Goal: Contribute content: Contribute content

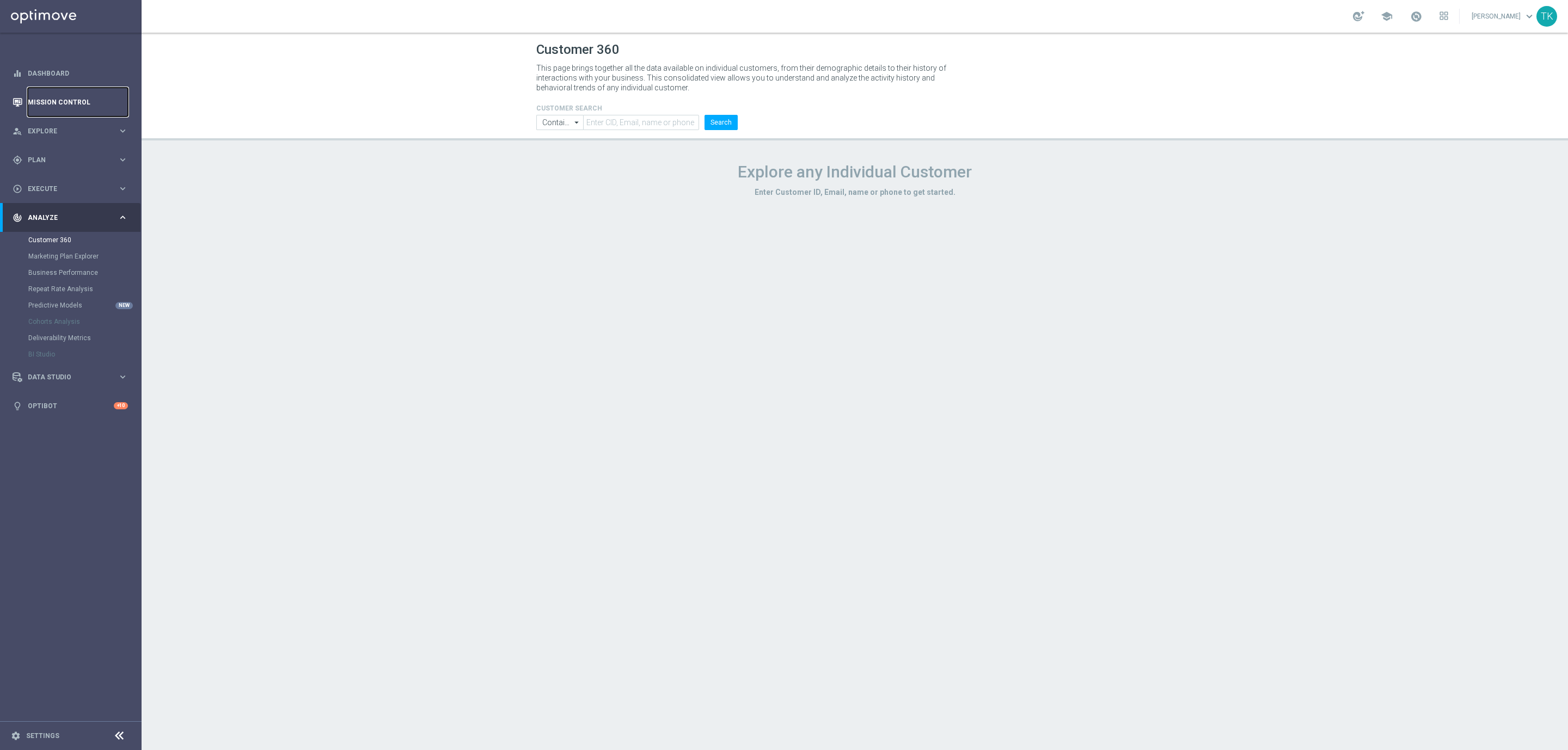
click at [49, 102] on link "Mission Control" at bounding box center [78, 102] width 100 height 29
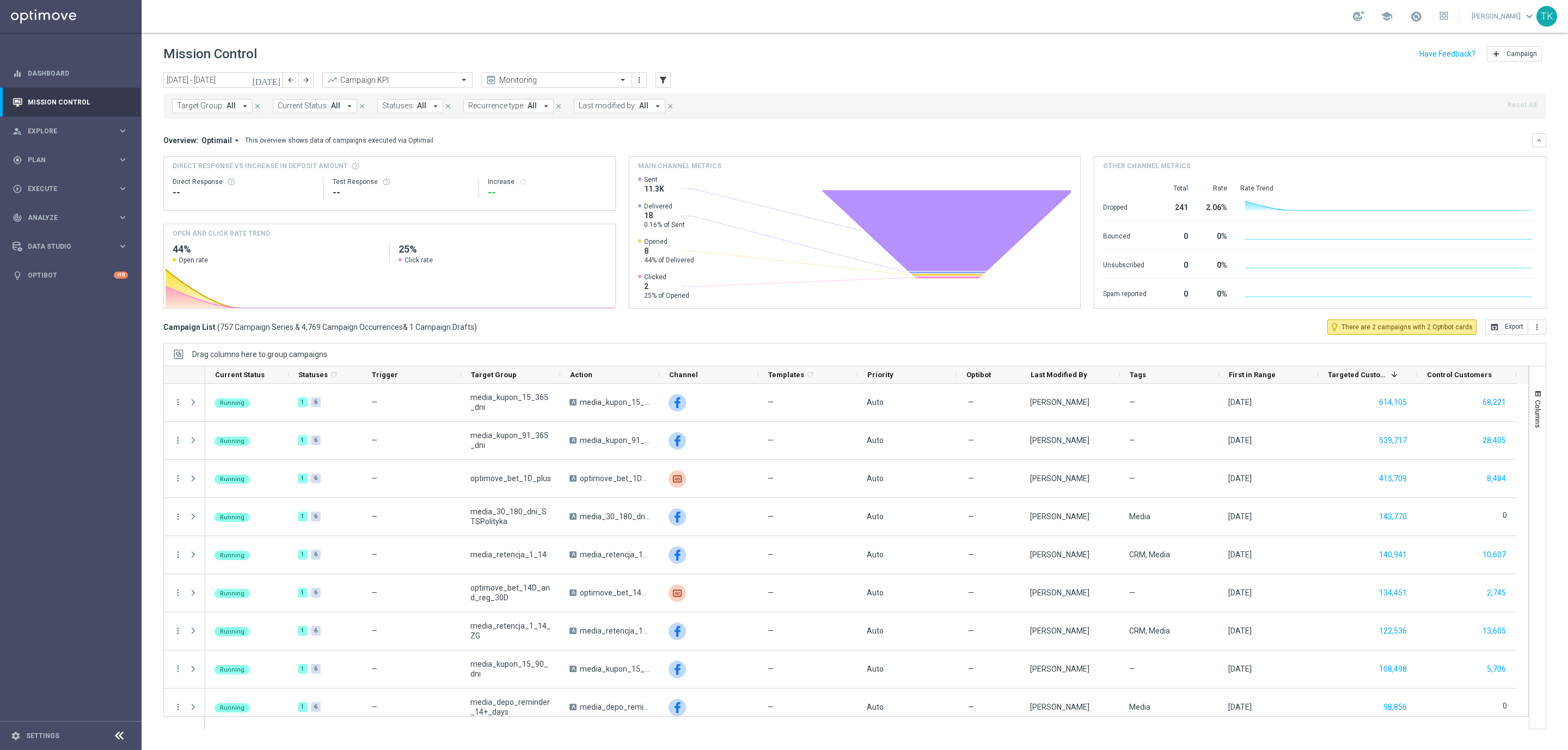
click at [207, 106] on span "Target Group:" at bounding box center [200, 105] width 47 height 9
click at [196, 123] on input "text" at bounding box center [262, 126] width 159 height 9
click at [195, 173] on label "E_ALL_AUTO_DEPO_GOLD_EVIP_REA_50 do 1000 PLN_WEEKLY" at bounding box center [273, 175] width 168 height 6
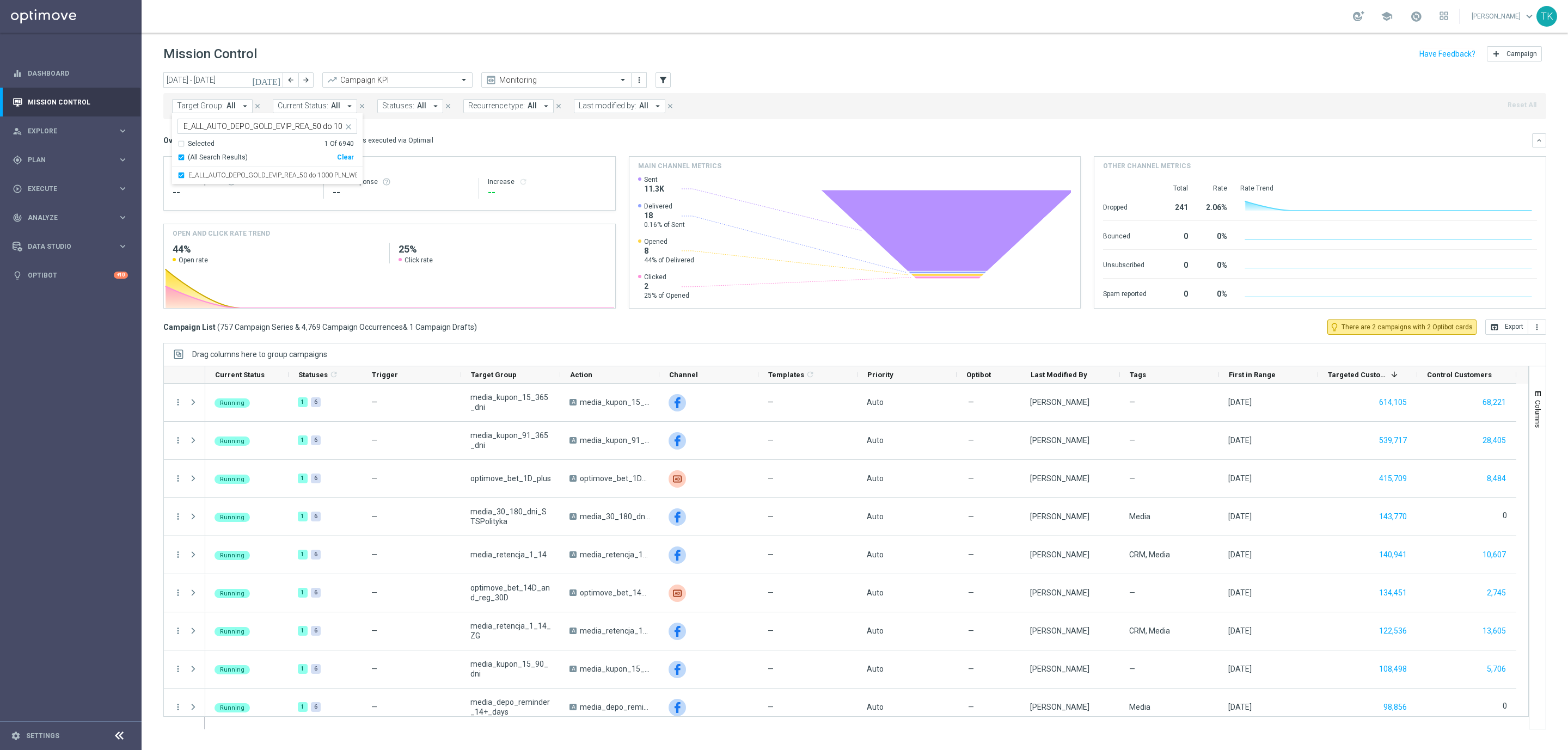
click at [207, 125] on input "E_ALL_AUTO_DEPO_GOLD_EVIP_REA_50 do 1000 PLN_WEEKLY" at bounding box center [262, 126] width 159 height 9
paste input "SILVER_EVIP_REA_50 do 5"
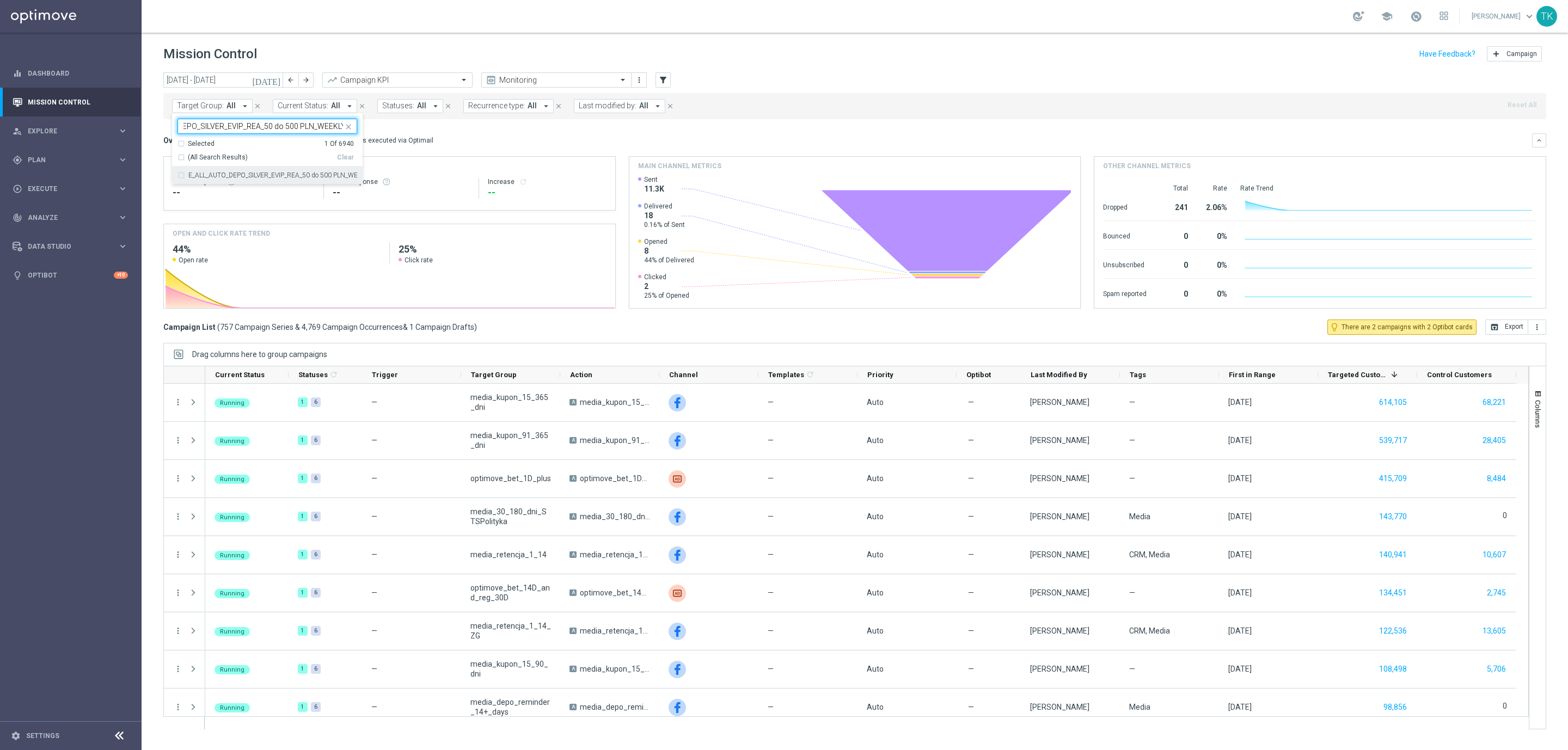
click at [198, 177] on label "E_ALL_AUTO_DEPO_SILVER_EVIP_REA_50 do 500 PLN_WEEKLY" at bounding box center [273, 175] width 168 height 6
type input "E_ALL_AUTO_DEPO_SILVER_EVIP_REA_50 do 500 PLN_WEEKLY"
click at [157, 131] on div "today 11 Aug 2025 - 17 Aug 2025 arrow_back arrow_forward Campaign KPI trending_…" at bounding box center [854, 406] width 1427 height 668
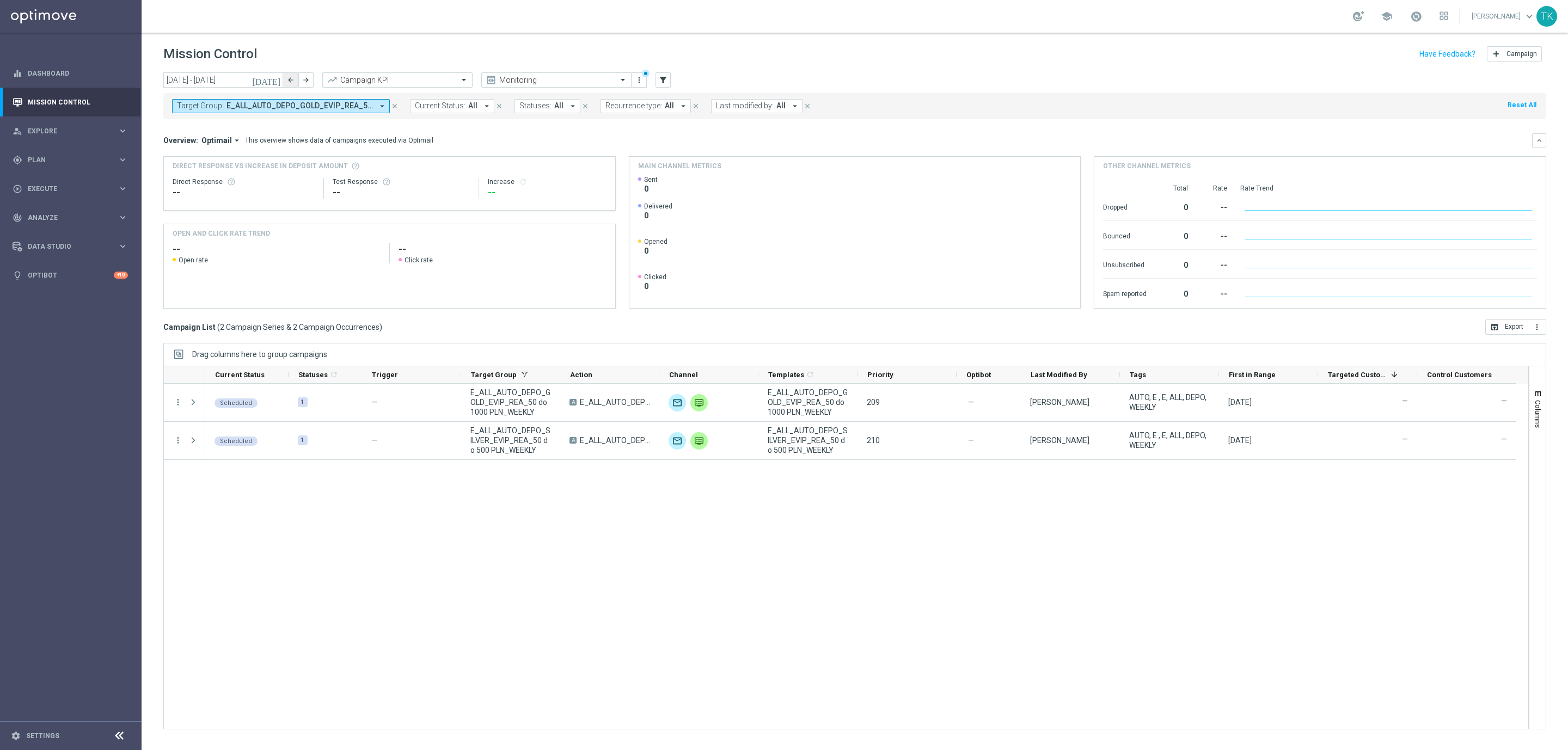
click at [285, 76] on button "arrow_back" at bounding box center [291, 80] width 15 height 15
type input "04 Aug 2025 - 10 Aug 2025"
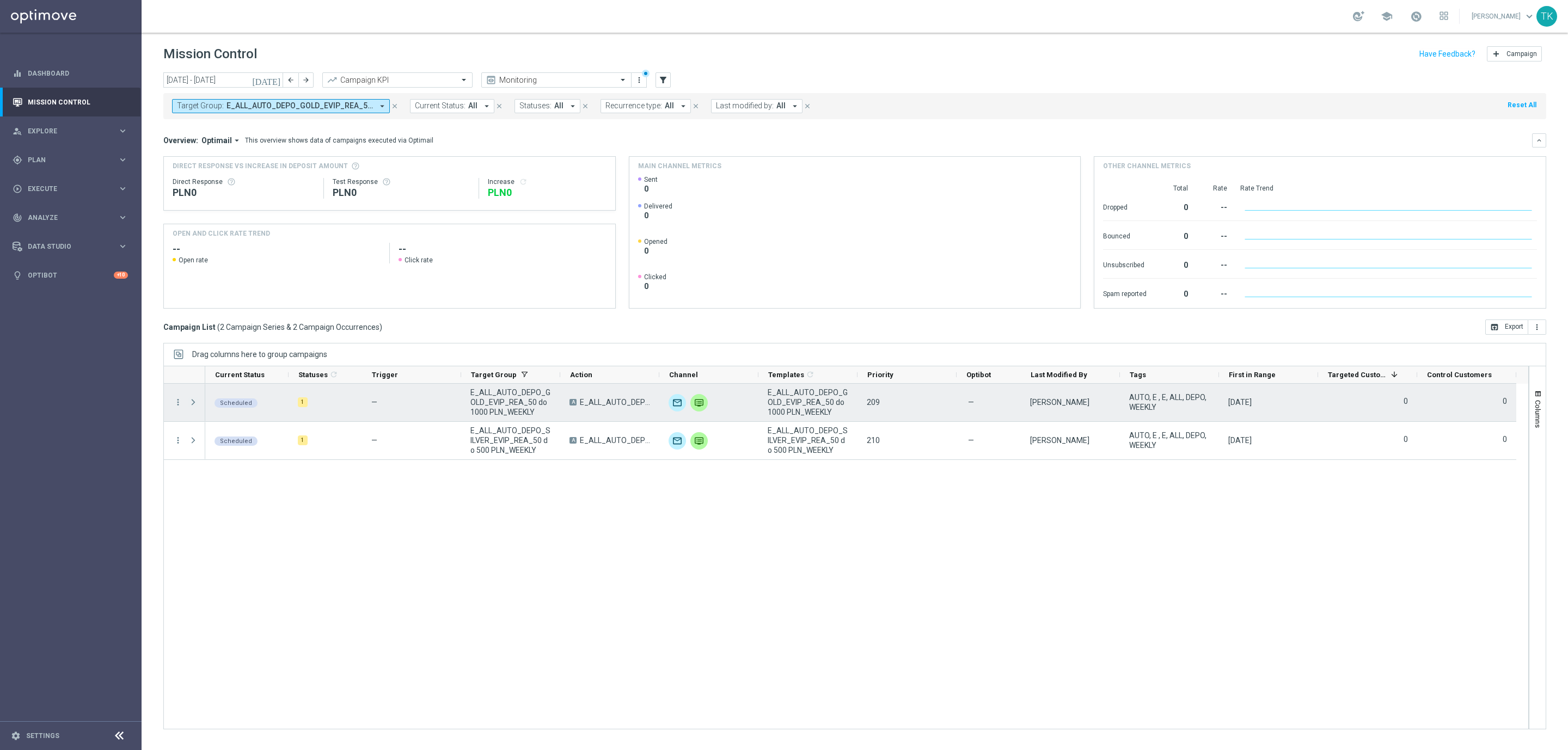
click at [194, 400] on span "Press SPACE to select this row." at bounding box center [194, 403] width 10 height 9
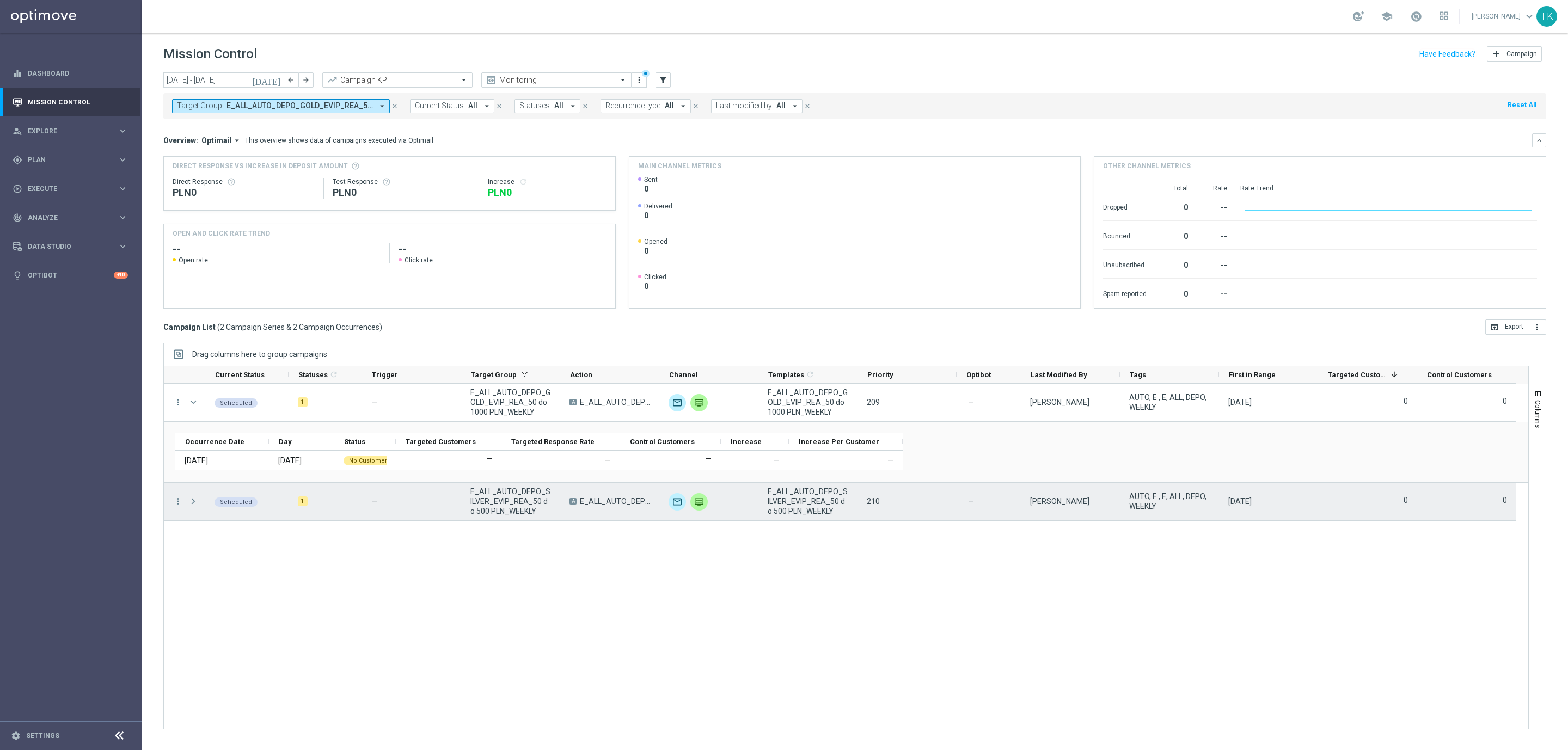
click at [188, 503] on div "Press SPACE to select this row." at bounding box center [194, 502] width 22 height 38
click at [196, 502] on span "Press SPACE to select this row." at bounding box center [194, 501] width 10 height 9
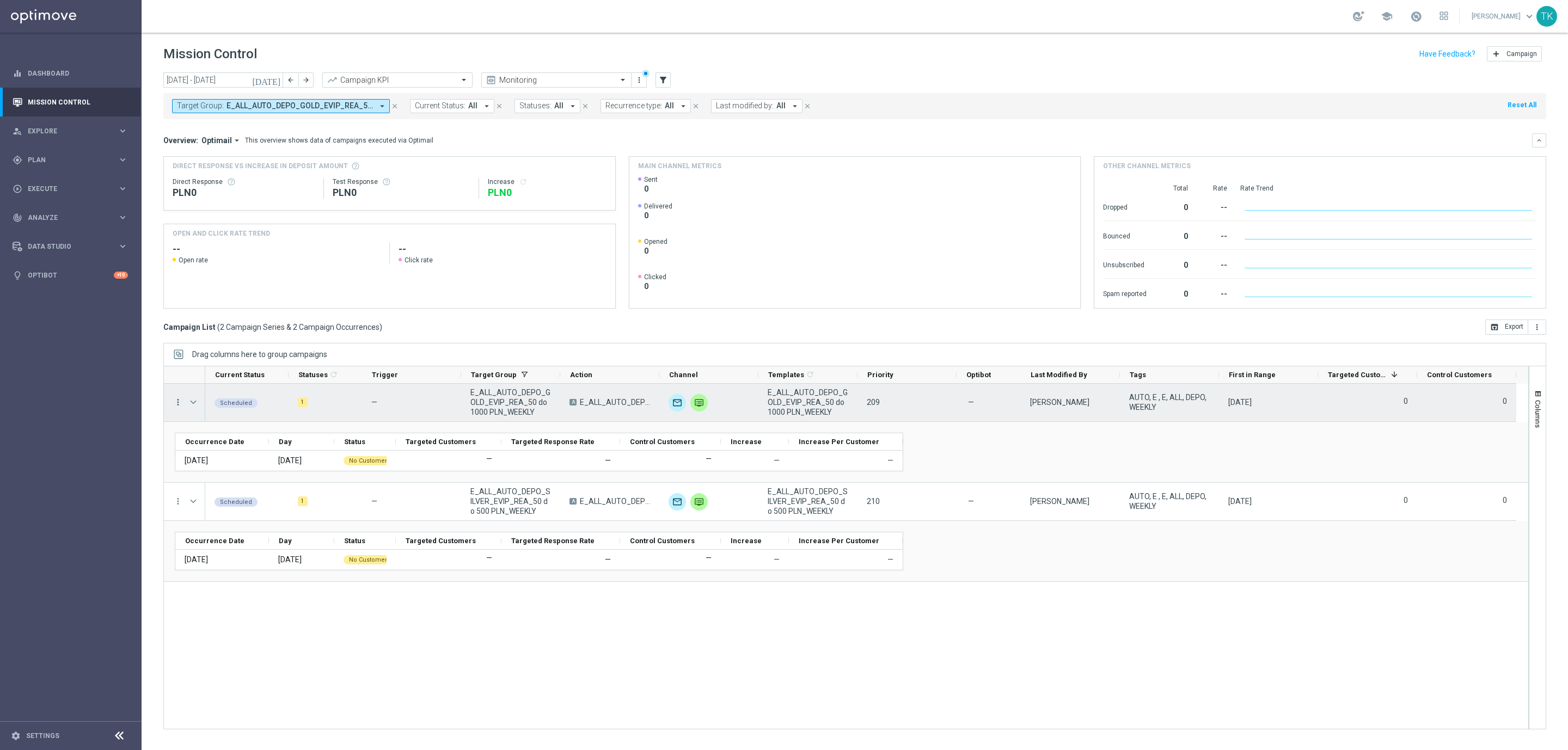
click at [175, 405] on icon "more_vert" at bounding box center [178, 403] width 10 height 10
click at [262, 452] on span "Eligibility & Exclusion" at bounding box center [232, 455] width 65 height 8
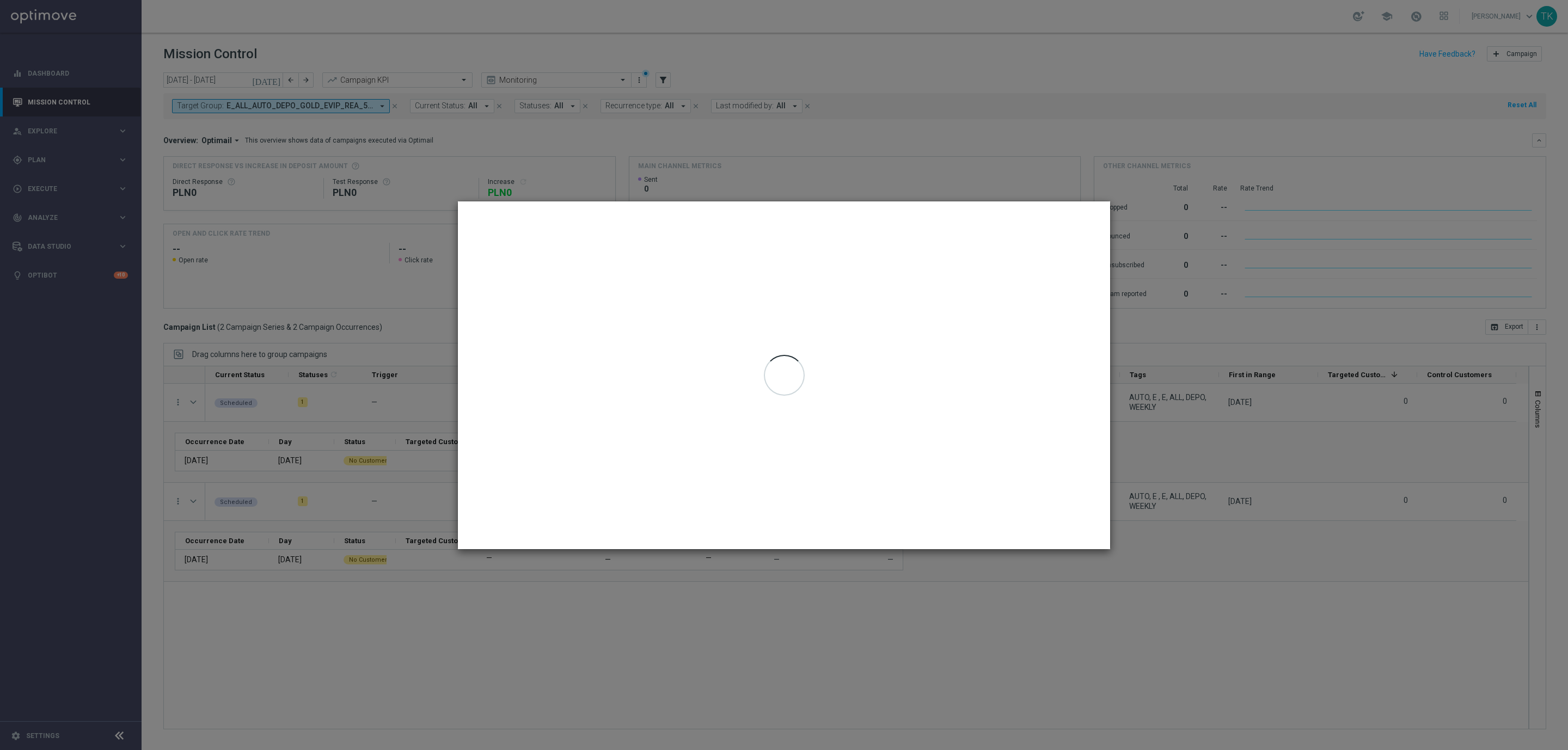
type input "04 Aug 2025 - 08 Aug 2025"
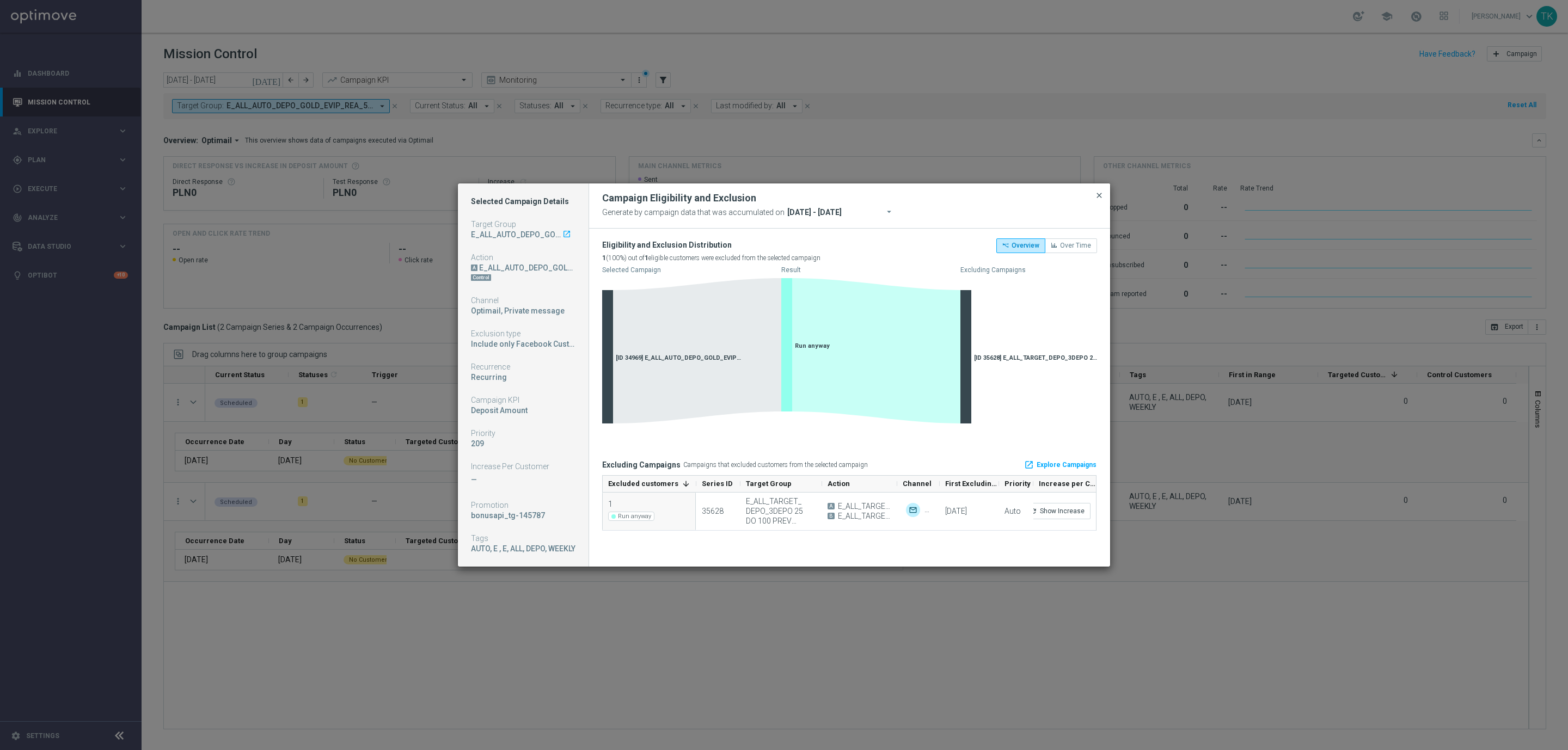
click at [1101, 200] on span "close" at bounding box center [1099, 195] width 9 height 9
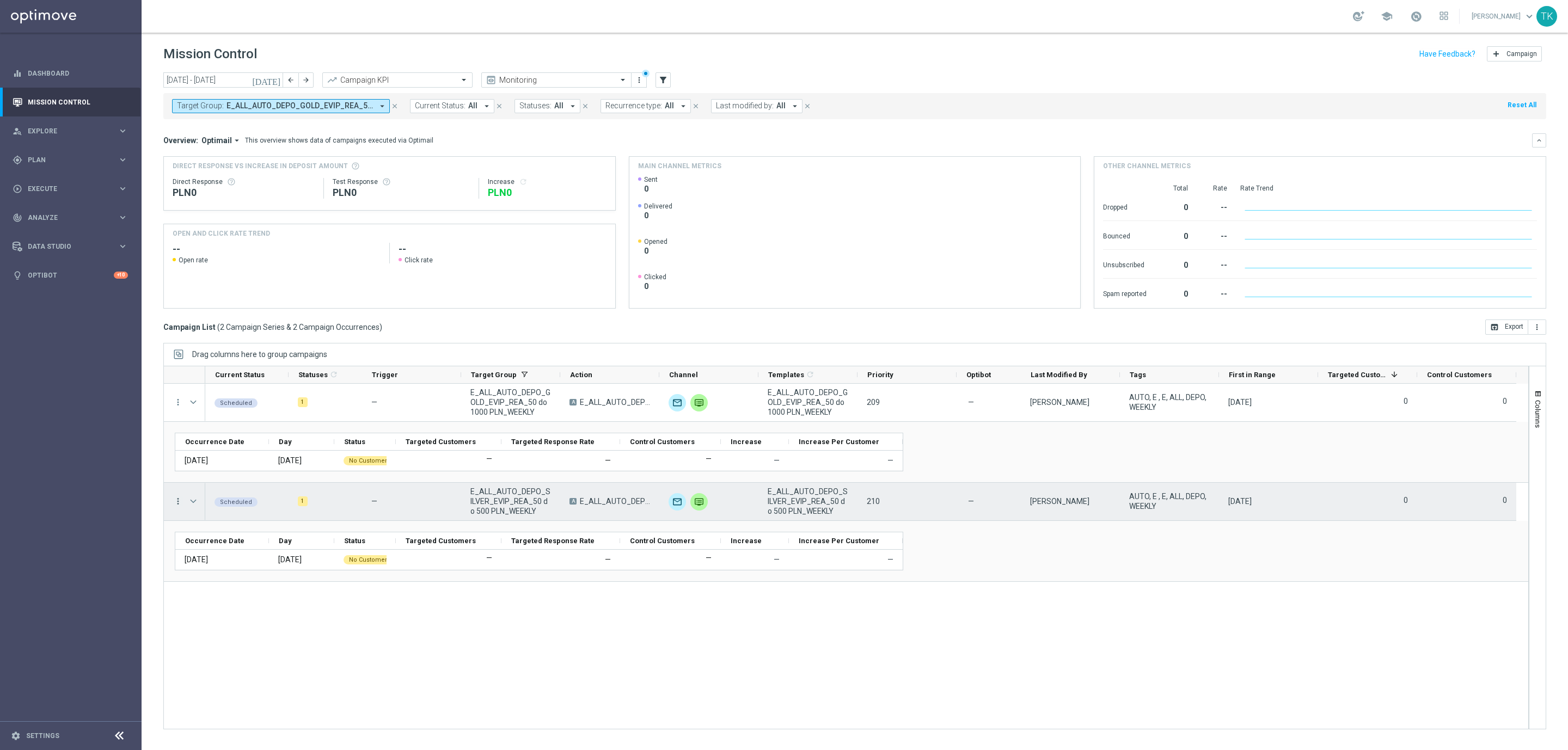
click at [180, 503] on icon "more_vert" at bounding box center [178, 501] width 10 height 10
click at [234, 553] on span "Eligibility & Exclusion" at bounding box center [232, 554] width 65 height 8
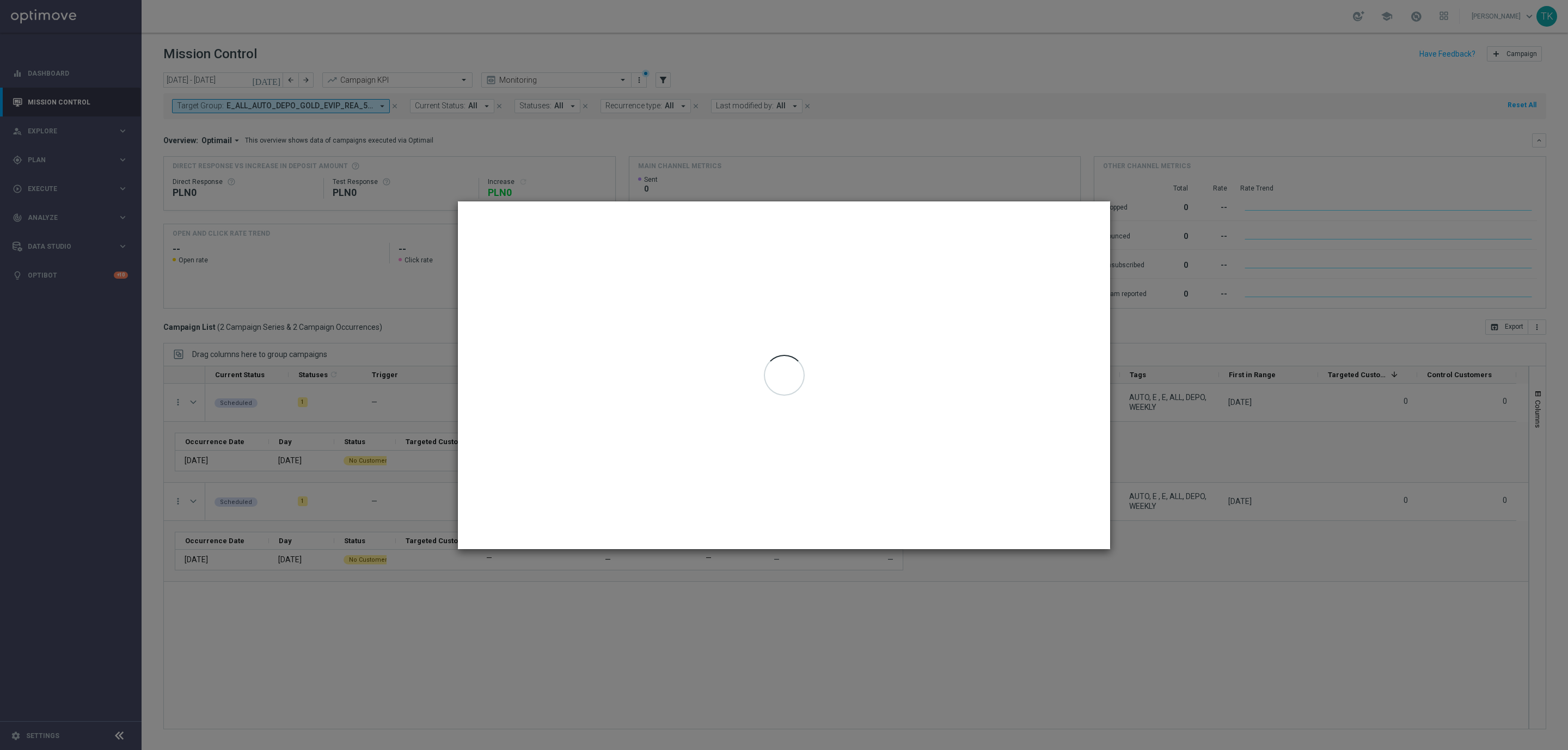
type input "04 Aug 2025 - 08 Aug 2025"
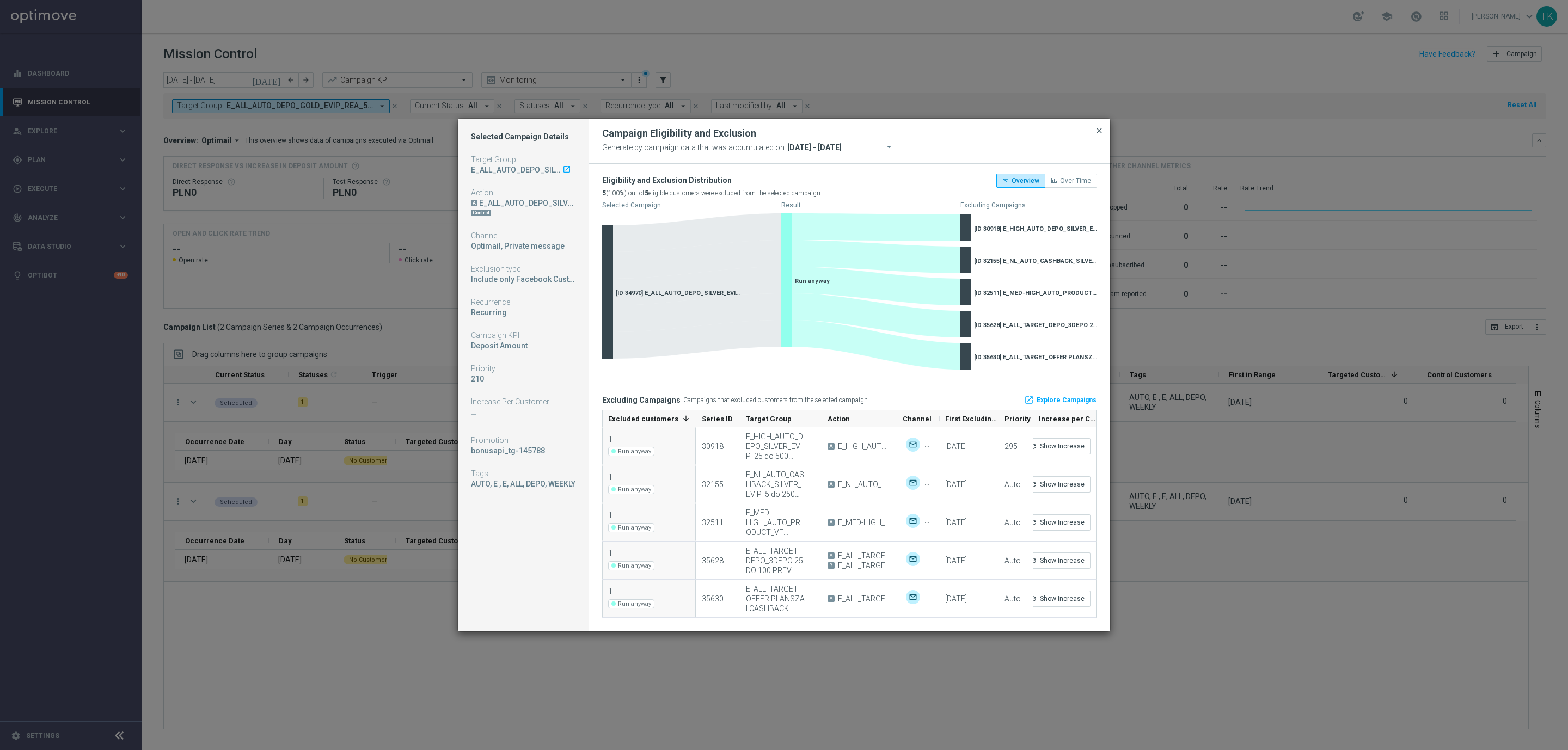
click at [1098, 131] on span "close" at bounding box center [1099, 130] width 9 height 9
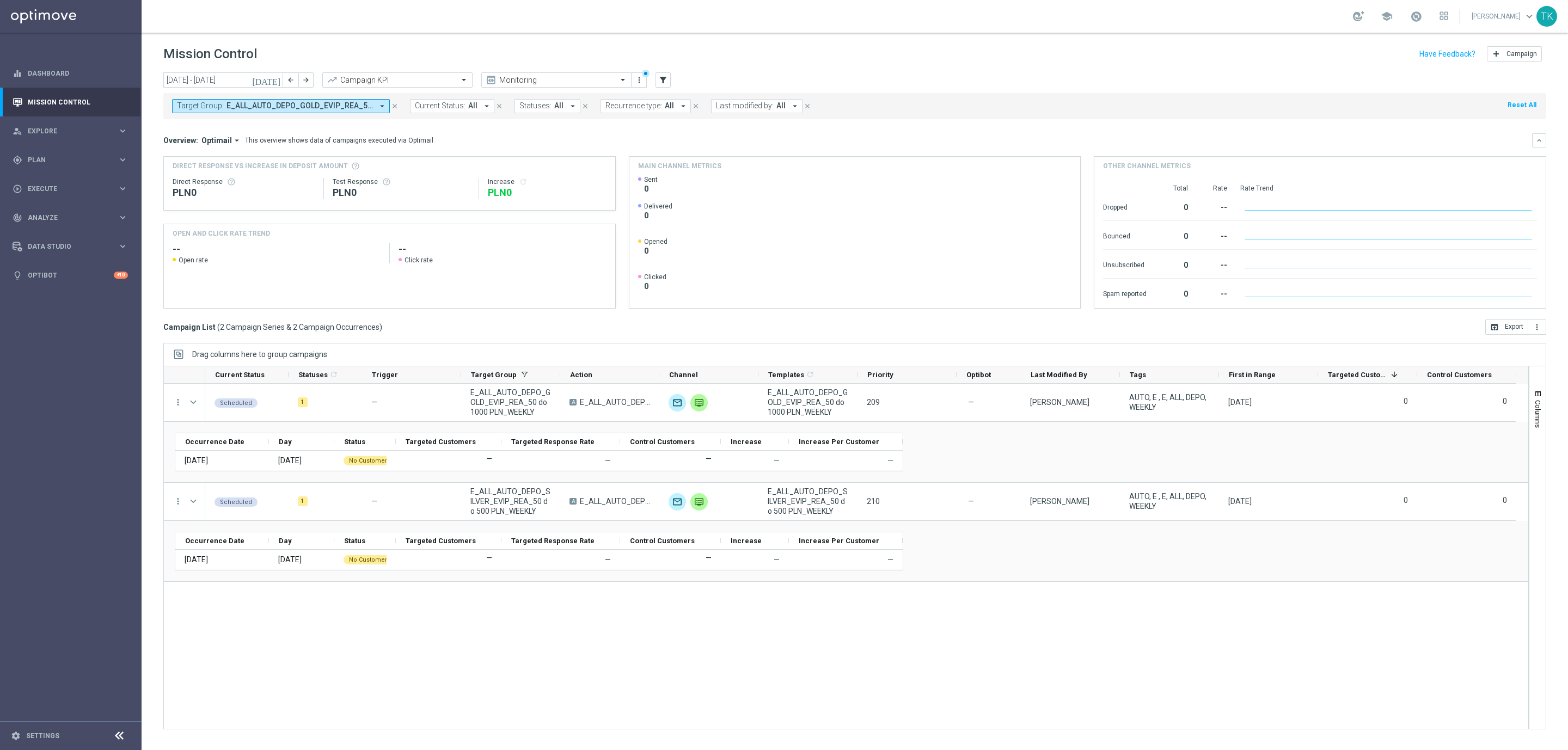
click at [325, 107] on span "E_ALL_AUTO_DEPO_GOLD_EVIP_REA_50 do 1000 PLN_WEEKLY, E_ALL_AUTO_DEPO_SILVER_EVI…" at bounding box center [299, 105] width 146 height 9
click at [0, 0] on div "Clear" at bounding box center [0, 0] width 0 height 0
click at [211, 125] on input "text" at bounding box center [262, 126] width 159 height 9
paste input "E_NL_AUTO_CASHBACK_SILVER_EVIP_5 do 250 PLN_WEEKLY"
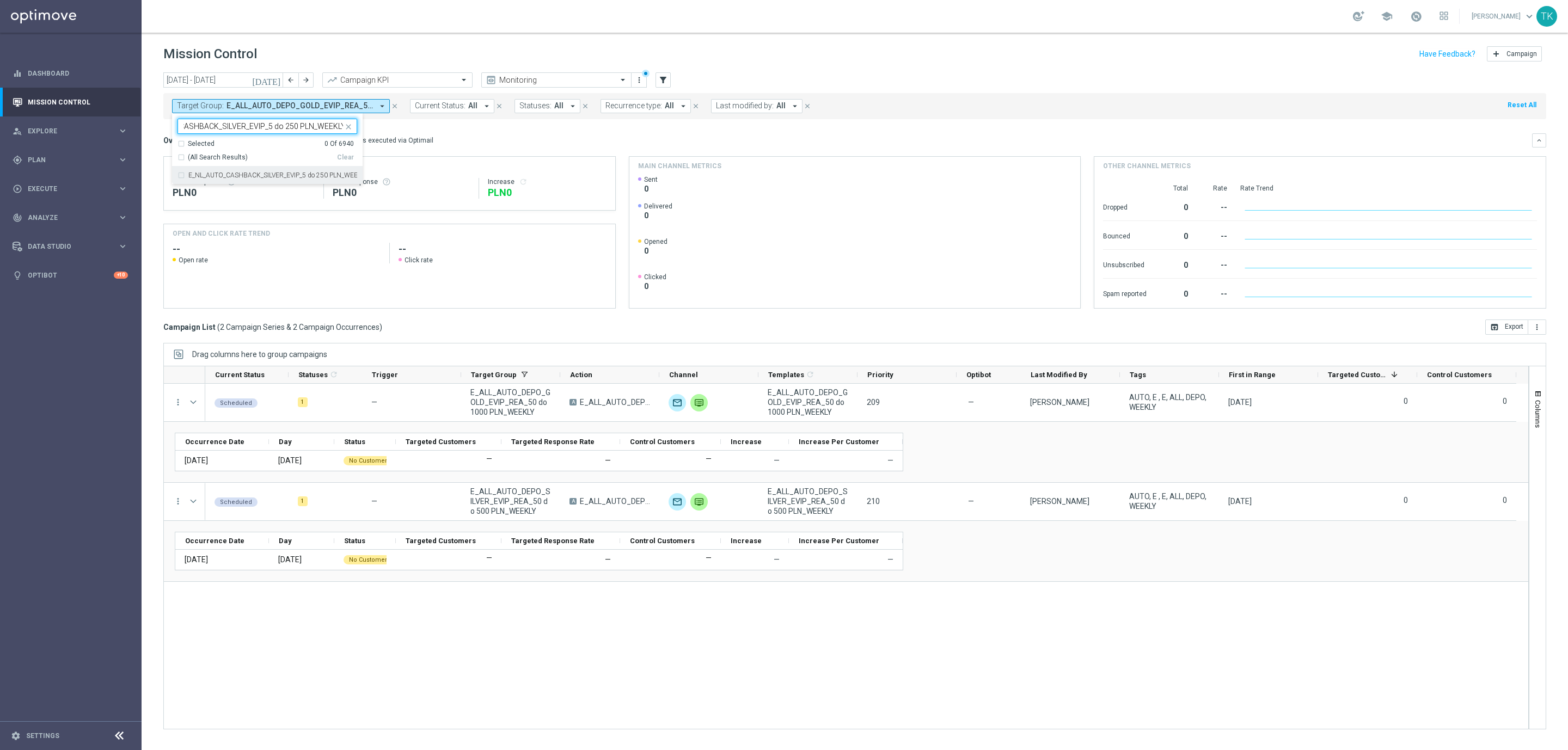
click at [204, 176] on label "E_NL_AUTO_CASHBACK_SILVER_EVIP_5 do 250 PLN_WEEKLY" at bounding box center [273, 175] width 168 height 6
type input "E_NL_AUTO_CASHBACK_SILVER_EVIP_5 do 250 PLN_WEEKLY"
click at [147, 136] on div "today 04 Aug 2025 - 10 Aug 2025 arrow_back arrow_forward Campaign KPI trending_…" at bounding box center [854, 406] width 1427 height 668
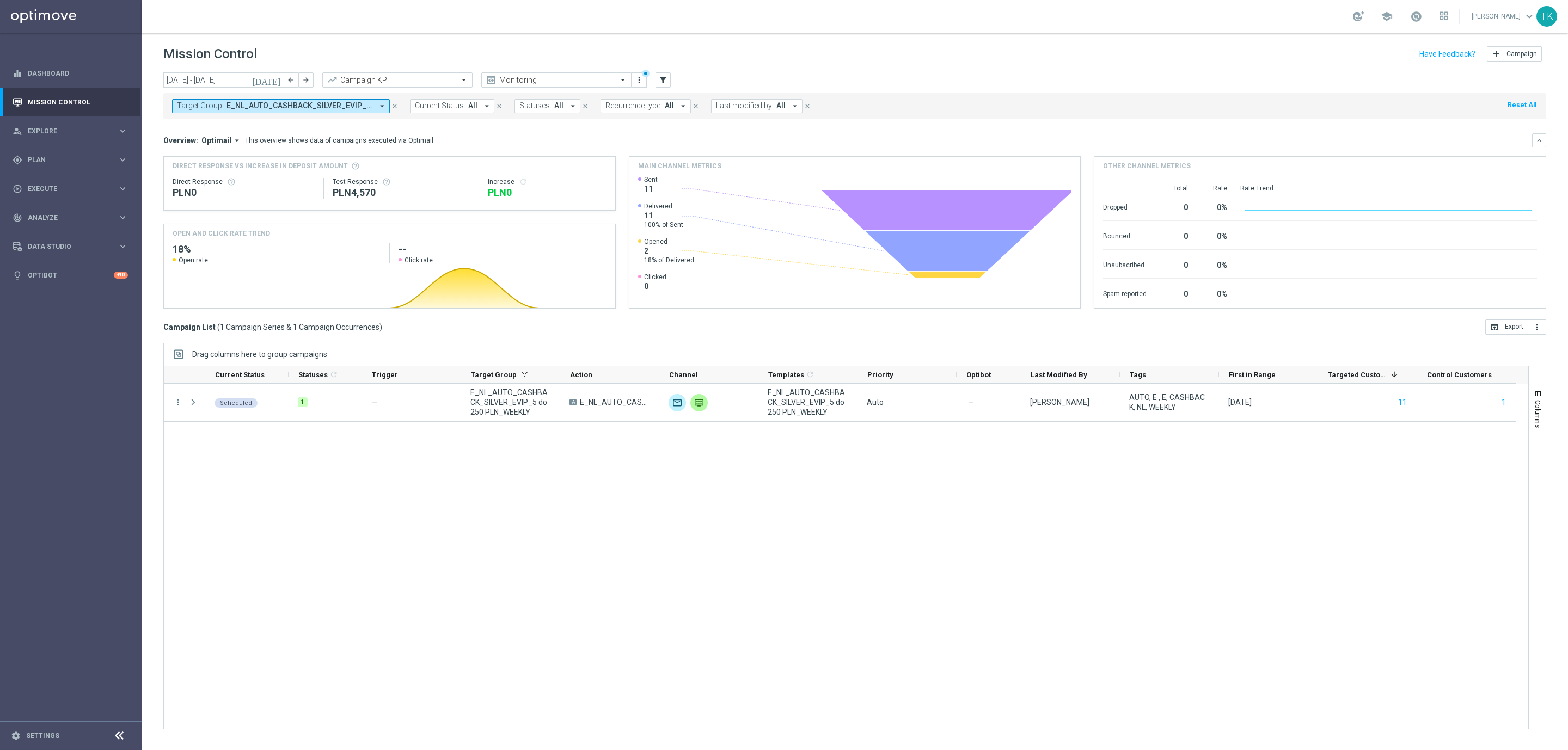
click at [295, 104] on span "E_NL_AUTO_CASHBACK_SILVER_EVIP_5 do 250 PLN_WEEKLY" at bounding box center [299, 105] width 146 height 9
click at [0, 0] on div "Clear" at bounding box center [0, 0] width 0 height 0
click at [238, 130] on input "text" at bounding box center [262, 126] width 159 height 9
paste input "E_NH_AUTO_CASHBACK_SILVER_EVIP_5 do 250 PLN_WEEKLY"
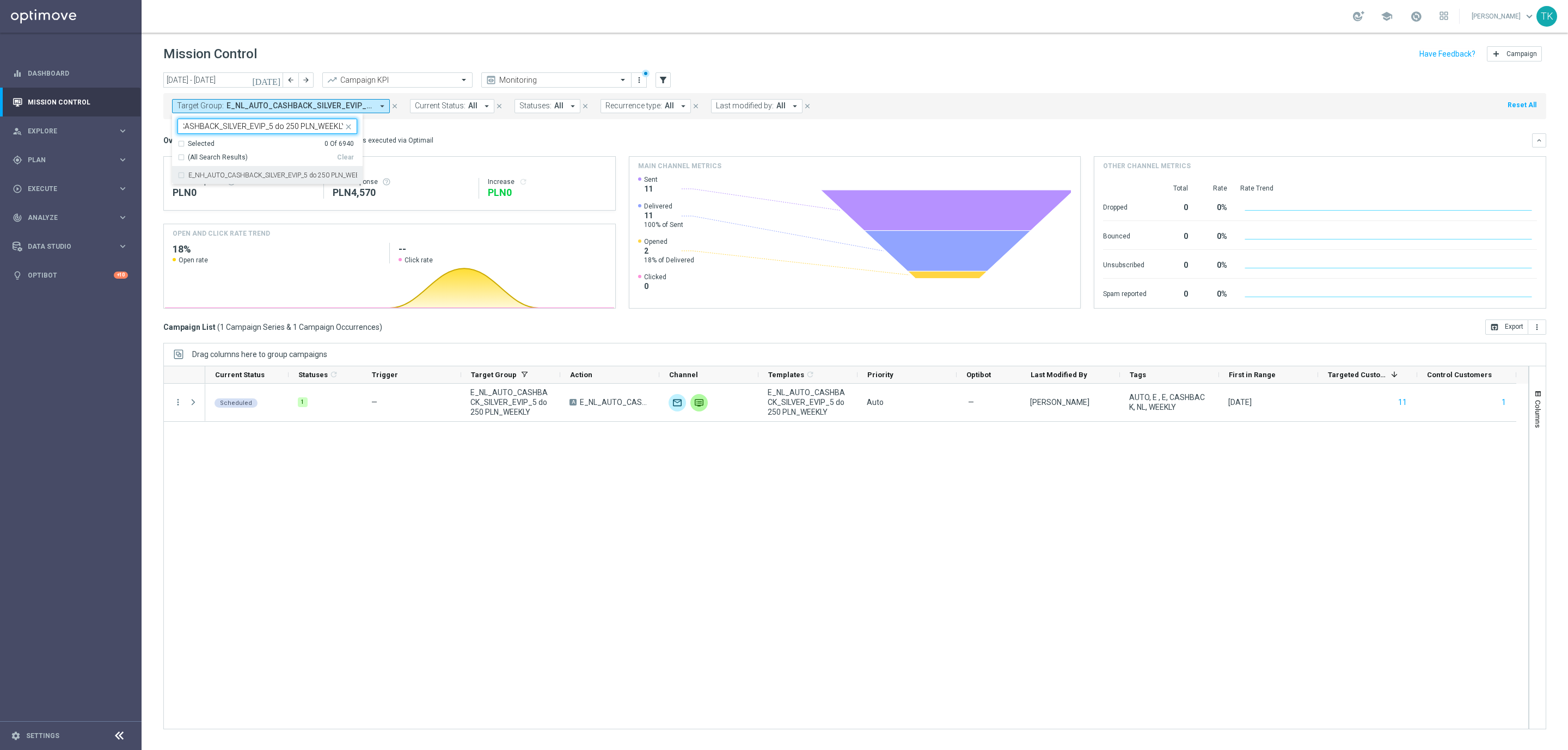
drag, startPoint x: 214, startPoint y: 175, endPoint x: 205, endPoint y: 176, distance: 9.1
click at [214, 176] on label "E_NH_AUTO_CASHBACK_SILVER_EVIP_5 do 250 PLN_WEEKLY" at bounding box center [273, 175] width 168 height 6
type input "E_NH_AUTO_CASHBACK_SILVER_EVIP_5 do 250 PLN_WEEKLY"
click at [153, 143] on div "today 04 Aug 2025 - 10 Aug 2025 arrow_back arrow_forward Campaign KPI trending_…" at bounding box center [854, 406] width 1427 height 668
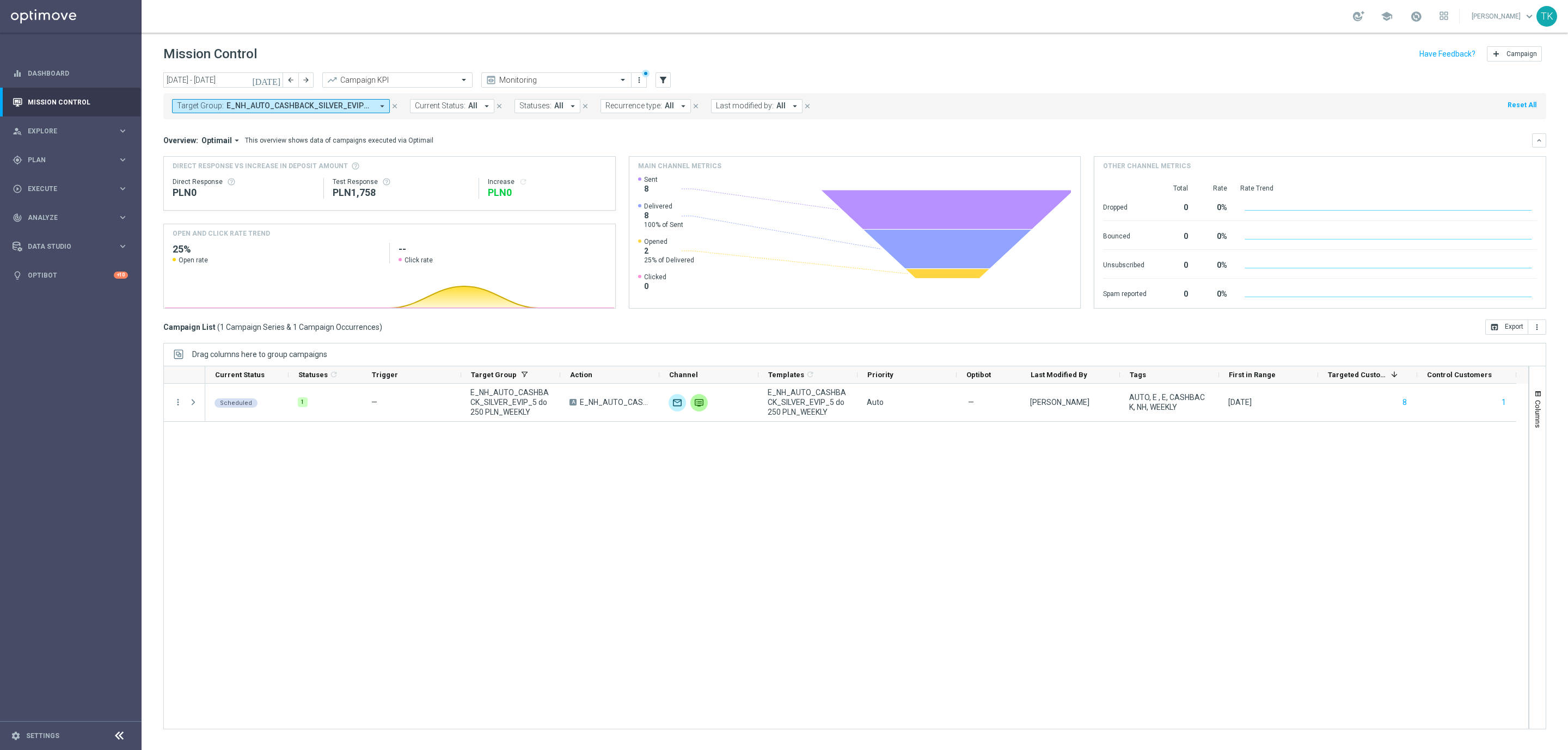
click at [304, 105] on span "E_NH_AUTO_CASHBACK_SILVER_EVIP_5 do 250 PLN_WEEKLY" at bounding box center [299, 105] width 146 height 9
click at [0, 0] on div "Clear" at bounding box center [0, 0] width 0 height 0
click at [247, 125] on input "text" at bounding box center [262, 126] width 159 height 9
paste input "E_NL_AUTO_CASHBACK_GOLD_EVIP_5 do 250 PLN_TU_WEEKLY"
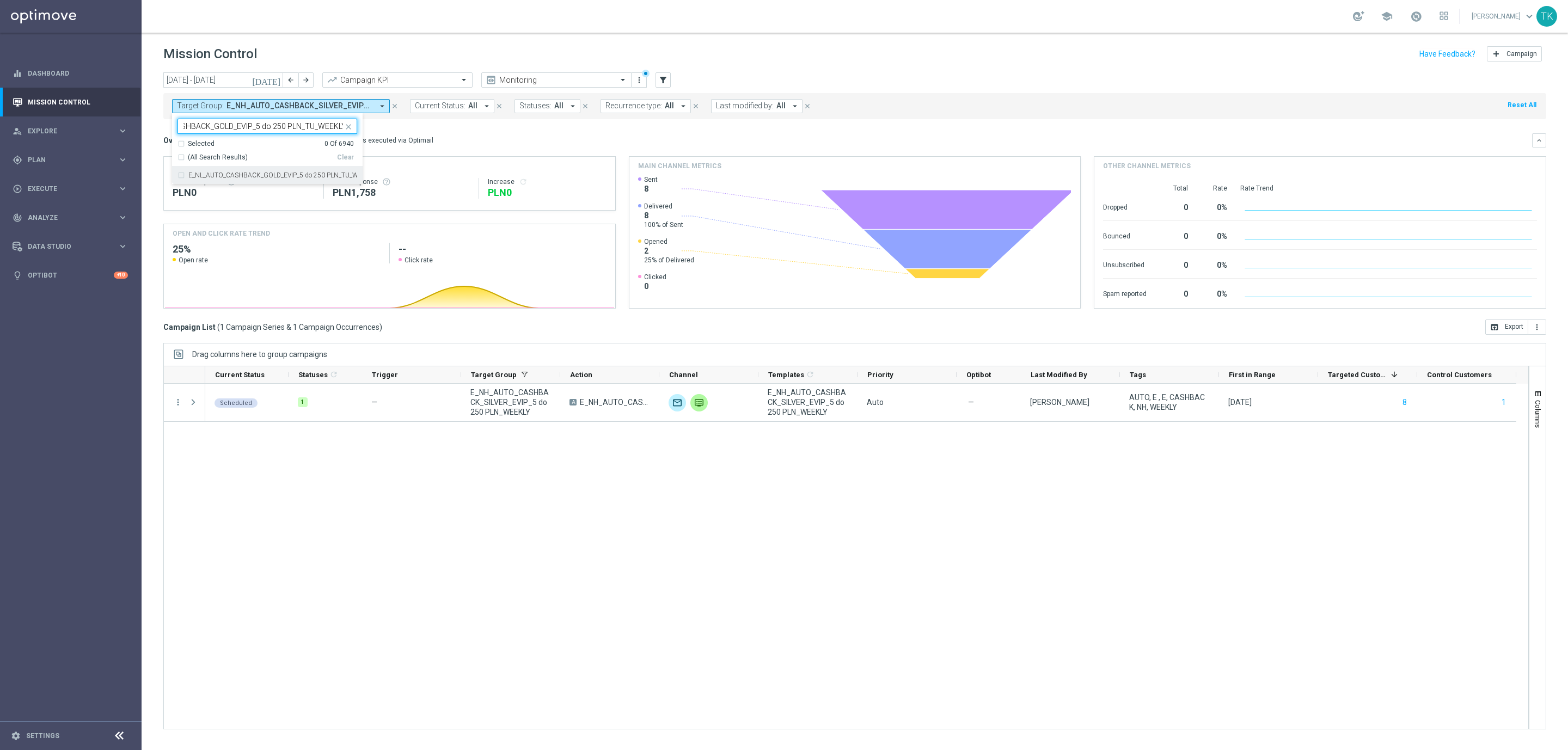
click at [219, 178] on label "E_NL_AUTO_CASHBACK_GOLD_EVIP_5 do 250 PLN_TU_WEEKLY" at bounding box center [273, 175] width 168 height 6
type input "E_NL_AUTO_CASHBACK_GOLD_EVIP_5 do 250 PLN_TU_WEEKLY"
click at [150, 143] on div "today 04 Aug 2025 - 10 Aug 2025 arrow_back arrow_forward Campaign KPI trending_…" at bounding box center [854, 406] width 1427 height 668
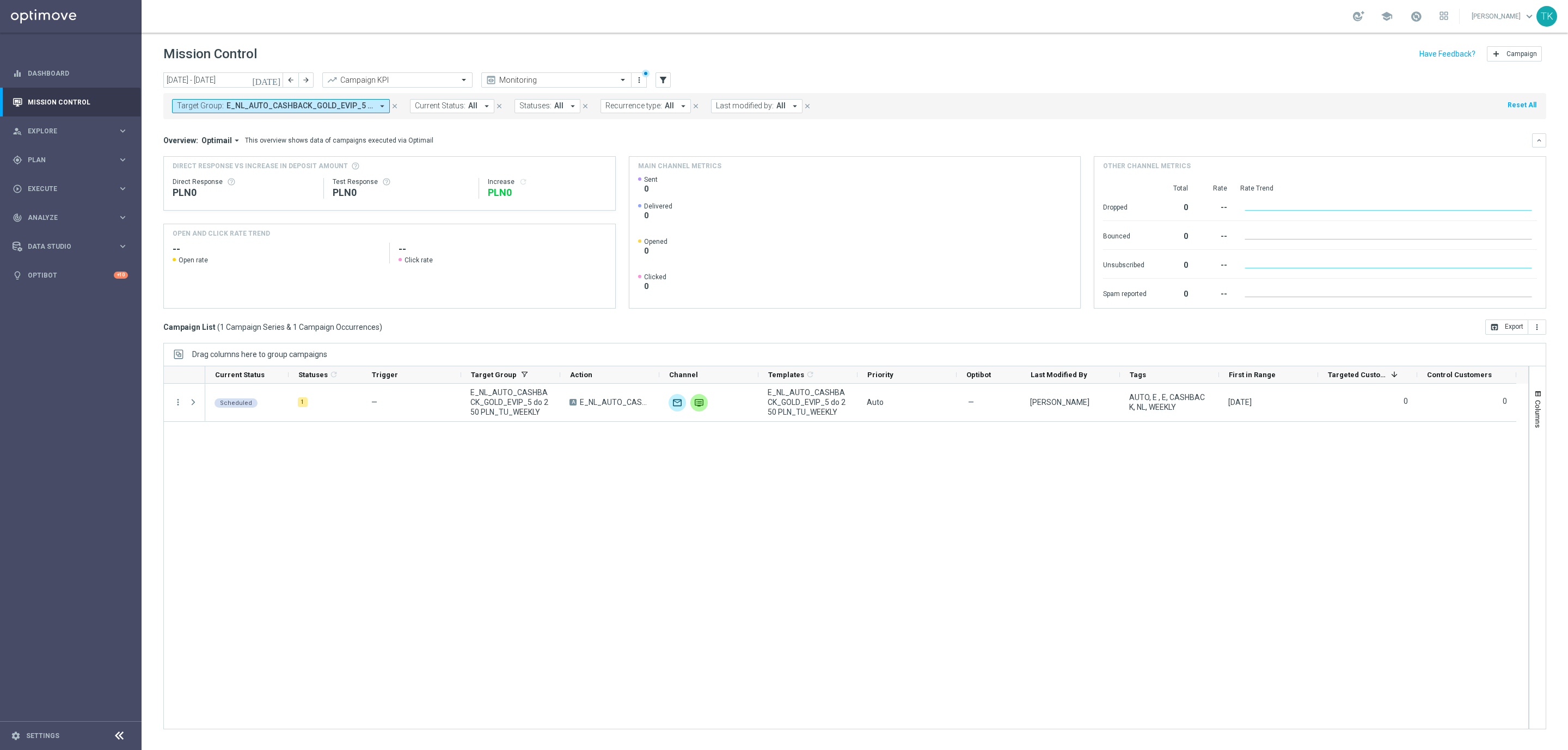
click at [250, 100] on button "Target Group: E_NL_AUTO_CASHBACK_GOLD_EVIP_5 do 250 PLN_TU_WEEKLY arrow_drop_do…" at bounding box center [281, 106] width 218 height 14
click at [227, 131] on input "text" at bounding box center [262, 126] width 159 height 9
click at [212, 176] on label "E_NH_AUTO_CASHBACK_GOLD_EVIP_5 do 250 PLN_TU_WEEKLY" at bounding box center [273, 175] width 168 height 6
type input "E_NH_AUTO_CASHBACK_GOLD_EVIP_5 do 250 PLN_TU_WEEKLY"
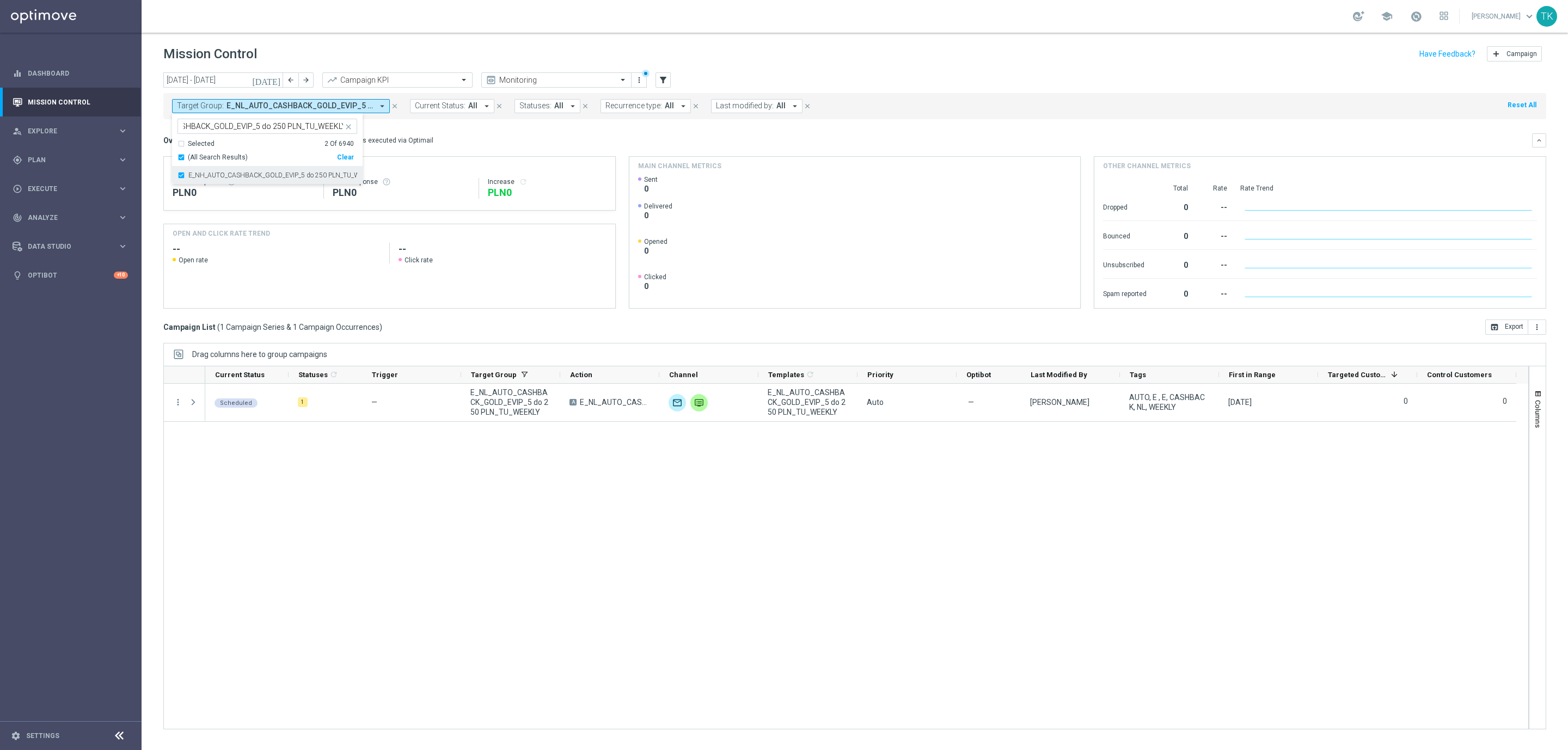
scroll to position [0, 0]
click at [152, 146] on div "today 04 Aug 2025 - 10 Aug 2025 arrow_back arrow_forward Campaign KPI trending_…" at bounding box center [854, 406] width 1427 height 668
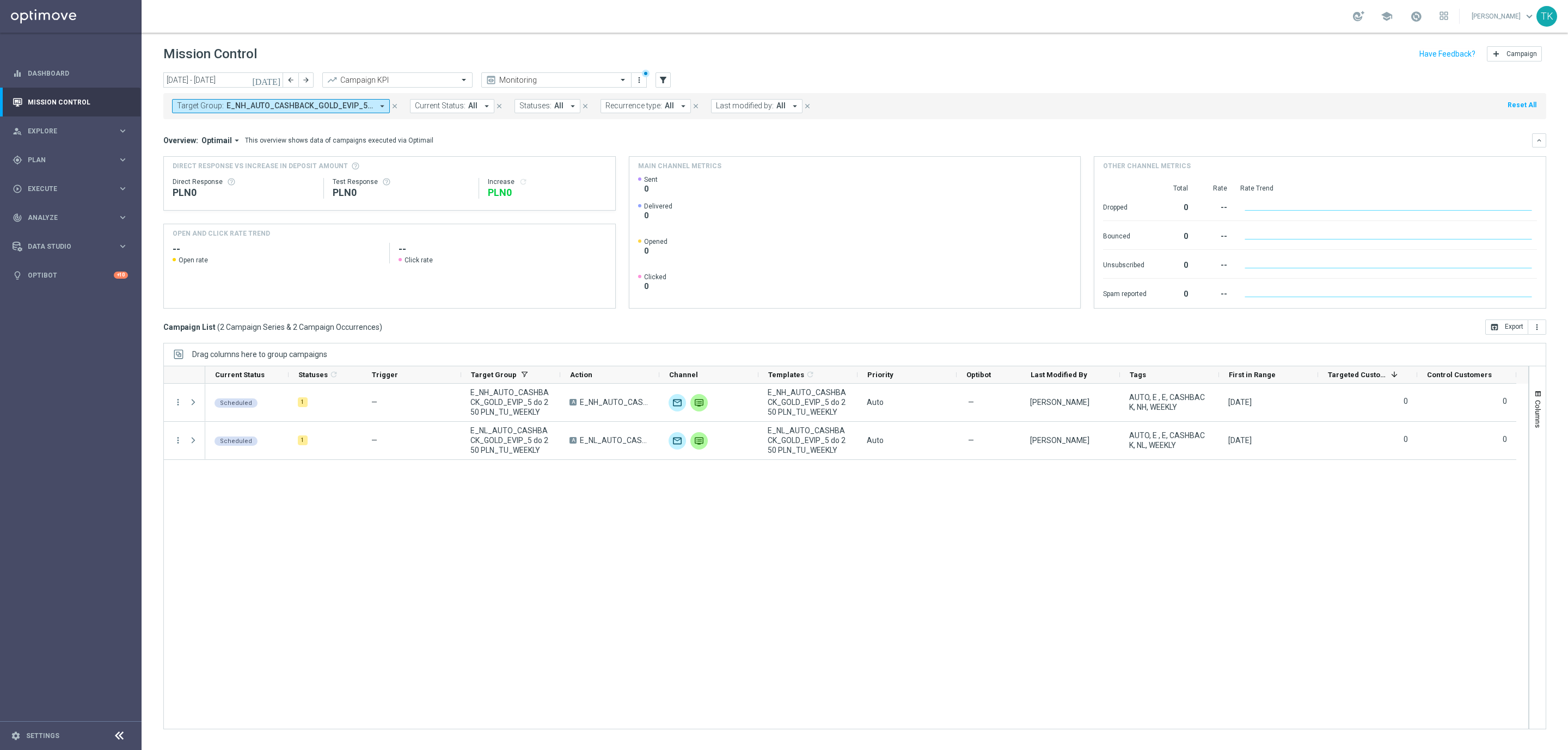
click at [323, 105] on span "E_NH_AUTO_CASHBACK_GOLD_EVIP_5 do 250 PLN_TU_WEEKLY, E_NL_AUTO_CASHBACK_GOLD_EV…" at bounding box center [299, 105] width 146 height 9
click at [0, 0] on div "Clear" at bounding box center [0, 0] width 0 height 0
click at [232, 131] on input "text" at bounding box center [262, 126] width 159 height 9
paste input "E_NL_AUTO_CASHBACK_GOLD_EVIP_5 do 250 PLN_WEEKLY"
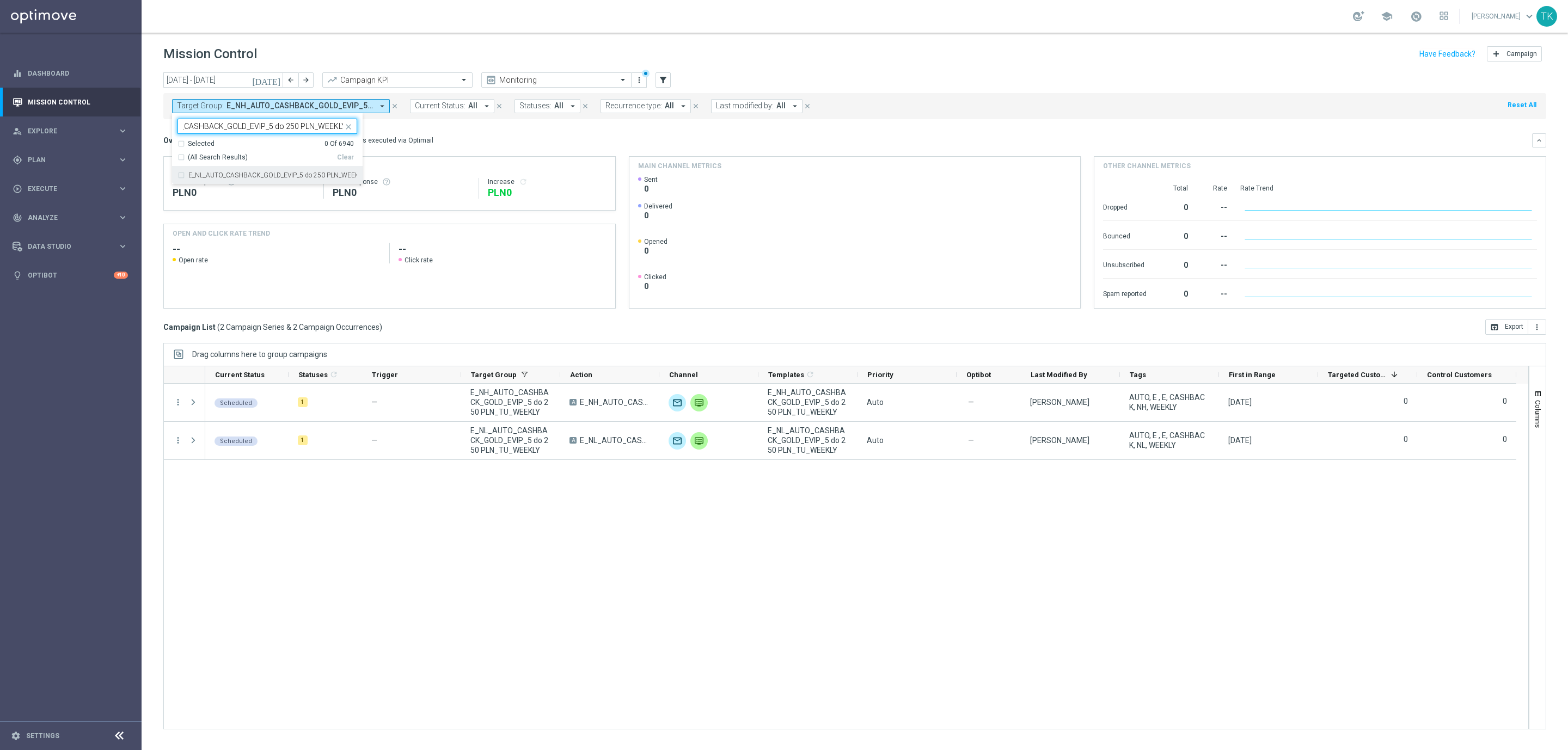
click at [203, 180] on div "E_NL_AUTO_CASHBACK_GOLD_EVIP_5 do 250 PLN_WEEKLY" at bounding box center [267, 175] width 180 height 17
type input "E_NL_AUTO_CASHBACK_GOLD_EVIP_5 do 250 PLN_WEEKLY"
click at [148, 127] on div "today 04 Aug 2025 - 10 Aug 2025 arrow_back arrow_forward Campaign KPI trending_…" at bounding box center [854, 406] width 1427 height 668
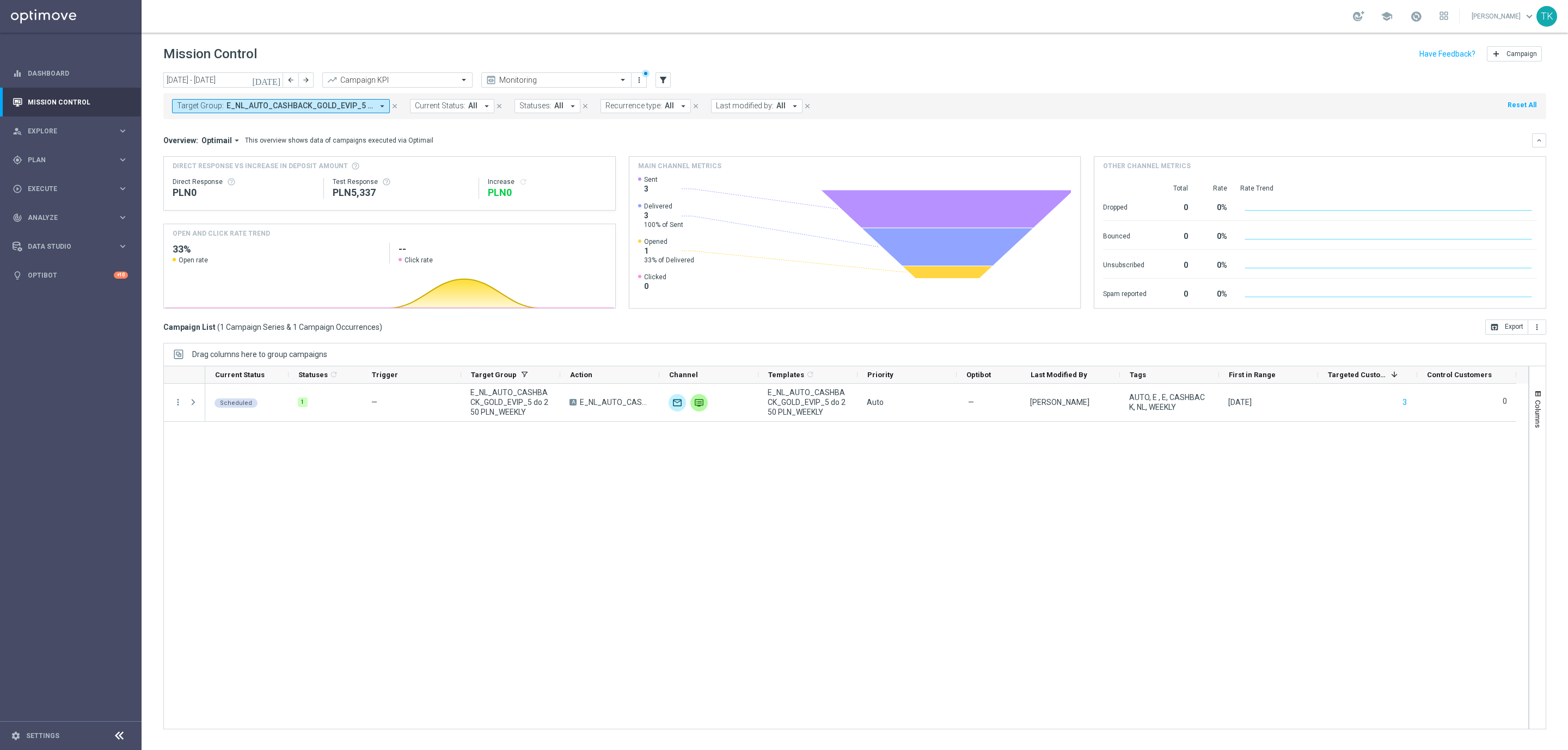
click at [298, 109] on span "E_NL_AUTO_CASHBACK_GOLD_EVIP_5 do 250 PLN_WEEKLY" at bounding box center [299, 105] width 146 height 9
click at [347, 162] on div "(All) Clear" at bounding box center [265, 155] width 176 height 14
click at [347, 162] on div "Selected 1 Of 6940 (All) Clear" at bounding box center [267, 153] width 191 height 28
click at [0, 0] on div "Clear" at bounding box center [0, 0] width 0 height 0
click at [246, 128] on input "text" at bounding box center [262, 126] width 159 height 9
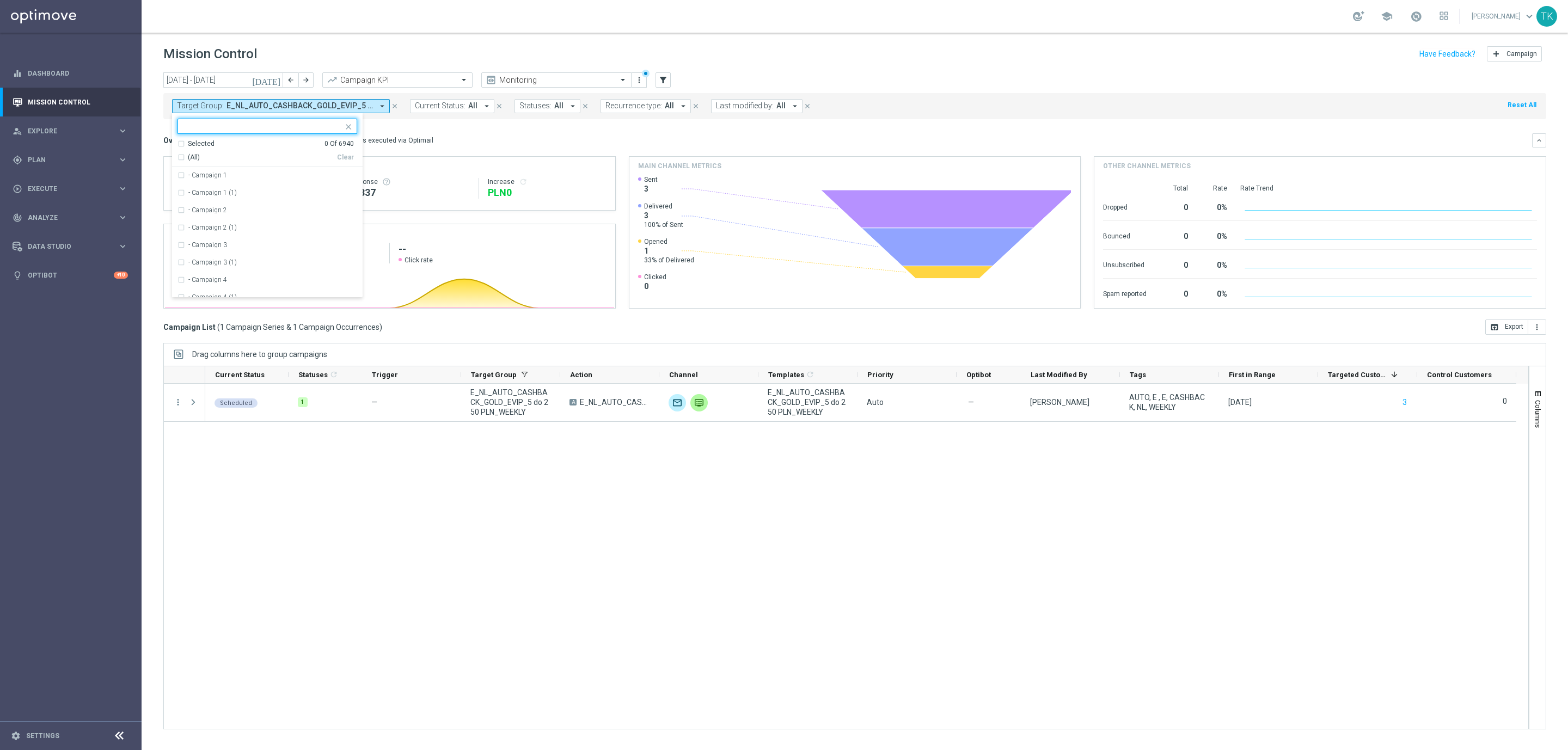
paste input "E_NH_AUTO_CASHBACK_GOLD_EVIP_5 do 250 PLN_WEEKLY"
click at [214, 178] on label "E_NH_AUTO_CASHBACK_GOLD_EVIP_5 do 250 PLN_WEEKLY" at bounding box center [273, 175] width 168 height 6
type input "E_NH_AUTO_CASHBACK_GOLD_EVIP_5 do 250 PLN_WEEKLY"
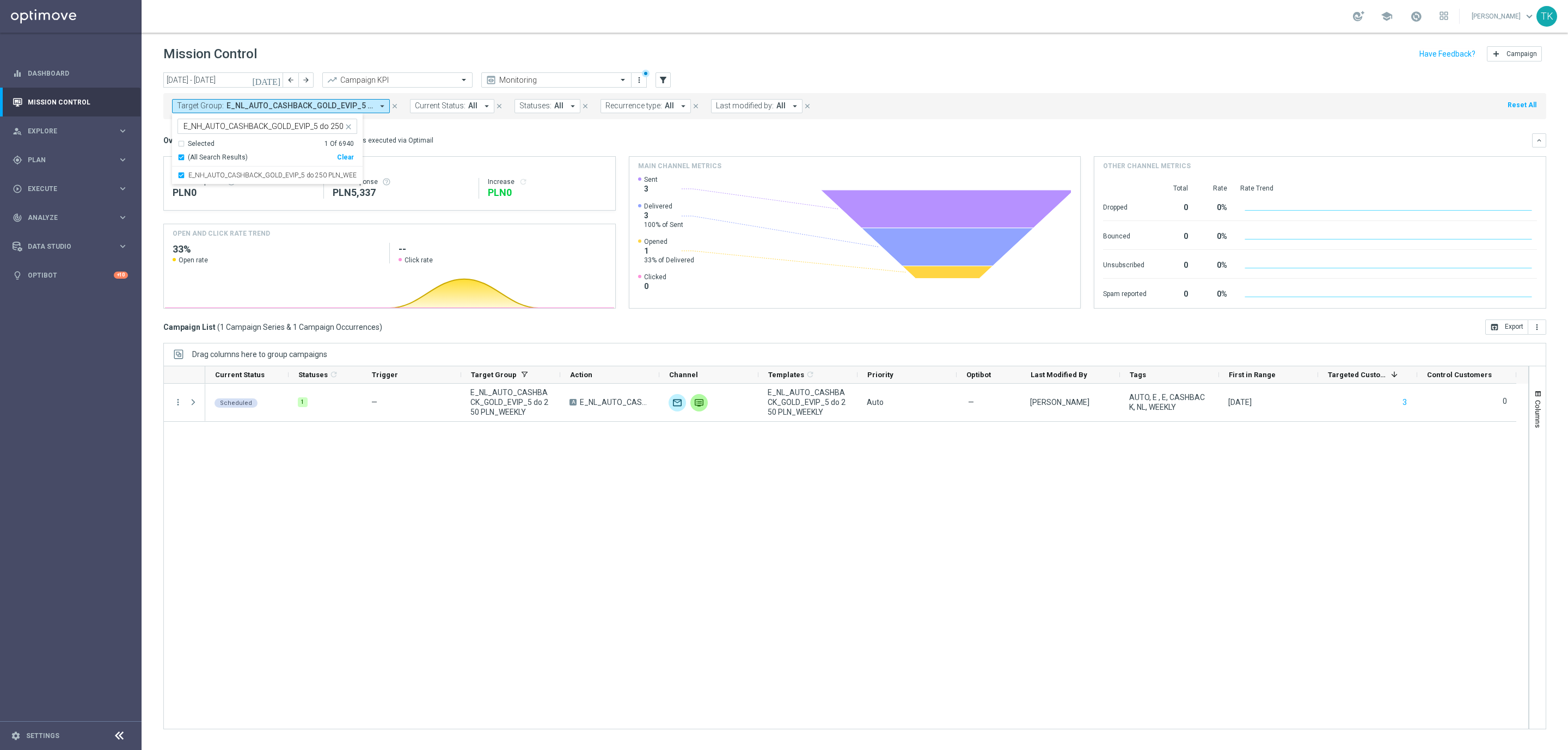
click at [159, 146] on div "today 04 Aug 2025 - 10 Aug 2025 arrow_back arrow_forward Campaign KPI trending_…" at bounding box center [854, 406] width 1427 height 668
click at [290, 105] on span "E_NH_AUTO_CASHBACK_GOLD_EVIP_5 do 250 PLN_WEEKLY" at bounding box center [299, 105] width 146 height 9
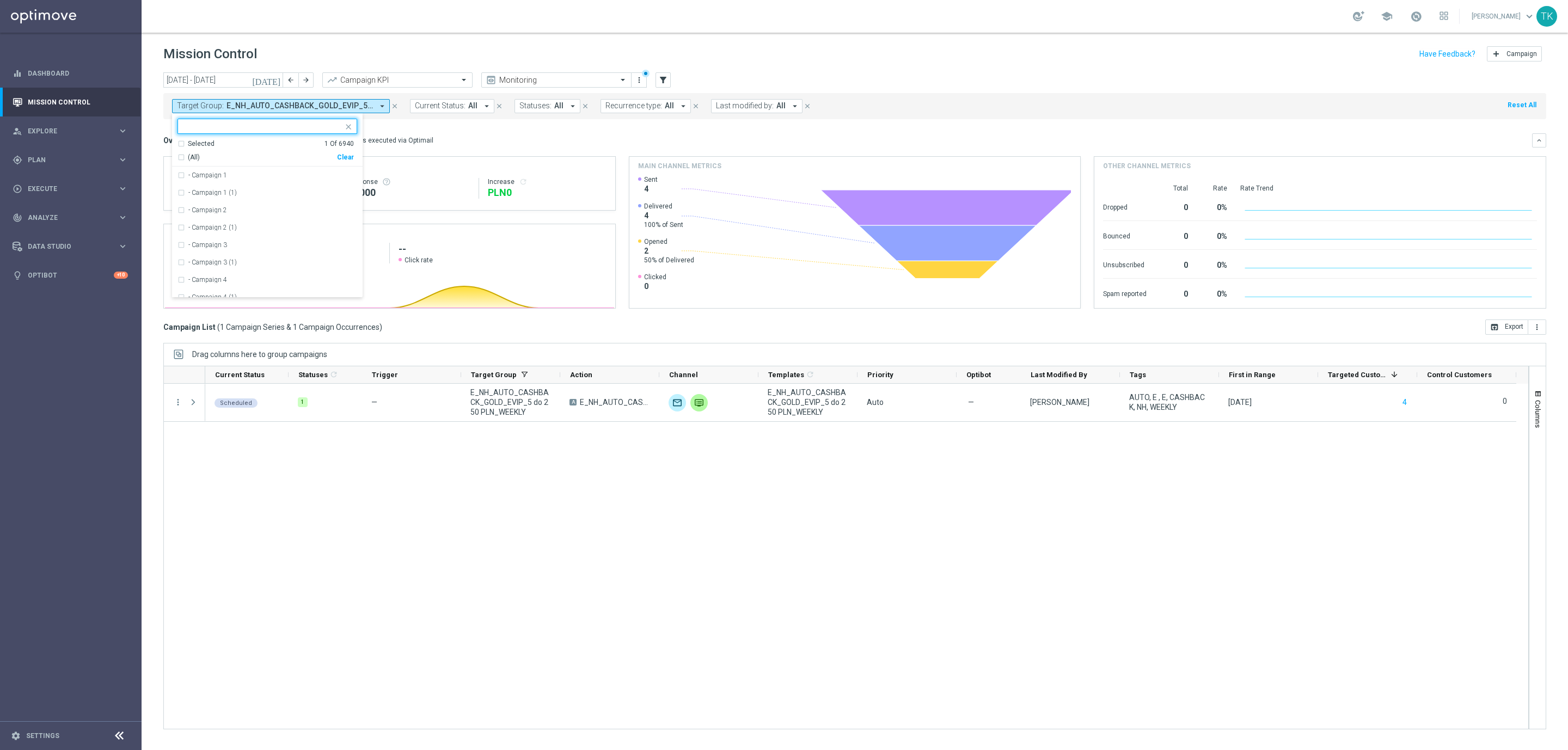
click at [0, 0] on div "Clear" at bounding box center [0, 0] width 0 height 0
click at [226, 131] on input "text" at bounding box center [262, 126] width 159 height 9
paste input "AUTO_SCRATCH_GOLD_EVIP"
click at [182, 157] on div "(All Search Results)" at bounding box center [257, 157] width 159 height 9
type input "AUTO_SCRATCH_GOLD_EVIP"
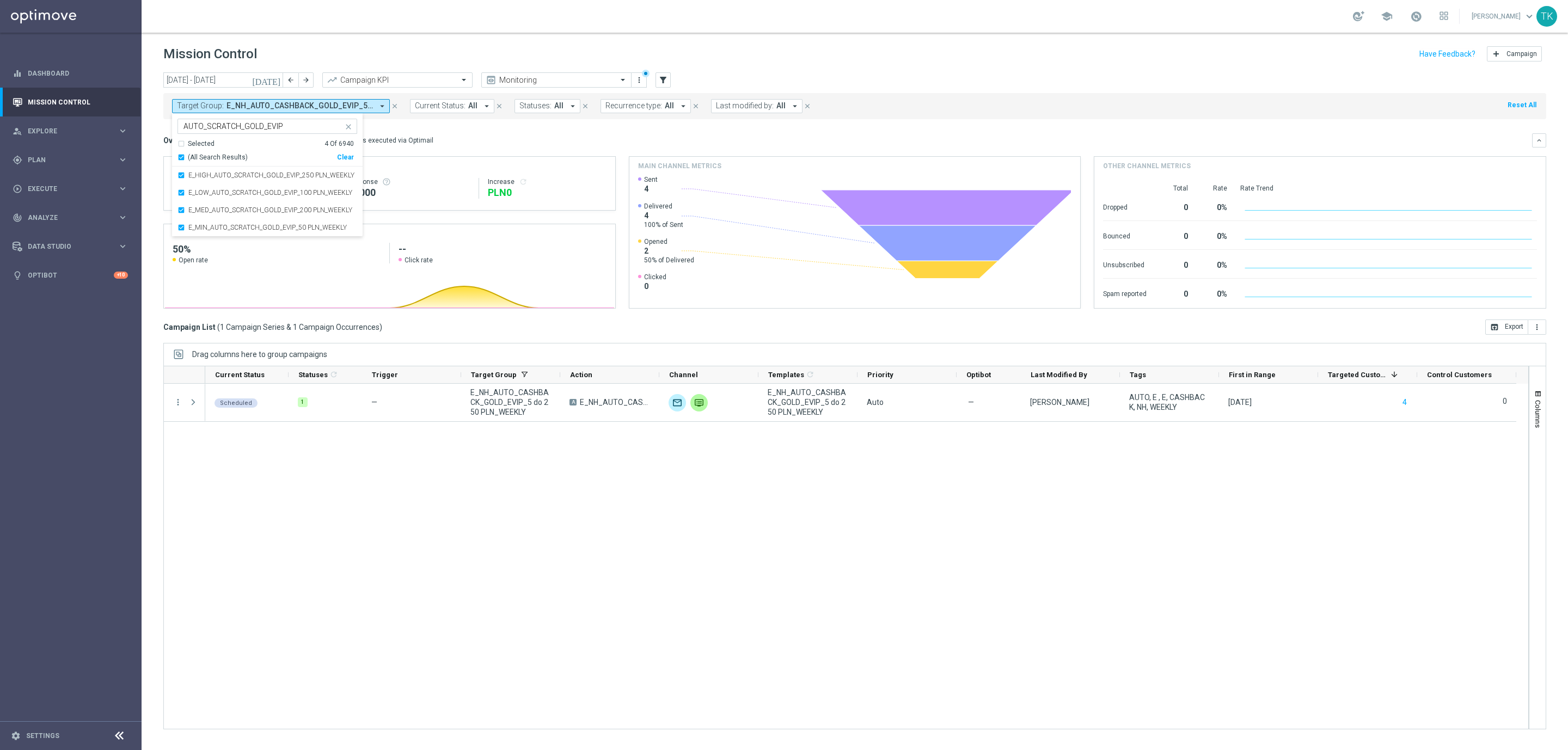
click at [154, 132] on div "today 04 Aug 2025 - 10 Aug 2025 arrow_back arrow_forward Campaign KPI trending_…" at bounding box center [854, 406] width 1427 height 668
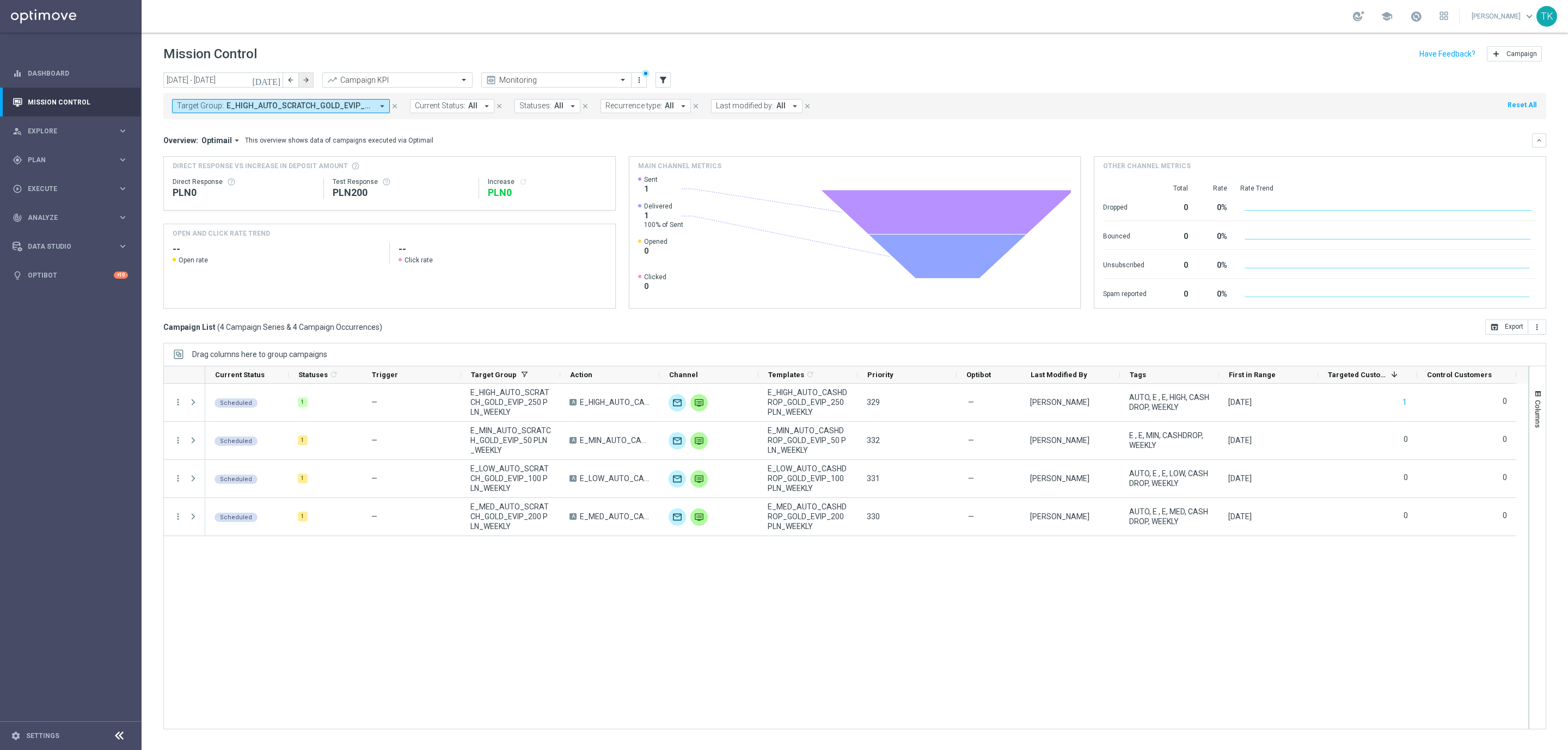
click at [311, 75] on button "arrow_forward" at bounding box center [306, 80] width 15 height 15
type input "11 Aug 2025 - 17 Aug 2025"
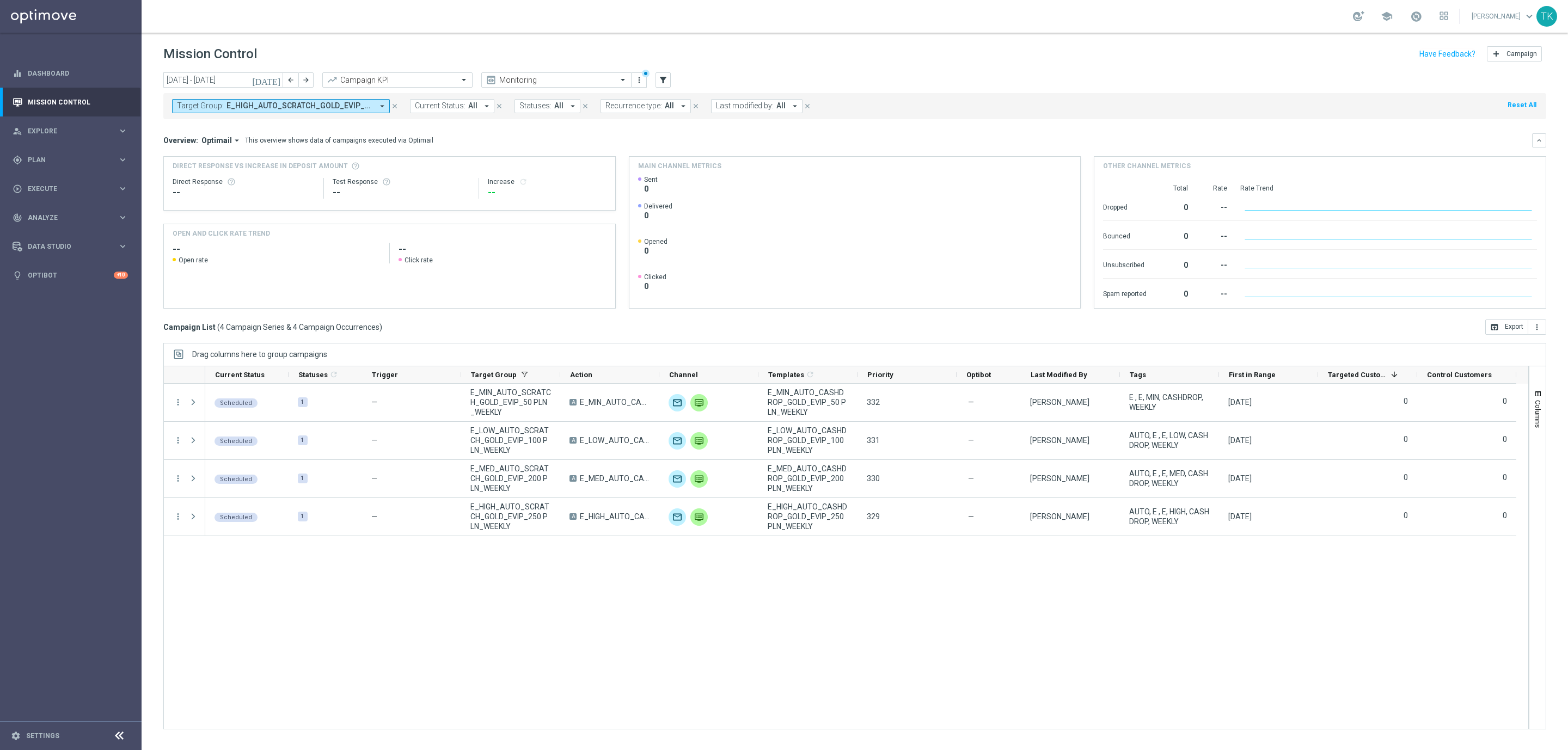
click at [296, 104] on span "E_HIGH_AUTO_SCRATCH_GOLD_EVIP_250 PLN_WEEKLY, E_LOW_AUTO_SCRATCH_GOLD_EVIP_100 …" at bounding box center [299, 105] width 146 height 9
click at [0, 0] on div "Clear" at bounding box center [0, 0] width 0 height 0
click at [203, 127] on input "text" at bounding box center [262, 126] width 159 height 9
paste input "SCRATCH_SILVER_EVIP"
click at [185, 157] on div "(All Search Results)" at bounding box center [257, 157] width 159 height 9
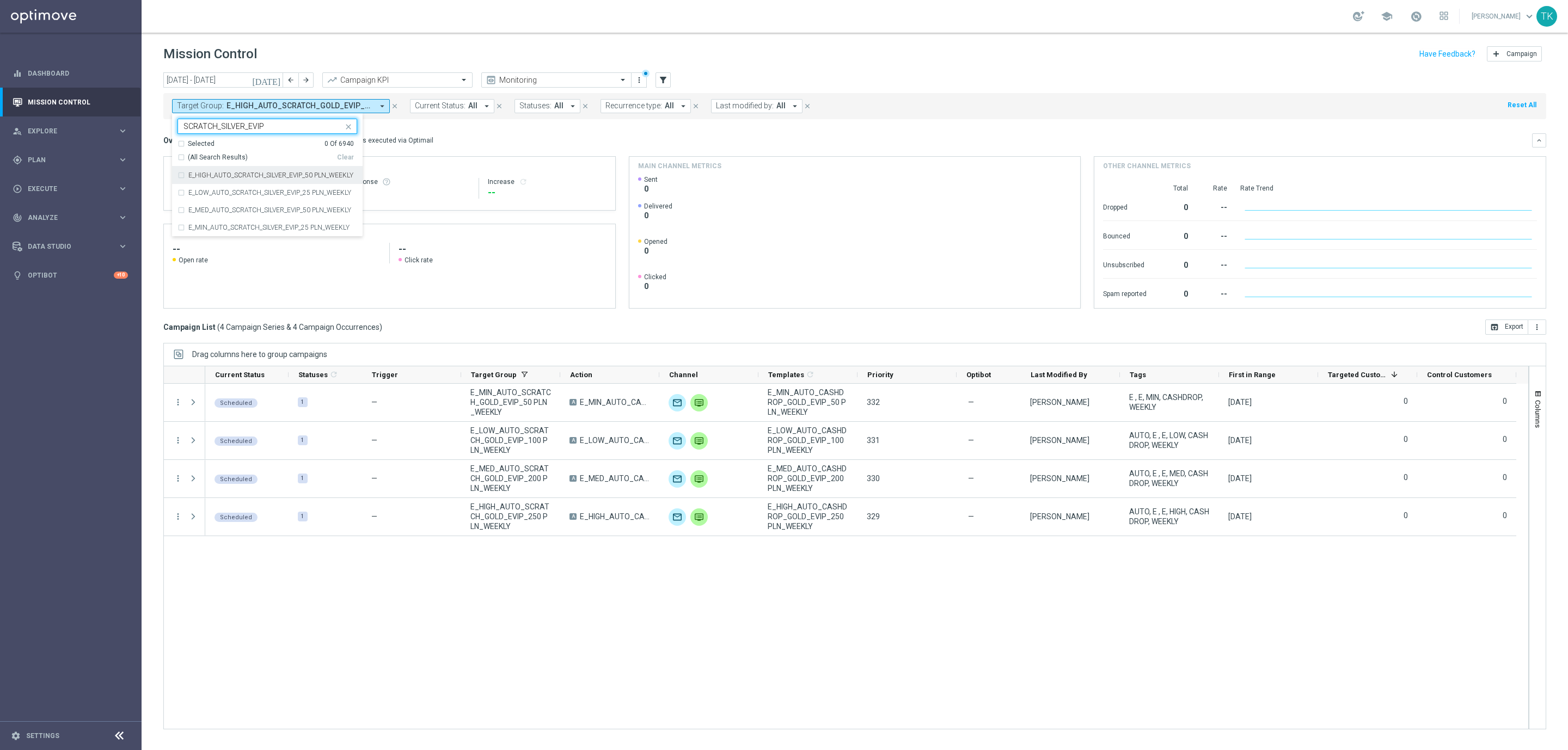
type input "SCRATCH_SILVER_EVIP"
click at [142, 136] on div "today 11 Aug 2025 - 17 Aug 2025 arrow_back arrow_forward Campaign KPI trending_…" at bounding box center [854, 406] width 1427 height 668
click at [317, 109] on span "E_HIGH_AUTO_SCRATCH_SILVER_EVIP_50 PLN_WEEKLY, E_LOW_AUTO_SCRATCH_SILVER_EVIP_2…" at bounding box center [299, 105] width 146 height 9
click at [0, 0] on div "Clear" at bounding box center [0, 0] width 0 height 0
click at [206, 126] on input "text" at bounding box center [262, 126] width 159 height 9
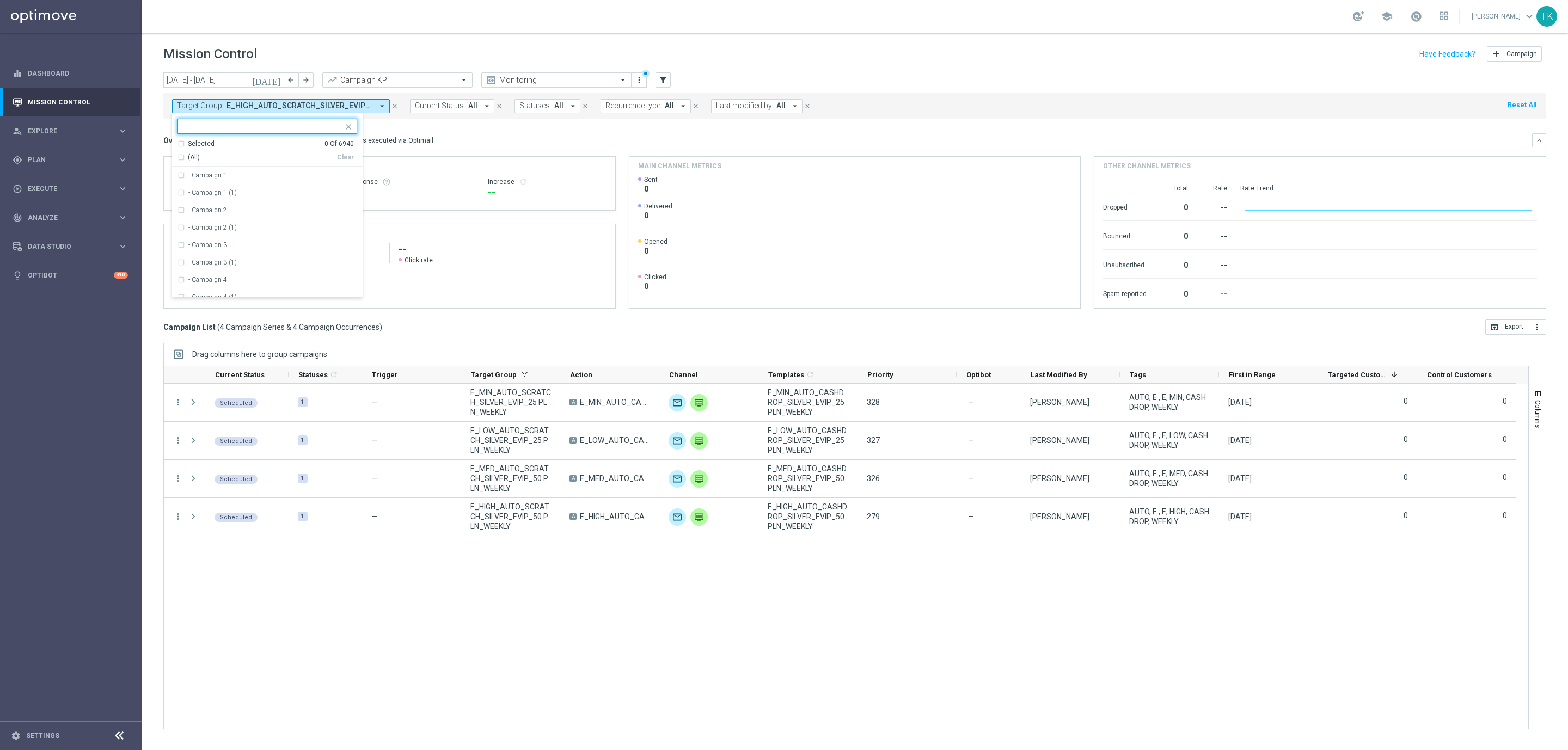
paste input "E_ALL_AUTO_DEPO_SILVER_EVIP_REA_50 do 500 PLN_WEEKLY"
click at [216, 180] on div "E_ALL_AUTO_DEPO_SILVER_EVIP_REA_50 do 500 PLN_WEEKLY" at bounding box center [267, 175] width 180 height 17
type input "E_ALL_AUTO_DEPO_SILVER_EVIP_REA_50 do 500 PLN_WEEKLY"
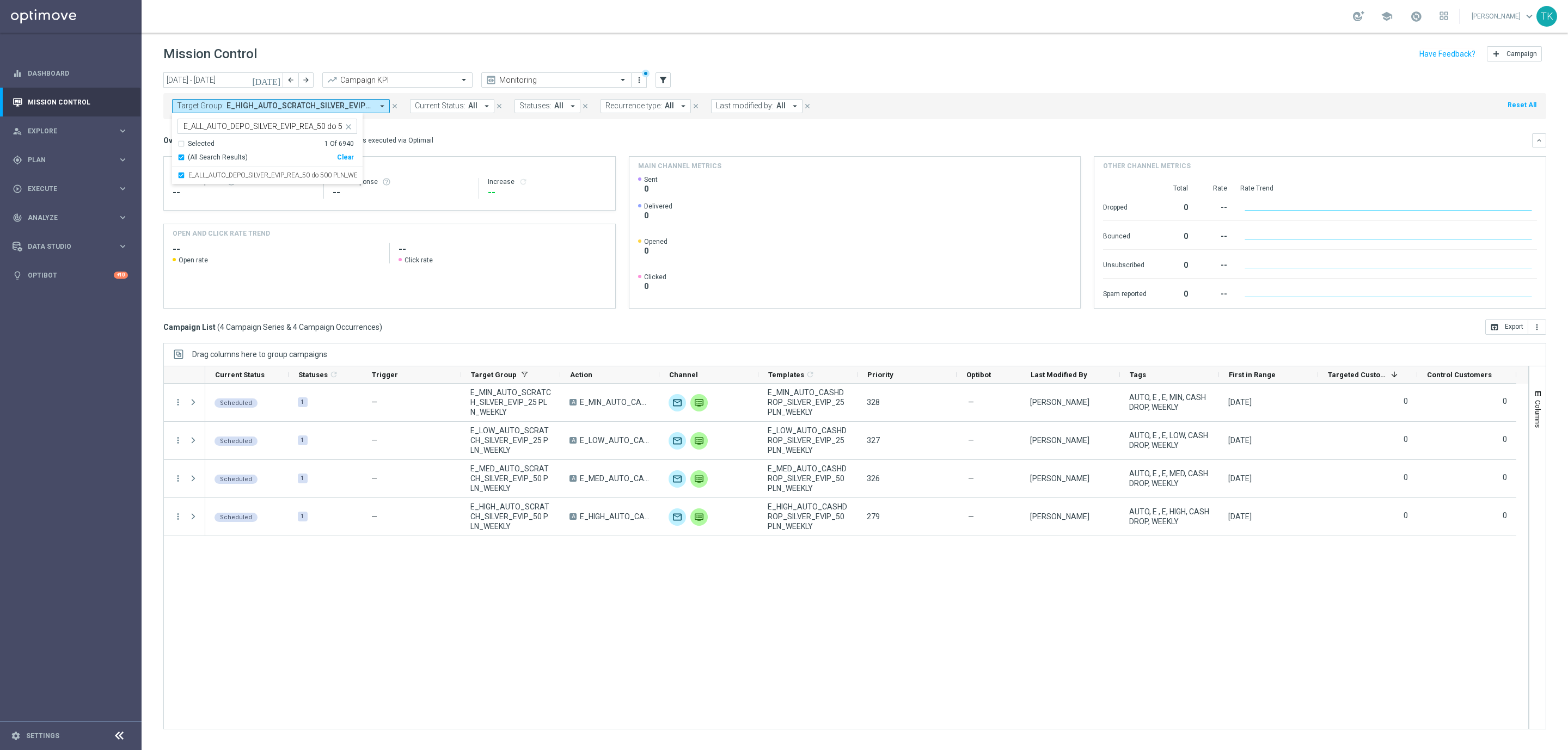
click at [154, 136] on div "today 11 Aug 2025 - 17 Aug 2025 arrow_back arrow_forward Campaign KPI trending_…" at bounding box center [854, 406] width 1427 height 668
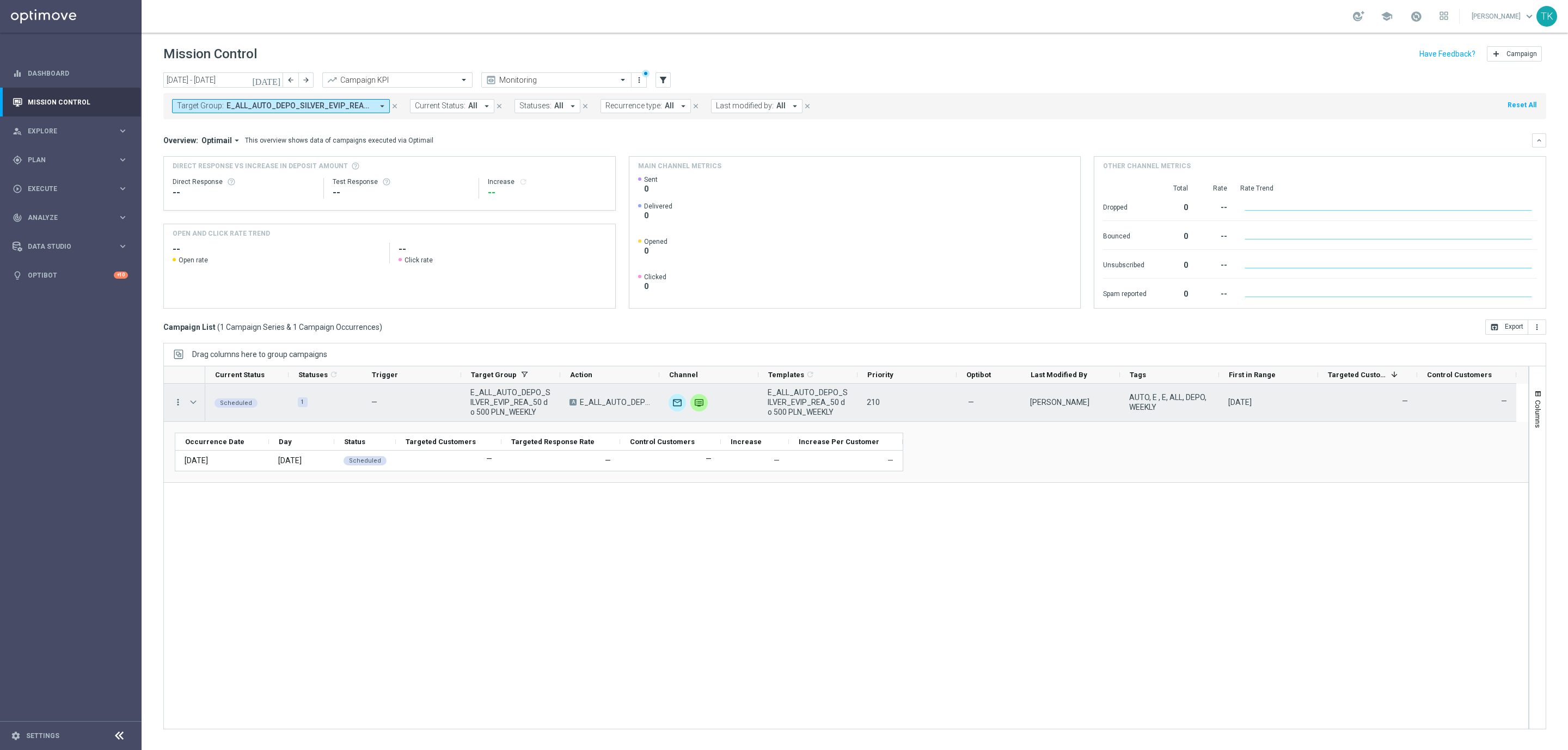
click at [178, 399] on icon "more_vert" at bounding box center [178, 403] width 10 height 10
click at [25, 157] on div "gps_fixed Plan" at bounding box center [65, 160] width 105 height 10
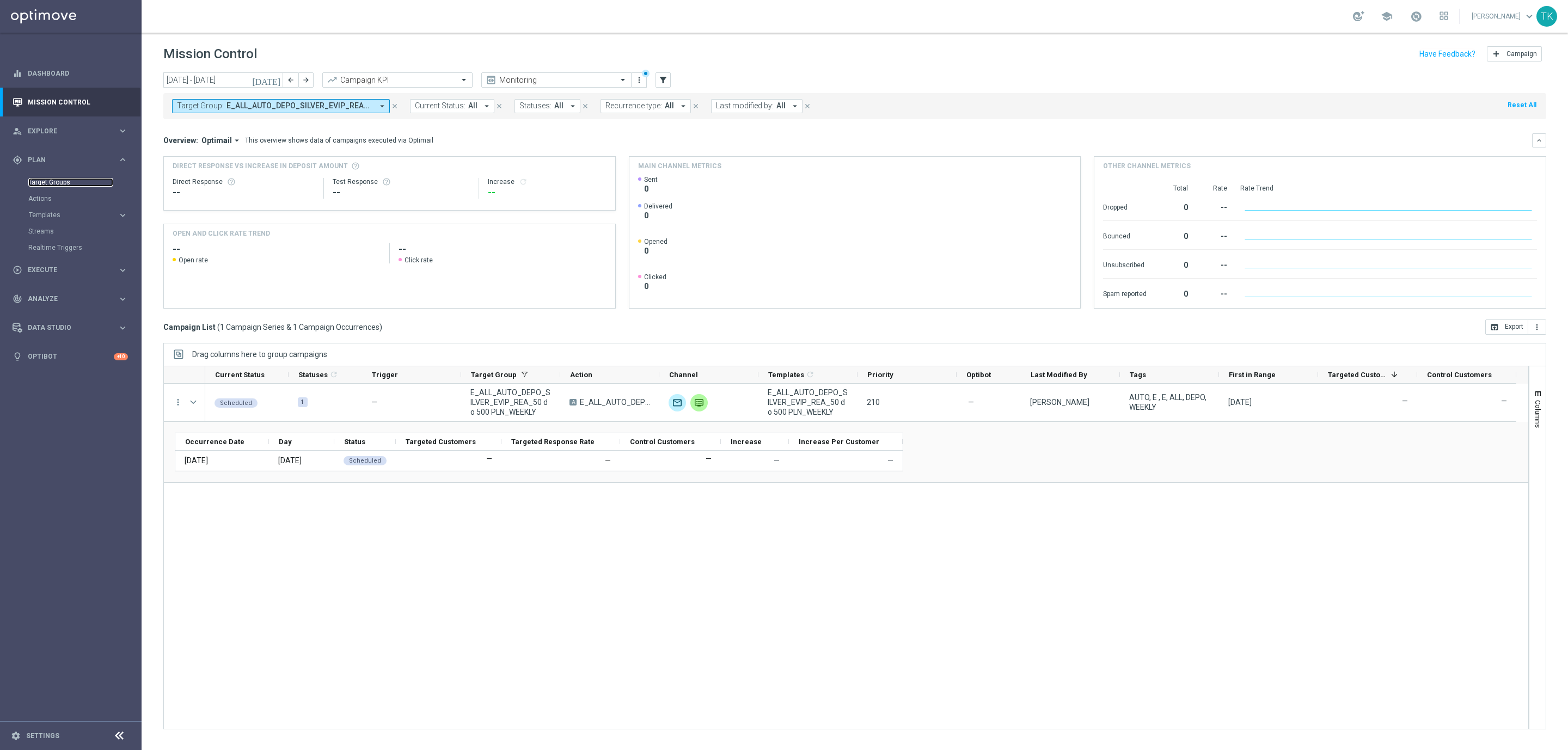
click at [39, 178] on link "Target Groups" at bounding box center [71, 182] width 85 height 9
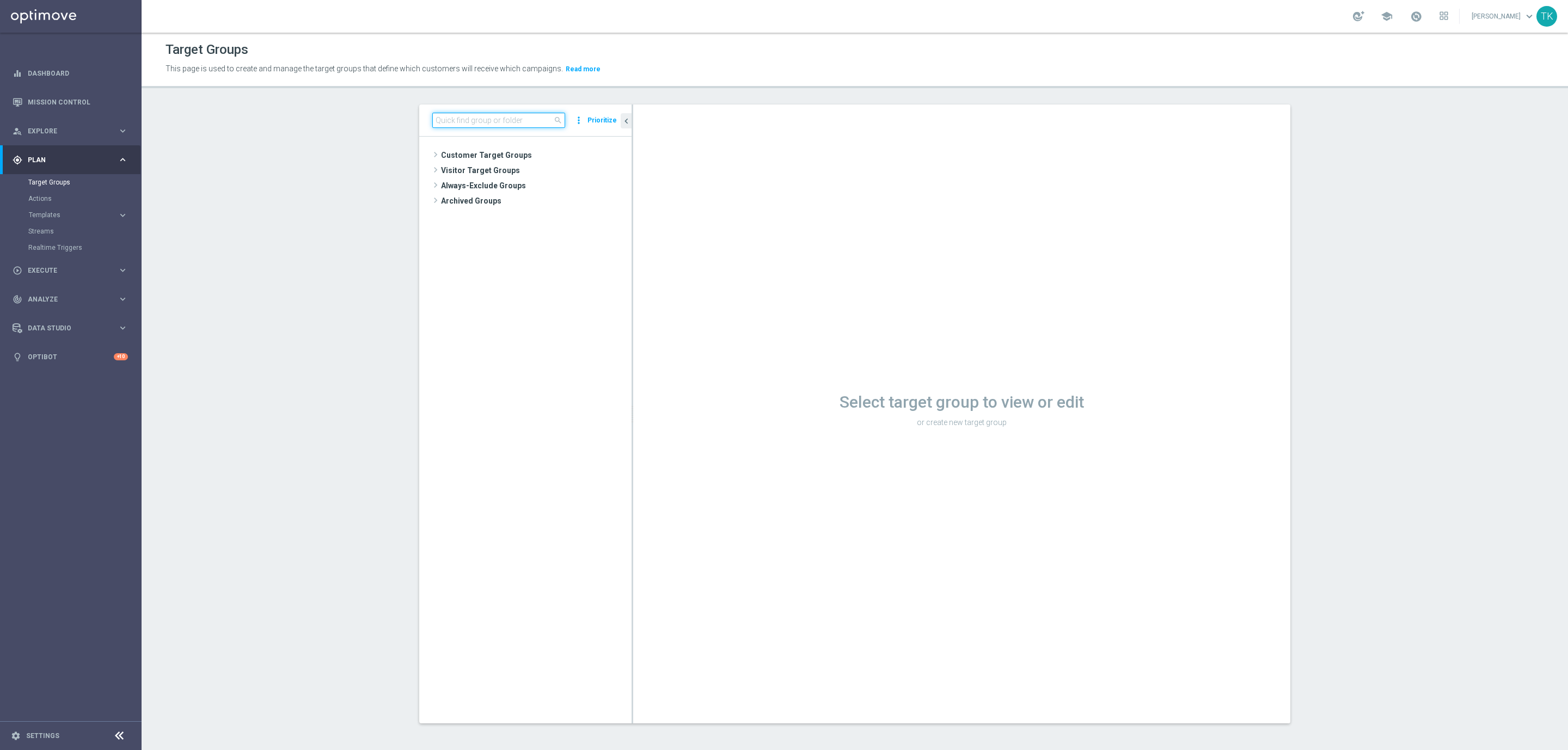
click at [477, 119] on input at bounding box center [499, 120] width 133 height 15
paste input "E_ALL_AUTO_DEPO_SILVER_EVIP_REA_50 do 500 PLN_WEEKLY"
type input "E_ALL_AUTO_DEPO_SILVER_EVIP_REA_50 do 500 PLN_WEEKLY"
click at [526, 231] on span "E_ALL_AUTO_DEPO_SILVER_EVIP_REA_50 do 500 PLN_WEEKLY" at bounding box center [557, 232] width 100 height 9
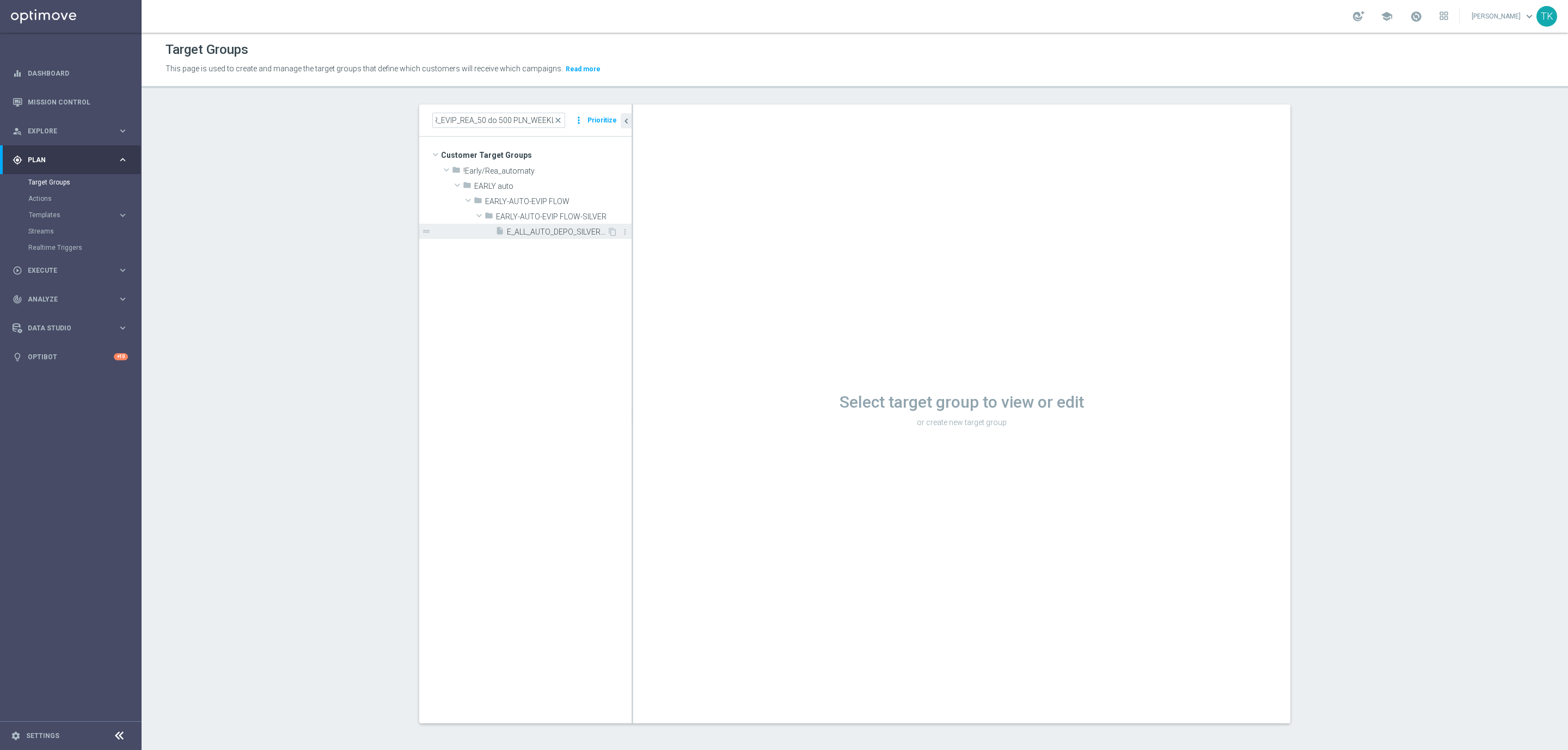
scroll to position [0, 0]
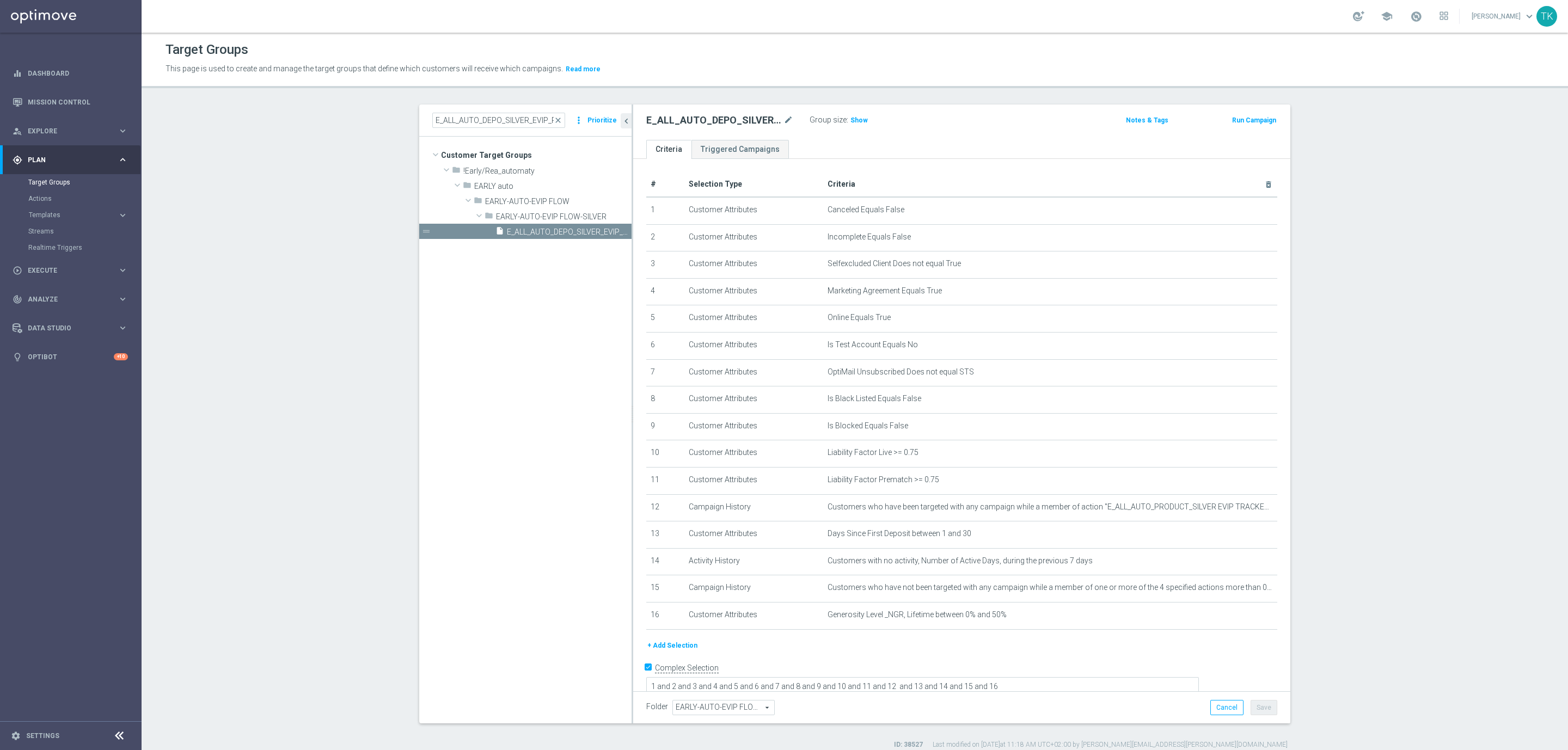
click at [590, 121] on button "Prioritize" at bounding box center [602, 120] width 33 height 15
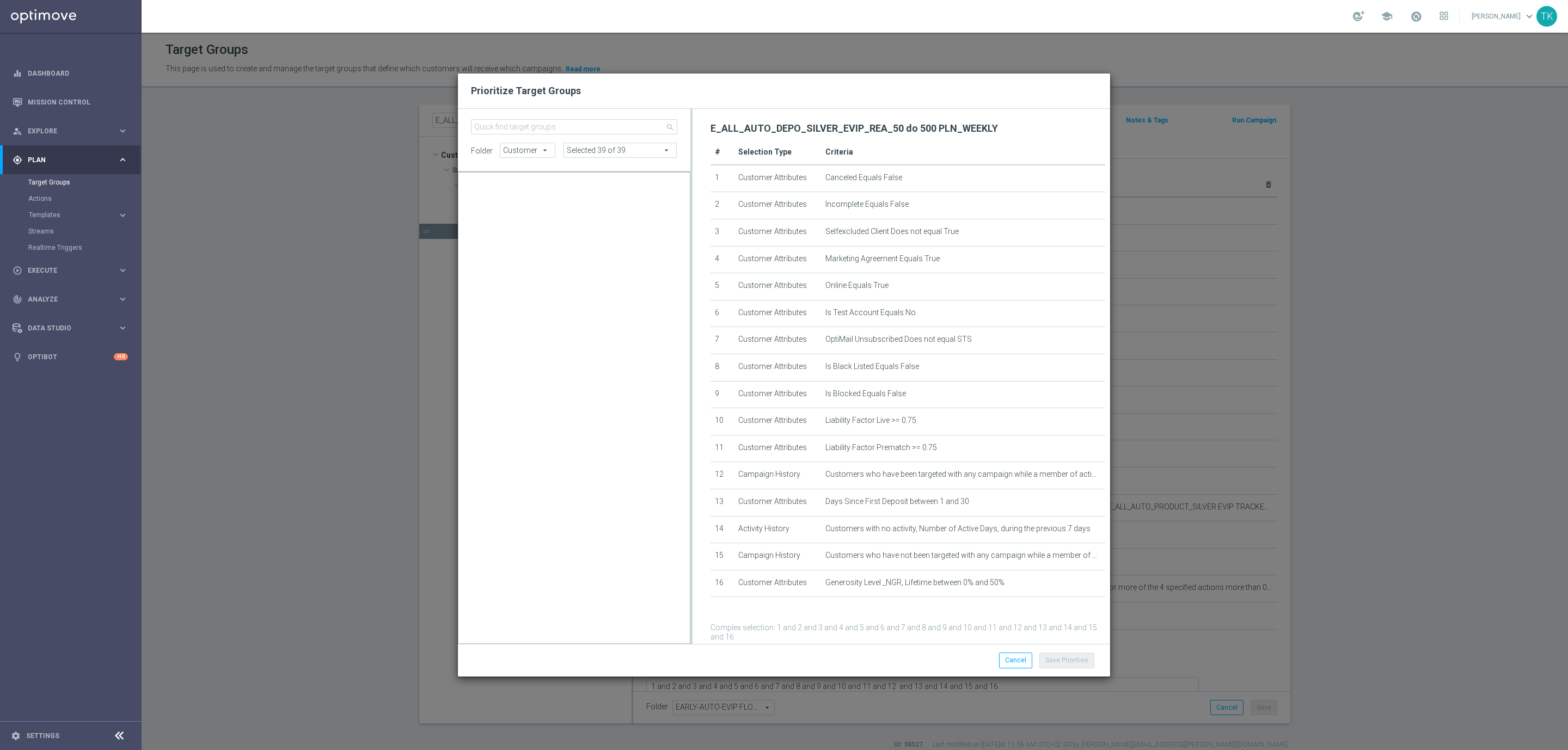
scroll to position [4081, 0]
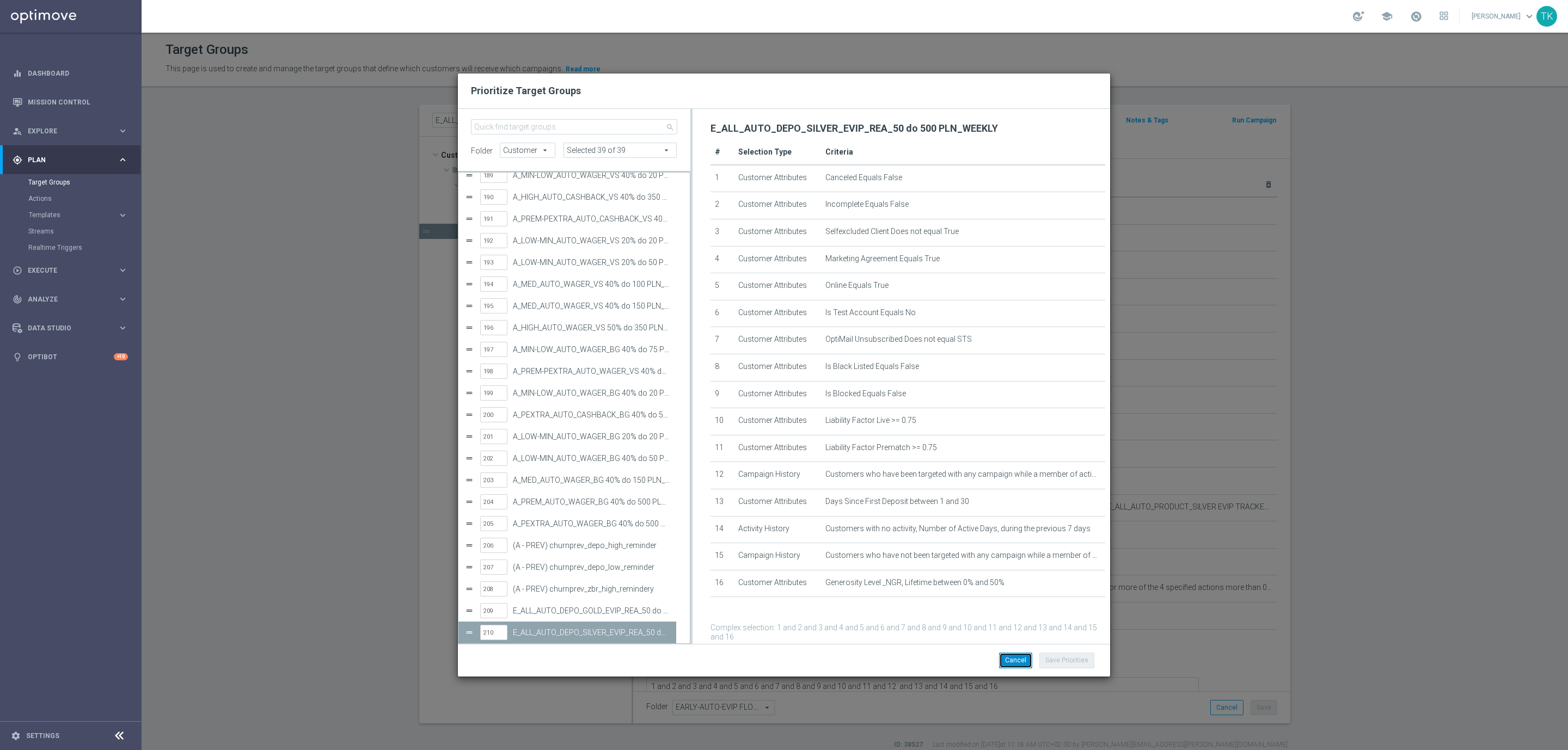
click at [1019, 655] on button "Cancel" at bounding box center [1016, 660] width 33 height 15
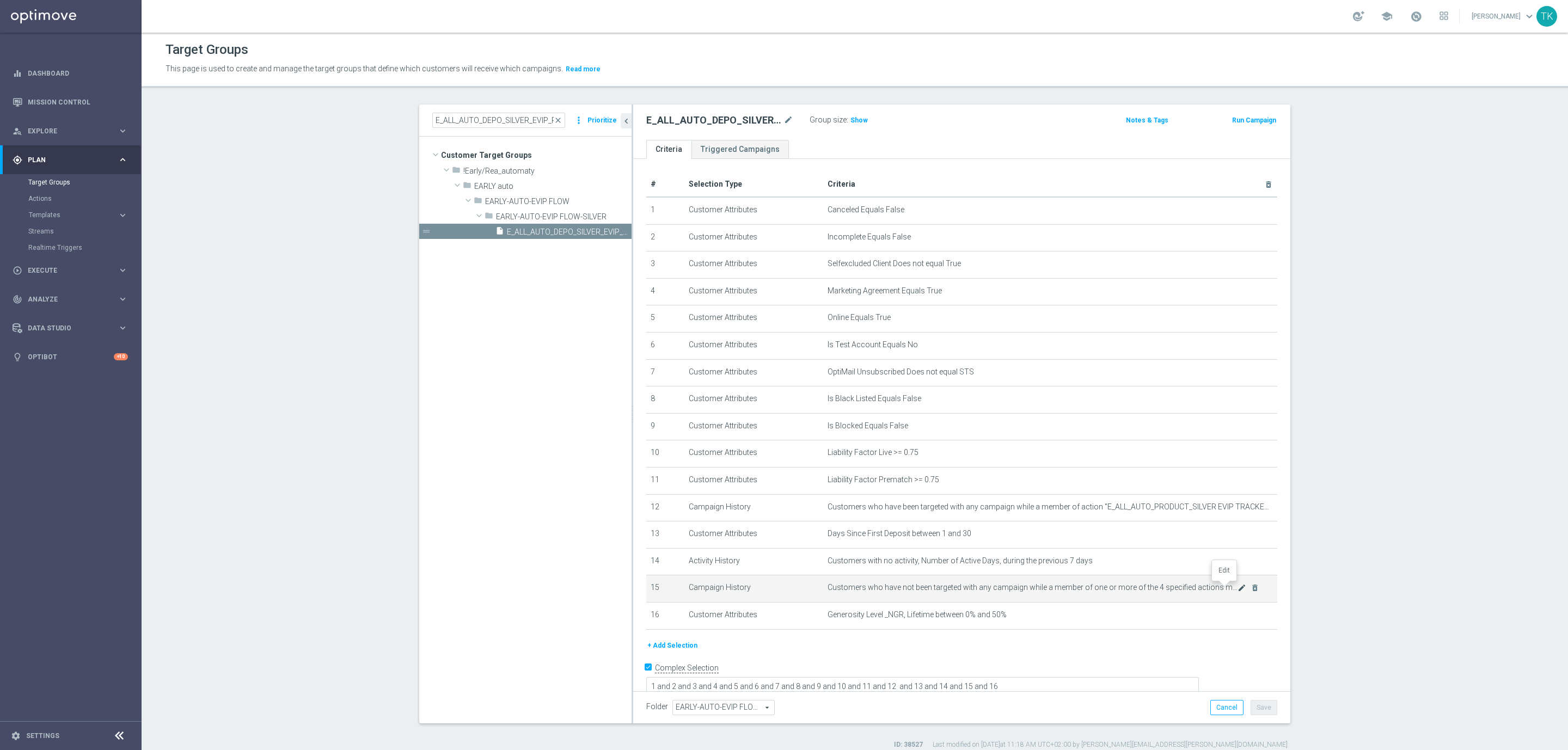
click at [1237, 592] on icon "mode_edit" at bounding box center [1241, 588] width 9 height 9
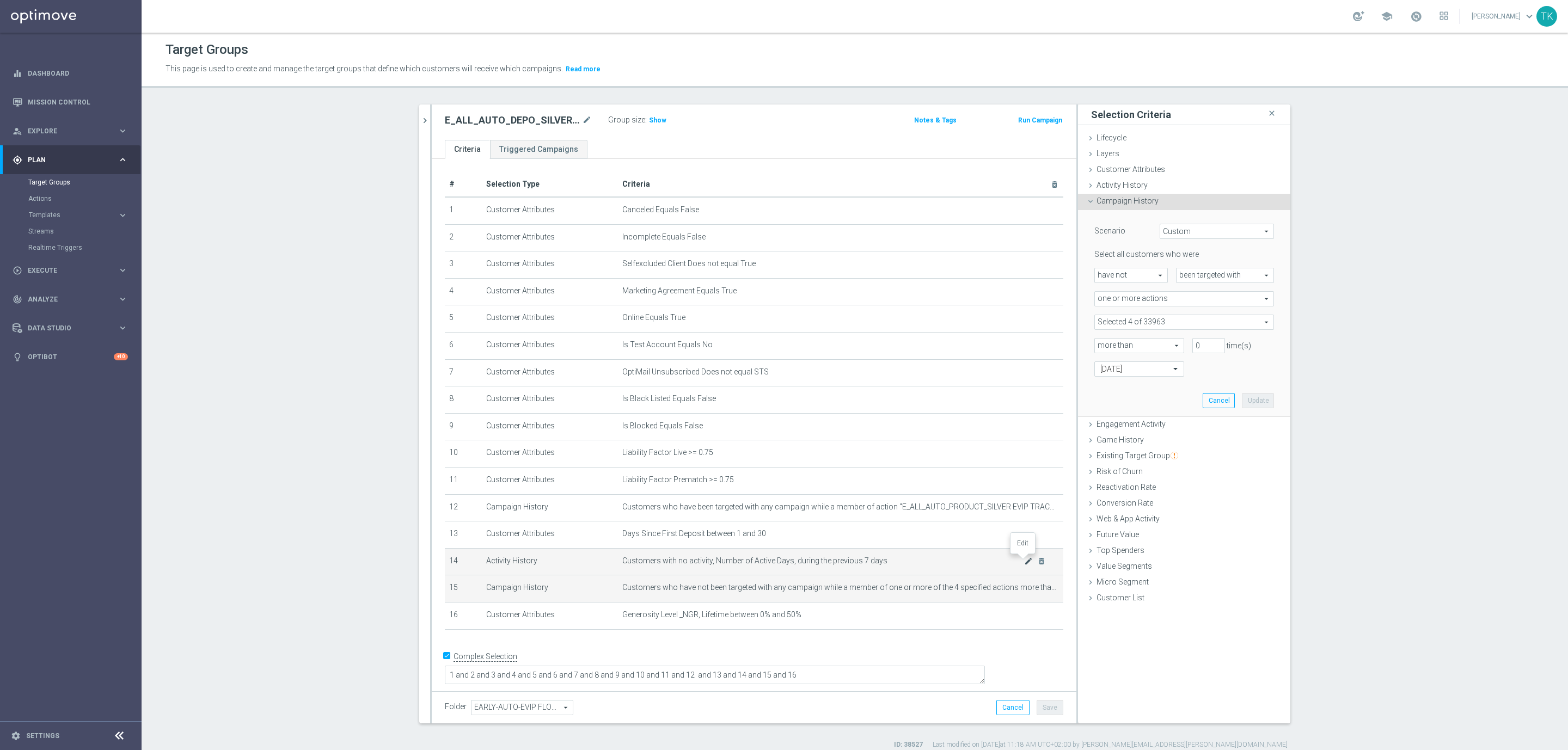
click at [1024, 563] on icon "mode_edit" at bounding box center [1028, 561] width 9 height 9
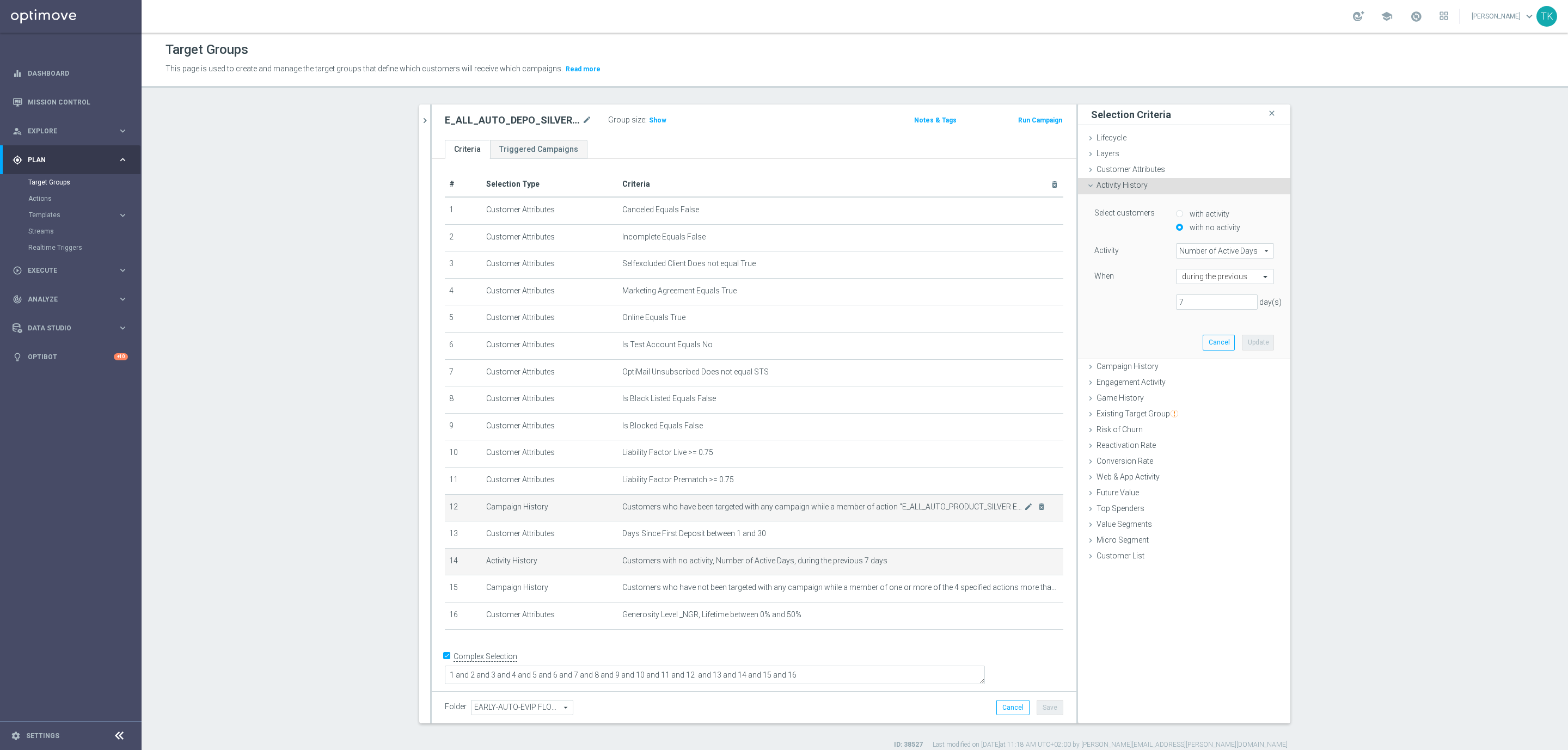
click at [1003, 510] on span "Customers who have been targeted with any campaign while a member of action "E_…" at bounding box center [823, 507] width 402 height 9
drag, startPoint x: 1022, startPoint y: 506, endPoint x: 1013, endPoint y: 506, distance: 9.0
click at [1013, 506] on span "Customers who have been targeted with any campaign while a member of action "E_…" at bounding box center [823, 507] width 402 height 9
click at [1017, 506] on span "Customers who have been targeted with any campaign while a member of action "E_…" at bounding box center [823, 507] width 402 height 9
click at [1212, 343] on button "Cancel" at bounding box center [1218, 343] width 32 height 15
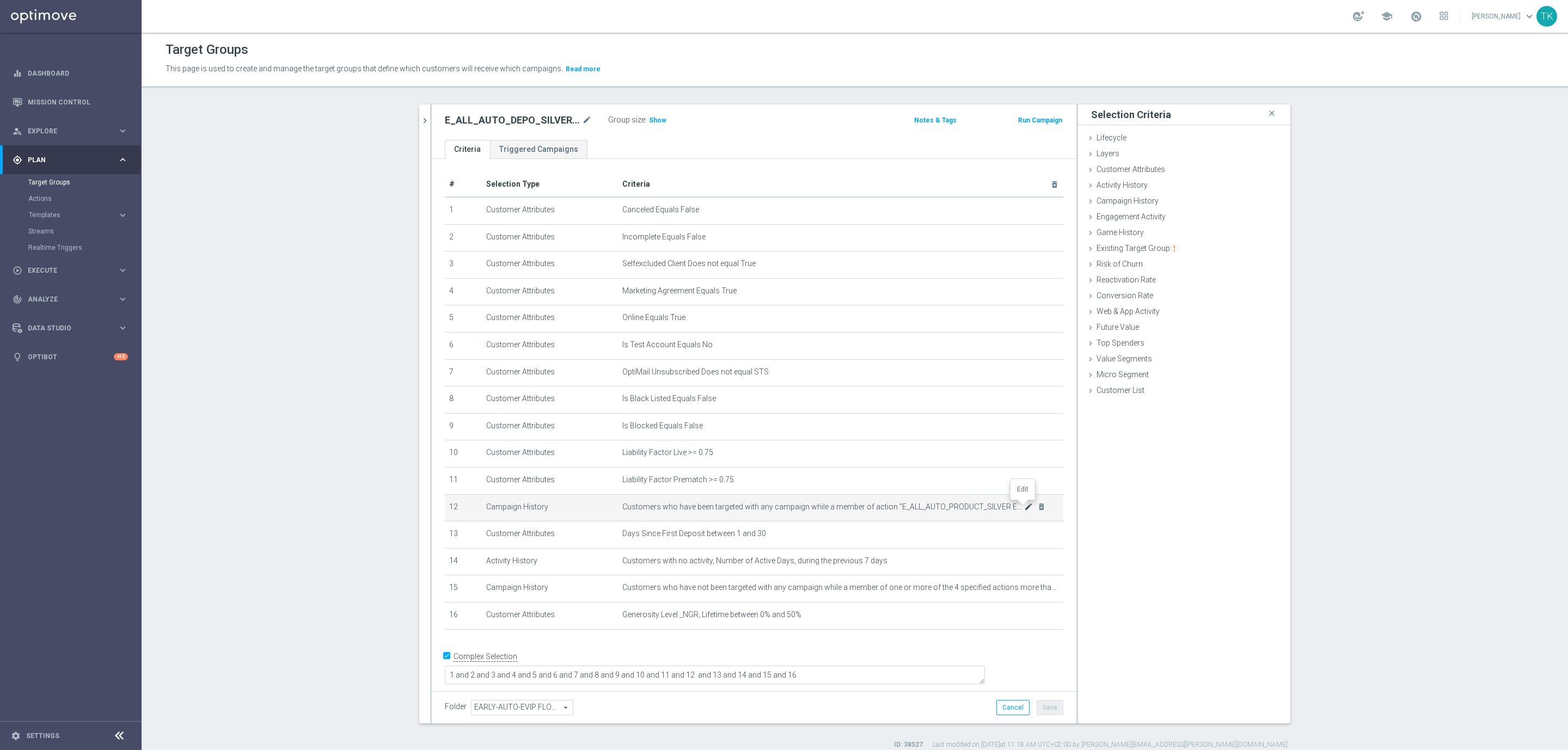
click at [1024, 506] on icon "mode_edit" at bounding box center [1028, 507] width 9 height 9
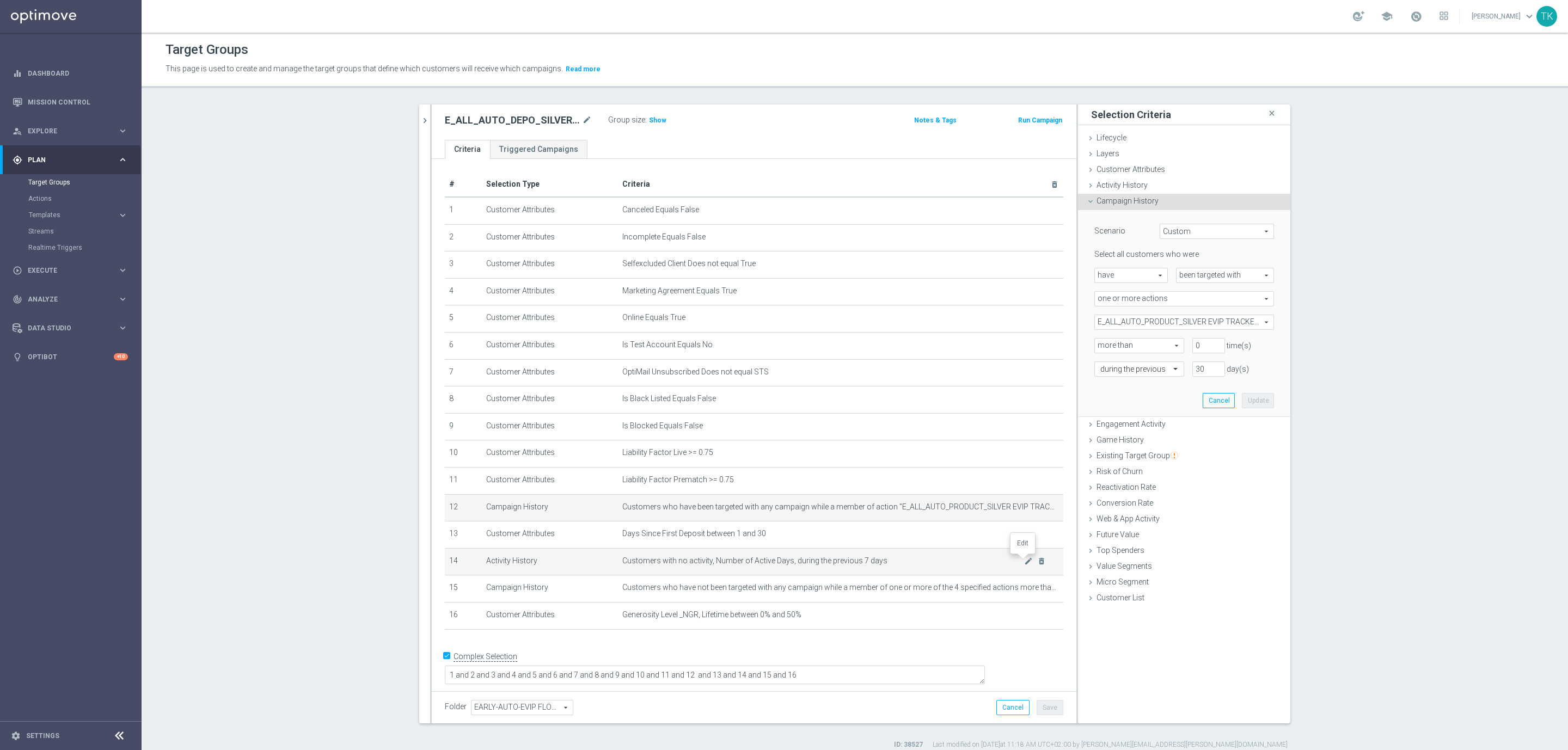
click at [1024, 561] on icon "mode_edit" at bounding box center [1028, 561] width 9 height 9
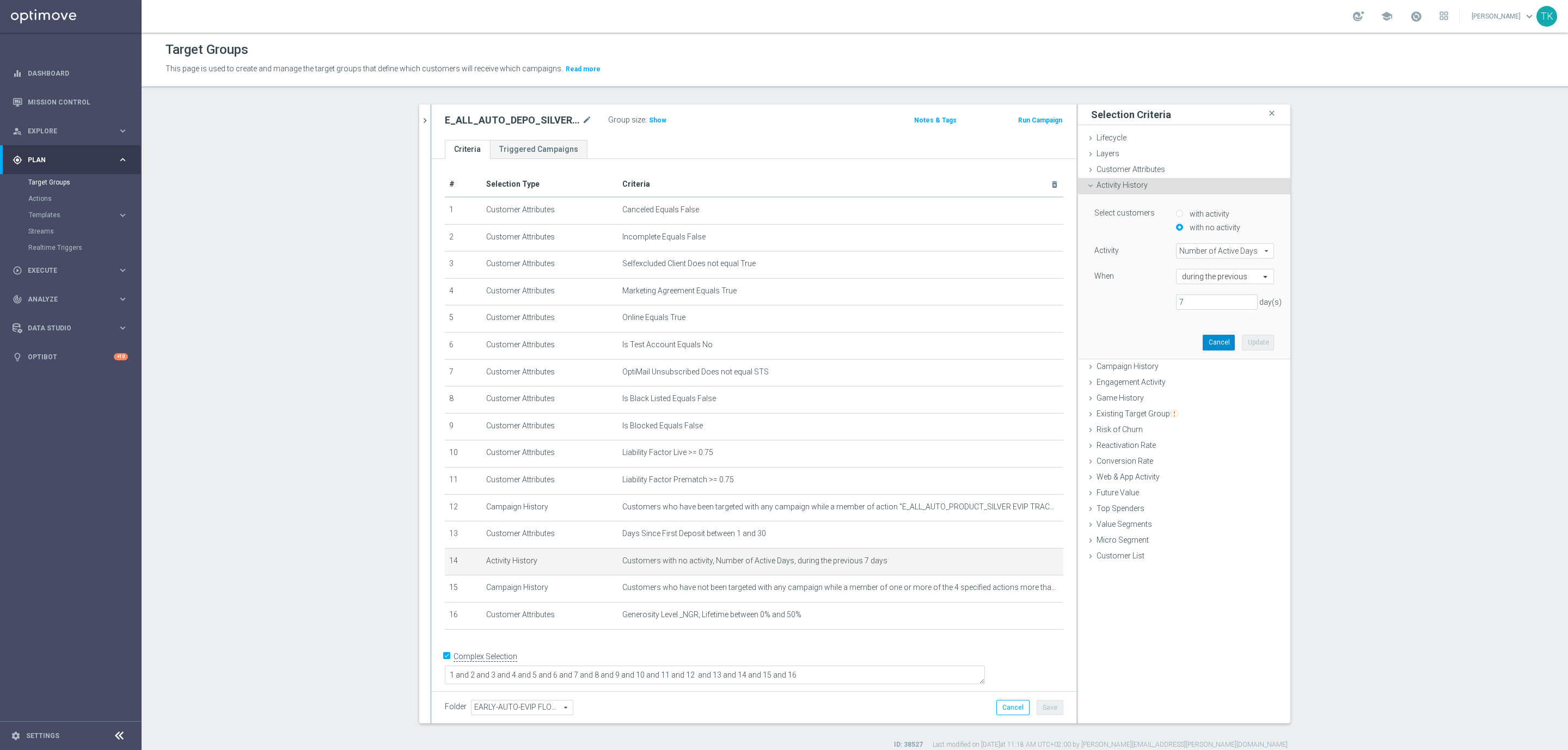
click at [1207, 342] on button "Cancel" at bounding box center [1218, 343] width 32 height 15
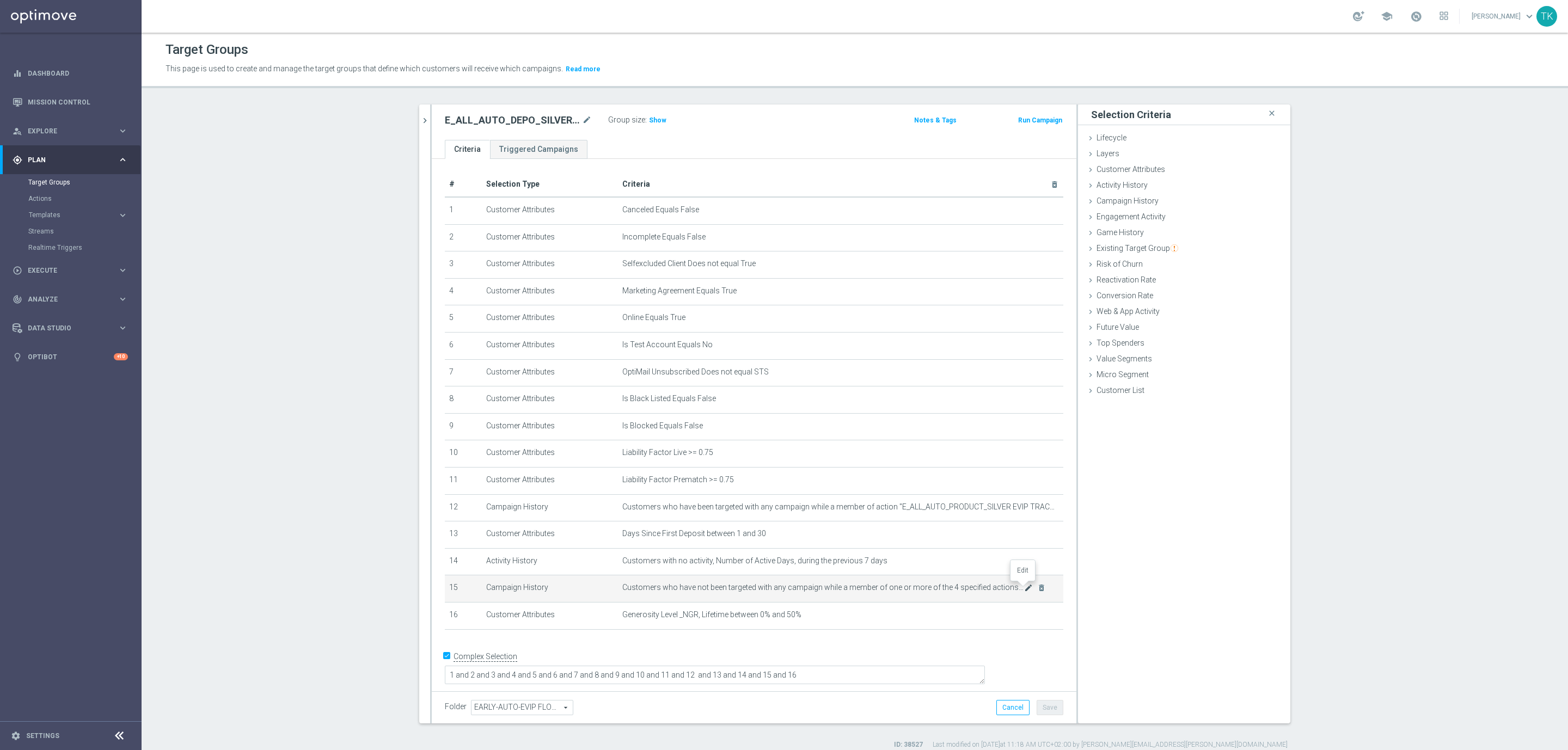
click at [1024, 588] on icon "mode_edit" at bounding box center [1028, 588] width 9 height 9
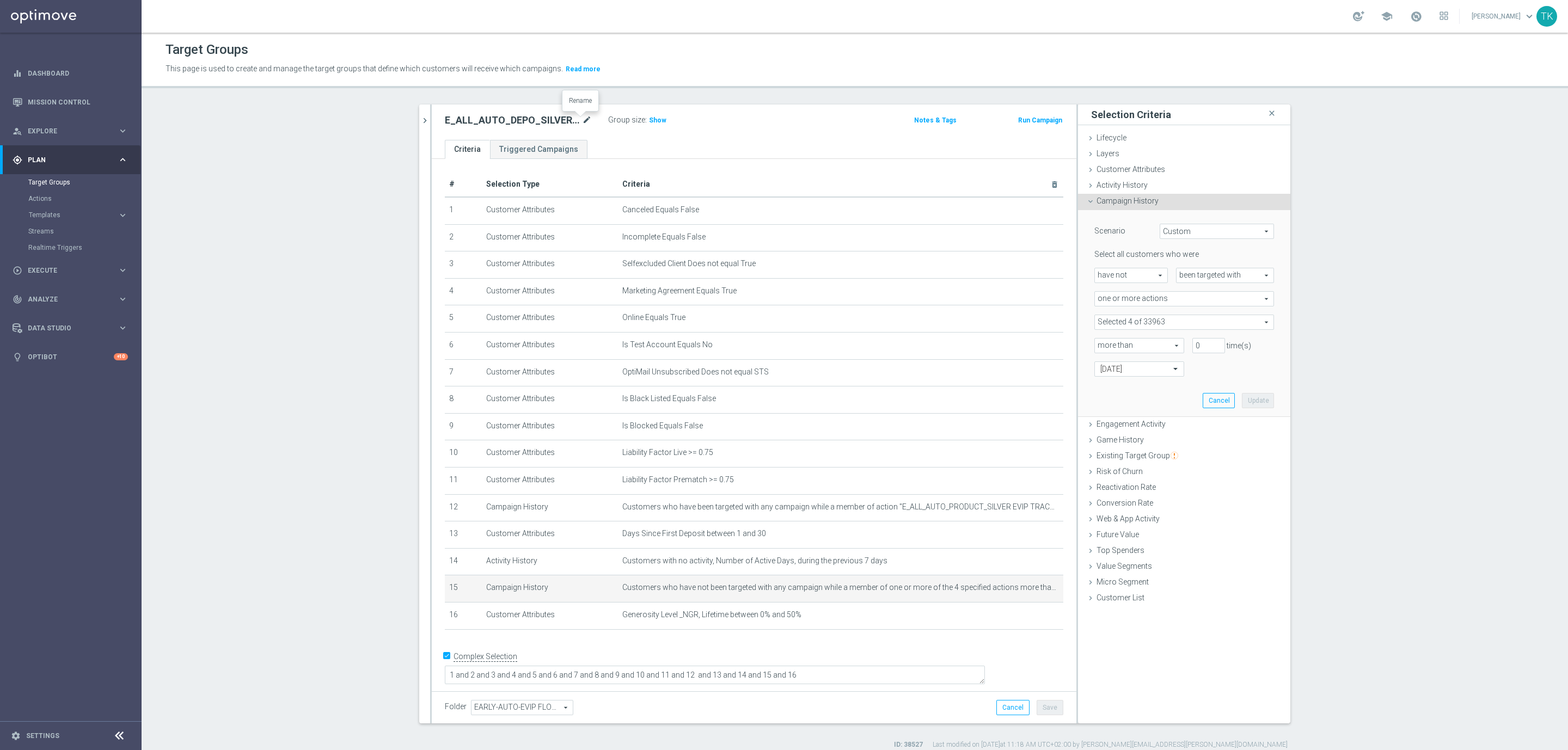
click at [582, 120] on icon "mode_edit" at bounding box center [587, 120] width 10 height 13
click at [1124, 324] on span at bounding box center [1184, 322] width 178 height 14
click at [1103, 327] on input "search" at bounding box center [1184, 322] width 180 height 15
paste input "E_MED-HIGH_AUTO_PRODUCT_VF BONUS DAY27 1PLUS DEPO_DAILY"
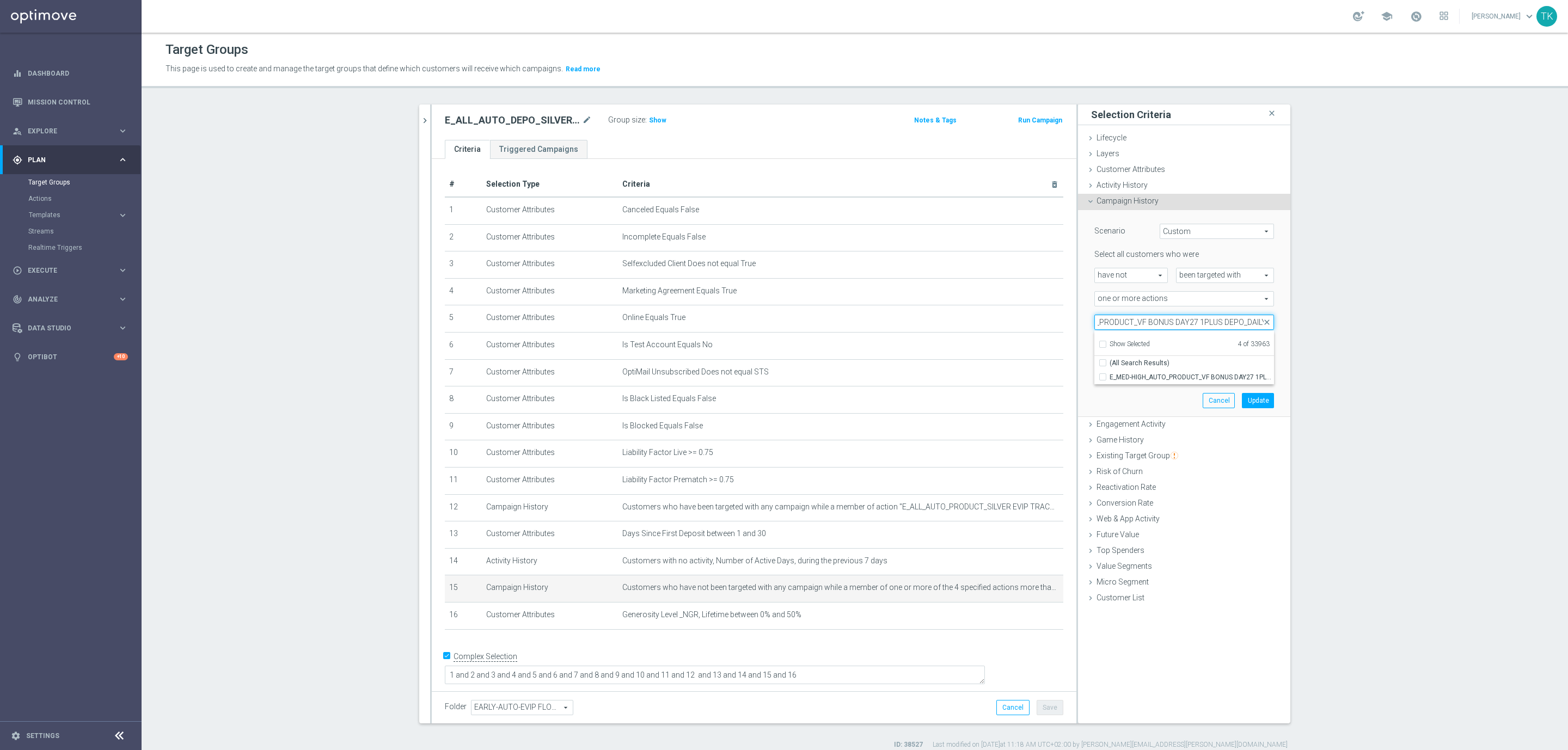
scroll to position [0, 0]
click at [1107, 325] on input "E_MED-HIGH_AUTO_PRODUCT_VF BONUS DAY27 1PLUS DEPO_DAILY" at bounding box center [1184, 322] width 180 height 15
click at [1111, 324] on input "E_MED-HIGH_AUTO_PRODUCT_VF BONUS DAY27 1PLUS DEPO_DAILY" at bounding box center [1184, 322] width 180 height 15
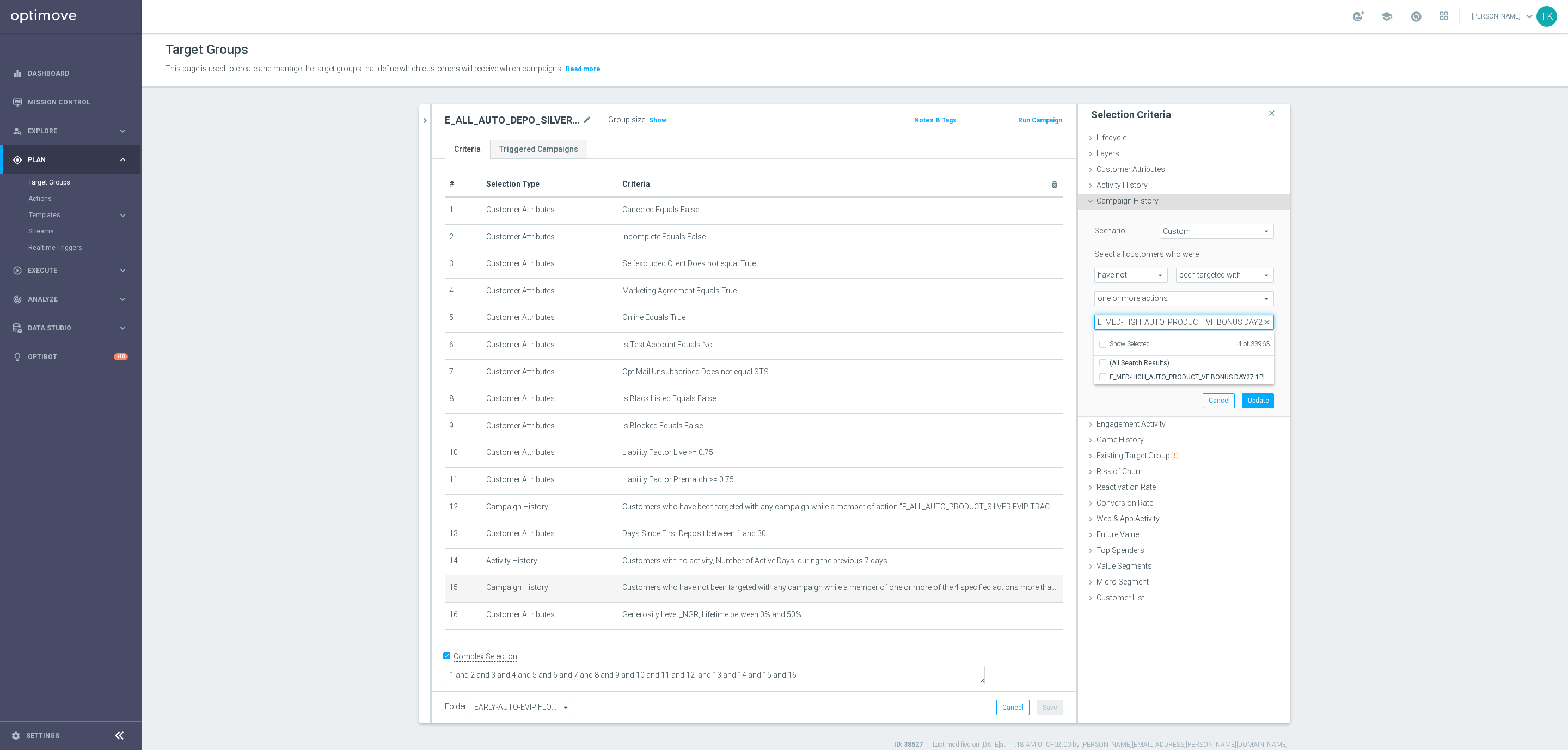
paste input "ALL_TARGET_DEPO_3DEPO 25 DO 100 PREV MONTH_080825"
drag, startPoint x: 1145, startPoint y: 325, endPoint x: 1088, endPoint y: 336, distance: 58.1
click at [1095, 330] on div "Selected 4 of 33963 arrow_drop_down E_ALL_TARGET_DEPO_3DEPO 25 DO 100 PREV MONT…" at bounding box center [1184, 322] width 180 height 15
click at [1129, 324] on span at bounding box center [1184, 322] width 178 height 14
click at [1125, 321] on input "search" at bounding box center [1184, 322] width 180 height 15
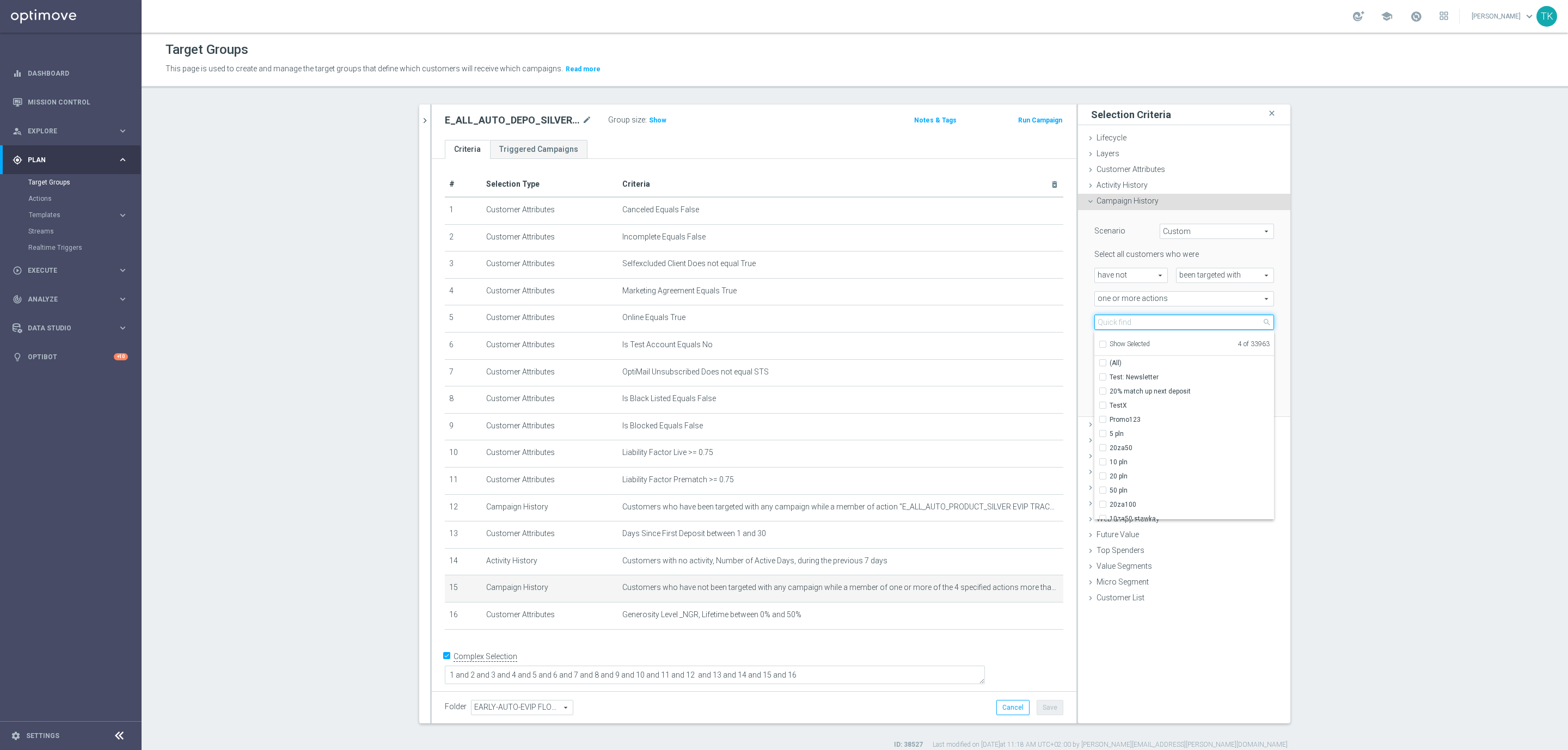
paste input "E_ALL_TARGET_DEPO_3DEPO 25 DO 100 PREV MONTH_080825"
type input "E_ALL_TARGET_DEPO_3DEPO 25 DO 10"
click at [1175, 320] on input "E_ALL_TARGET_DEPO_3DEPO 25 DO 10" at bounding box center [1184, 322] width 180 height 15
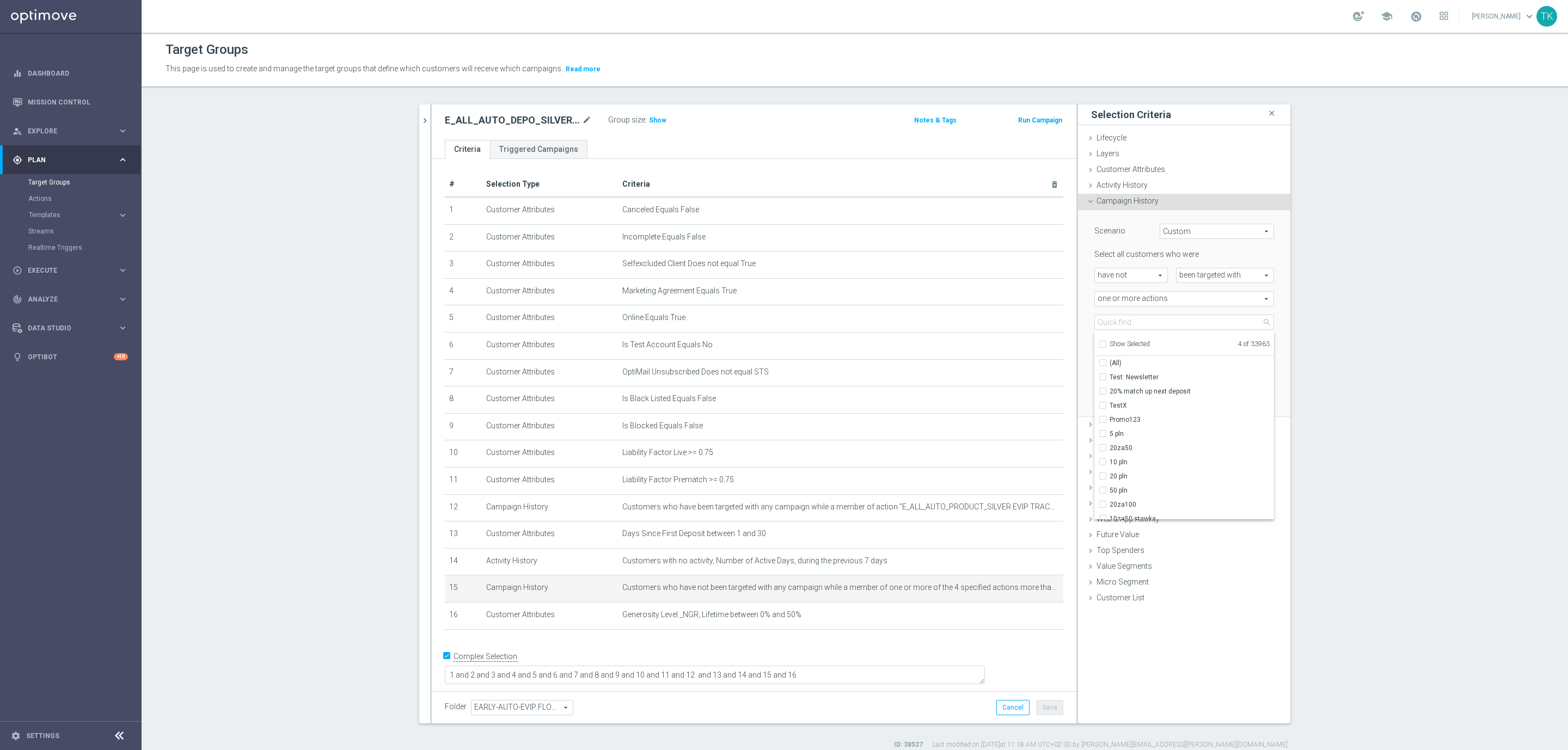
click at [1271, 311] on div "Scenario Custom Custom arrow_drop_down search Select all customers who were hav…" at bounding box center [1184, 313] width 196 height 206
click at [1155, 322] on span at bounding box center [1184, 322] width 178 height 14
click at [1099, 343] on input "Show Selected" at bounding box center [1102, 346] width 7 height 7
checkbox input "true"
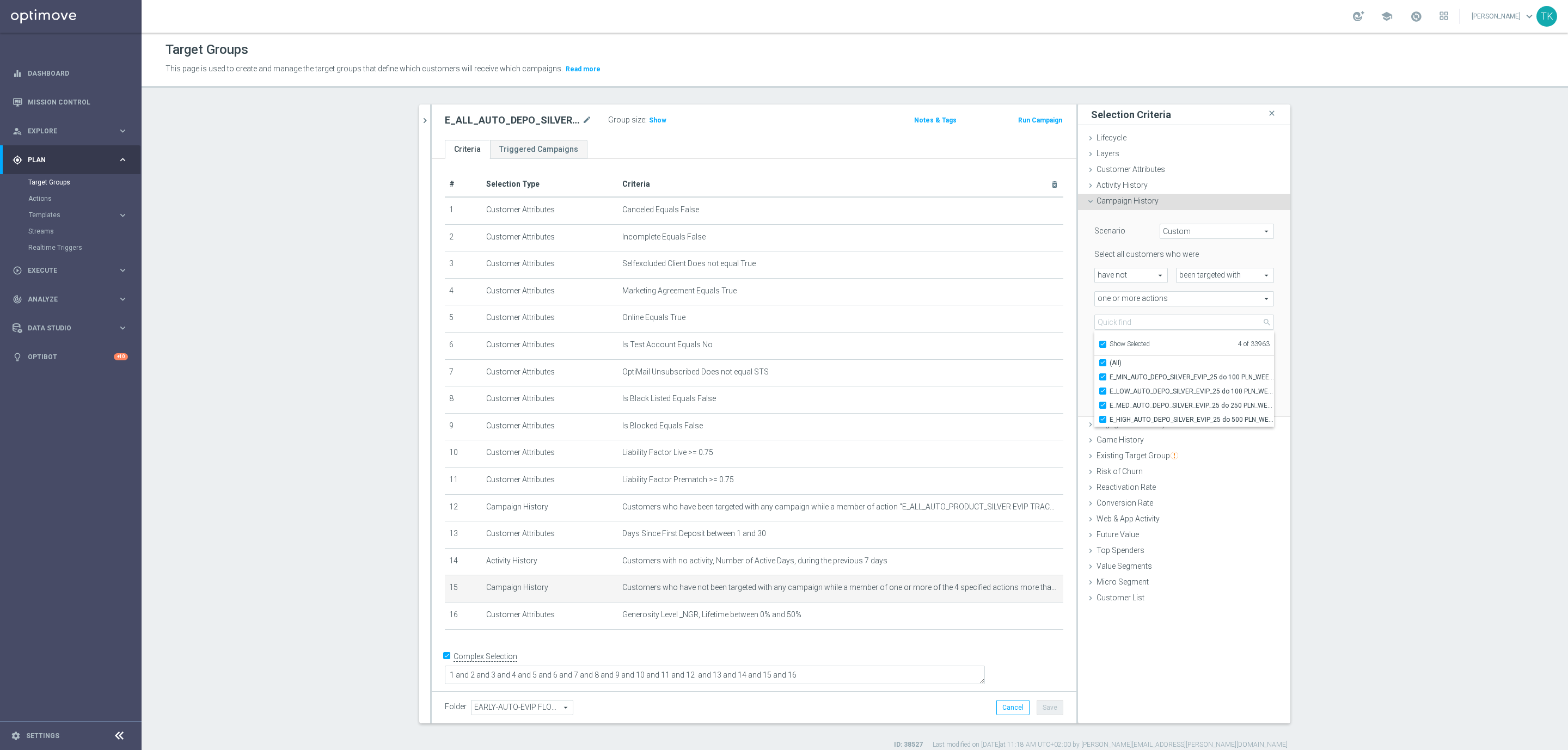
click at [1099, 343] on input "Show Selected" at bounding box center [1102, 346] width 7 height 7
checkbox input "false"
click at [1086, 318] on div "Selected 4 of 33963 arrow_drop_down search Show Selected 4 of 33963 (All) Test:…" at bounding box center [1184, 322] width 196 height 15
click at [421, 123] on icon "chevron_right" at bounding box center [425, 120] width 10 height 10
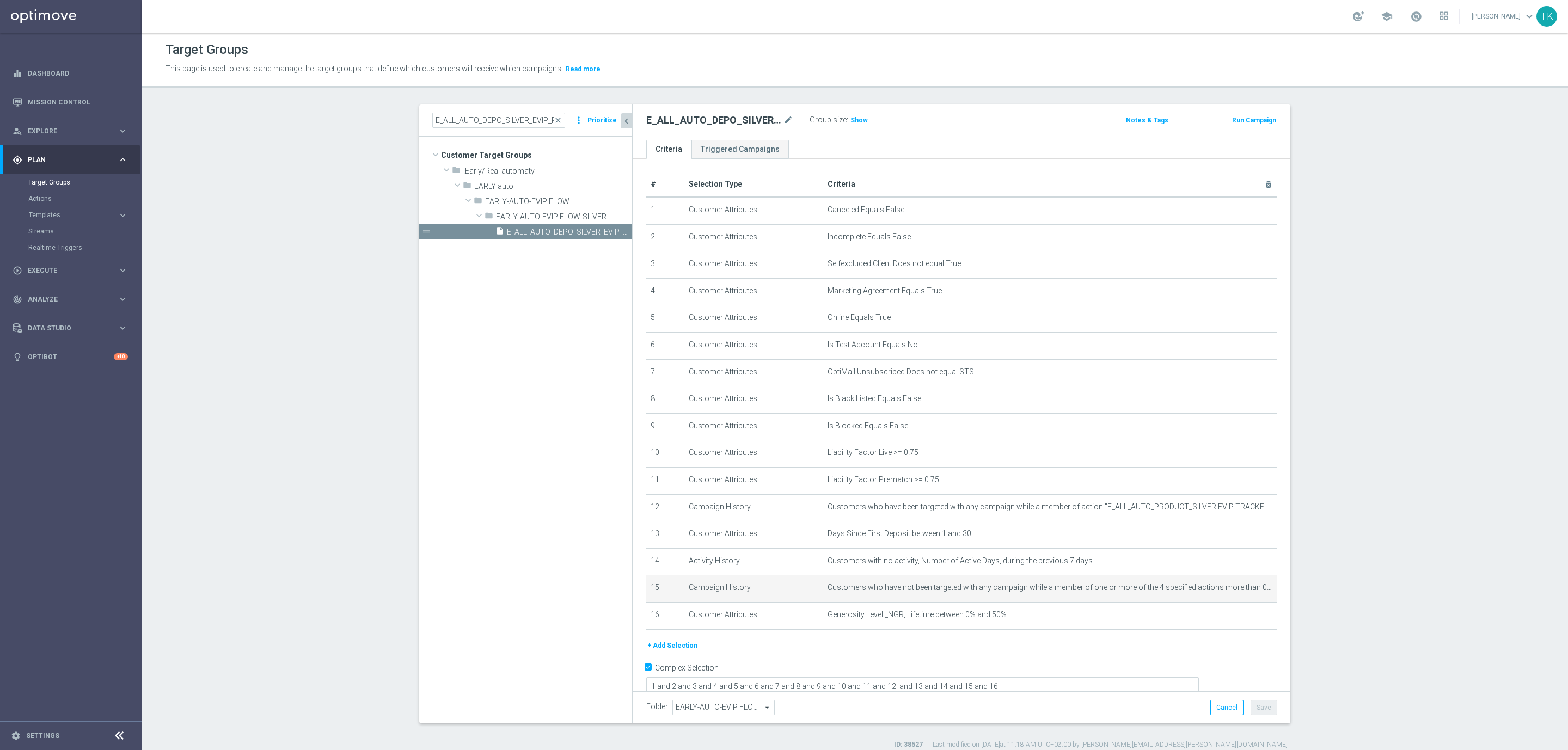
click at [597, 123] on button "Prioritize" at bounding box center [602, 120] width 33 height 15
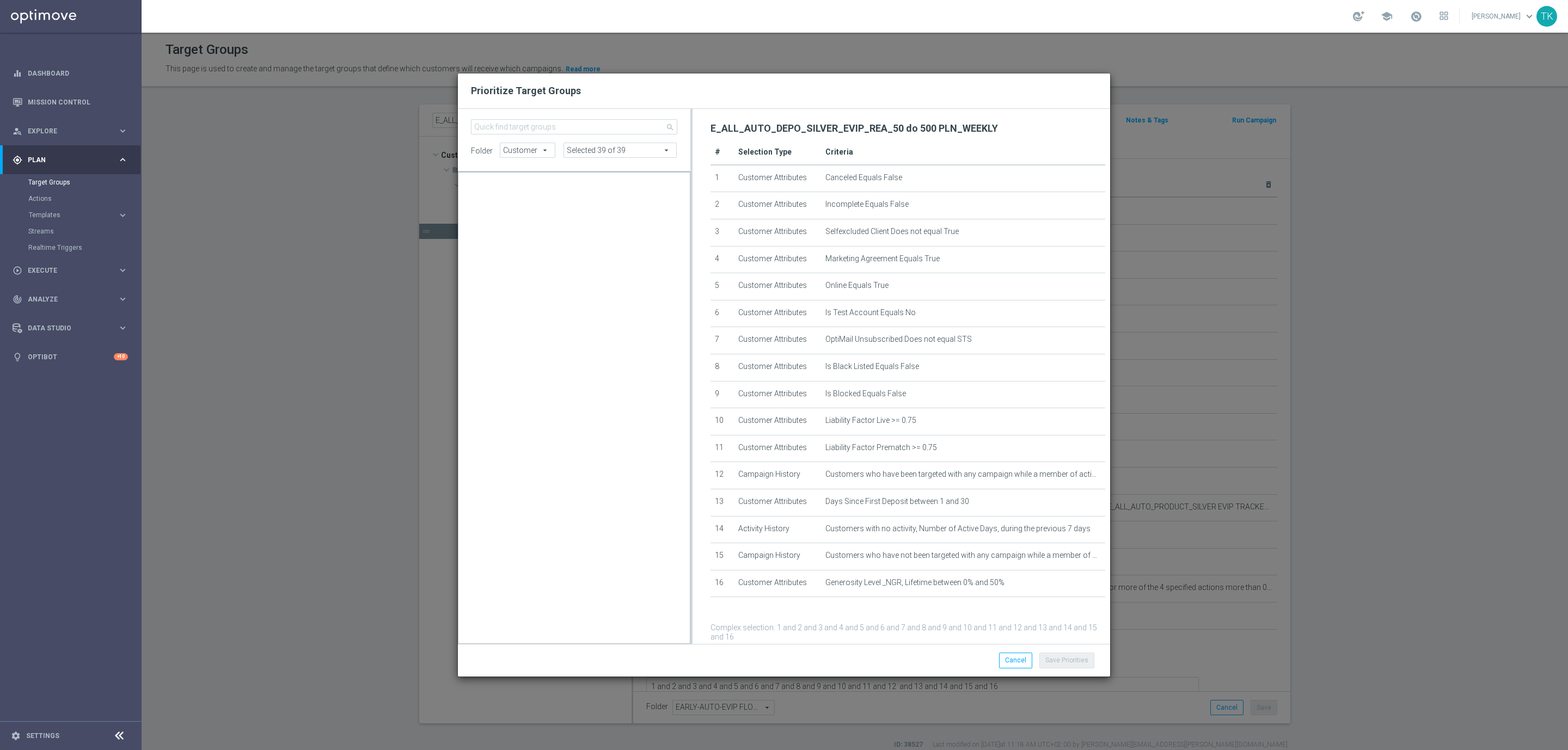
scroll to position [4081, 0]
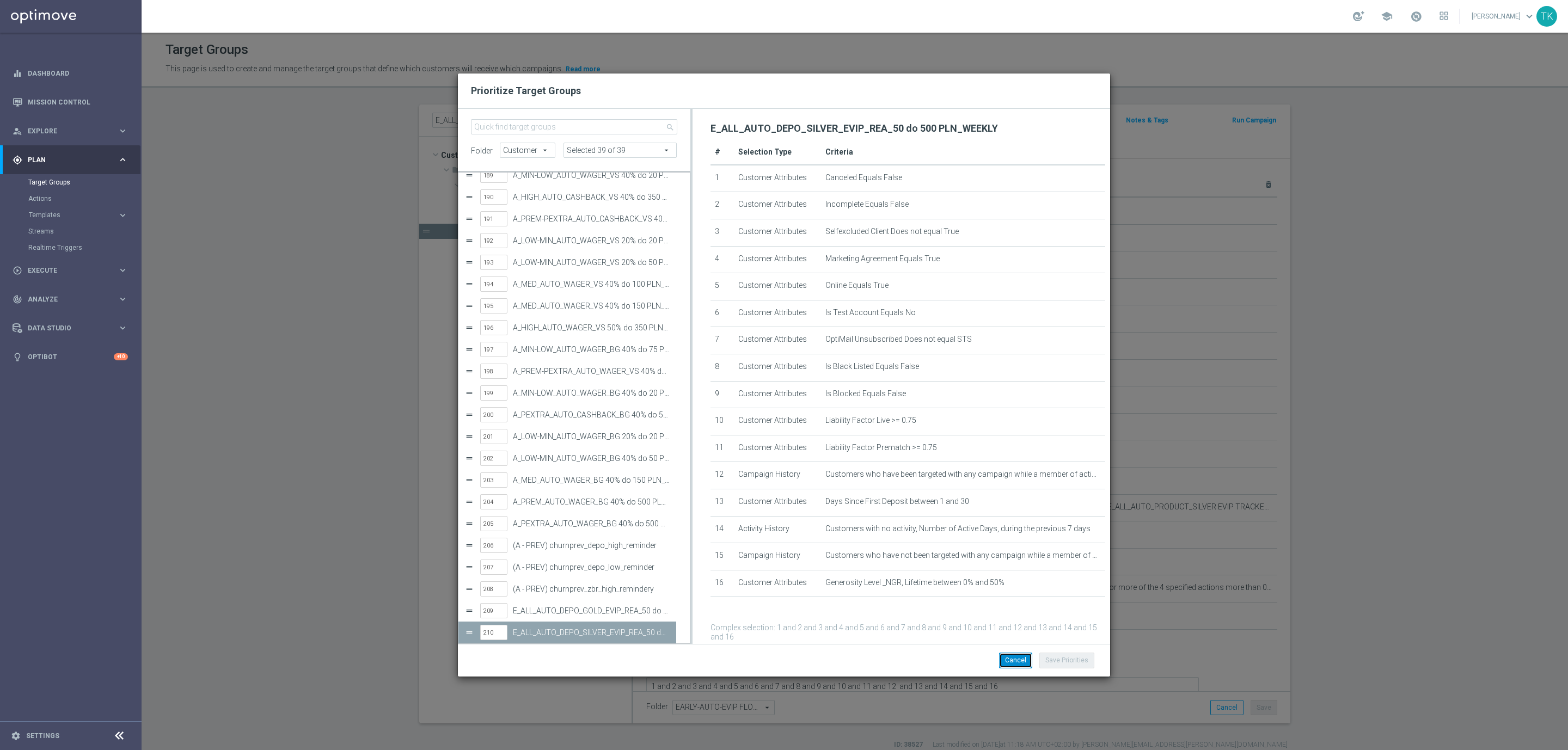
click at [1017, 662] on button "Cancel" at bounding box center [1016, 660] width 33 height 15
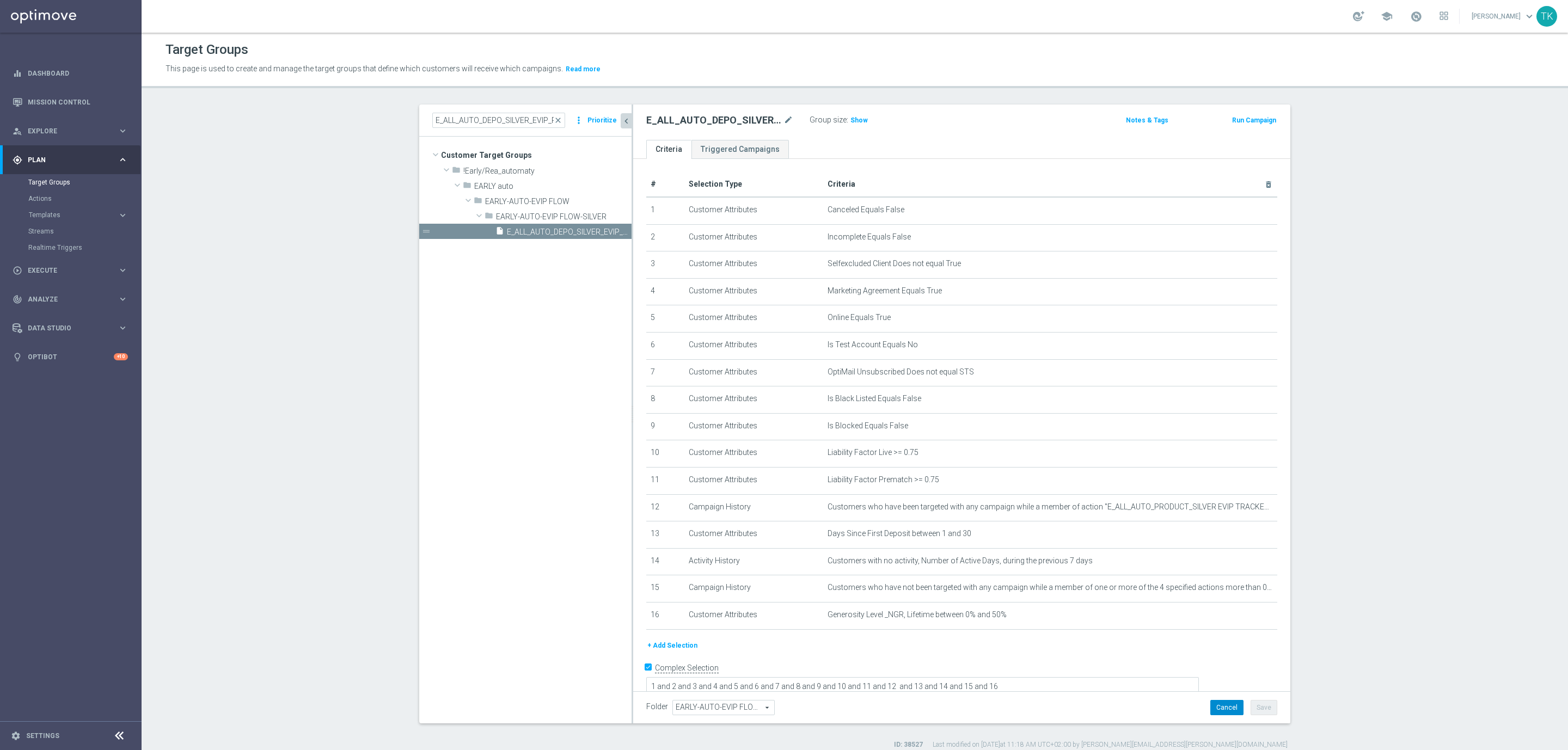
click at [1217, 705] on button "Cancel" at bounding box center [1227, 708] width 33 height 15
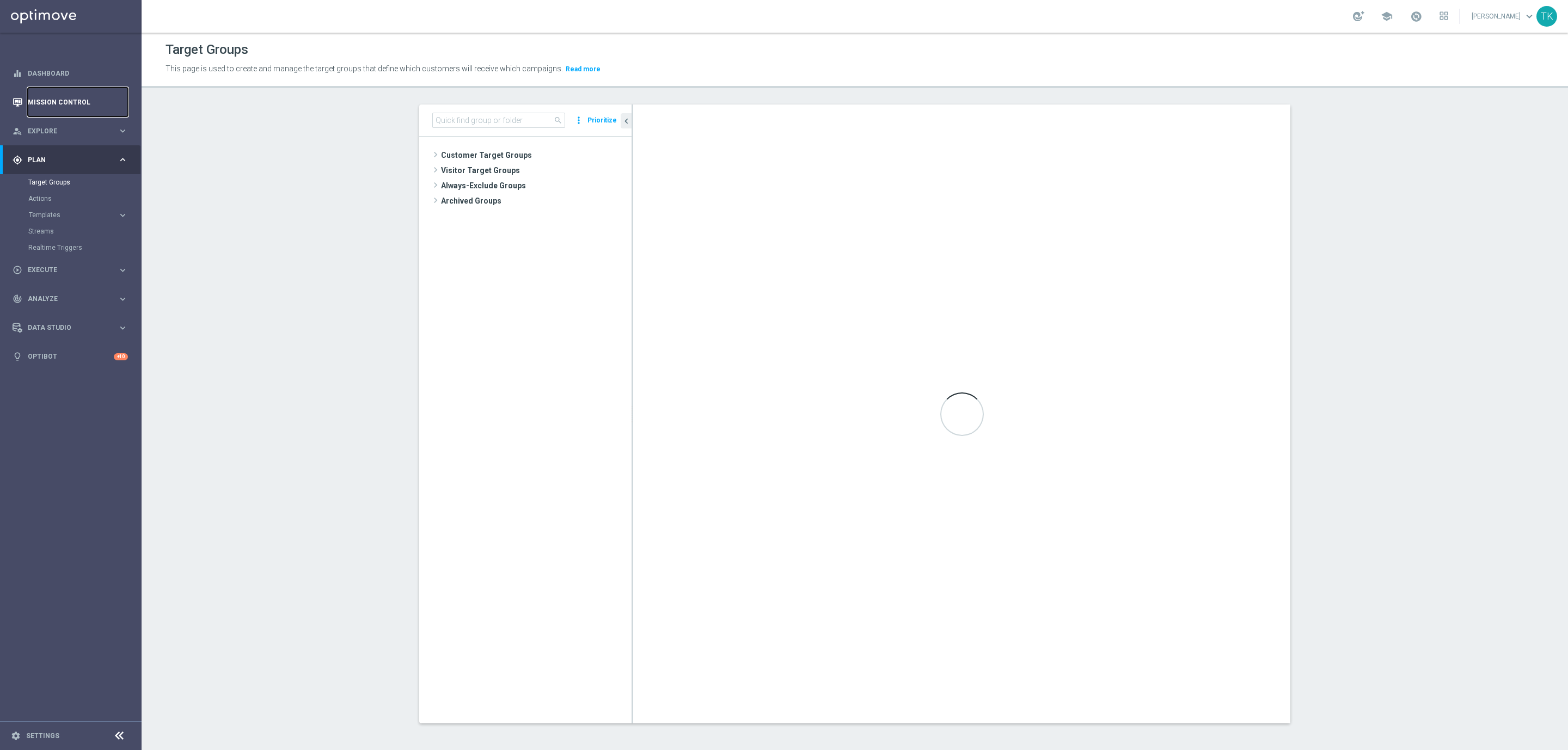
click at [57, 108] on link "Mission Control" at bounding box center [78, 102] width 100 height 29
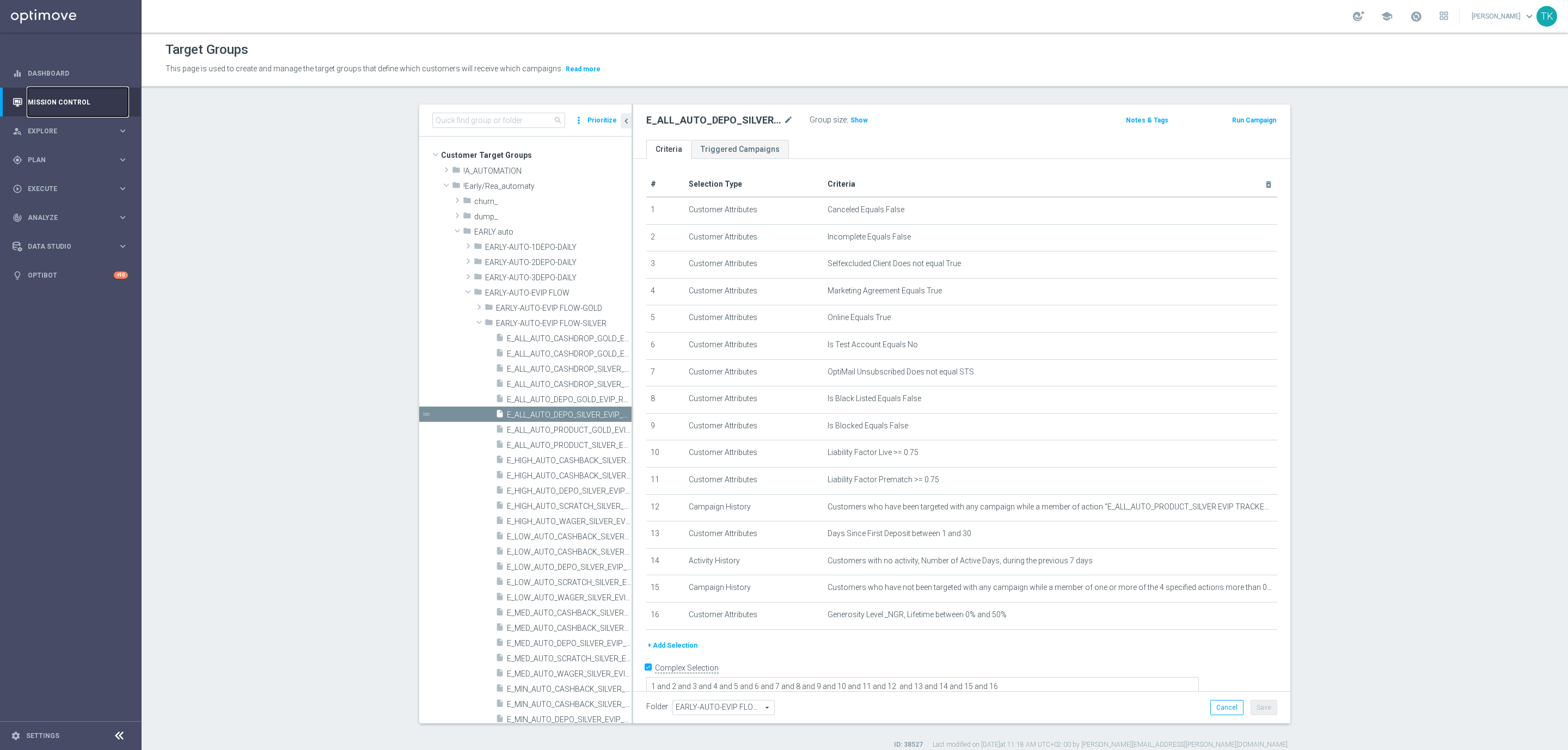
click at [63, 104] on link "Mission Control" at bounding box center [78, 102] width 100 height 29
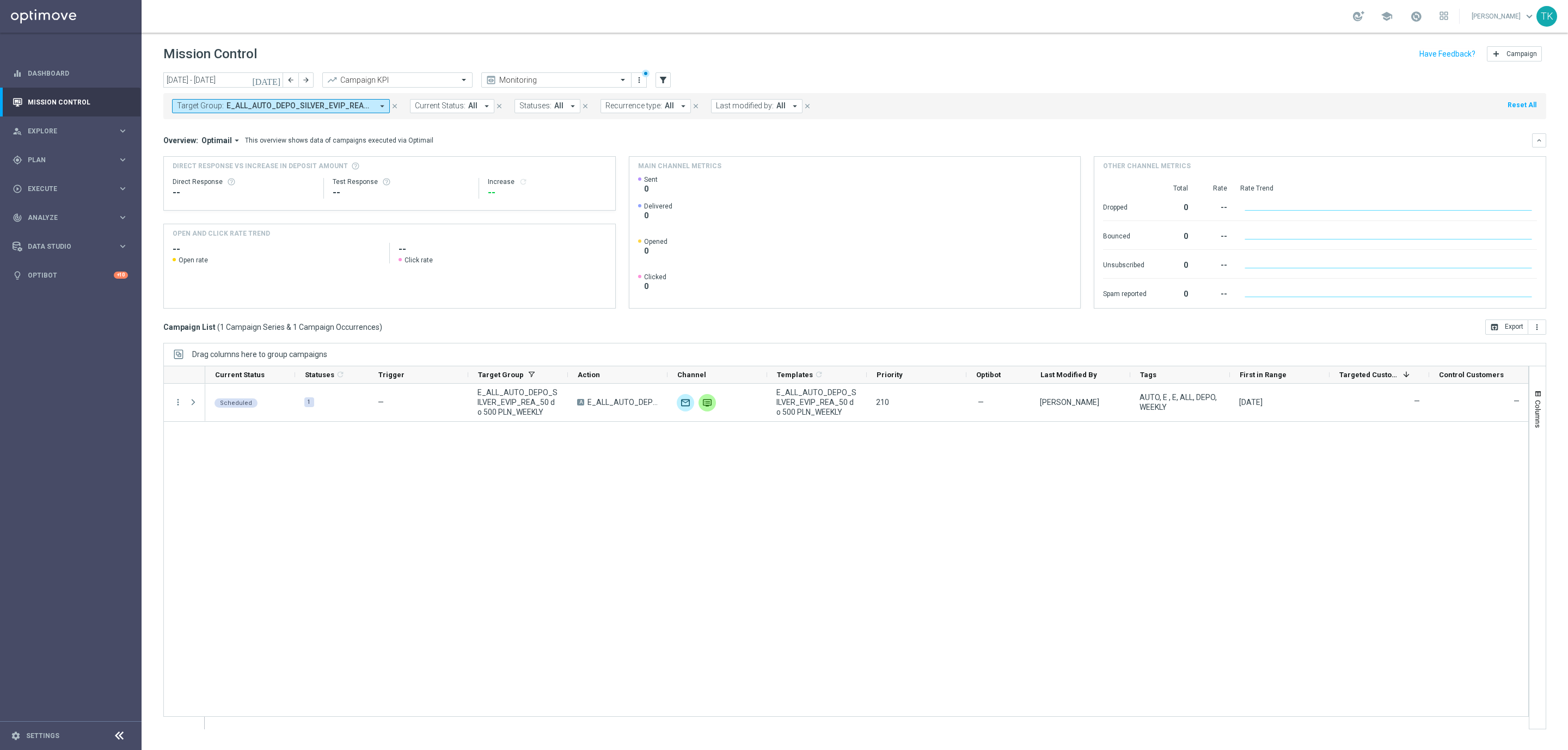
click at [288, 104] on span "E_ALL_AUTO_DEPO_SILVER_EVIP_REA_50 do 500 PLN_WEEKLY" at bounding box center [299, 105] width 146 height 9
click at [0, 0] on div "Clear" at bounding box center [0, 0] width 0 height 0
click at [235, 118] on div "Selected 0 Of 6940 (All) Clear - Campaign 1 - Campaign 1 (1) - Campaign 2 - Cam…" at bounding box center [267, 205] width 191 height 185
click at [221, 128] on input "text" at bounding box center [262, 126] width 159 height 9
paste input "E_ALL_AUTO_DEPO_SILVER_EVIP_REA_50 do 500 PLN_WEEKLY"
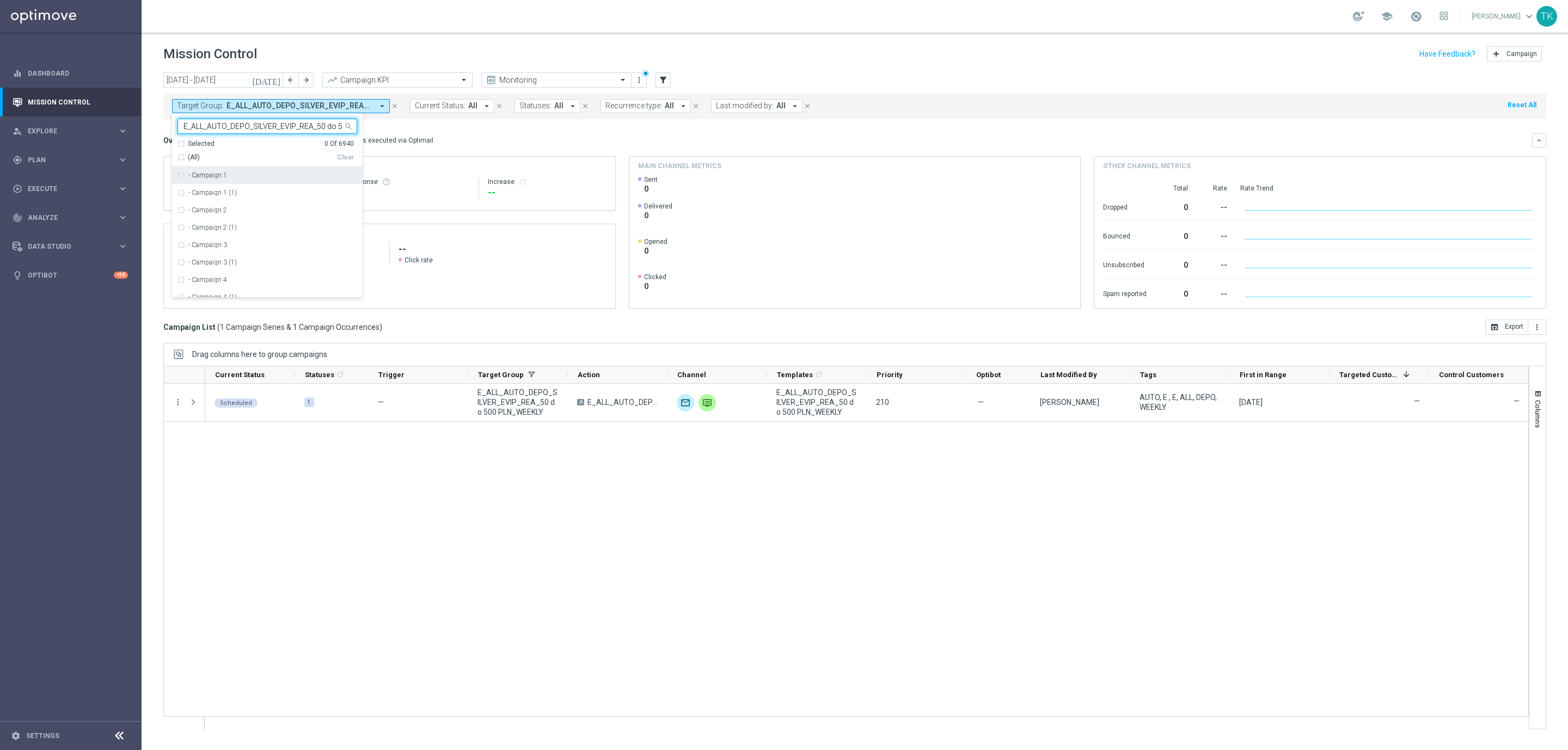
scroll to position [0, 53]
click at [230, 169] on div "E_ALL_AUTO_DEPO_SILVER_EVIP_REA_50 do 500 PLN_WEEKLY" at bounding box center [267, 175] width 180 height 17
type input "E_ALL_AUTO_DEPO_SILVER_EVIP_REA_50 do 500 PLN_WEEKLY"
click at [147, 131] on div "today 11 Aug 2025 - 17 Aug 2025 arrow_back arrow_forward Campaign KPI trending_…" at bounding box center [854, 406] width 1427 height 668
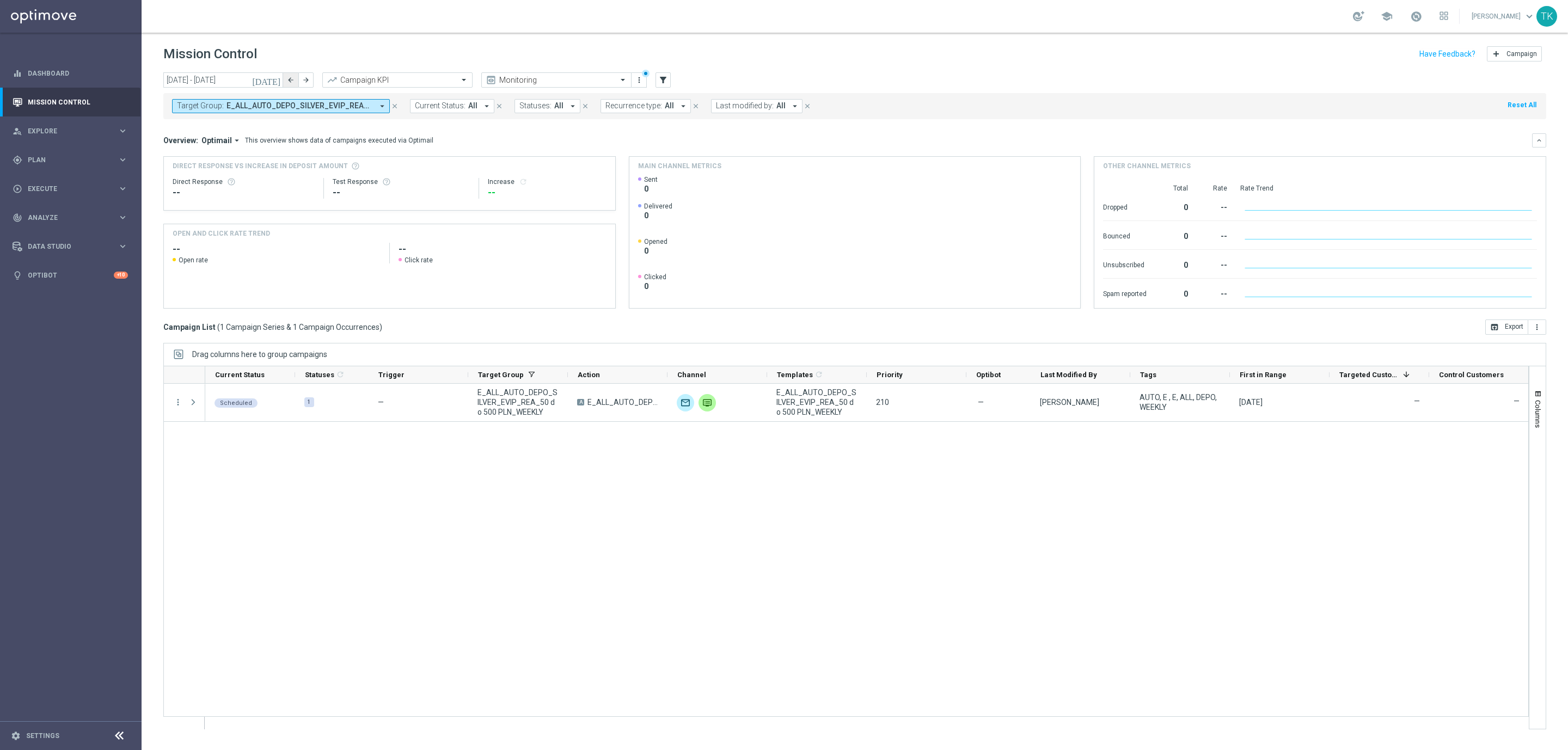
click at [288, 82] on icon "arrow_back" at bounding box center [290, 79] width 8 height 8
type input "04 Aug 2025 - 10 Aug 2025"
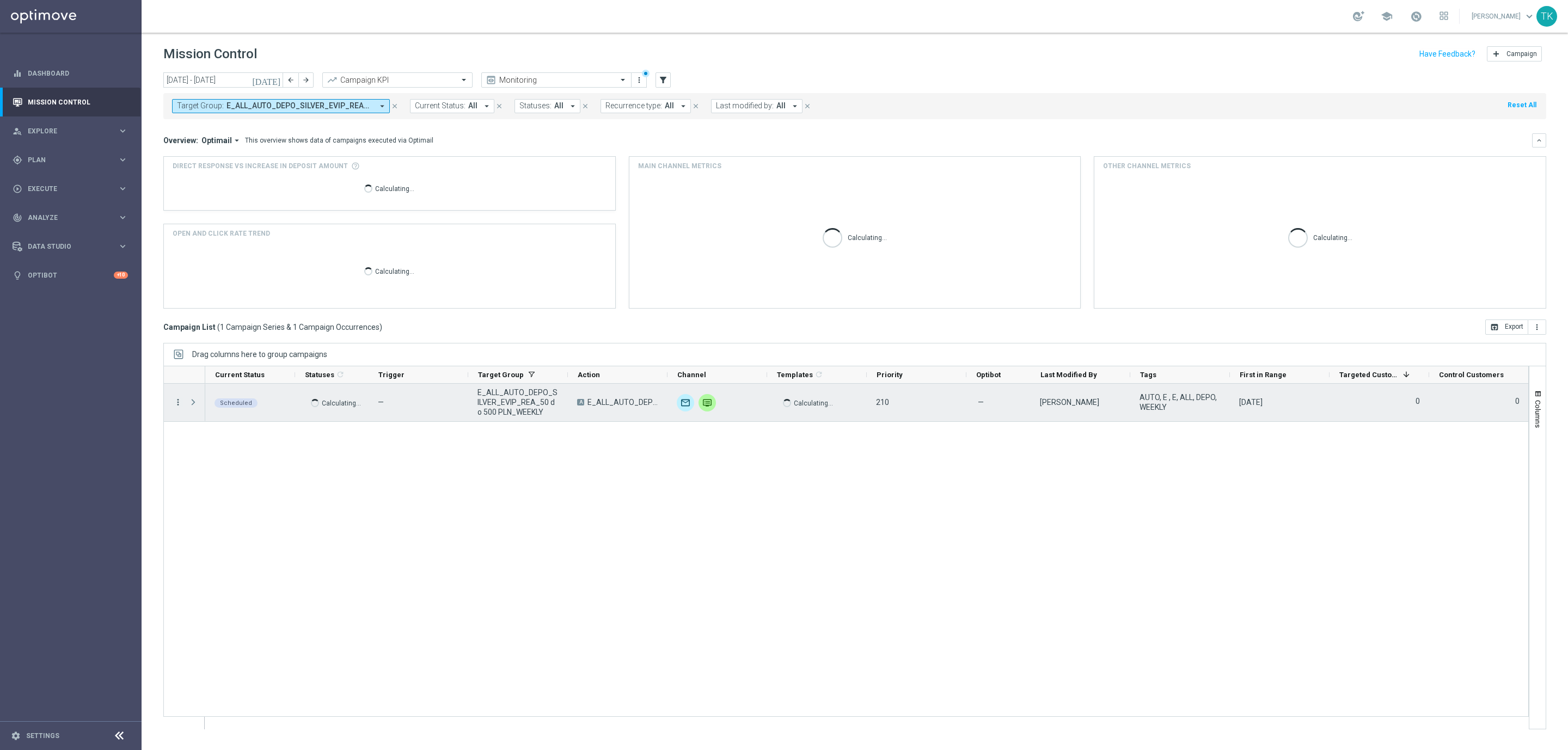
click at [176, 404] on icon "more_vert" at bounding box center [178, 403] width 10 height 10
click at [236, 452] on span "Eligibility & Exclusion" at bounding box center [232, 455] width 65 height 8
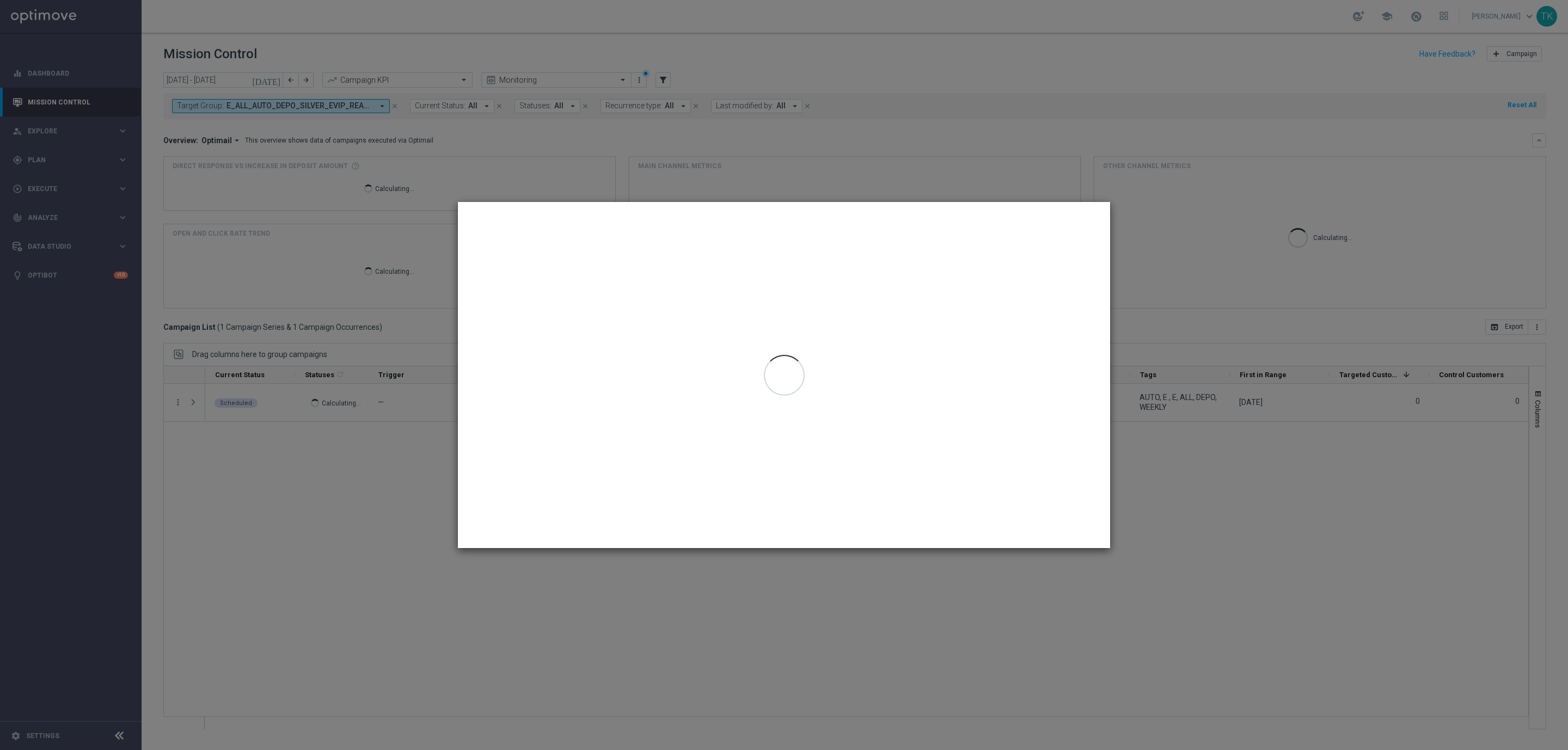
type input "04 Aug 2025 - 08 Aug 2025"
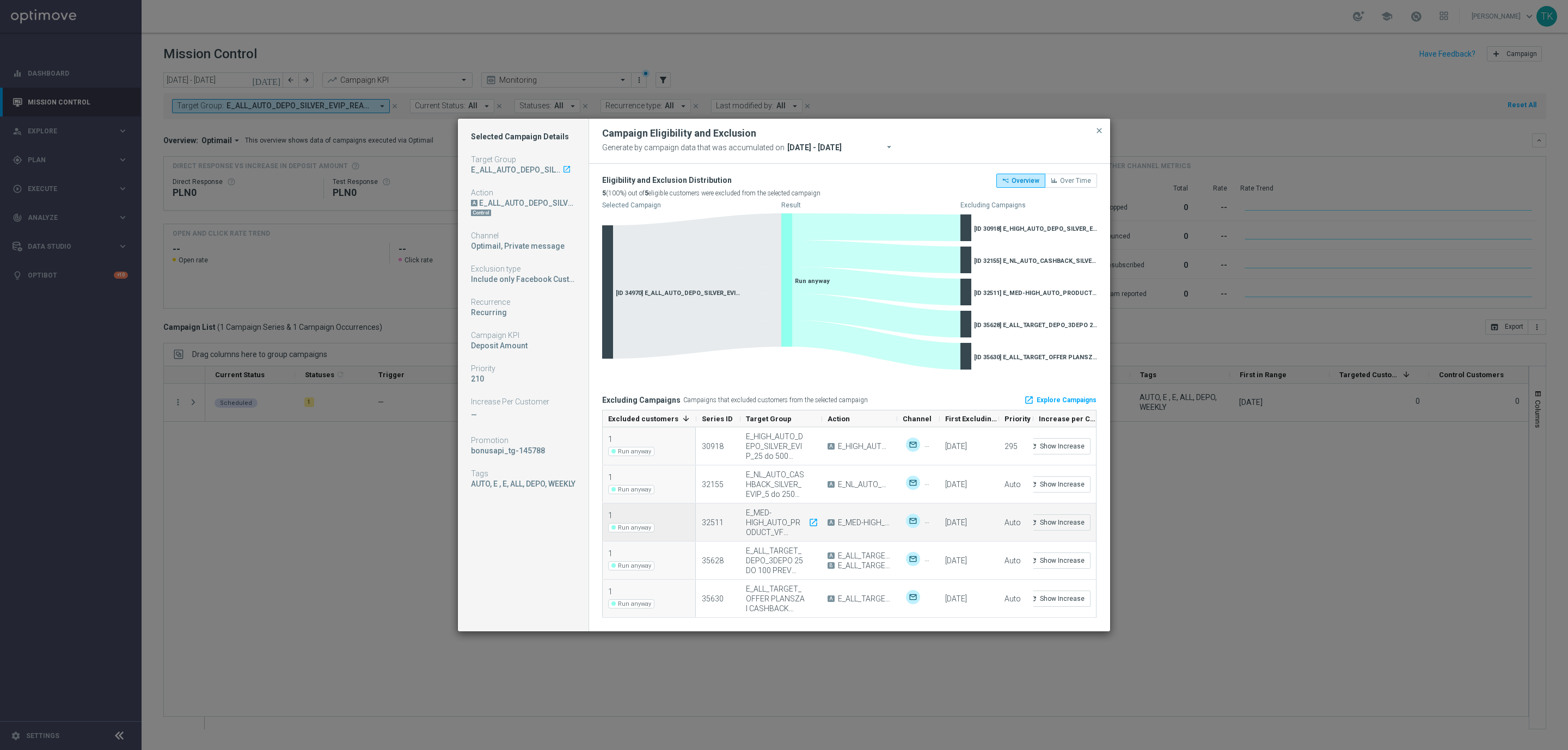
click at [763, 526] on div "E_MED-HIGH_AUTO_PRODUCT_VF BONUS DAY27 1PLUS DEPO_DAILY launch" at bounding box center [781, 522] width 70 height 29
click at [1055, 522] on button "refresh Show Increase" at bounding box center [1057, 522] width 67 height 16
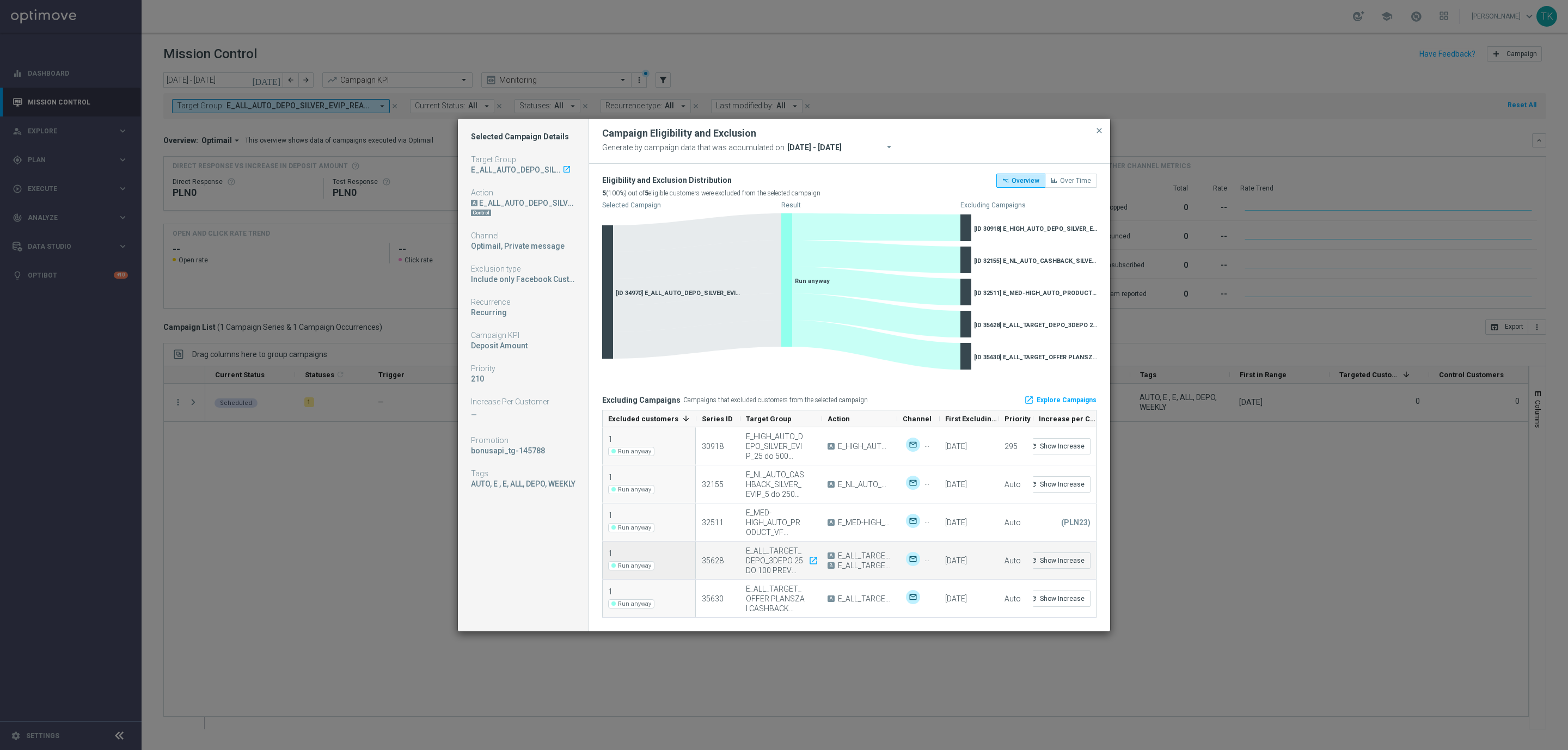
click at [776, 562] on div "E_ALL_TARGET_DEPO_3DEPO 25 DO 100 PREV MONTH_080825 launch" at bounding box center [781, 561] width 70 height 29
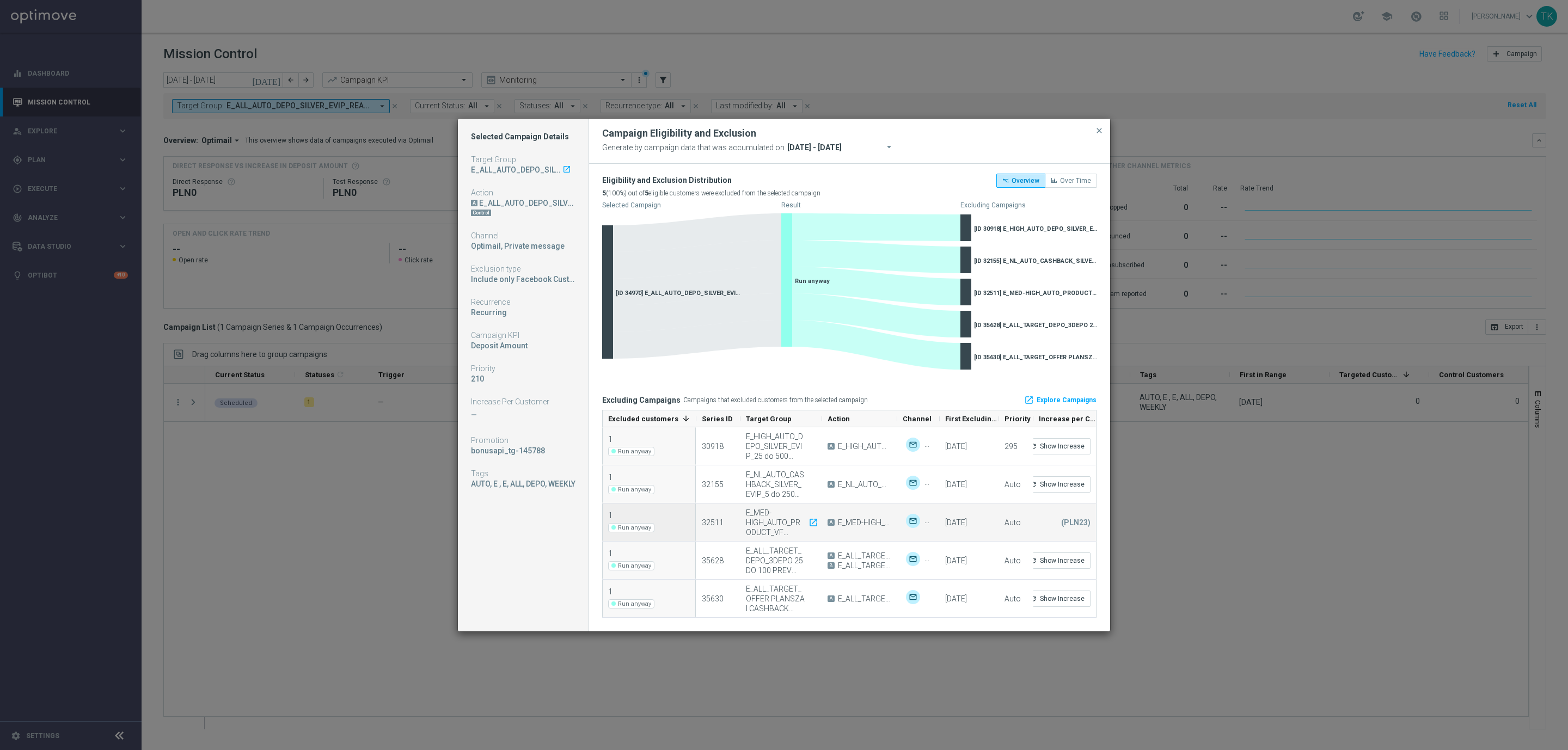
click at [765, 523] on div "E_MED-HIGH_AUTO_PRODUCT_VF BONUS DAY27 1PLUS DEPO_DAILY launch" at bounding box center [781, 522] width 70 height 29
click at [765, 522] on div "E_MED-HIGH_AUTO_PRODUCT_VF BONUS DAY27 1PLUS DEPO_DAILY launch" at bounding box center [781, 522] width 70 height 29
click at [758, 513] on div "E_MED-HIGH_AUTO_PRODUCT_VF BONUS DAY27 1PLUS DEPO_DAILY launch" at bounding box center [781, 522] width 70 height 29
drag, startPoint x: 745, startPoint y: 513, endPoint x: 776, endPoint y: 535, distance: 38.0
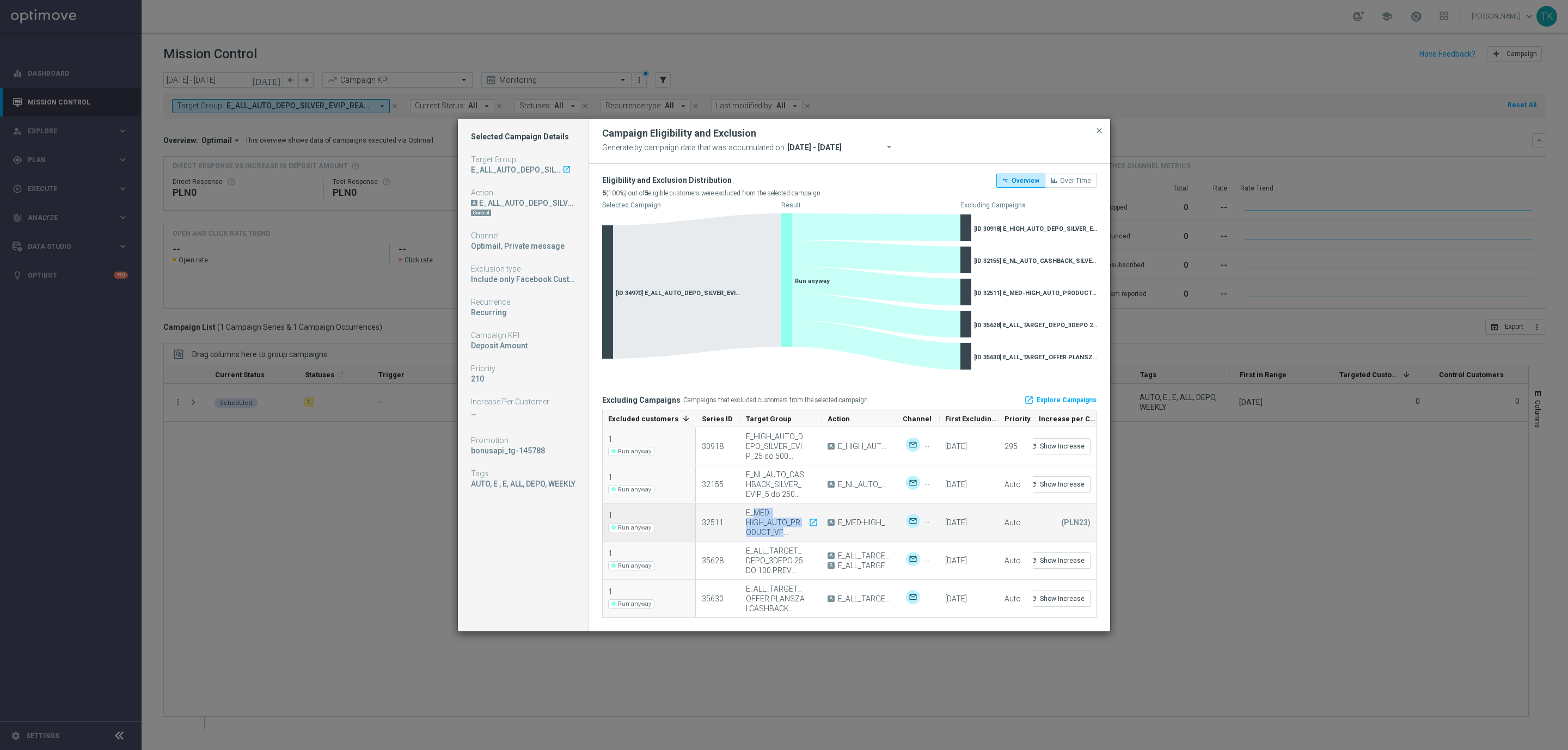
click at [776, 535] on div "E_MED-HIGH_AUTO_PRODUCT_VF BONUS DAY27 1PLUS DEPO_DAILY launch" at bounding box center [781, 522] width 81 height 38
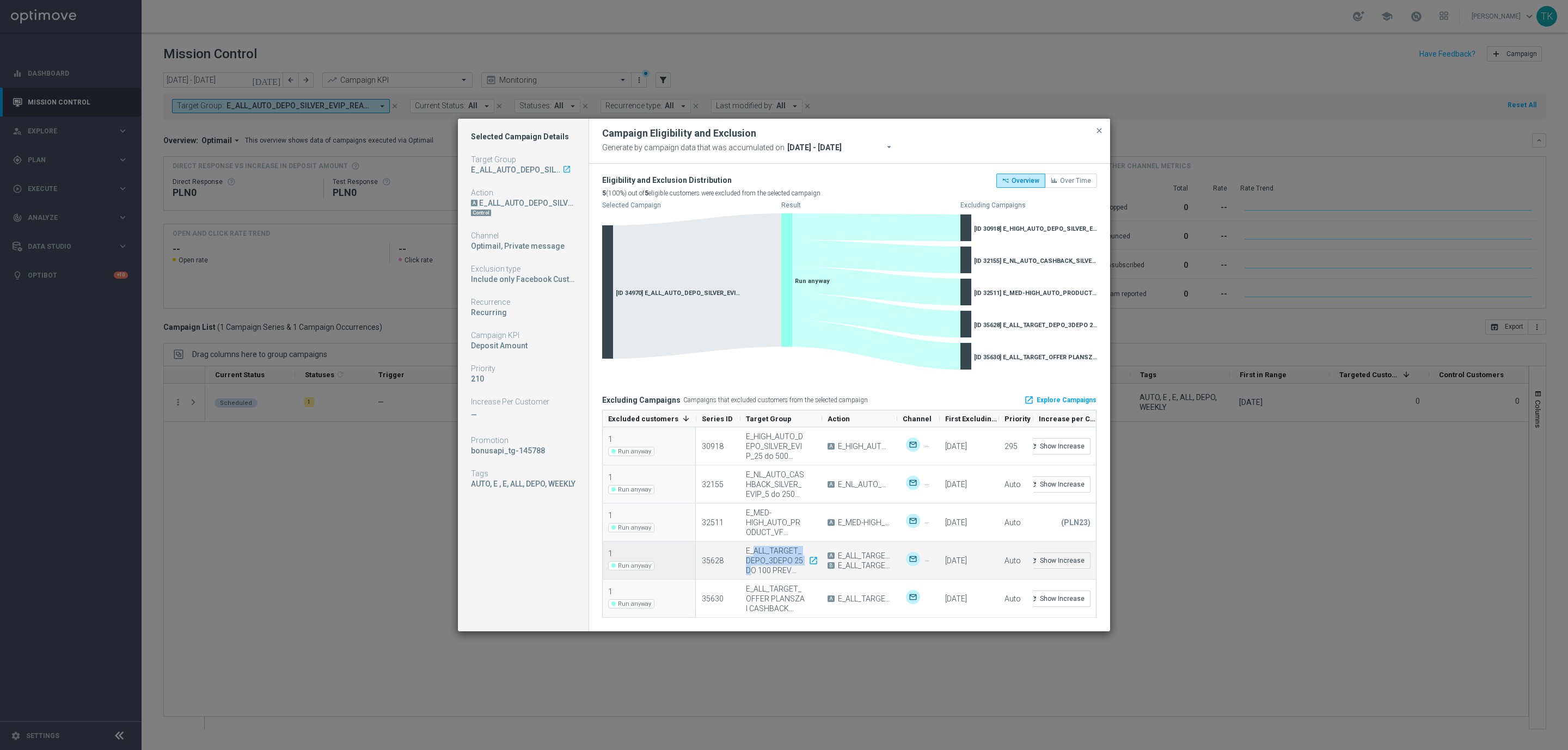
drag, startPoint x: 747, startPoint y: 549, endPoint x: 794, endPoint y: 564, distance: 49.3
click at [794, 564] on div "E_ALL_TARGET_DEPO_3DEPO 25 DO 100 PREV MONTH_080825 launch" at bounding box center [781, 561] width 70 height 29
click at [1102, 463] on div "Eligibility and Exclusion Distribution 5 (100%) out of 5 eligible customers wer…" at bounding box center [849, 391] width 521 height 455
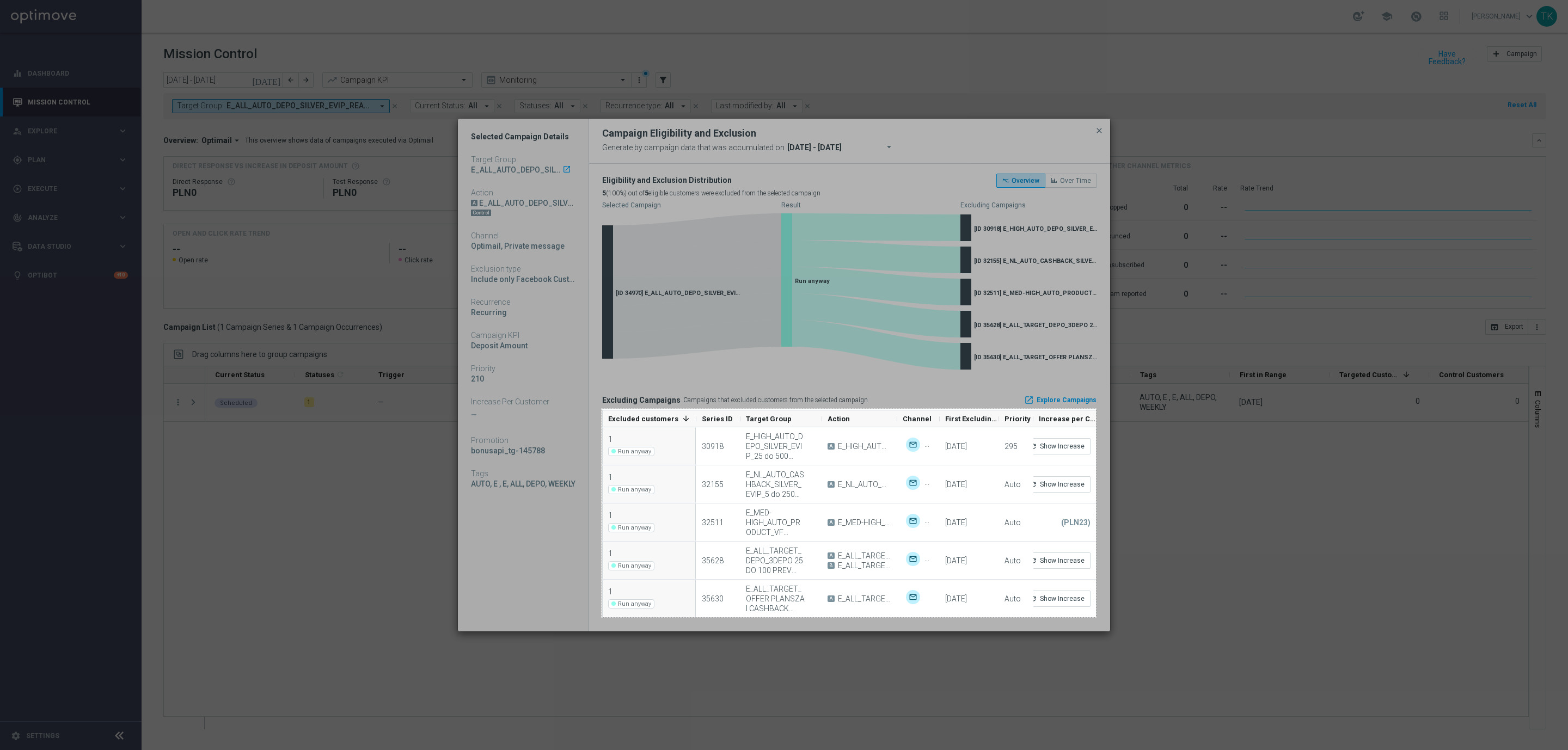
drag, startPoint x: 602, startPoint y: 409, endPoint x: 1096, endPoint y: 618, distance: 536.4
click at [1096, 618] on div "908 X 383" at bounding box center [784, 375] width 1568 height 750
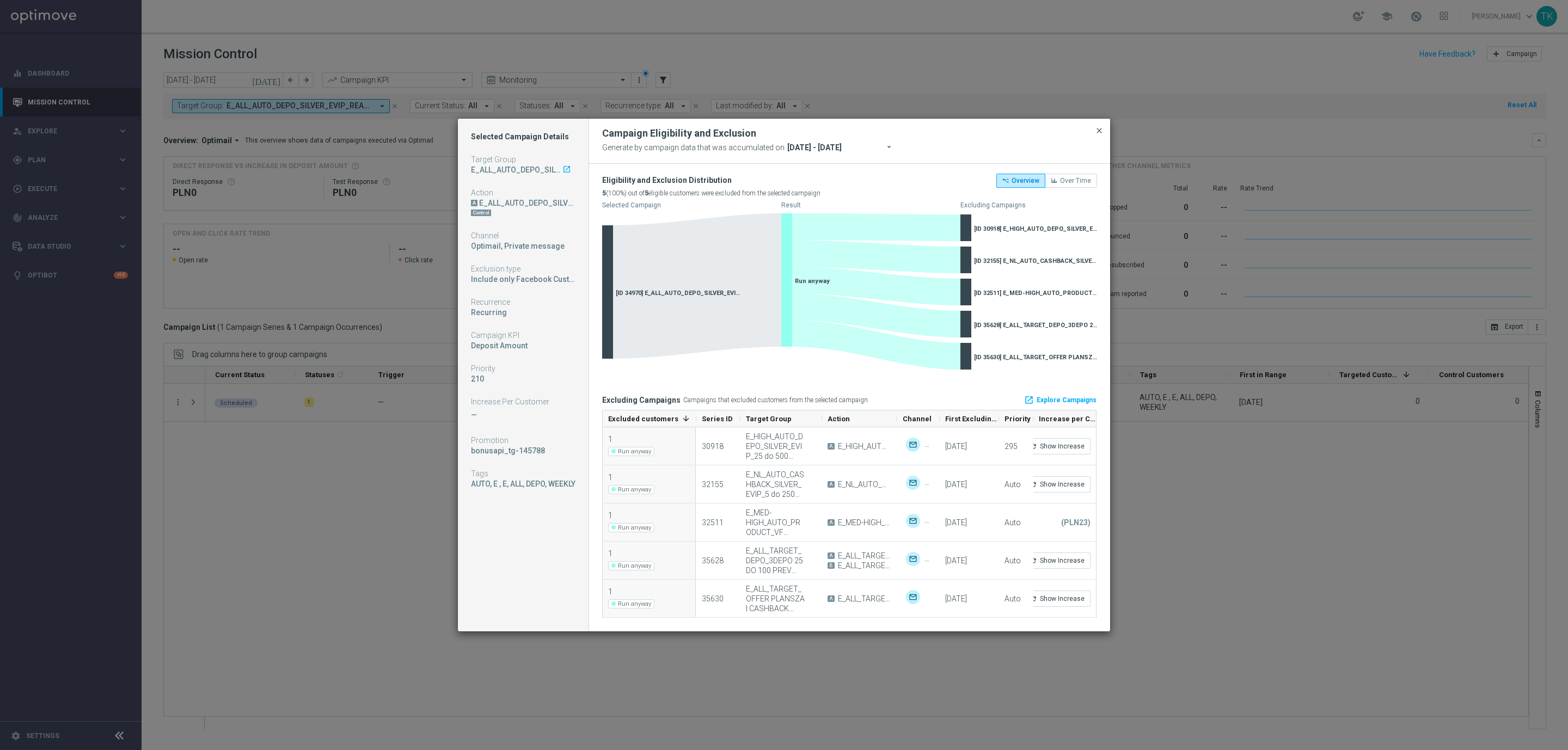
click at [1097, 132] on span "close" at bounding box center [1099, 130] width 9 height 9
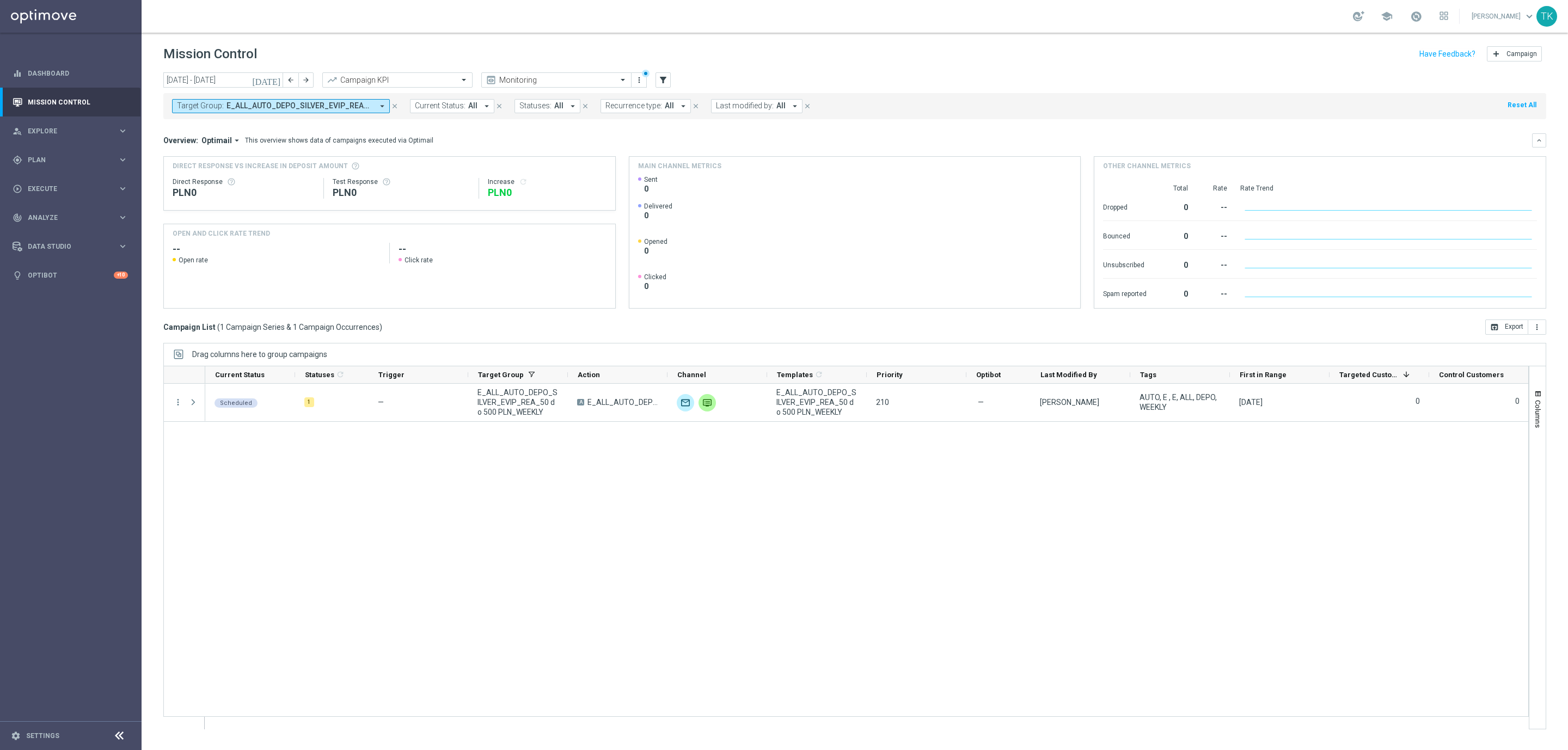
click at [348, 493] on div "Scheduled 1 — E_ALL_AUTO_DEPO_SILVER_EVIP_REA_50 do 500 PLN_WEEKLY A E_ALL_AUTO…" at bounding box center [867, 556] width 1323 height 345
click at [294, 104] on span "E_ALL_AUTO_DEPO_SILVER_EVIP_REA_50 do 500 PLN_WEEKLY" at bounding box center [299, 105] width 146 height 9
click at [0, 0] on div "Clear" at bounding box center [0, 0] width 0 height 0
click at [236, 123] on input "text" at bounding box center [262, 126] width 159 height 9
paste input "REACQ_ALL_AUTO_DEPO_100 DO 500 PLN_MONTHLY"
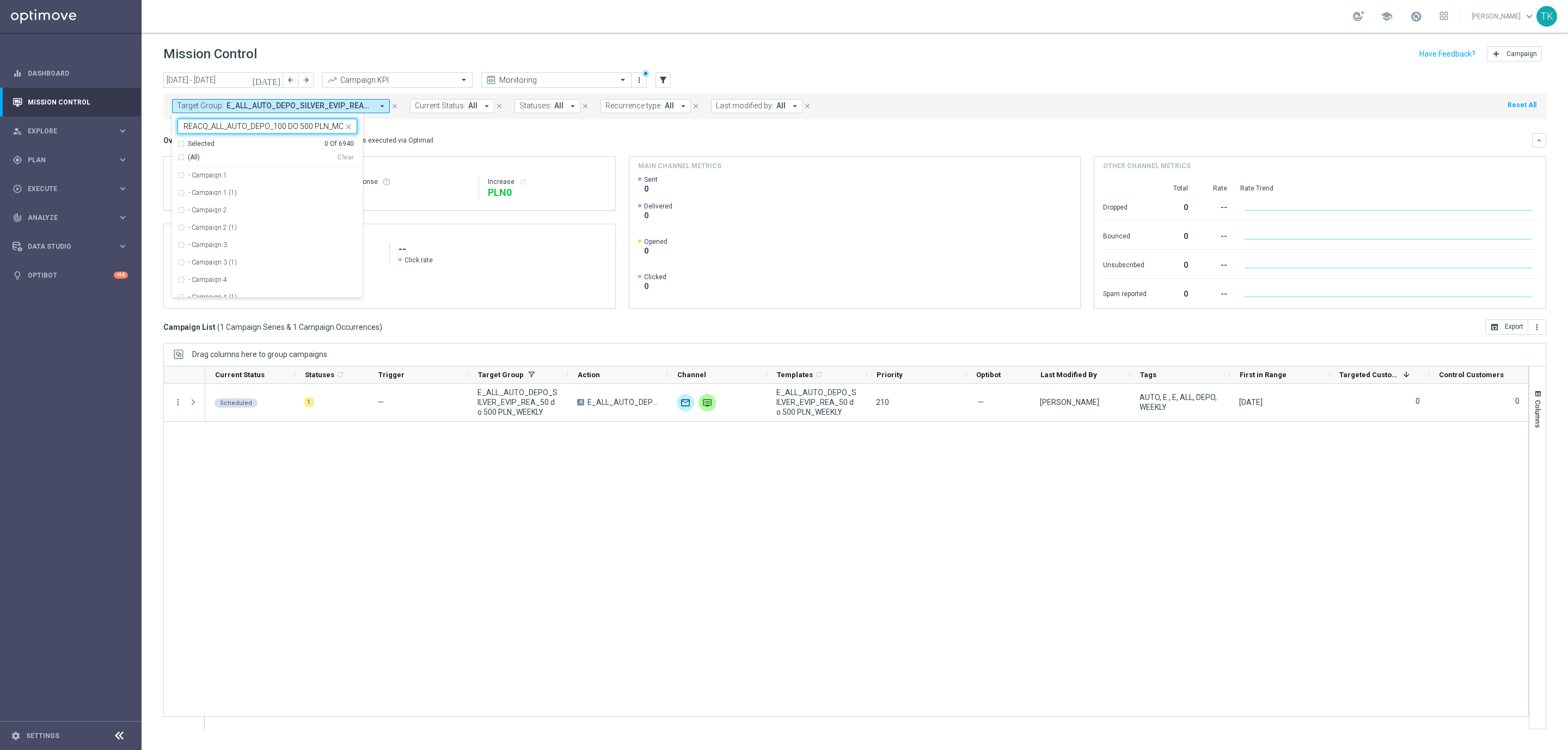
scroll to position [0, 22]
click at [212, 173] on label "REACQ_ALL_AUTO_DEPO_100 DO 500 PLN_MONTHLY" at bounding box center [269, 175] width 161 height 6
type input "REACQ_ALL_AUTO_DEPO_100 DO 500 PLN_MONTHLY"
click at [151, 138] on div "today 04 Aug 2025 - 10 Aug 2025 arrow_back arrow_forward Campaign KPI trending_…" at bounding box center [854, 406] width 1427 height 668
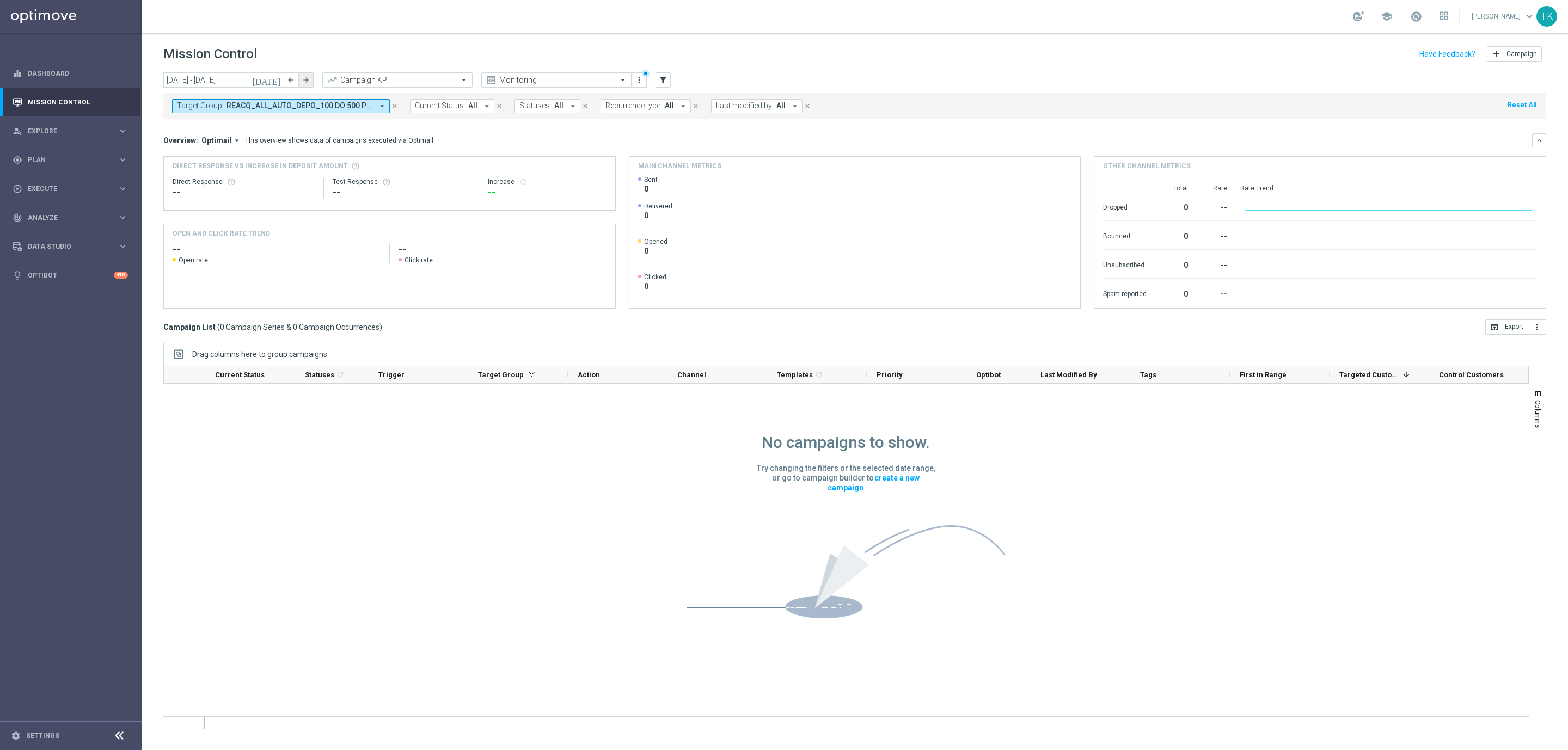
click at [303, 81] on icon "arrow_forward" at bounding box center [306, 79] width 8 height 8
type input "11 Aug 2025 - 17 Aug 2025"
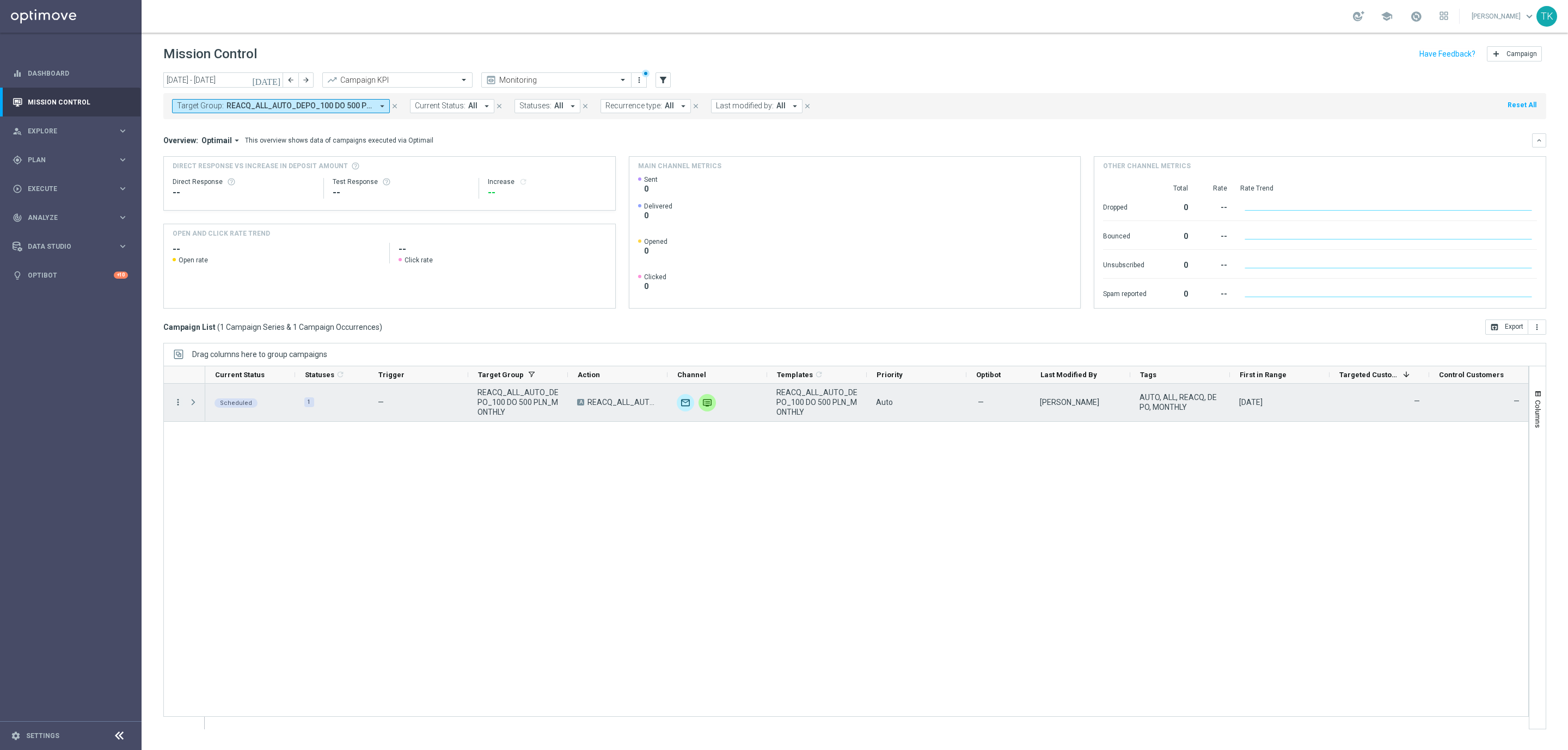
click at [180, 405] on icon "more_vert" at bounding box center [178, 403] width 10 height 10
click at [211, 412] on span "Campaign Details" at bounding box center [227, 409] width 55 height 8
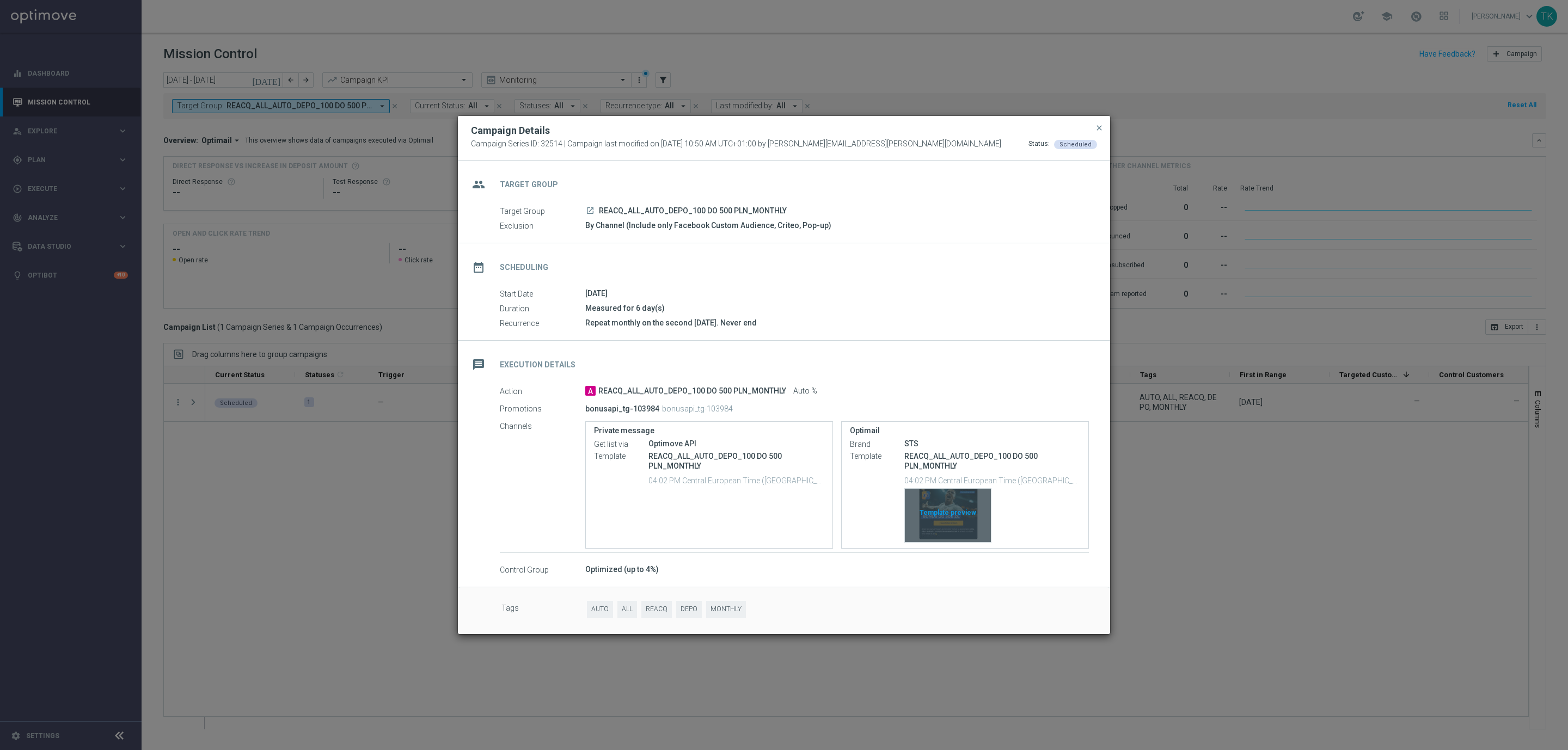
click at [959, 499] on div "Template preview" at bounding box center [948, 515] width 86 height 54
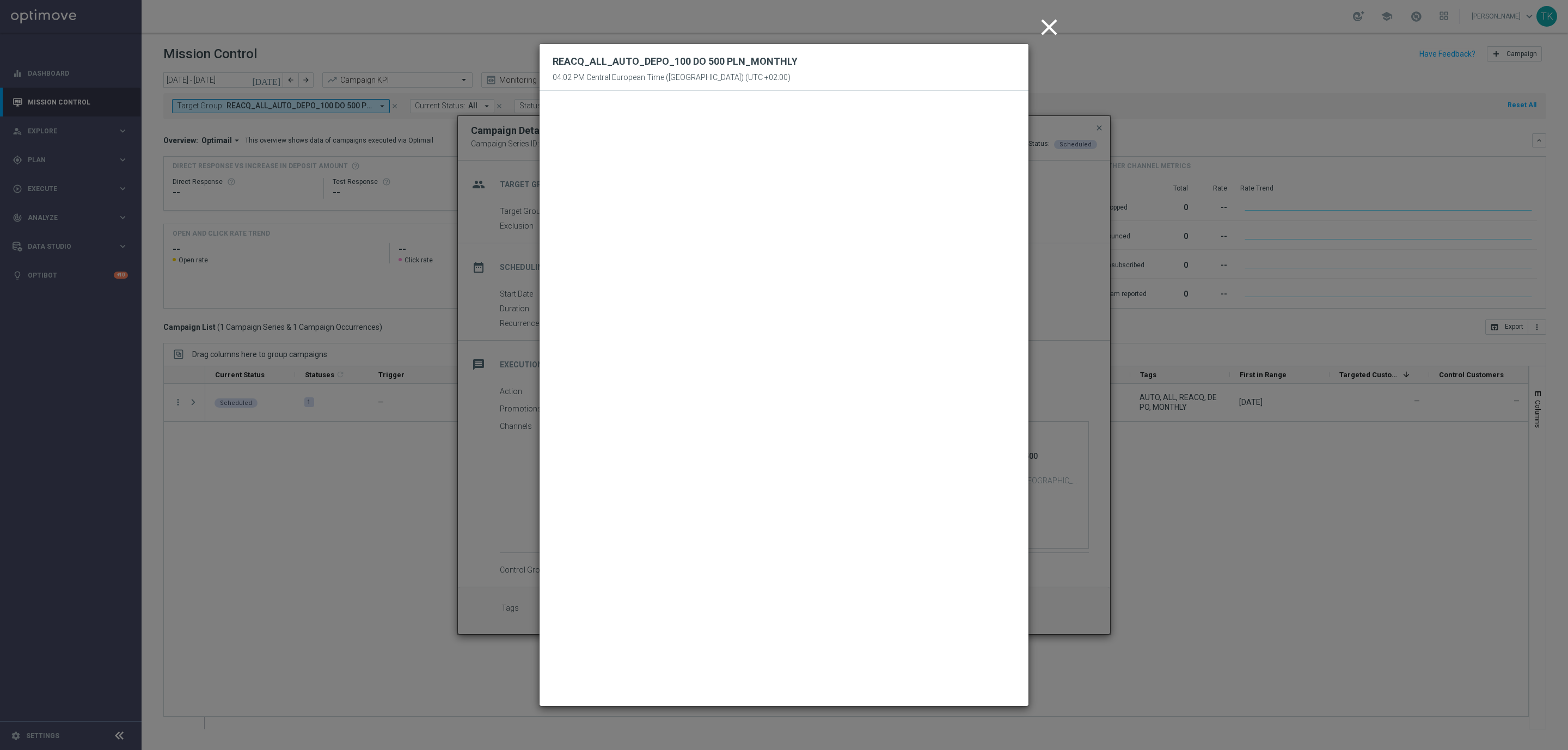
click at [1051, 23] on icon "close" at bounding box center [1049, 27] width 27 height 27
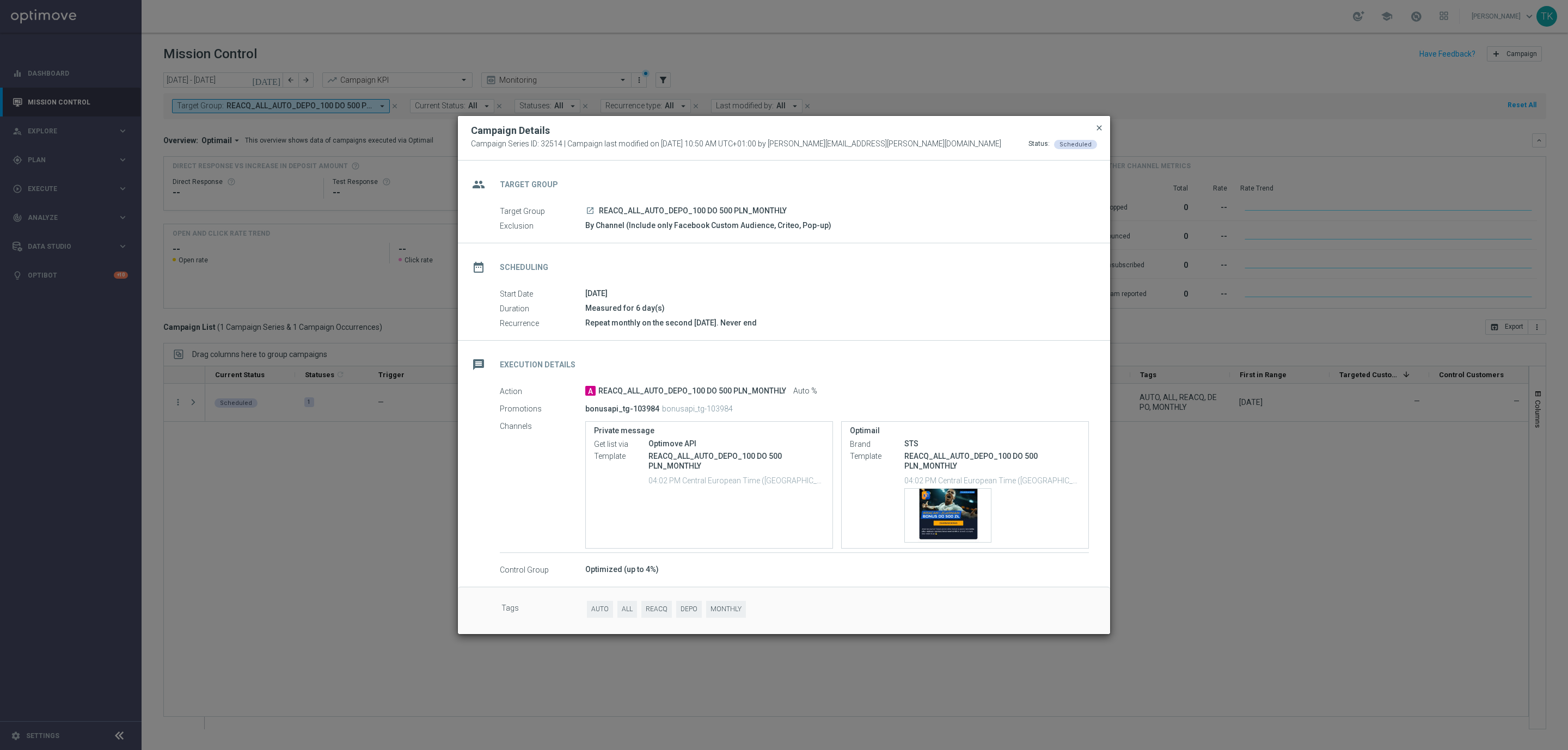
click at [1099, 125] on span "close" at bounding box center [1099, 127] width 9 height 9
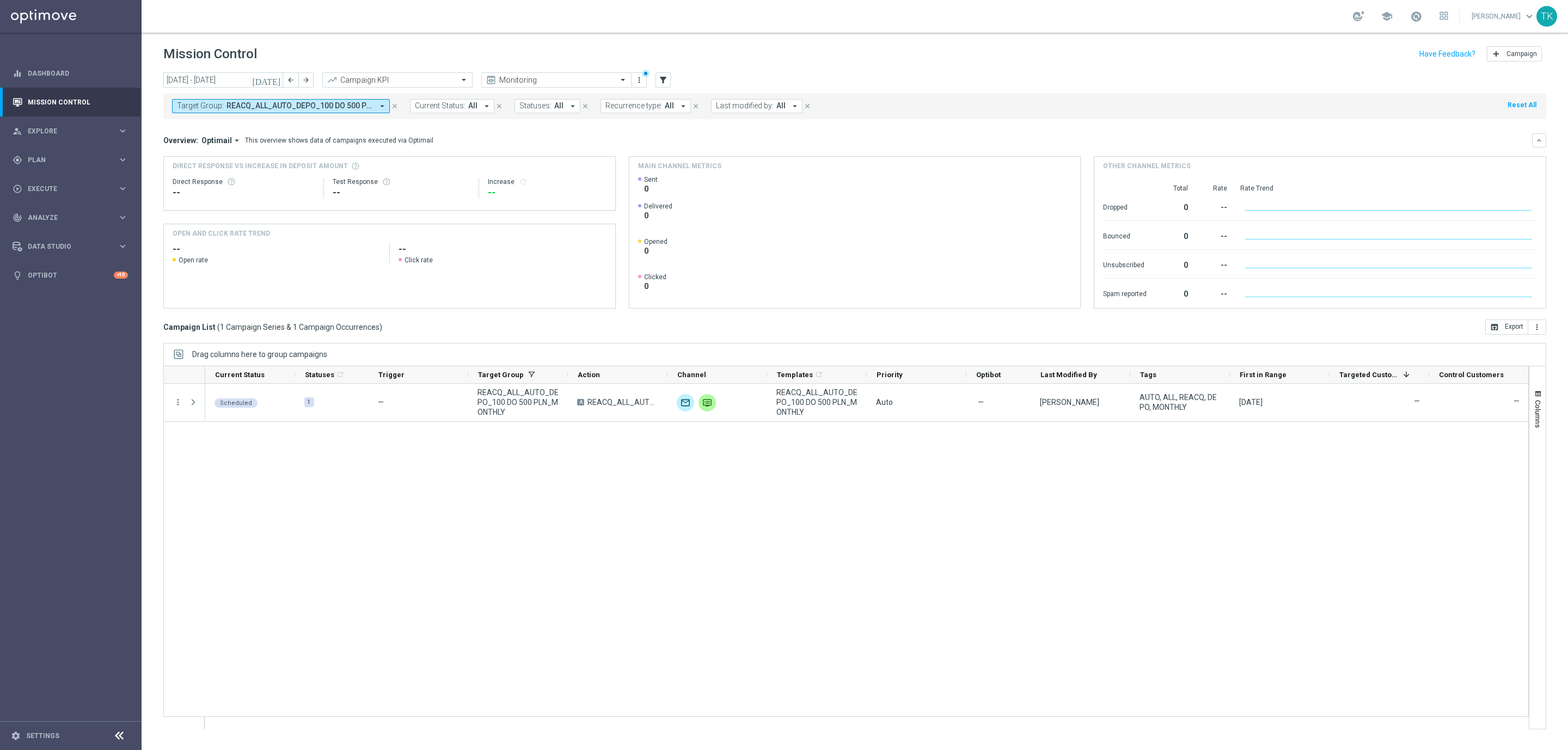
drag, startPoint x: 281, startPoint y: 104, endPoint x: 294, endPoint y: 108, distance: 13.6
click at [283, 103] on span "REACQ_ALL_AUTO_DEPO_100 DO 500 PLN_MONTHLY" at bounding box center [299, 105] width 146 height 9
click at [0, 0] on div "Clear" at bounding box center [0, 0] width 0 height 0
click at [239, 123] on input "text" at bounding box center [262, 126] width 159 height 9
paste input "REACQ_ALL_AUTO_DEPO_100 DO 500 PLN_REM_SMS_MONTHLY"
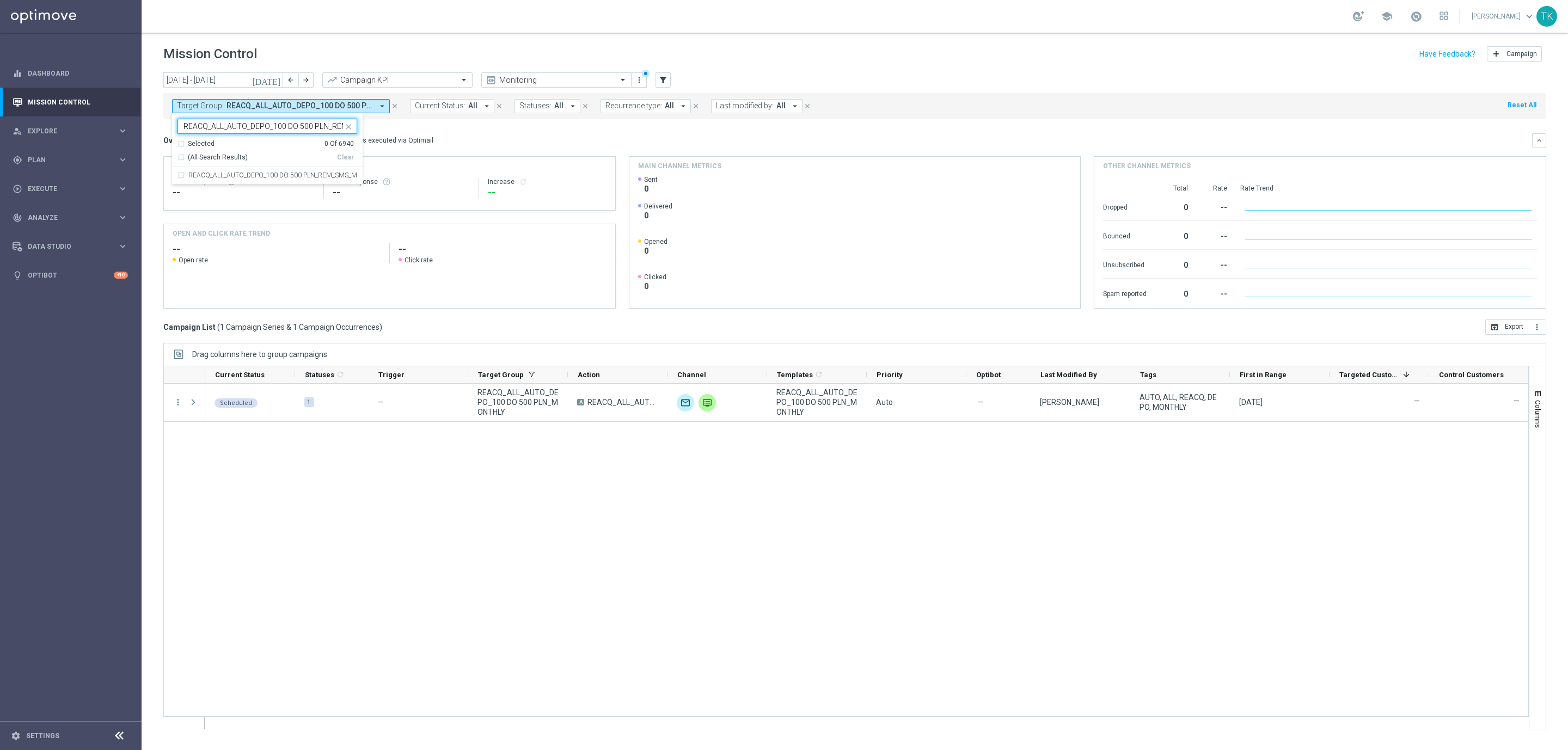
scroll to position [0, 59]
click at [216, 175] on label "REACQ_ALL_AUTO_DEPO_100 DO 500 PLN_REM_SMS_MONTHLY" at bounding box center [273, 175] width 168 height 6
type input "REACQ_ALL_AUTO_DEPO_100 DO 500 PLN_REM_SMS_MONTHLY"
click at [152, 133] on div "today 11 Aug 2025 - 17 Aug 2025 arrow_back arrow_forward Campaign KPI trending_…" at bounding box center [854, 406] width 1427 height 668
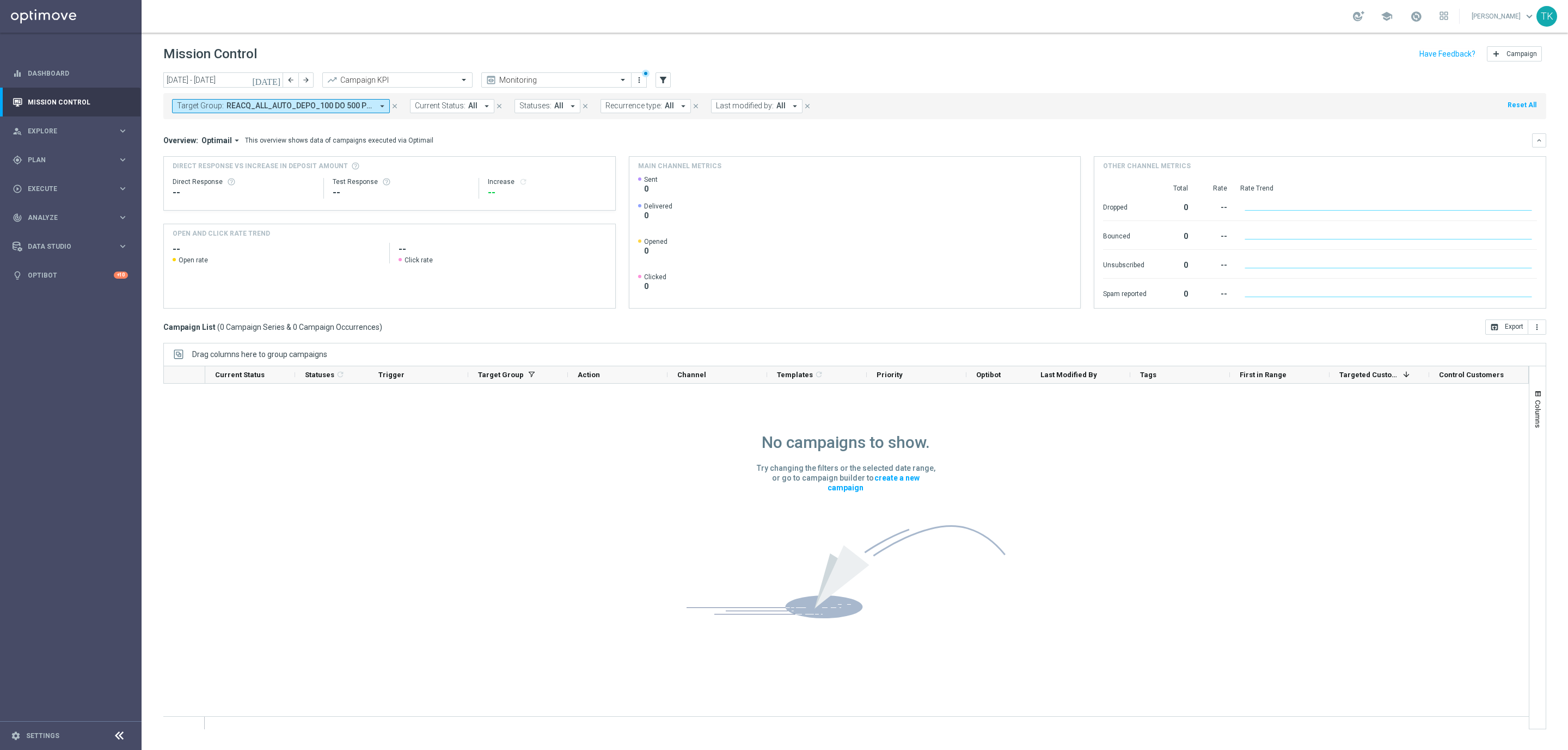
click at [439, 127] on mini-dashboard "Overview: Optimail arrow_drop_down This overview shows data of campaigns execut…" at bounding box center [855, 219] width 1383 height 201
click at [230, 77] on input "11 Aug 2025 - 17 Aug 2025" at bounding box center [224, 80] width 120 height 15
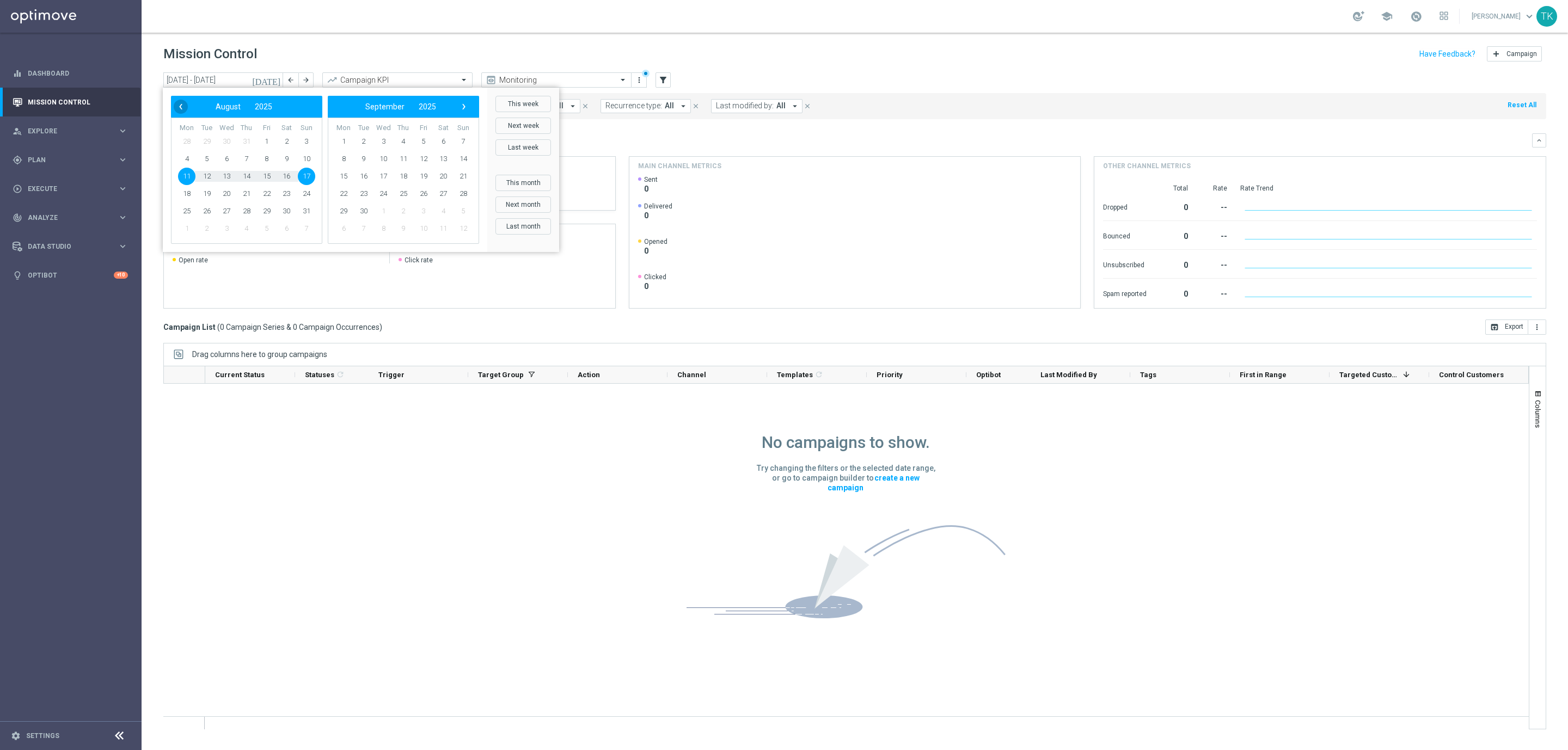
click at [180, 107] on span "‹" at bounding box center [180, 107] width 14 height 14
click at [205, 143] on span "1" at bounding box center [207, 141] width 17 height 17
click at [341, 176] on span "11" at bounding box center [343, 176] width 17 height 17
type input "[DATE] - [DATE]"
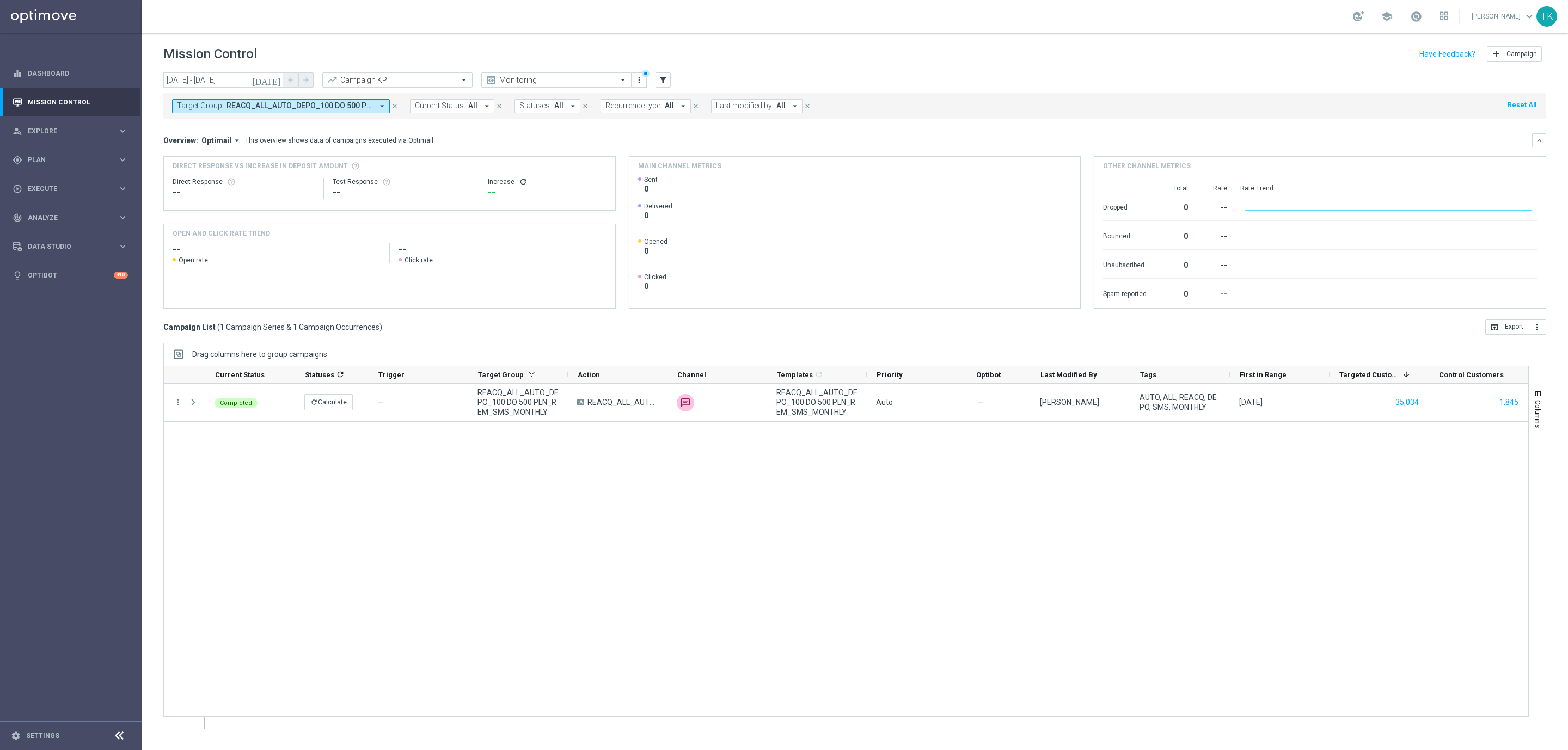
click at [320, 100] on button "Target Group: REACQ_ALL_AUTO_DEPO_100 DO 500 PLN_REM_SMS_MONTHLY arrow_drop_down" at bounding box center [281, 106] width 218 height 14
click at [0, 0] on div "Clear" at bounding box center [0, 0] width 0 height 0
click at [207, 127] on input "text" at bounding box center [262, 126] width 159 height 9
paste input "REACQ_ALL_AUTO_DEPO_100 DO 500 PLN_REM_SMS_MONTHLY"
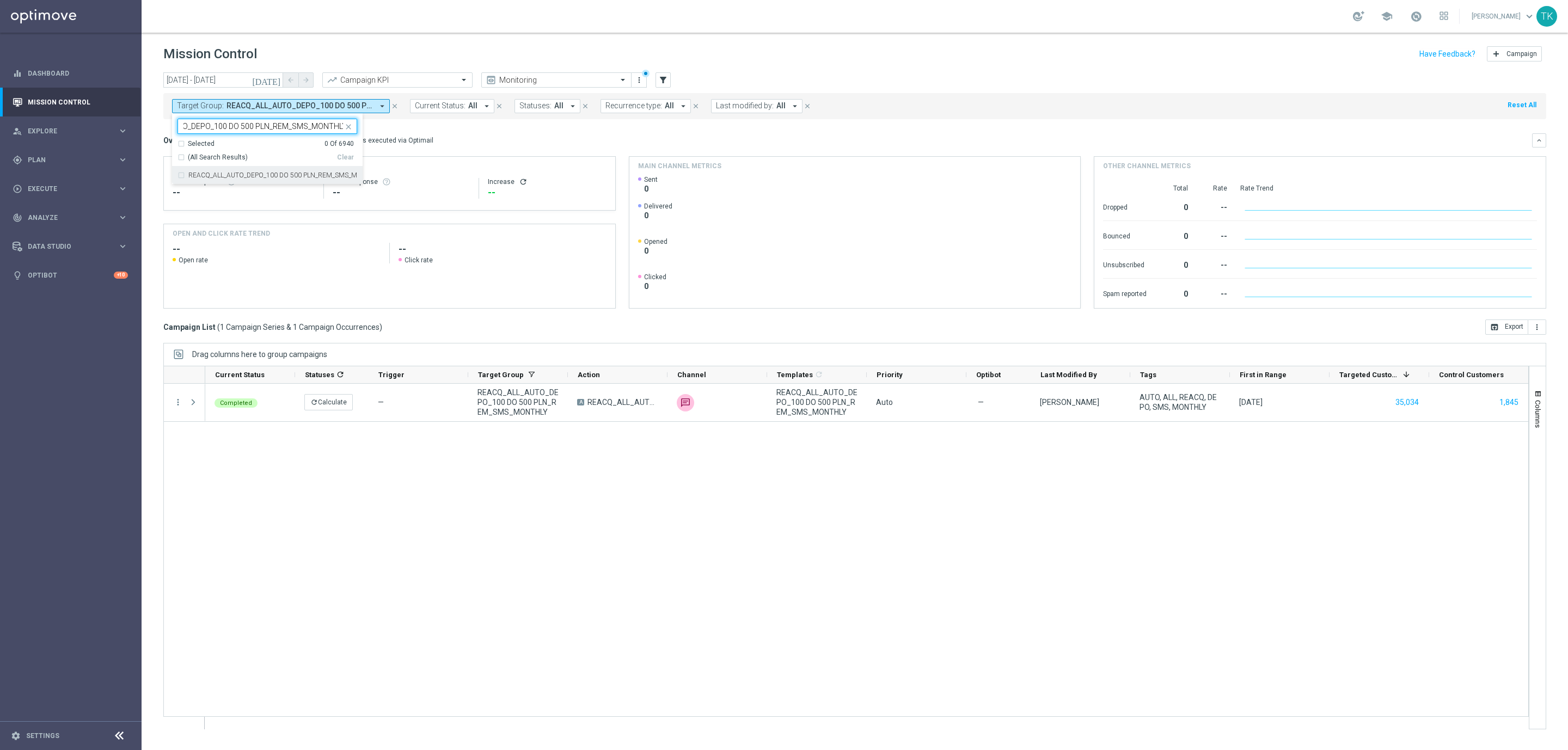
click at [198, 180] on div "REACQ_ALL_AUTO_DEPO_100 DO 500 PLN_REM_SMS_MONTHLY" at bounding box center [267, 175] width 180 height 17
type input "REACQ_ALL_AUTO_DEPO_100 DO 500 PLN_REM_SMS_MONTHLY"
click at [152, 146] on div "today 01 Jul 2025 - 11 Aug 2025 arrow_back arrow_forward Campaign KPI trending_…" at bounding box center [854, 406] width 1427 height 668
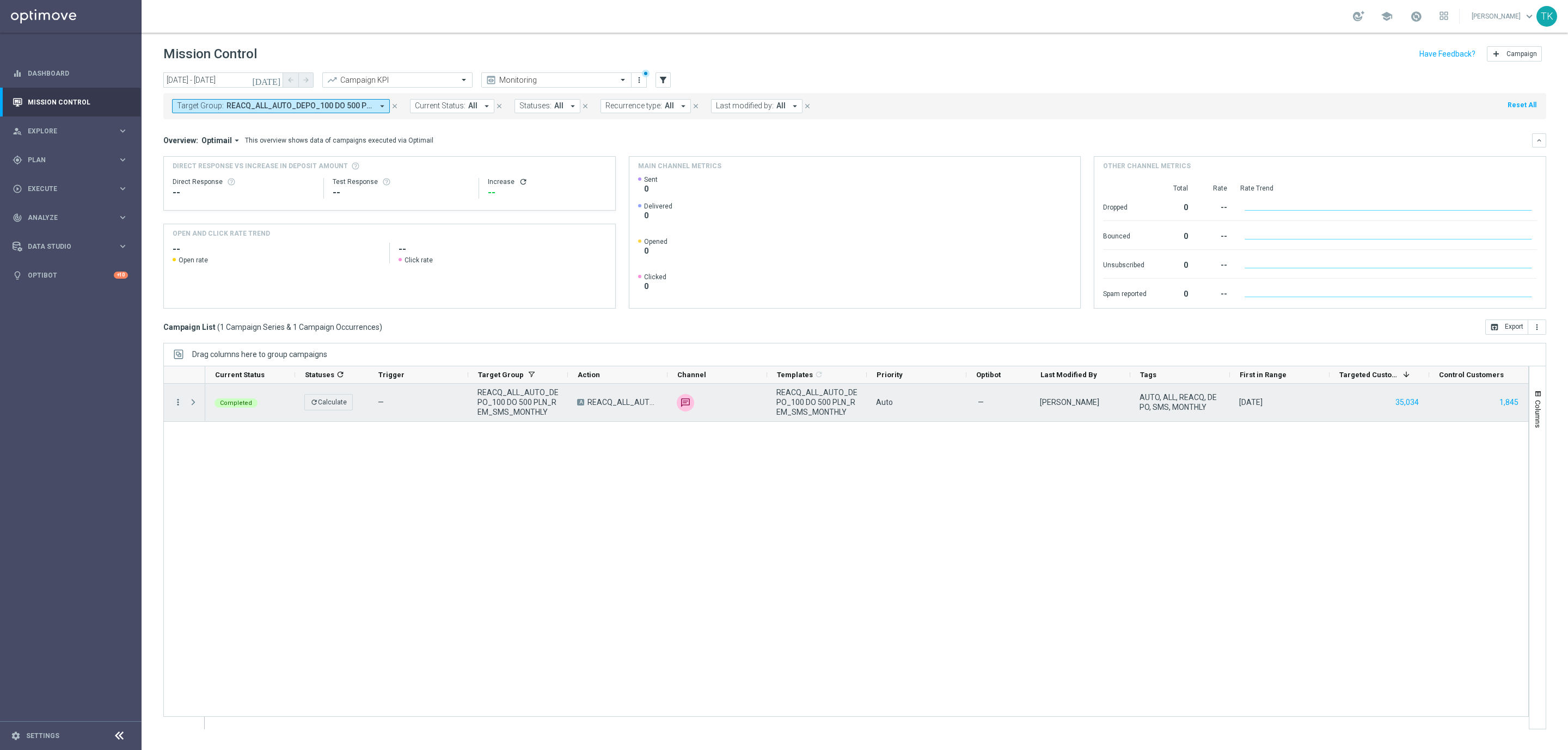
click at [177, 403] on icon "more_vert" at bounding box center [178, 403] width 10 height 10
click at [223, 412] on span "Campaign Details" at bounding box center [227, 409] width 55 height 8
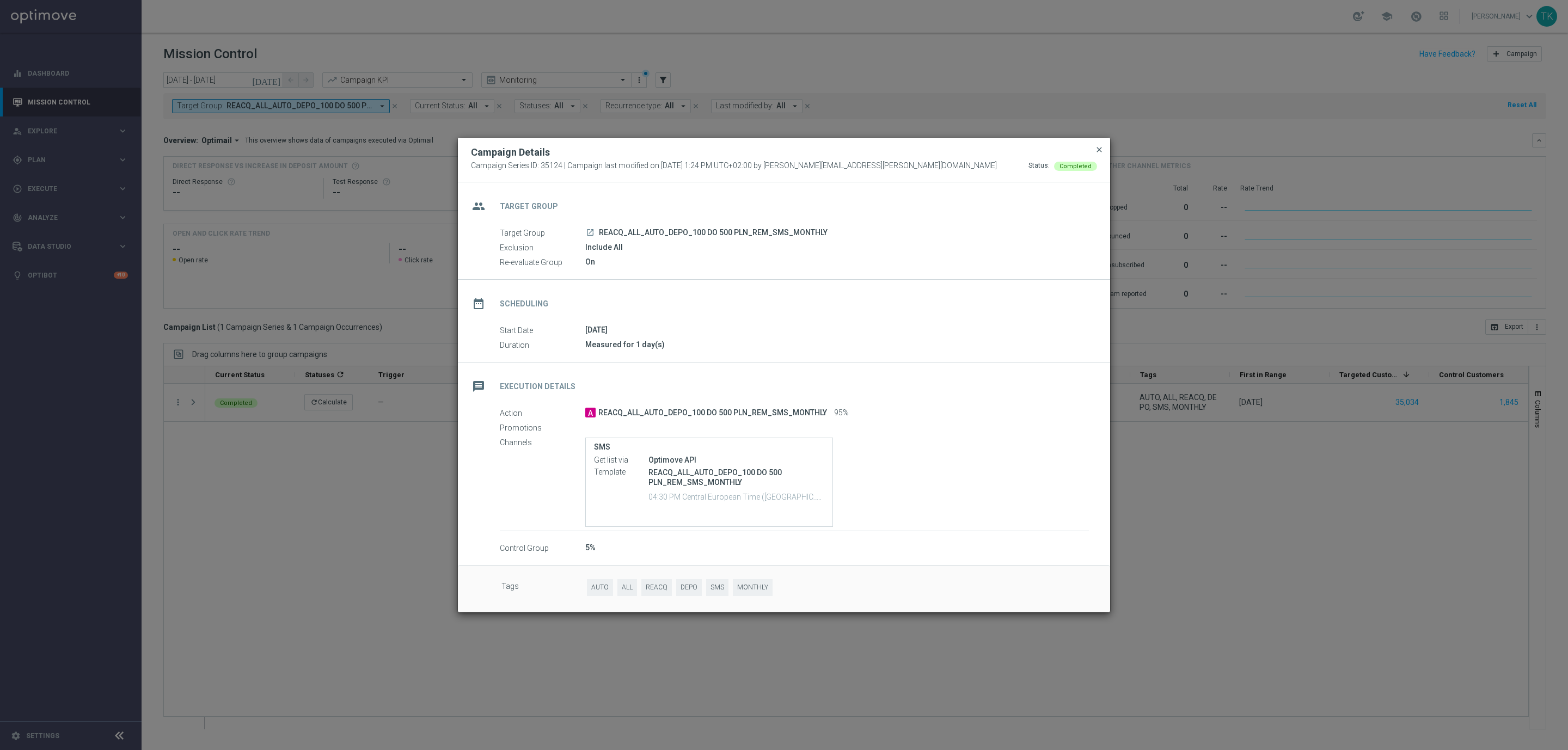
click at [1096, 150] on span "close" at bounding box center [1099, 150] width 9 height 9
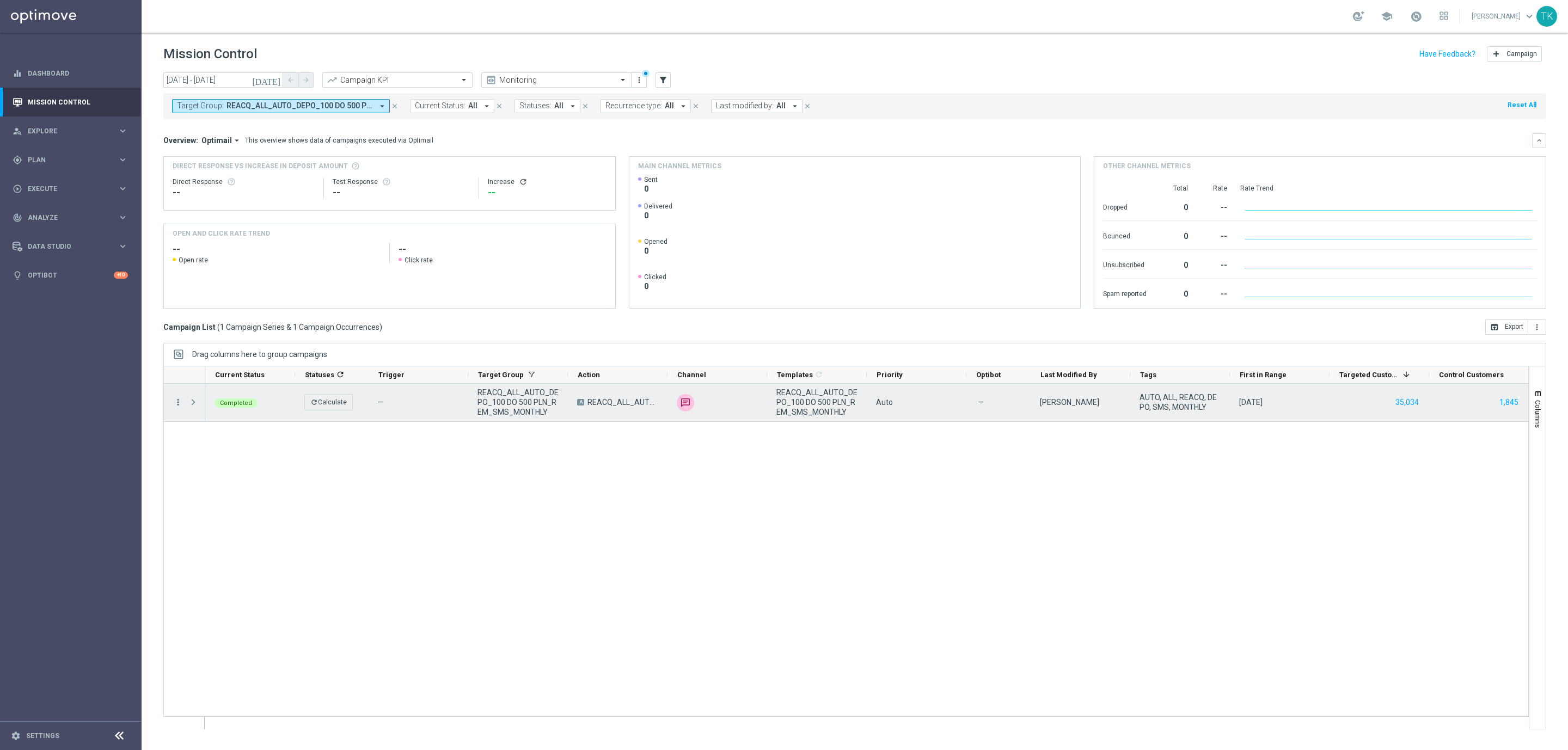
click at [180, 405] on icon "more_vert" at bounding box center [178, 403] width 10 height 10
click at [211, 412] on span "Campaign Details" at bounding box center [227, 409] width 55 height 8
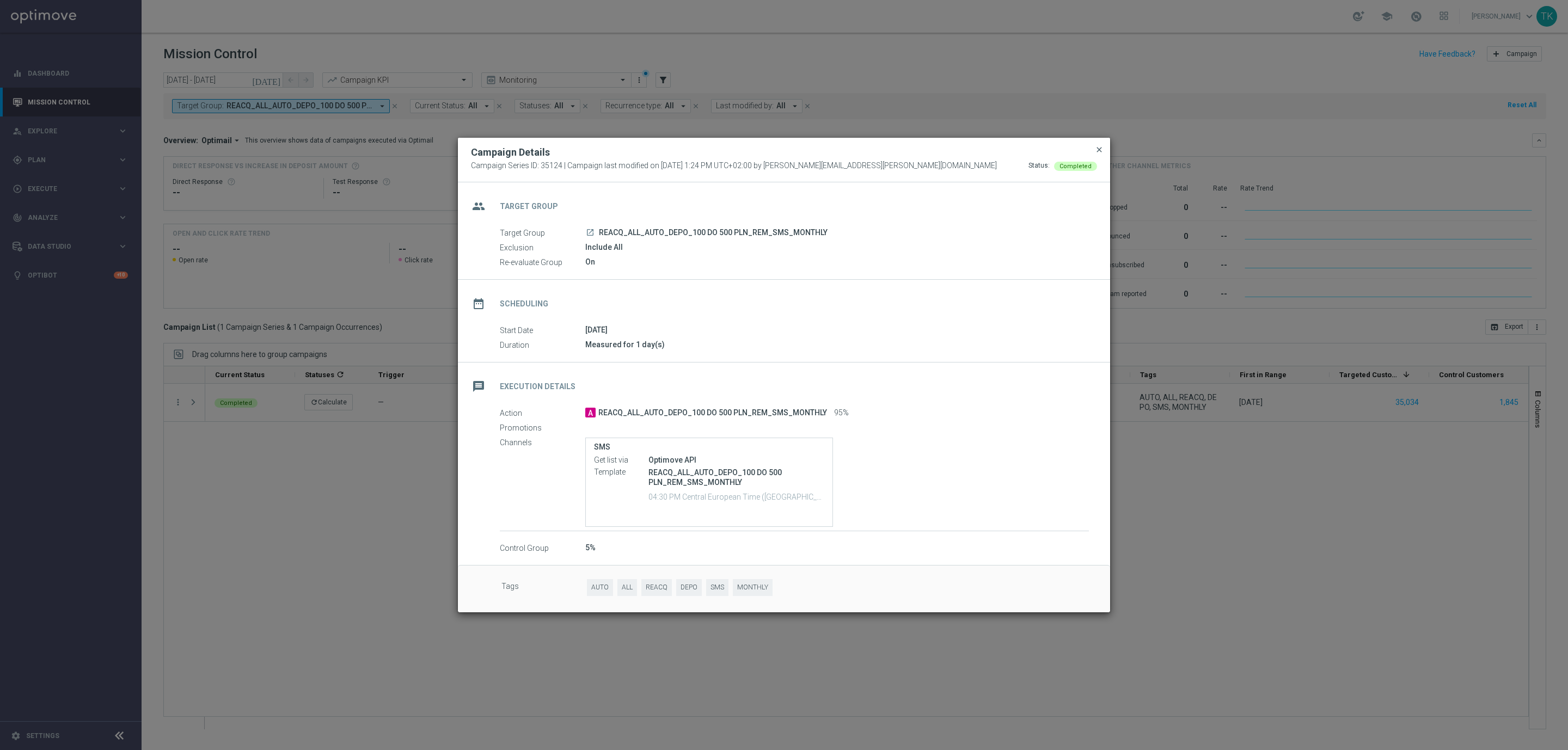
click at [1097, 148] on span "close" at bounding box center [1099, 150] width 9 height 9
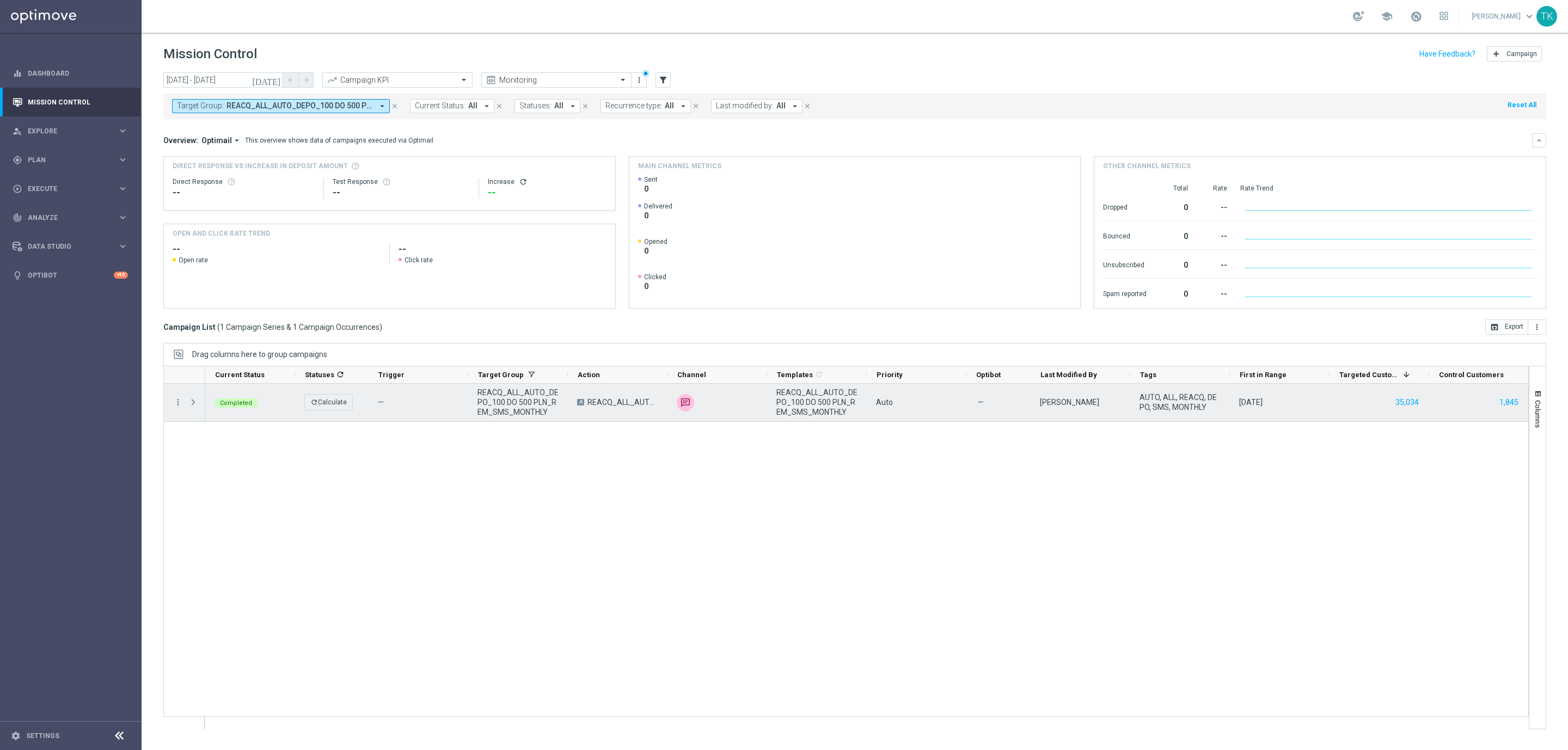
click at [499, 400] on span "REACQ_ALL_AUTO_DEPO_100 DO 500 PLN_REM_SMS_MONTHLY" at bounding box center [518, 403] width 81 height 29
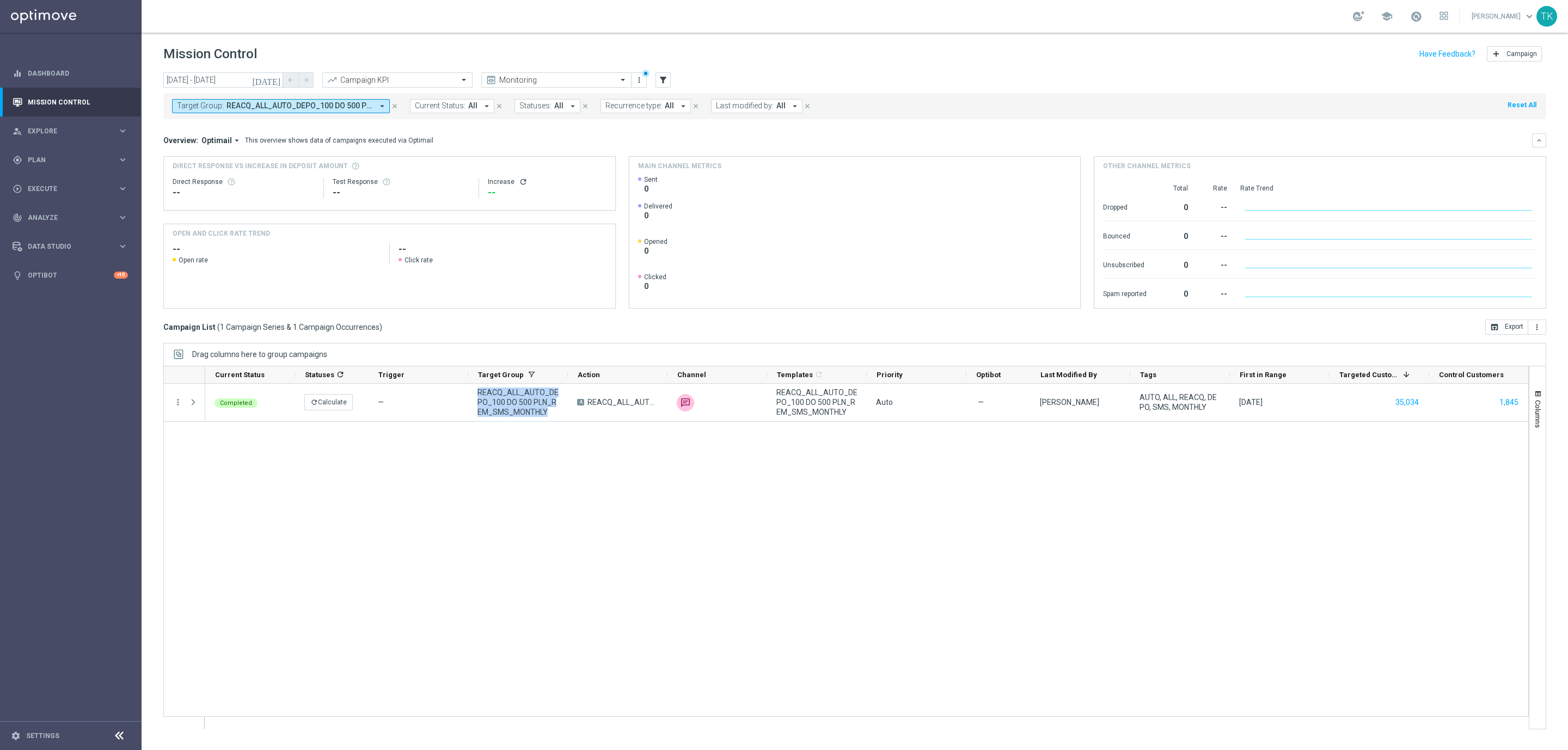
click at [249, 104] on span "REACQ_ALL_AUTO_DEPO_100 DO 500 PLN_REM_SMS_MONTHLY" at bounding box center [299, 105] width 146 height 9
click at [0, 0] on div "Clear" at bounding box center [0, 0] width 0 height 0
click at [240, 123] on input "text" at bounding box center [262, 126] width 159 height 9
paste input "REACQ_ALL_AUTO_DEPO_100 DO 500 PLN_REM MONTHLY"
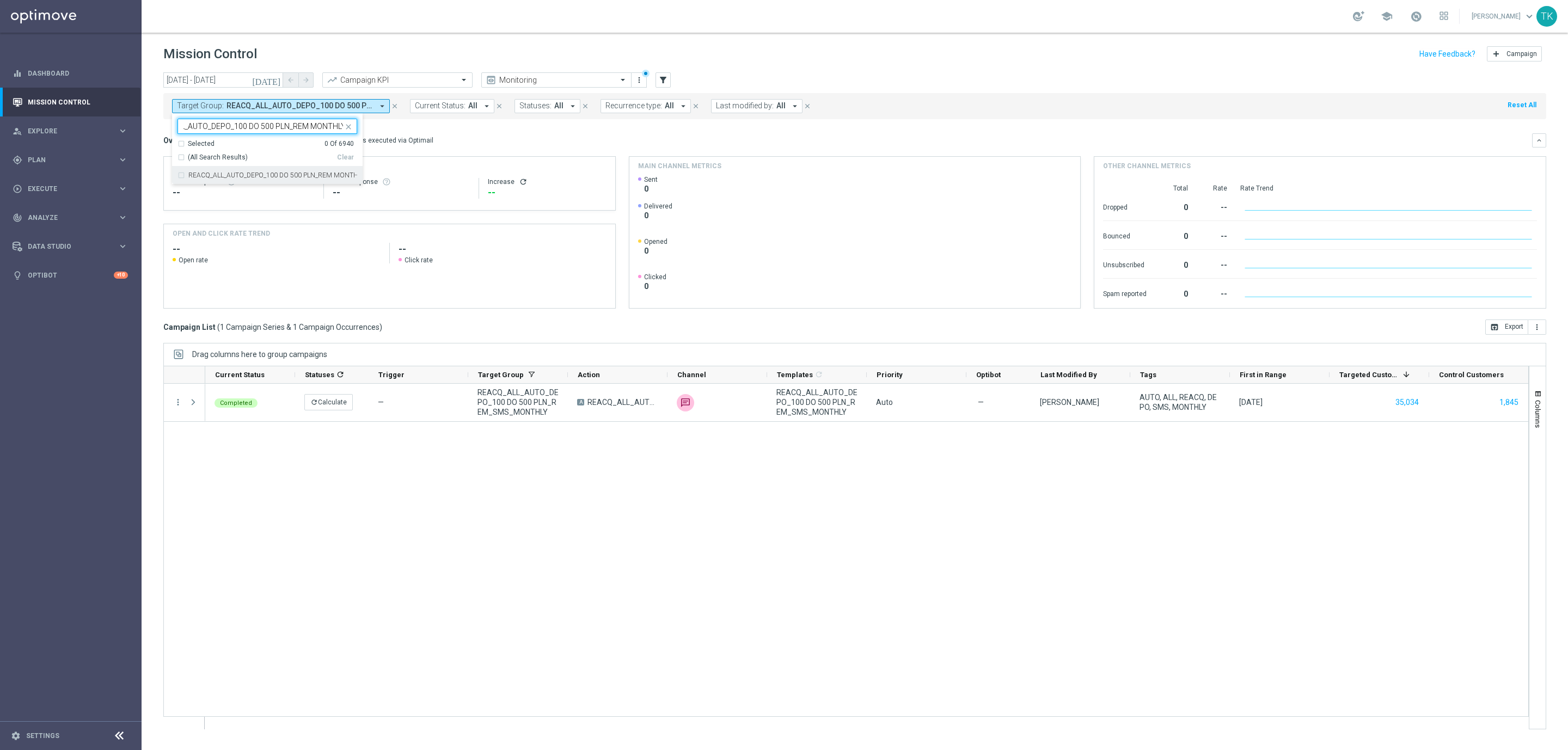
click at [216, 175] on label "REACQ_ALL_AUTO_DEPO_100 DO 500 PLN_REM MONTHLY" at bounding box center [273, 175] width 168 height 6
type input "REACQ_ALL_AUTO_DEPO_100 DO 500 PLN_REM MONTHLY"
click at [155, 141] on div "today 01 Jul 2025 - 11 Aug 2025 arrow_back arrow_forward Campaign KPI trending_…" at bounding box center [854, 406] width 1427 height 668
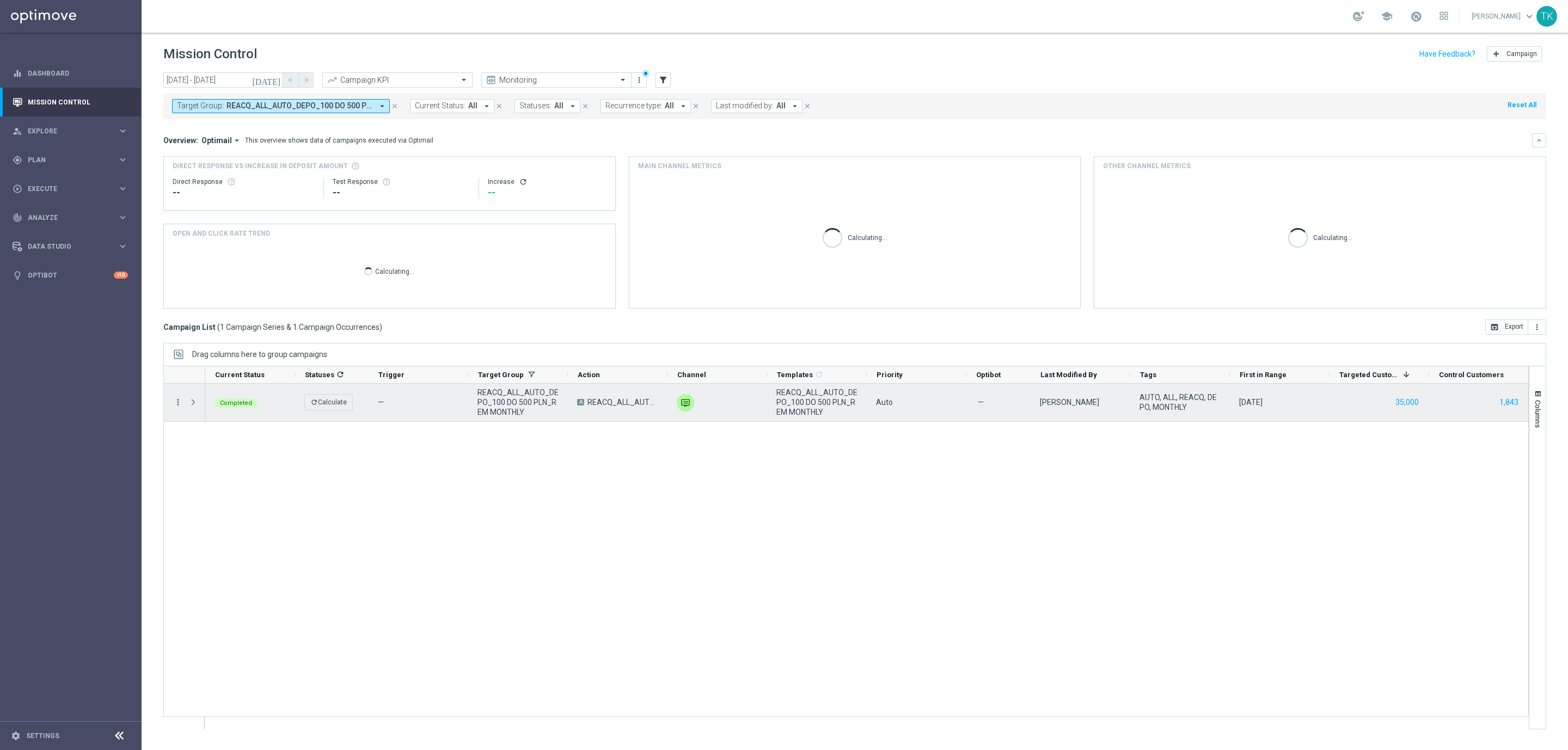
click at [177, 405] on icon "more_vert" at bounding box center [178, 403] width 10 height 10
click at [207, 416] on div "list Campaign Details" at bounding box center [244, 411] width 123 height 15
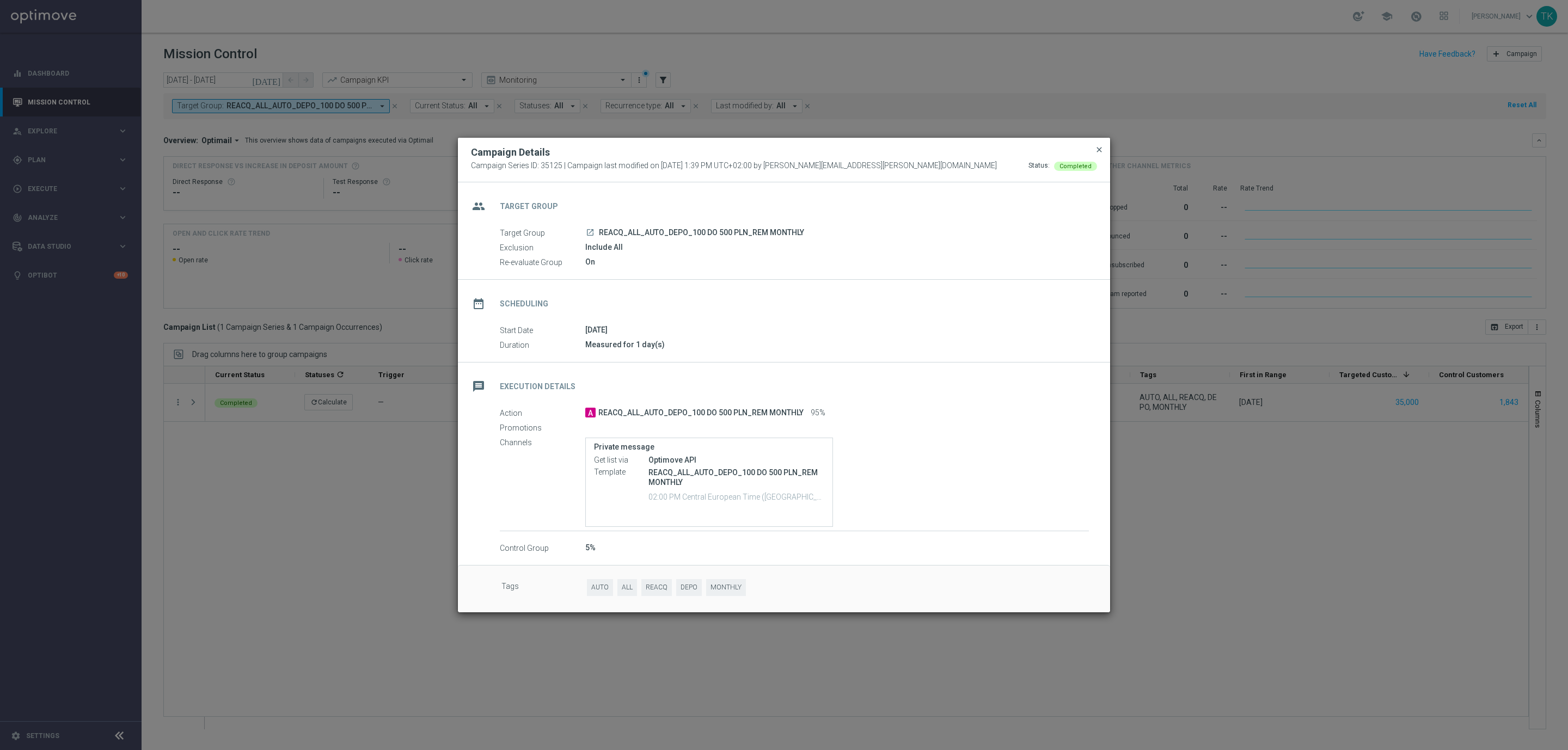
click at [1101, 148] on span "close" at bounding box center [1099, 150] width 9 height 9
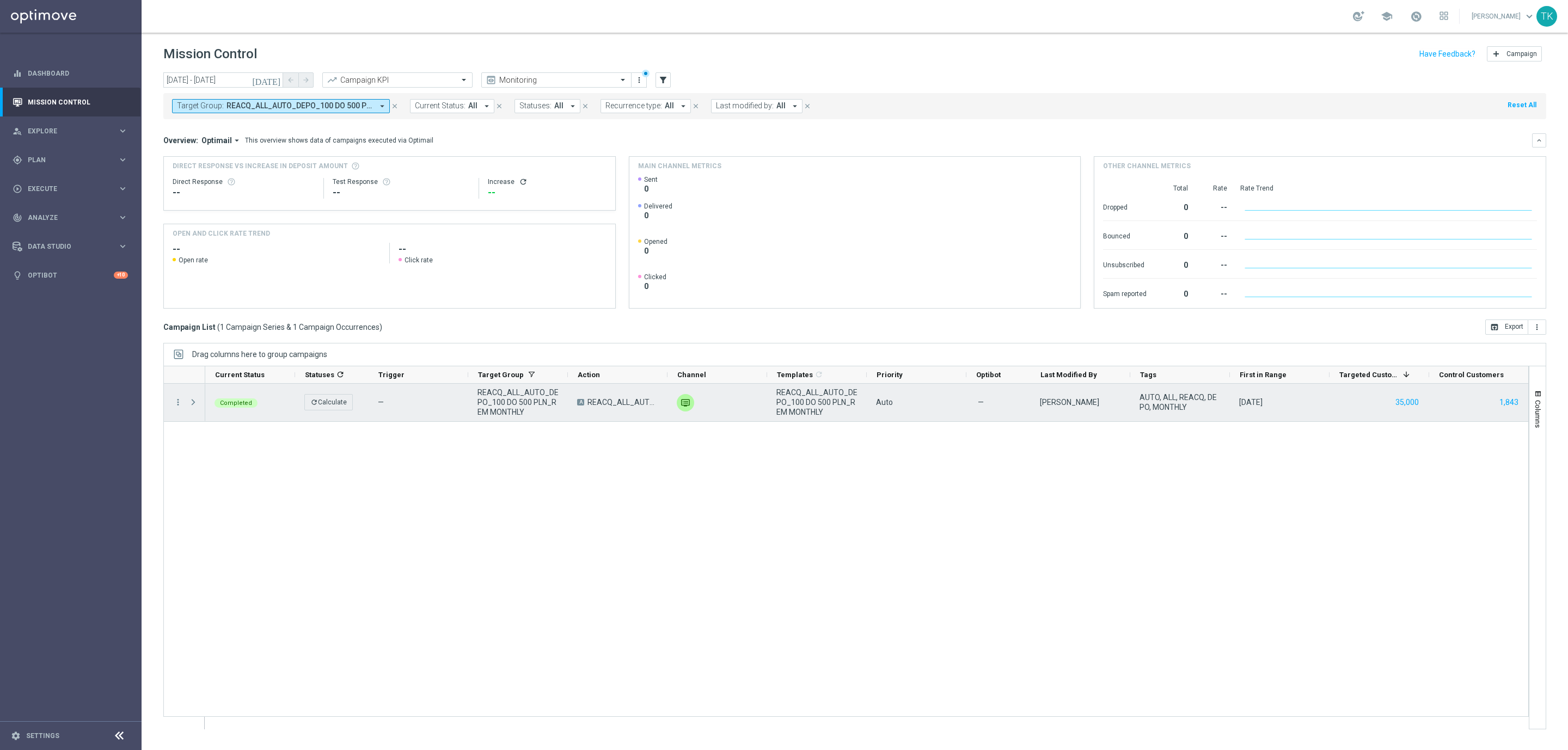
click at [507, 398] on span "REACQ_ALL_AUTO_DEPO_100 DO 500 PLN_REM MONTHLY" at bounding box center [518, 403] width 81 height 29
click at [507, 400] on span "REACQ_ALL_AUTO_DEPO_100 DO 500 PLN_REM_SMS_MONTHLY" at bounding box center [511, 403] width 81 height 29
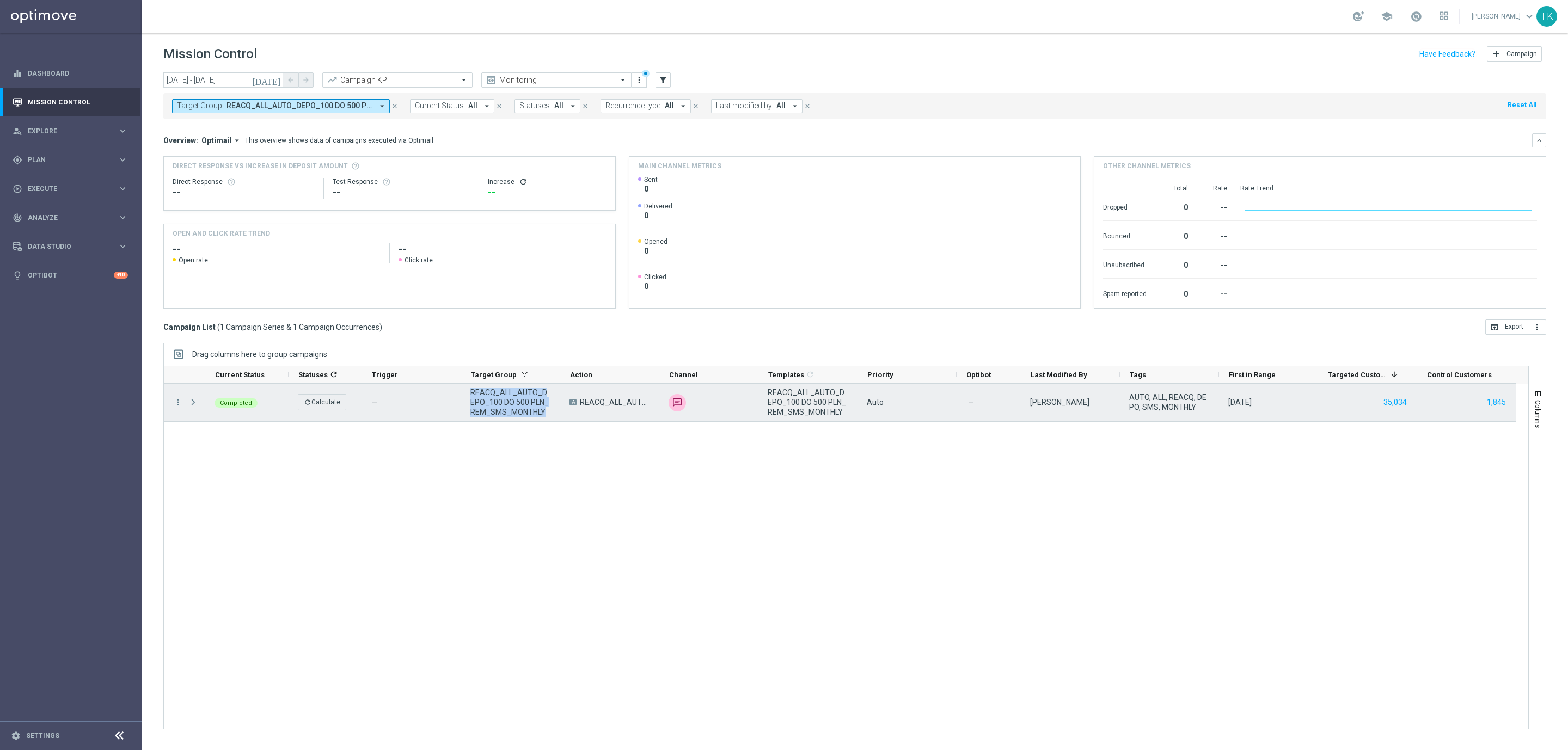
click at [507, 400] on span "REACQ_ALL_AUTO_DEPO_100 DO 500 PLN_REM_SMS_MONTHLY" at bounding box center [511, 403] width 81 height 29
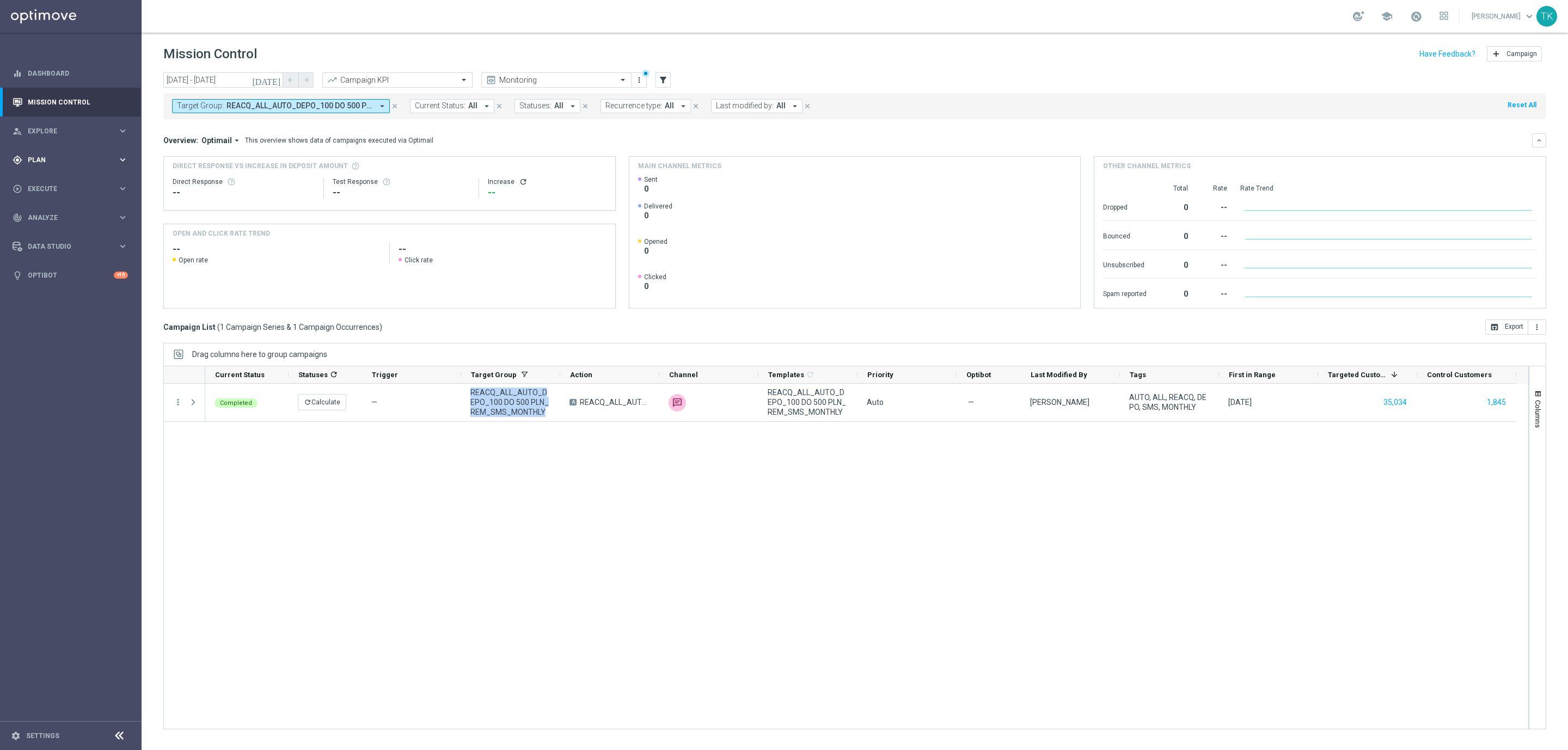
click at [31, 159] on span "Plan" at bounding box center [72, 159] width 90 height 6
click at [46, 178] on link "Target Groups" at bounding box center [71, 182] width 85 height 9
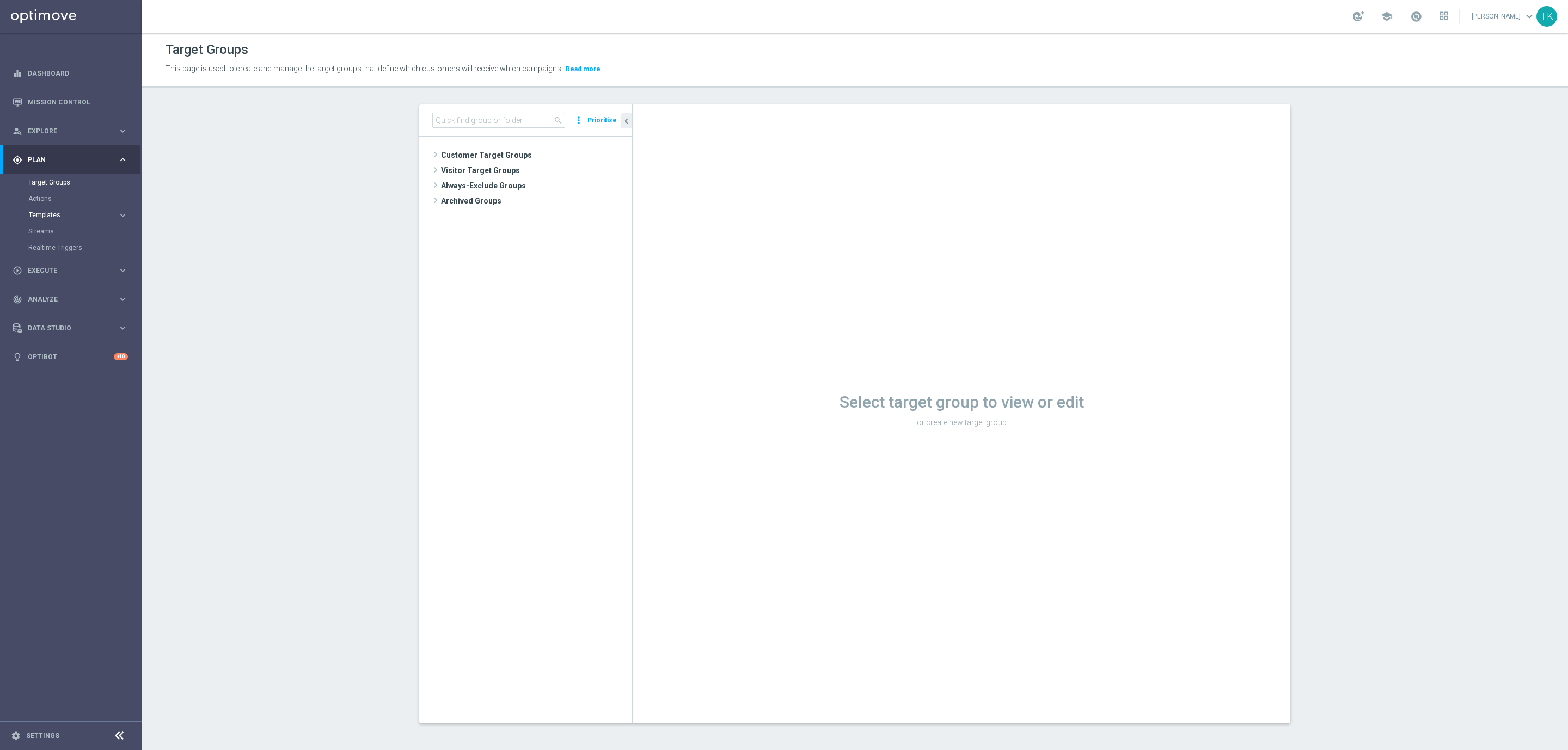
click at [45, 214] on span "Templates" at bounding box center [68, 214] width 78 height 6
click at [46, 234] on link "Optimail" at bounding box center [73, 231] width 79 height 9
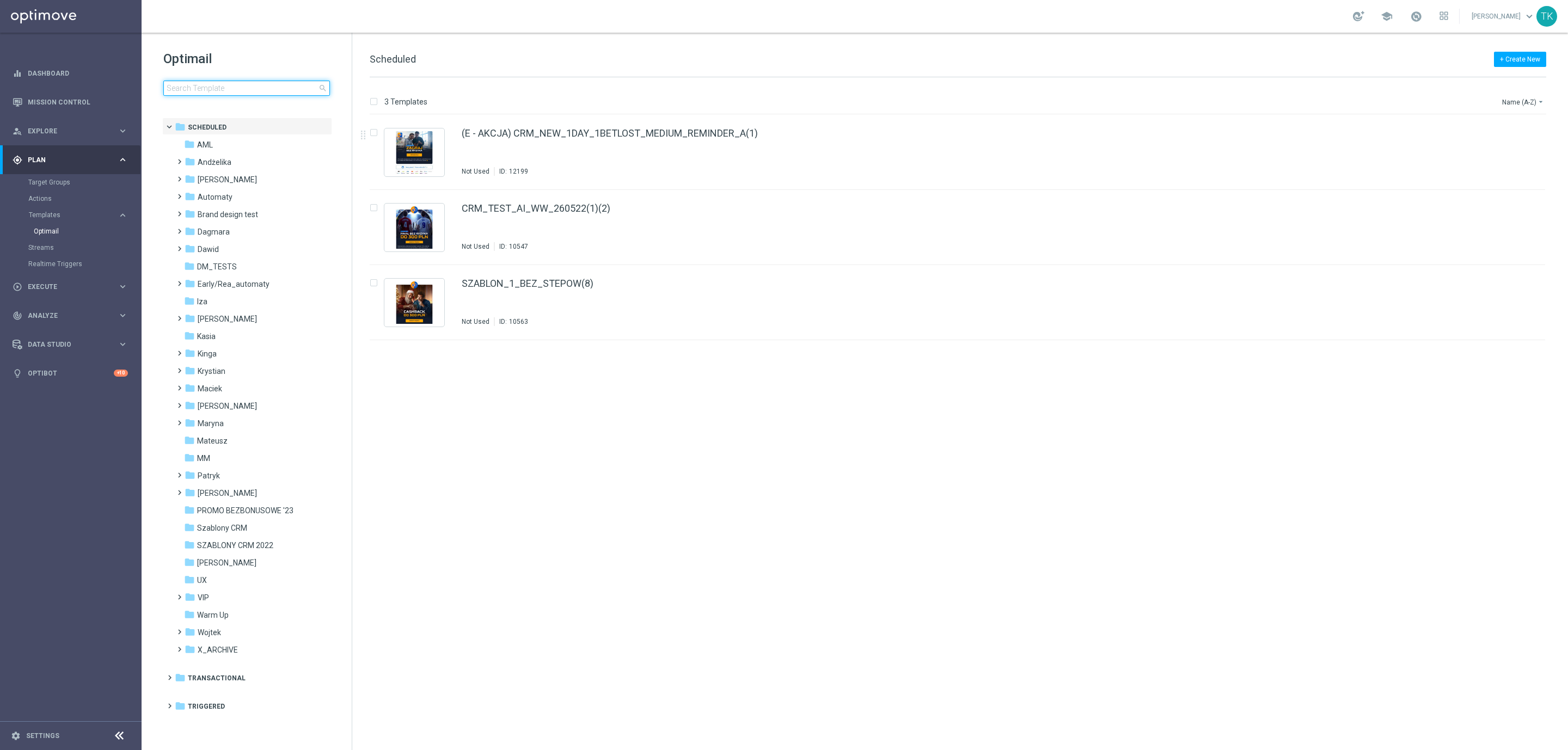
click at [206, 85] on input at bounding box center [246, 88] width 166 height 15
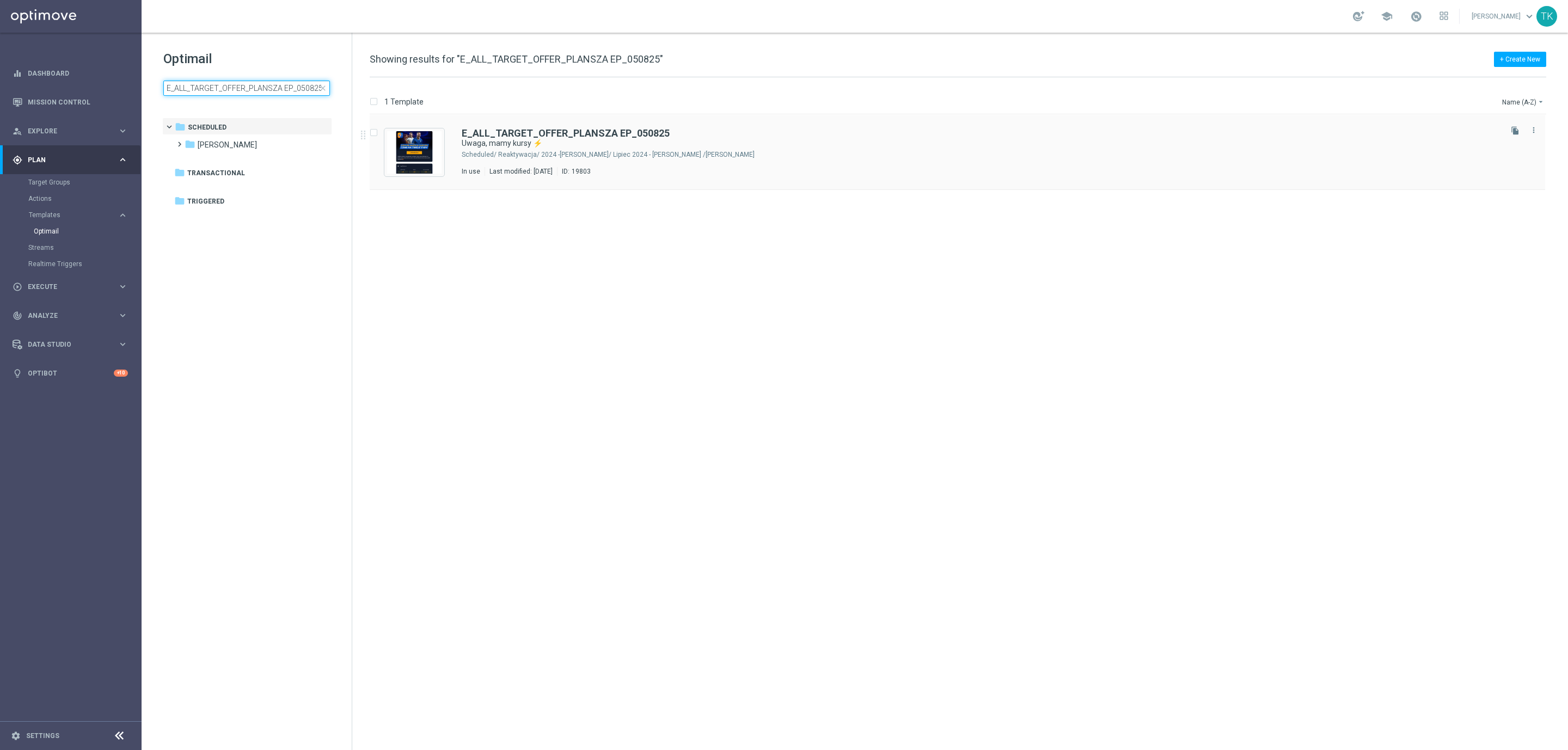
type input "E_ALL_TARGET_OFFER_PLANSZA EP_050825"
click at [648, 148] on div "E_ALL_TARGET_OFFER_PLANSZA EP_050825 [GEOGRAPHIC_DATA], mamy kursy ⚡ Scheduled/…" at bounding box center [980, 153] width 1037 height 47
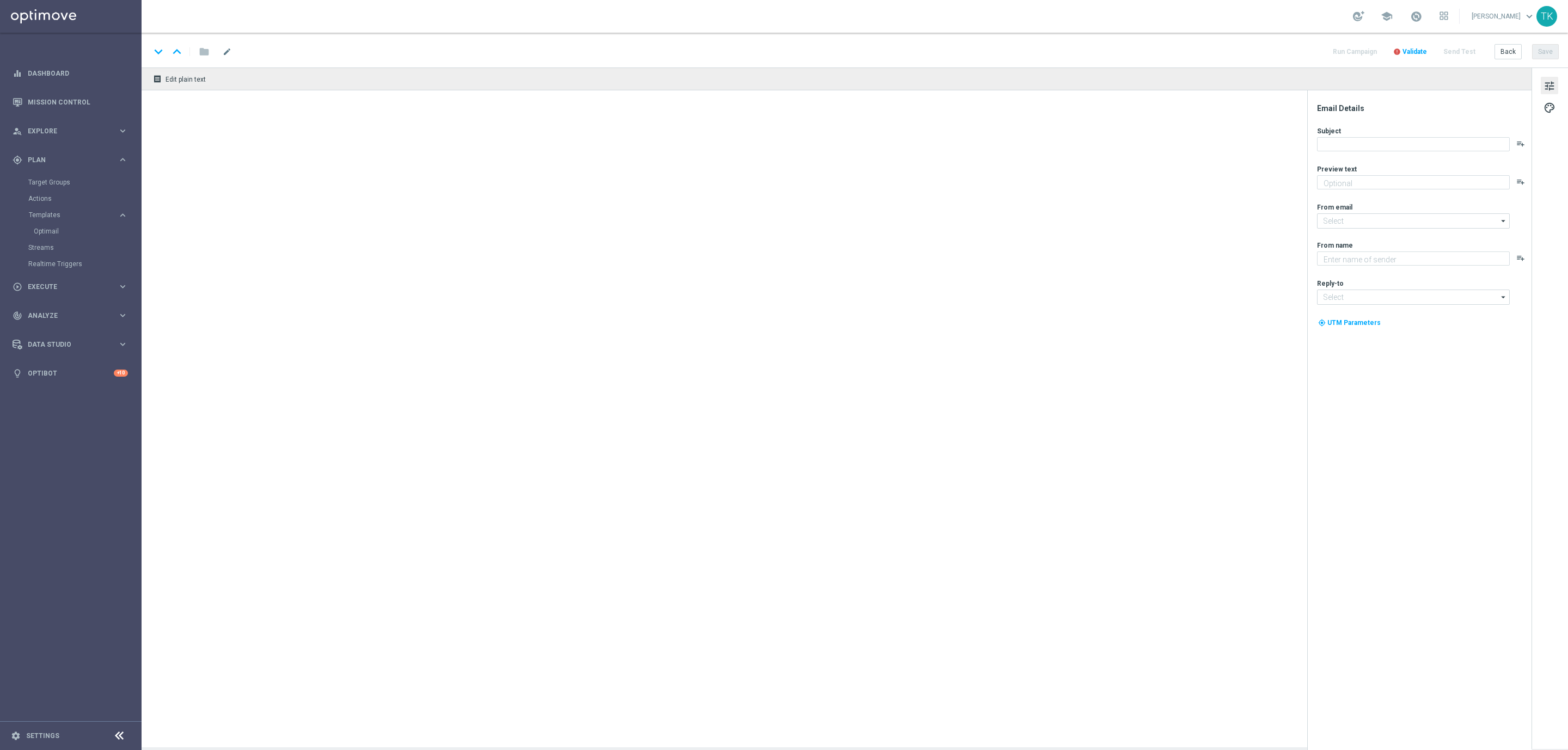
type textarea "Polskie zespoły dalej w grze 💪"
type input "[EMAIL_ADDRESS][DOMAIN_NAME]"
type textarea "STS"
type input "[EMAIL_ADDRESS][DOMAIN_NAME]"
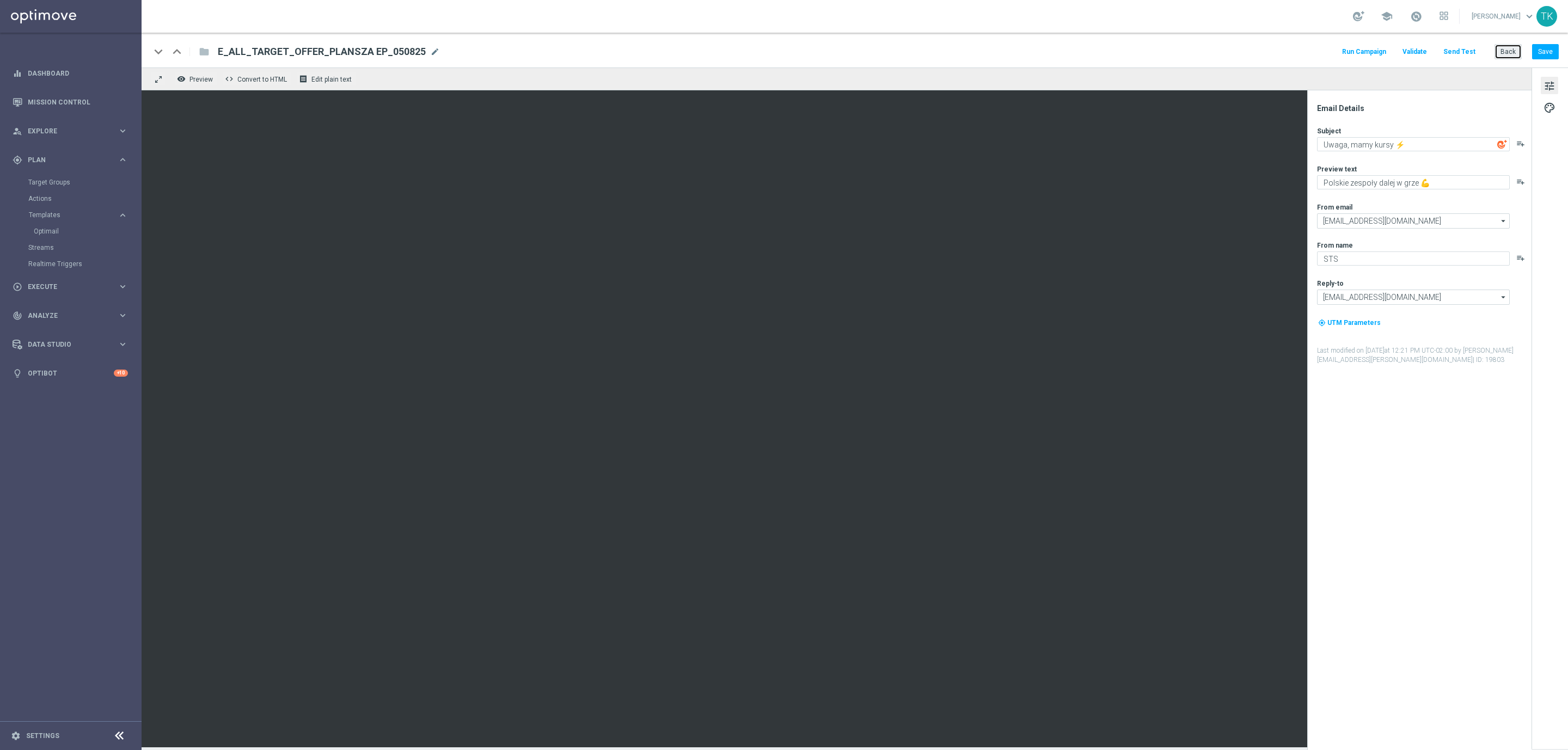
click at [1505, 54] on button "Back" at bounding box center [1507, 52] width 27 height 15
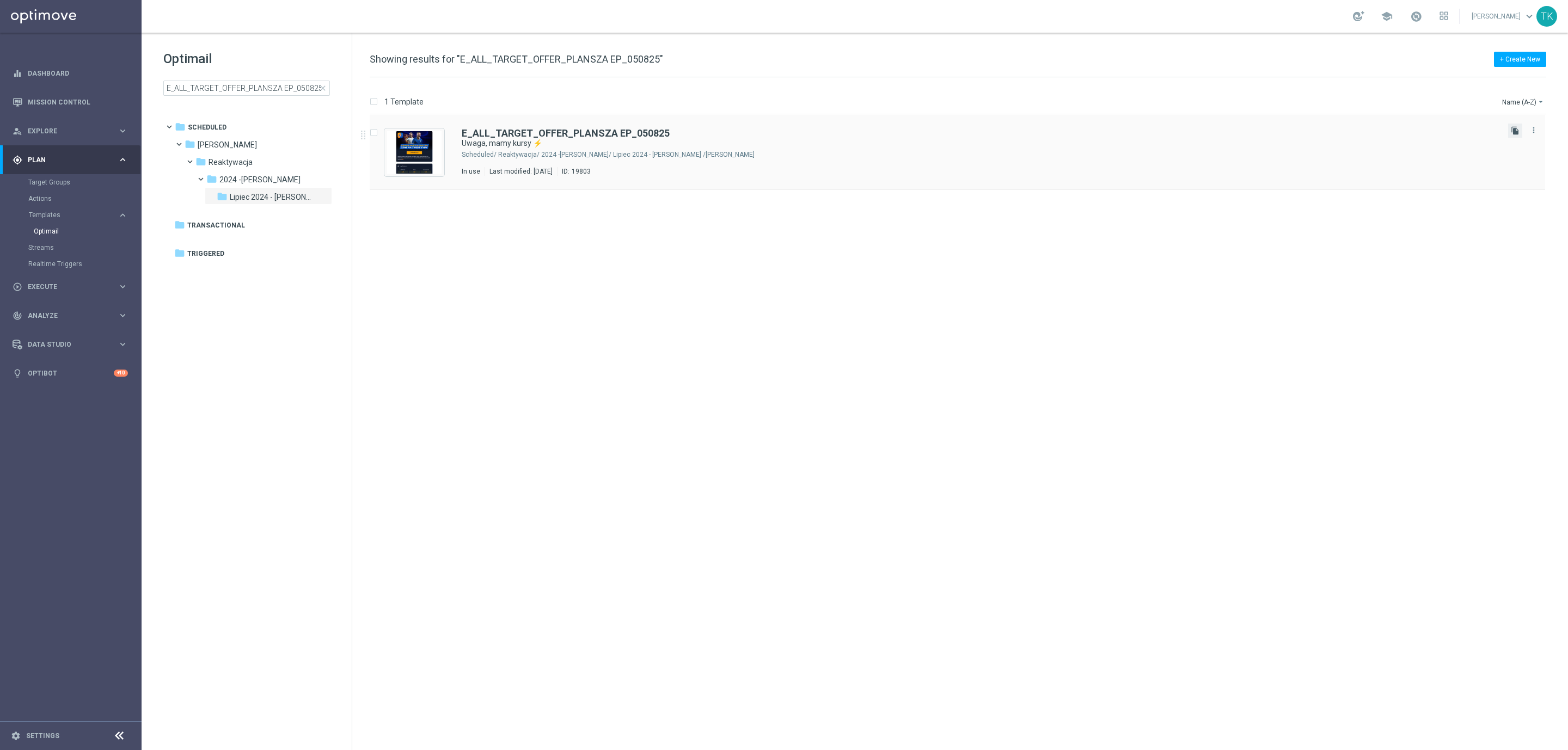
click at [1512, 129] on icon "file_copy" at bounding box center [1515, 130] width 9 height 9
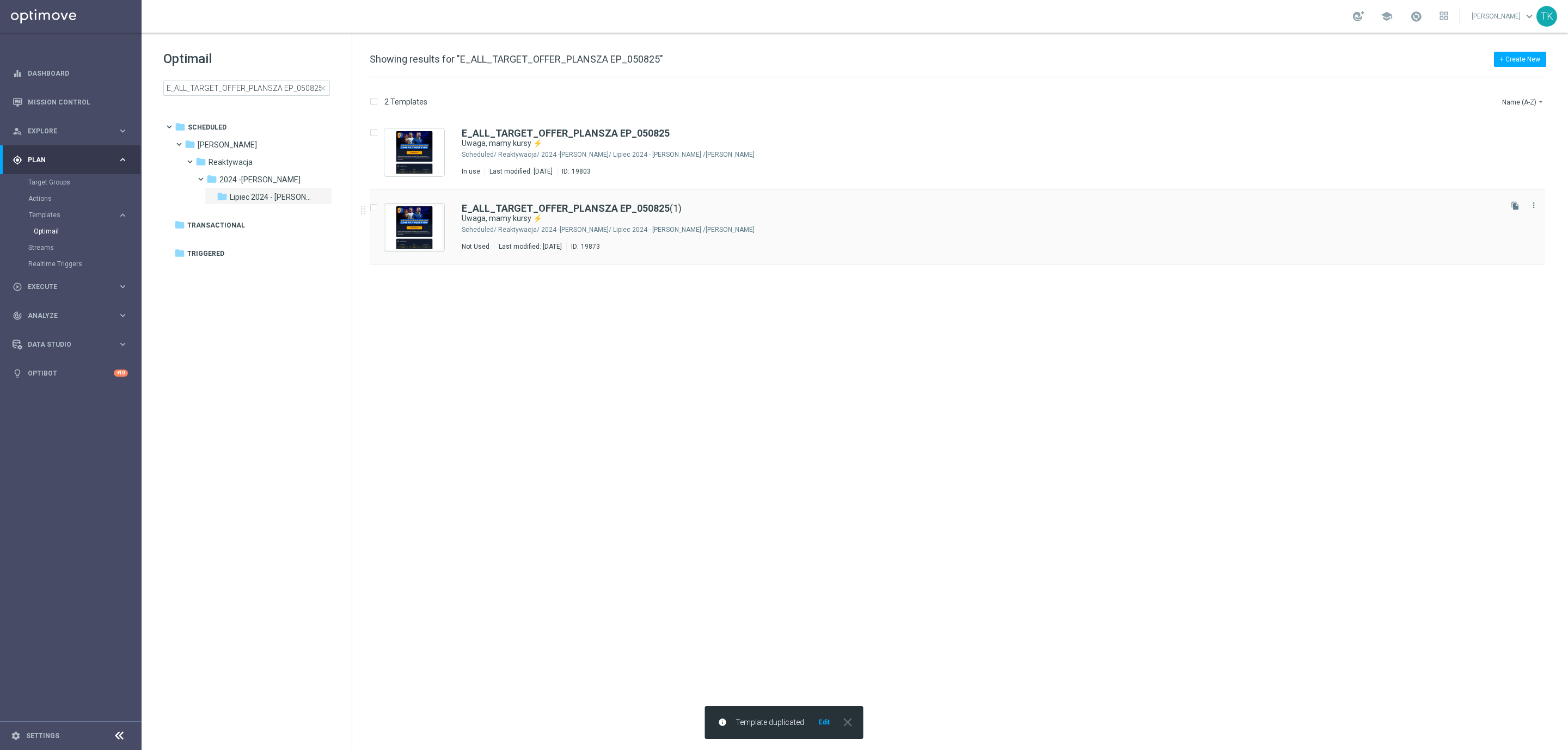
click at [606, 228] on div "[PERSON_NAME]/ Reaktywacja/ 2024 -[PERSON_NAME]/ Lipiec 2024 - [PERSON_NAME]" at bounding box center [998, 230] width 1001 height 9
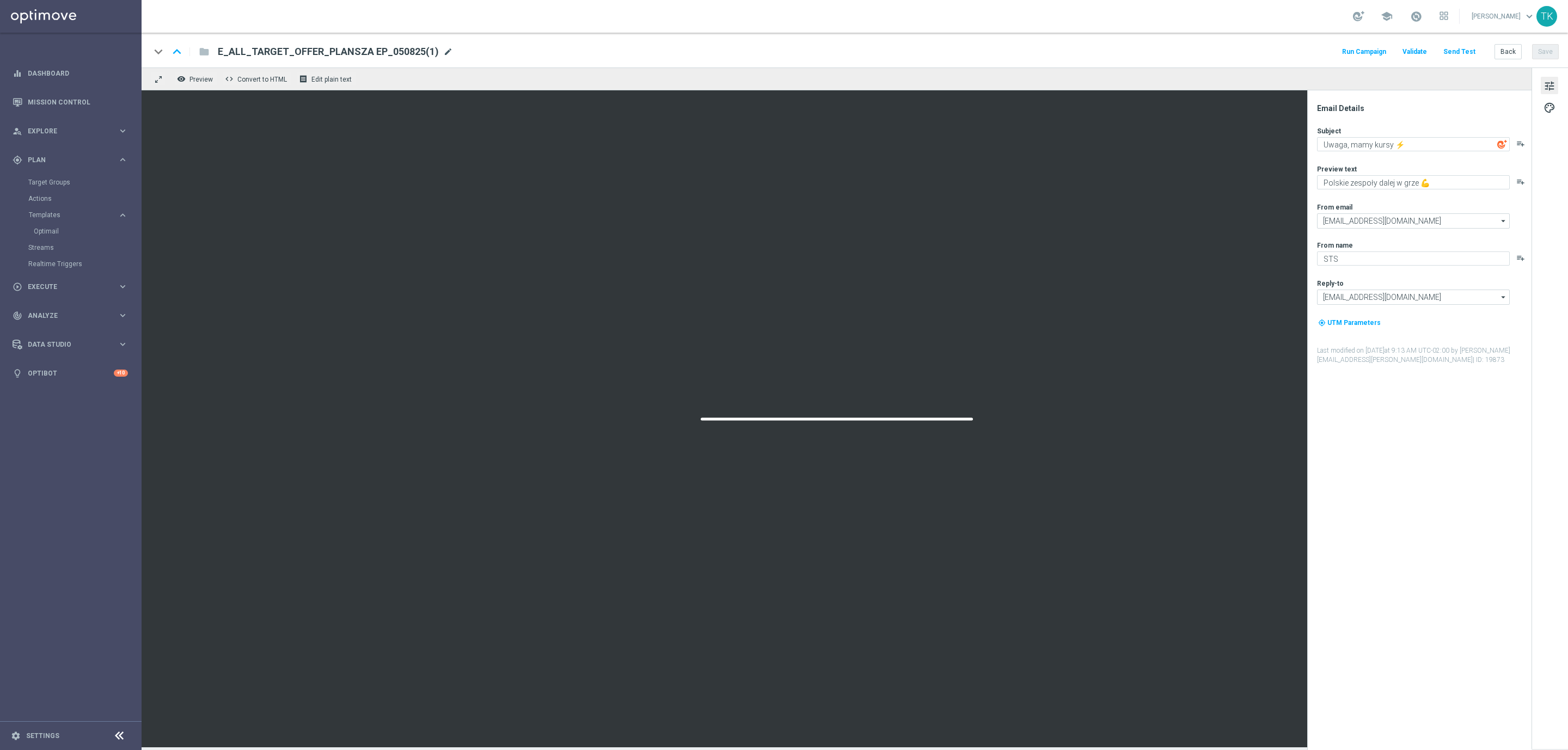
click at [443, 54] on span "mode_edit" at bounding box center [448, 52] width 10 height 10
drag, startPoint x: 222, startPoint y: 51, endPoint x: 375, endPoint y: 79, distance: 155.5
click at [375, 79] on div "keyboard_arrow_down keyboard_arrow_up folder E_ALL_TARGET_OFFER_PLANSZA EP_0508…" at bounding box center [854, 390] width 1427 height 715
click at [443, 51] on span "mode_edit" at bounding box center [448, 52] width 10 height 10
paste input "12"
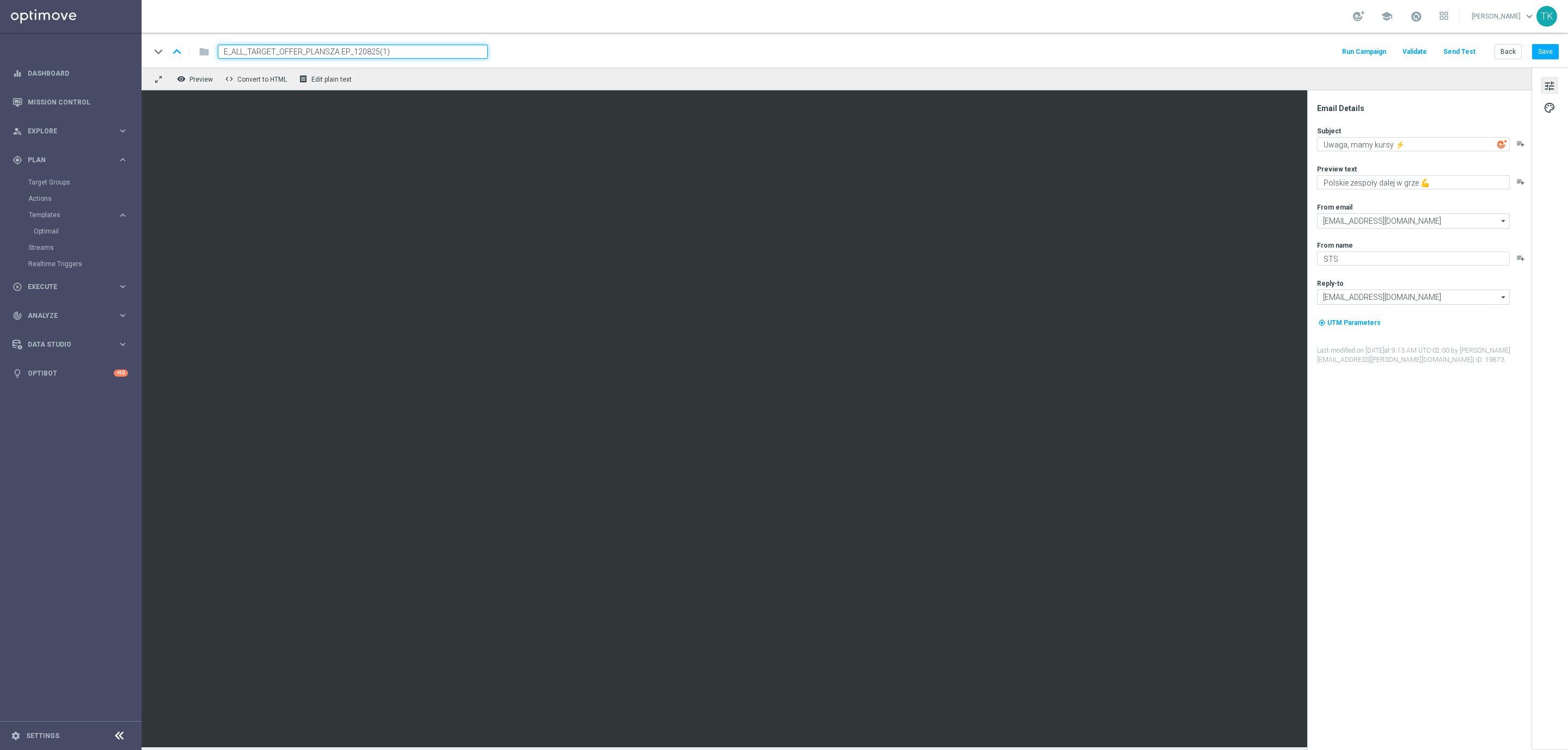
drag, startPoint x: 398, startPoint y: 49, endPoint x: 203, endPoint y: 54, distance: 195.1
click at [203, 54] on div "keyboard_arrow_down keyboard_arrow_up folder E_ALL_TARGET_OFFER_PLANSZA EP_1208…" at bounding box center [319, 52] width 338 height 14
paste input
type input "E_ALL_TARGET_OFFER_PLANSZA EP_120825"
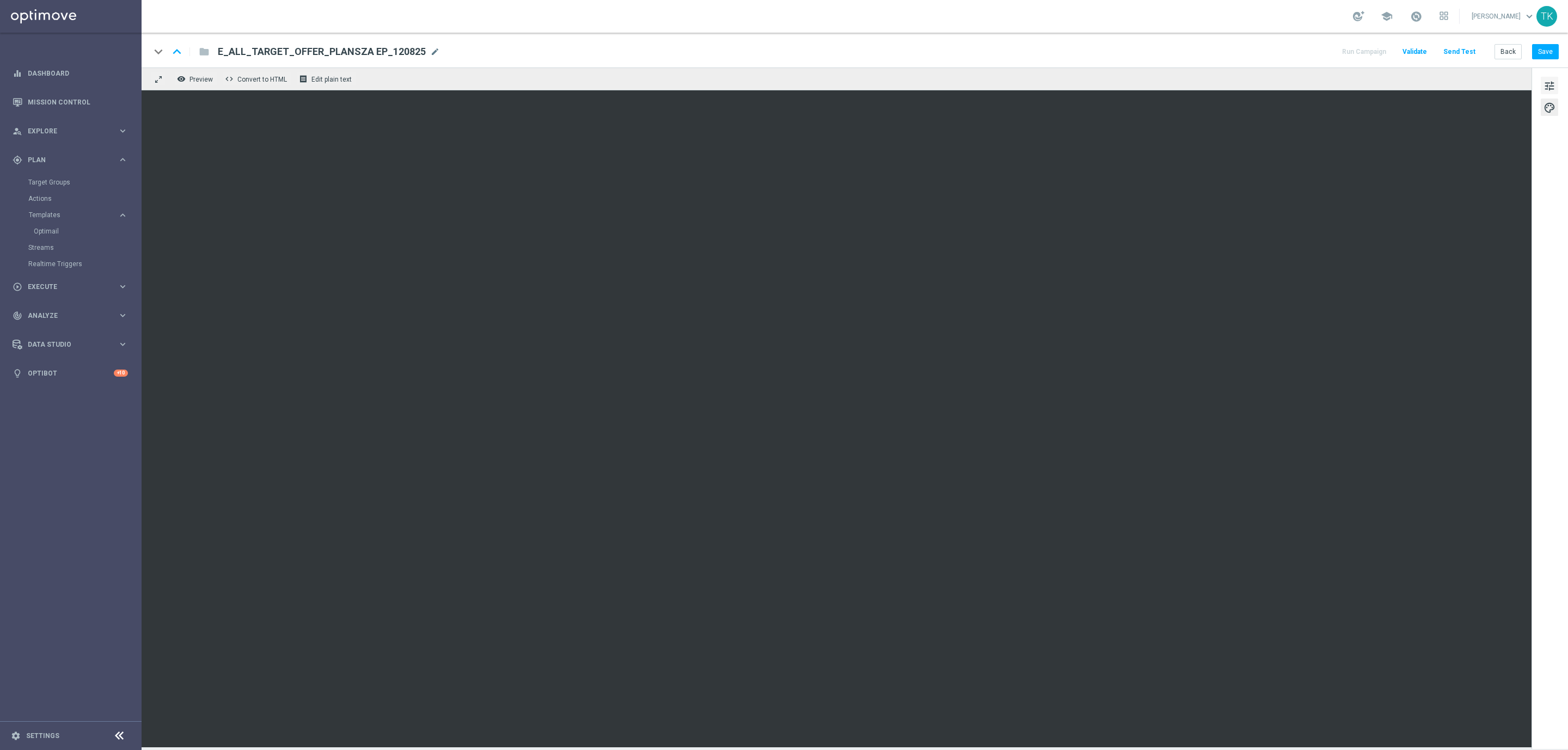
click at [1542, 81] on button "tune" at bounding box center [1549, 85] width 17 height 17
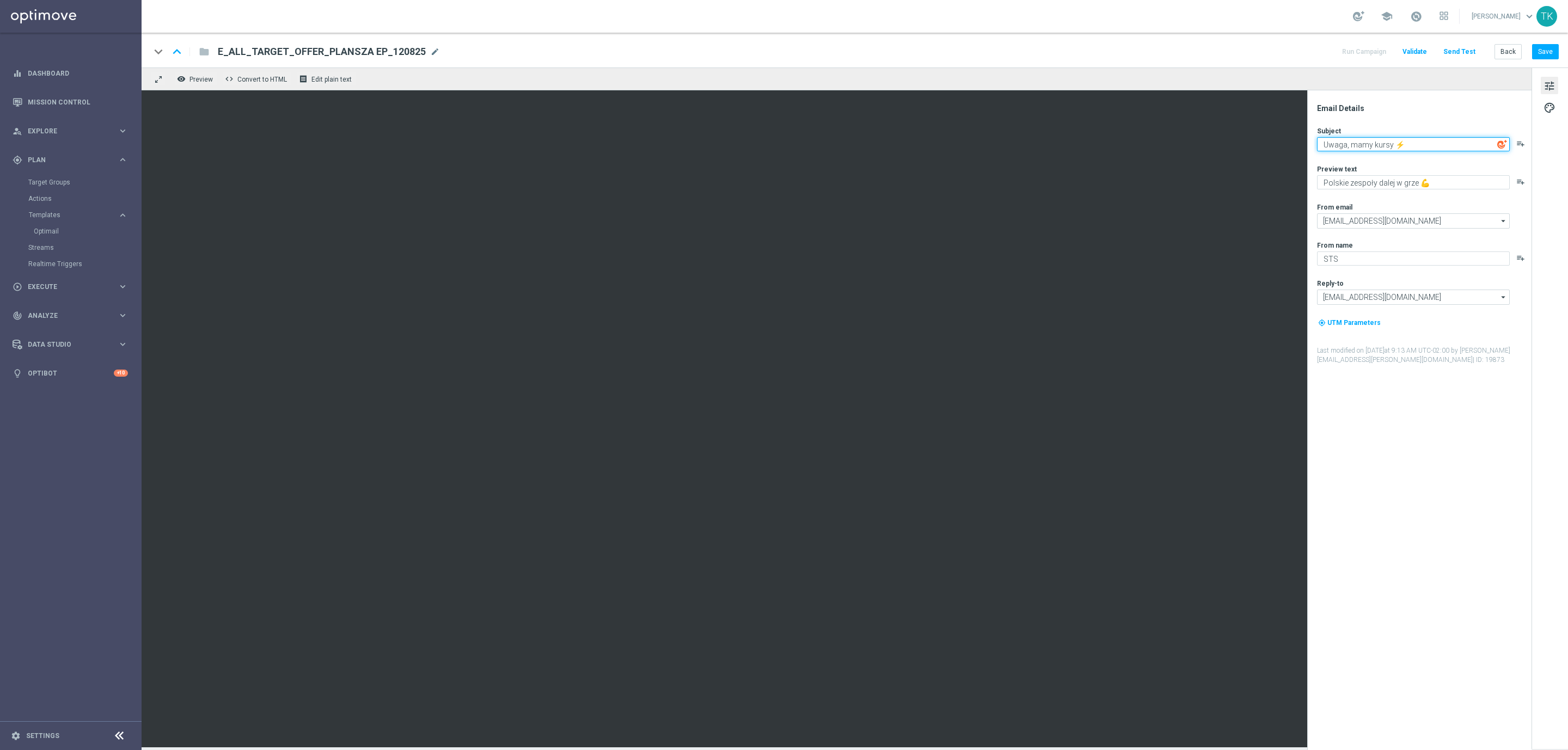
click at [1359, 143] on textarea "Uwaga, mamy kursy ⚡" at bounding box center [1413, 144] width 193 height 14
paste textarea "Gramy rewanże 🔥"
type textarea "Gramy rewanże 🔥"
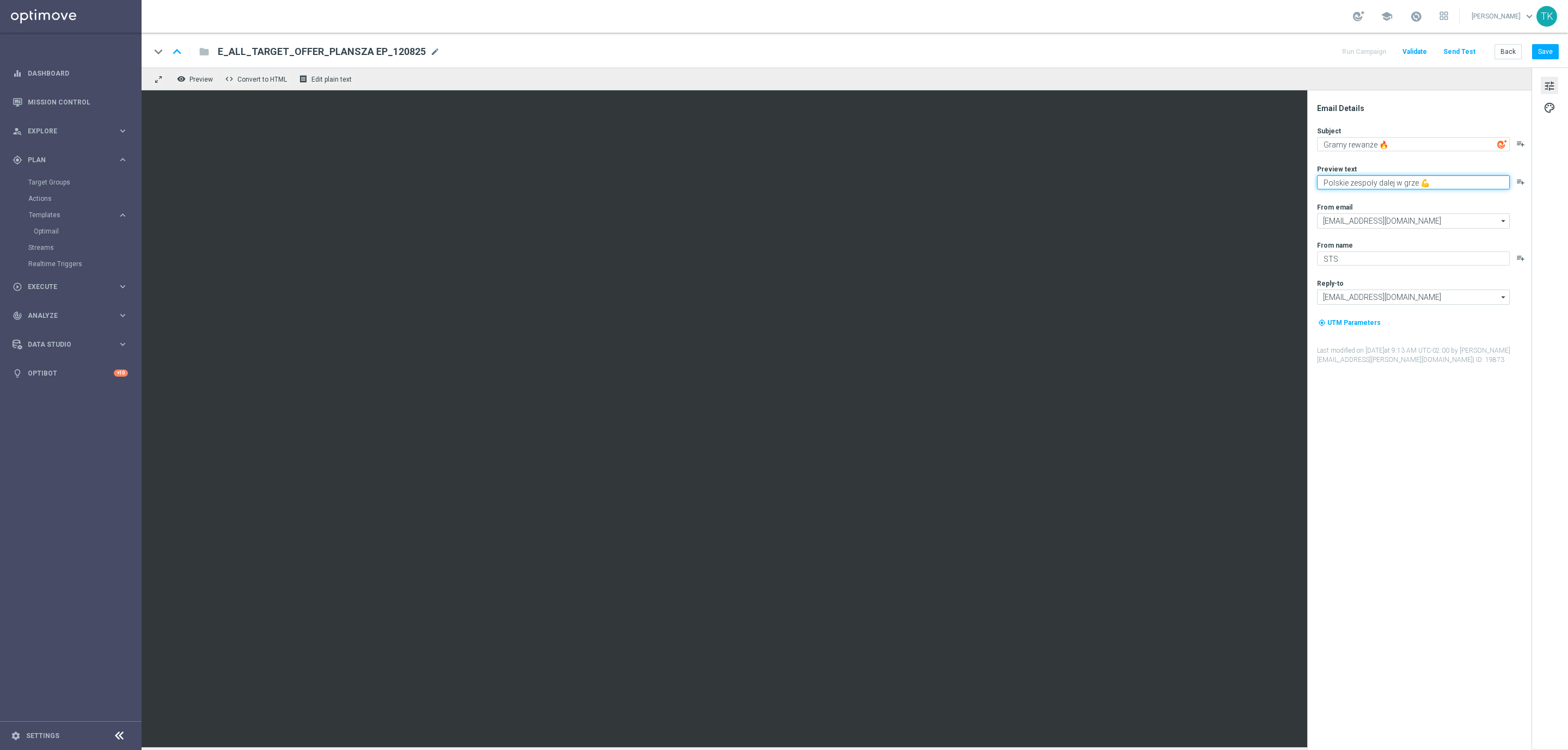
click at [1367, 176] on textarea "Polskie zespoły dalej w grze 💪" at bounding box center [1413, 182] width 193 height 14
paste textarea "Kto zagra dalej w europejskich pucharach ⁉️"
type textarea "Kto zagra dalej w europejskich pucharach ⁉️"
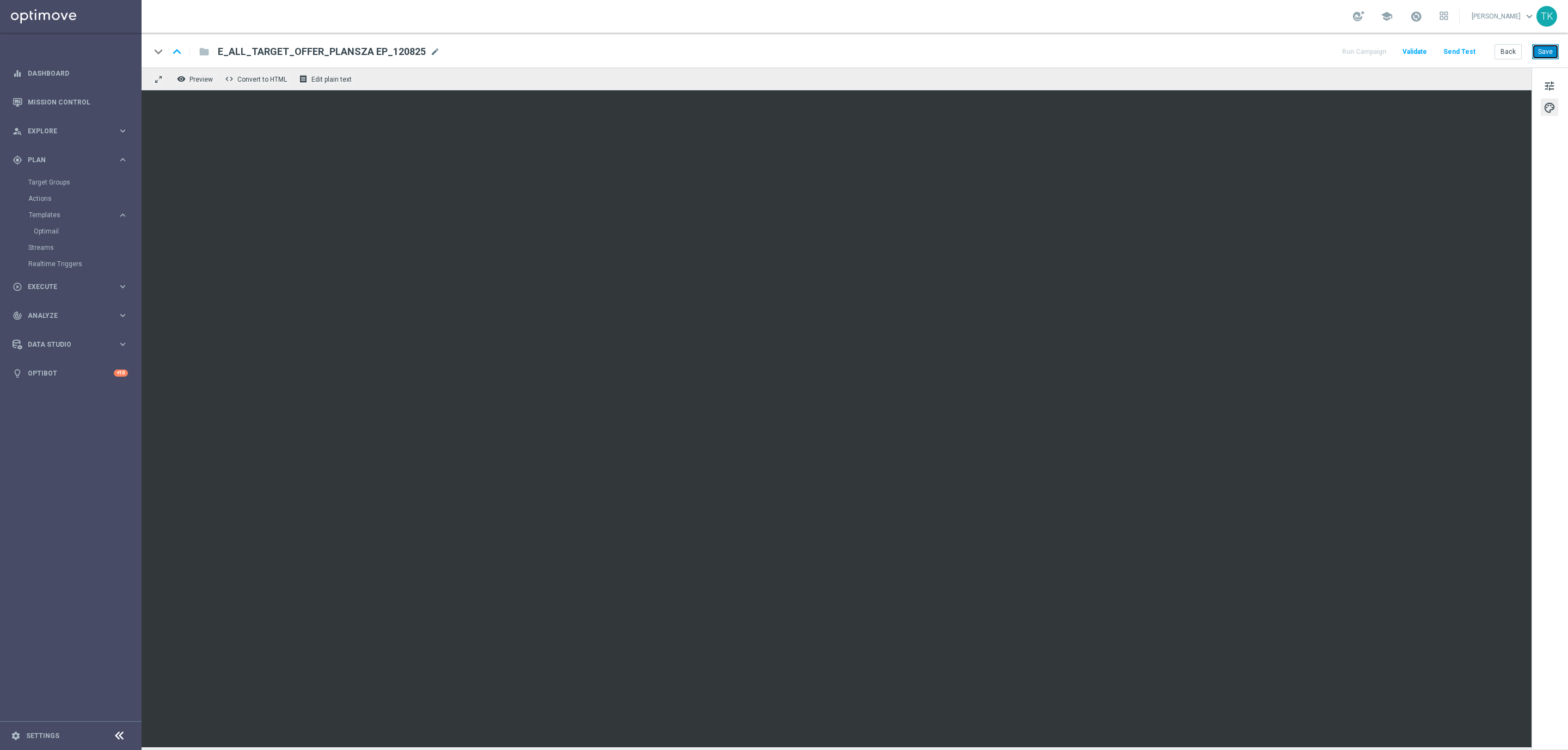
click at [1541, 53] on button "Save" at bounding box center [1545, 52] width 26 height 15
click at [1503, 57] on button "Back" at bounding box center [1507, 52] width 27 height 15
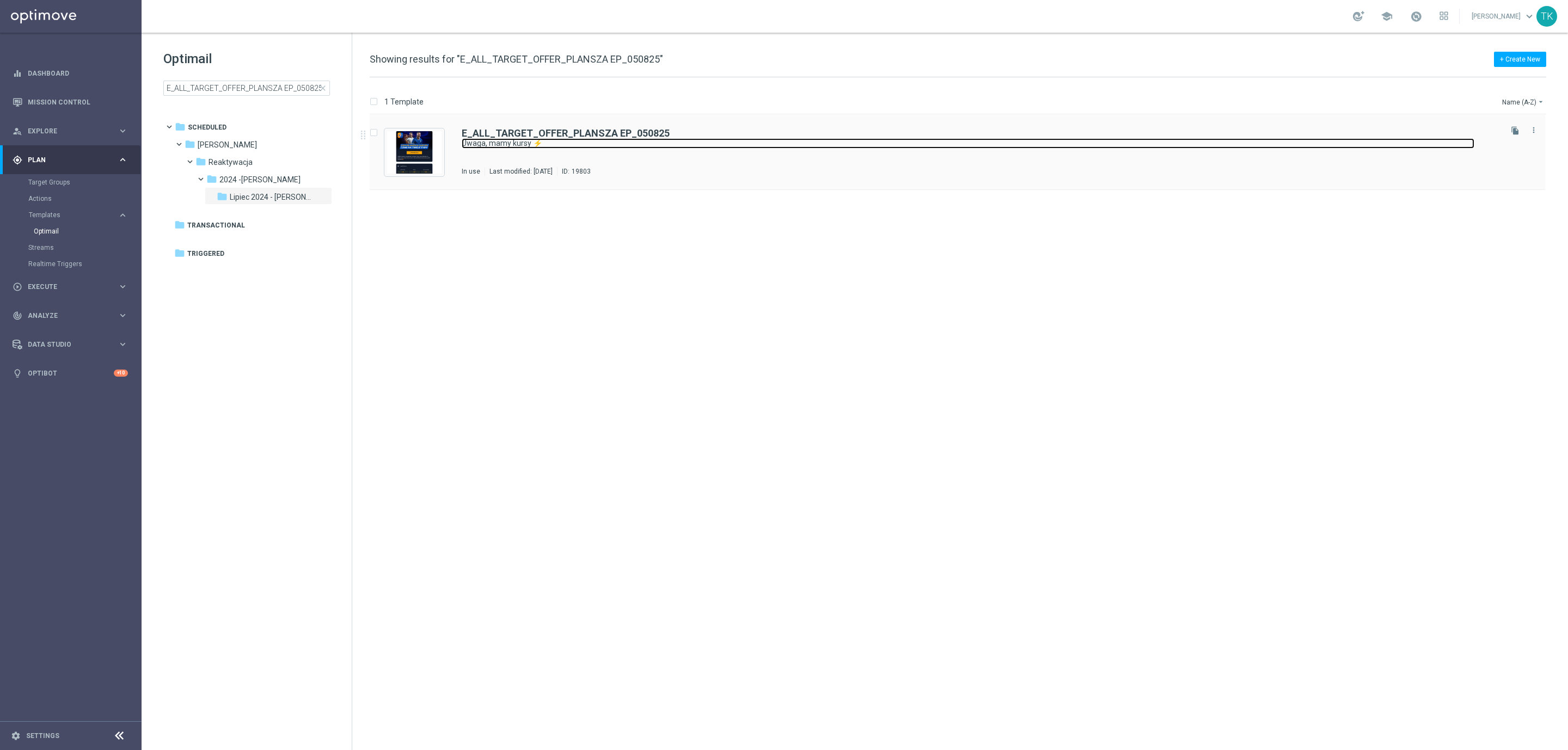
click at [629, 146] on link "Uwaga, mamy kursy ⚡" at bounding box center [968, 143] width 1012 height 10
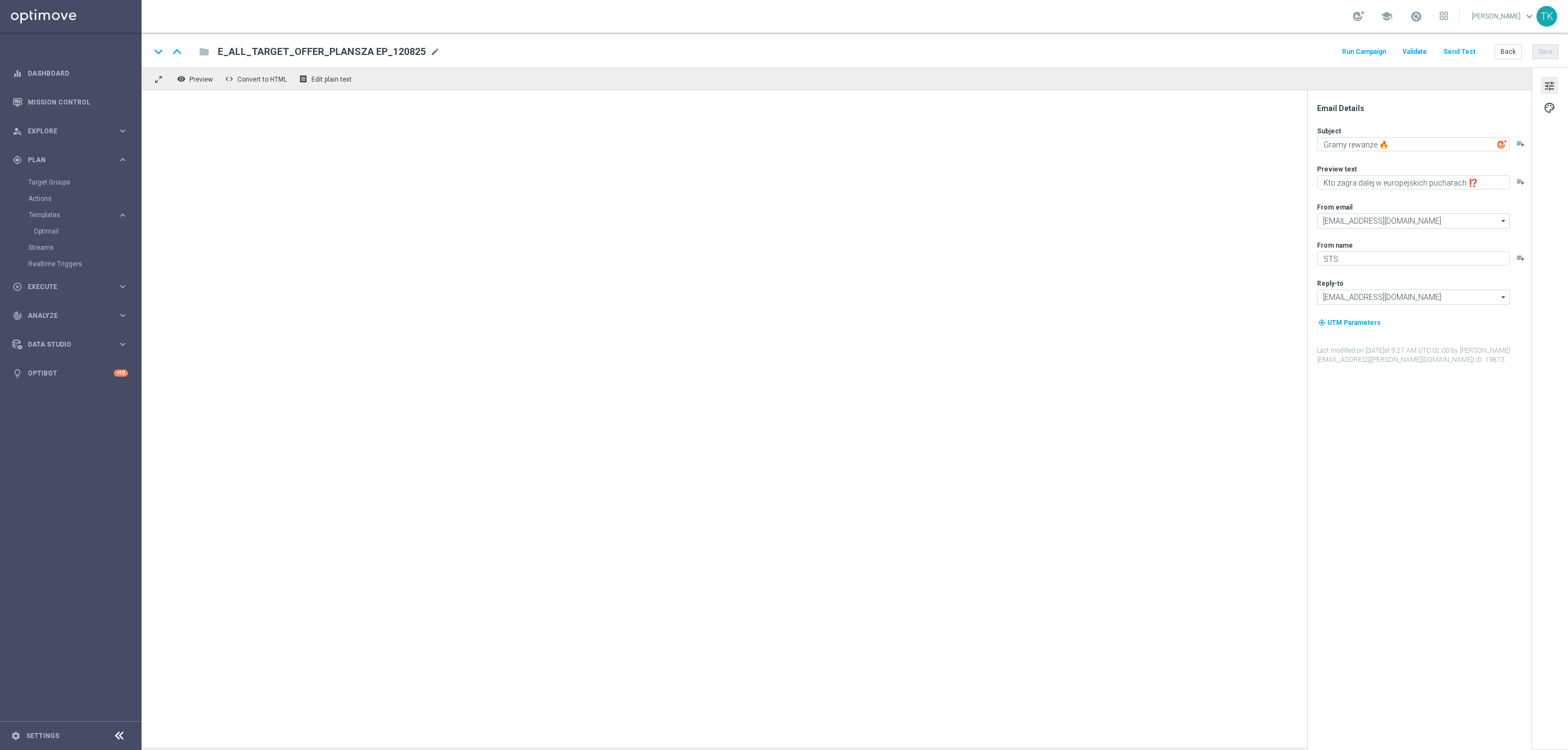
type textarea "Uwaga, mamy kursy ⚡"
type textarea "Polskie zespoły dalej w grze 💪"
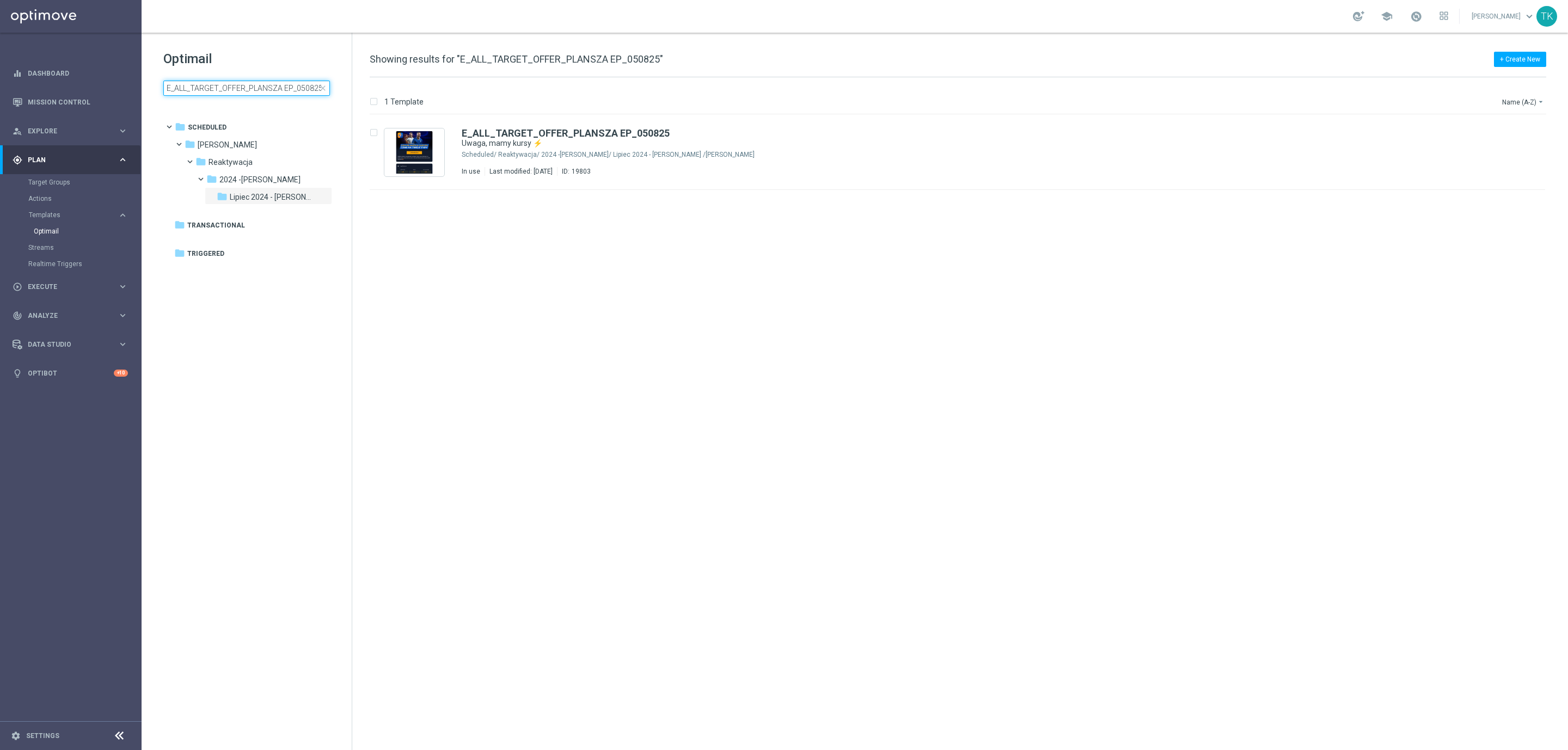
click at [301, 87] on input "E_ALL_TARGET_OFFER_PLANSZA EP_050825" at bounding box center [246, 88] width 166 height 15
drag, startPoint x: 295, startPoint y: 86, endPoint x: 338, endPoint y: 100, distance: 45.2
click at [338, 100] on div "Optimail E_ALL_TARGET_OFFER_PLANSZA EP_050825 close folder 1 Folder folder Sche…" at bounding box center [246, 100] width 210 height 135
type input "E_ALL_TARGET_OFFER_PLANSZA EP_"
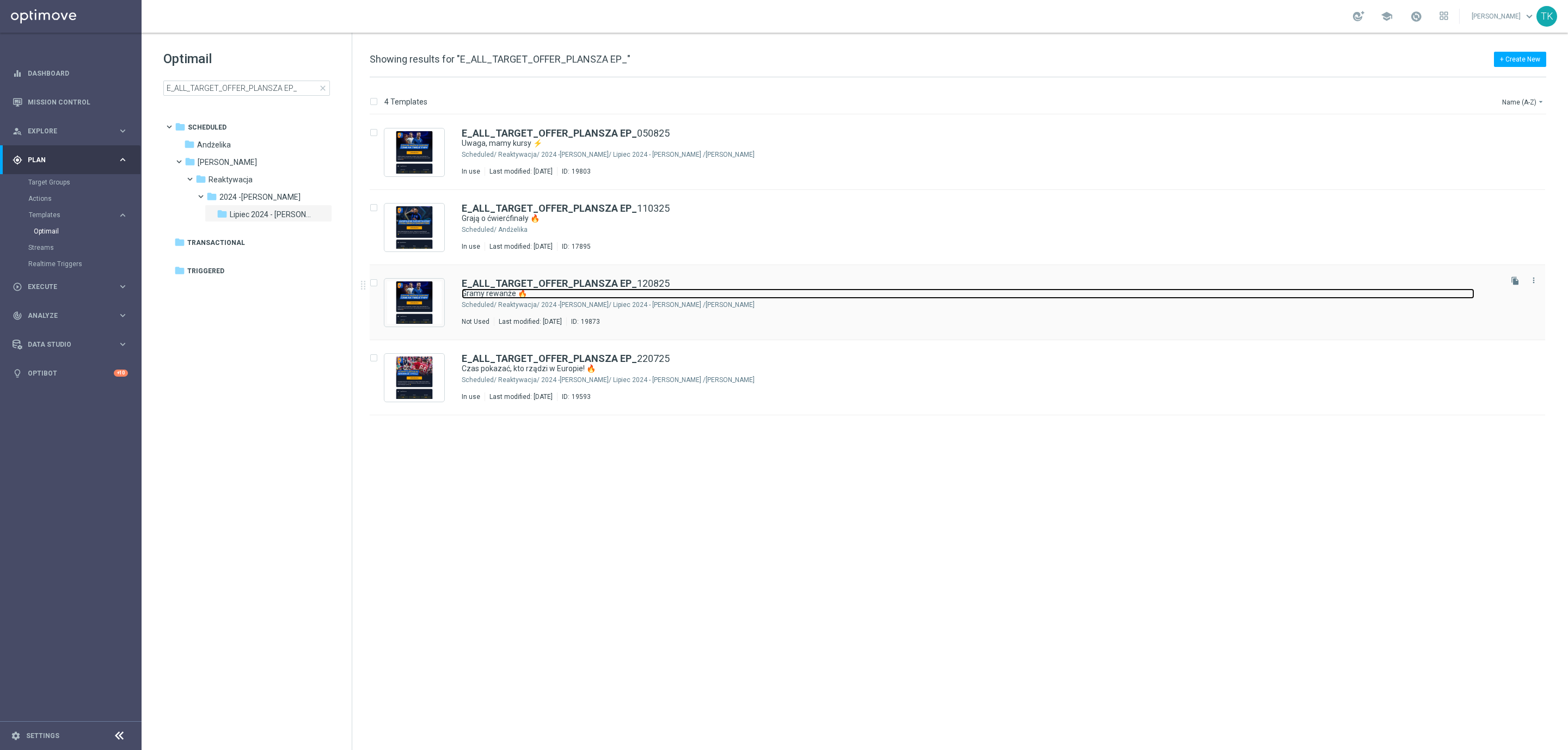
click at [675, 295] on link "Gramy rewanże 🔥" at bounding box center [968, 293] width 1012 height 10
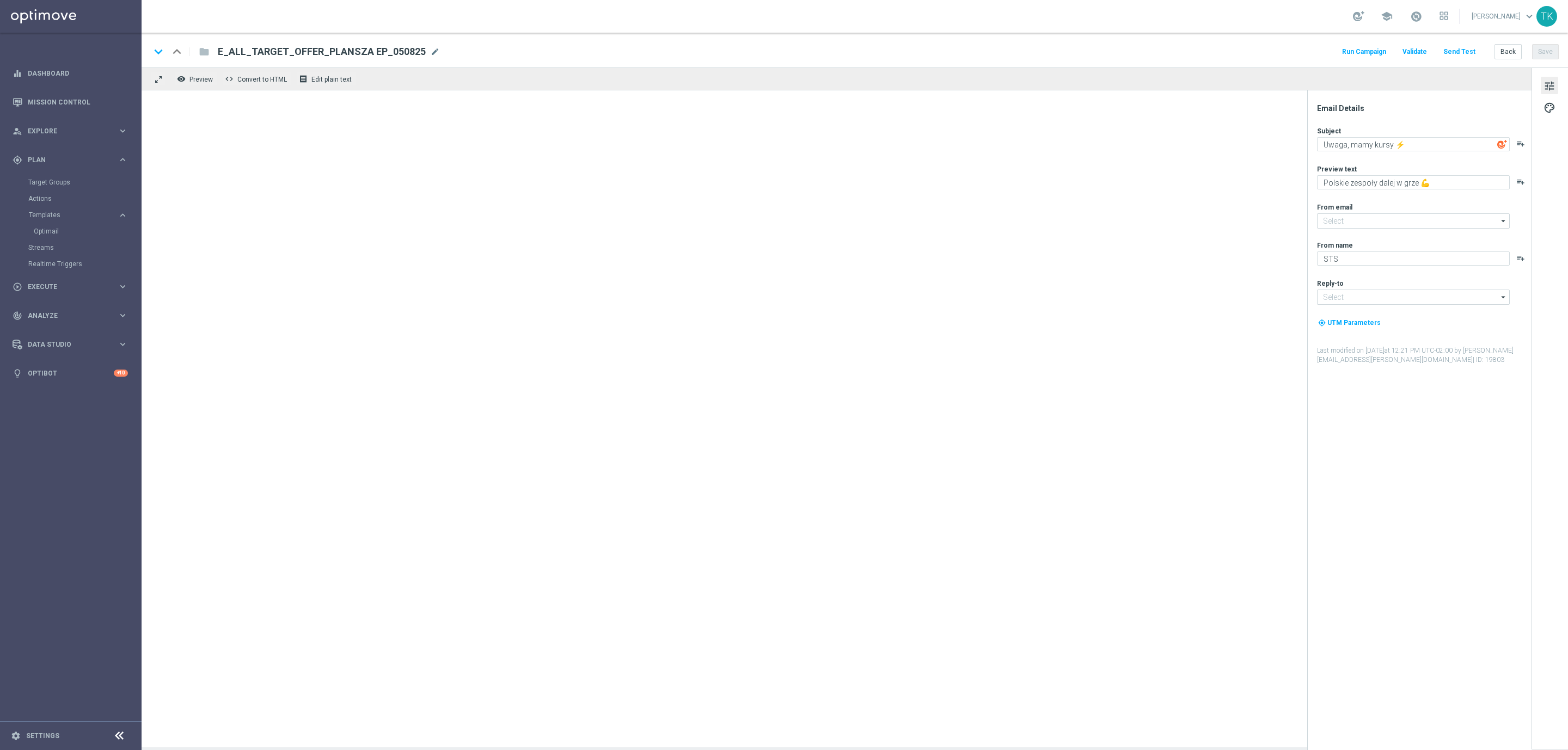
type input "[EMAIL_ADDRESS][DOMAIN_NAME]"
type textarea "Gramy rewanże 🔥"
type textarea "Kto zagra dalej w europejskich pucharach ⁉️"
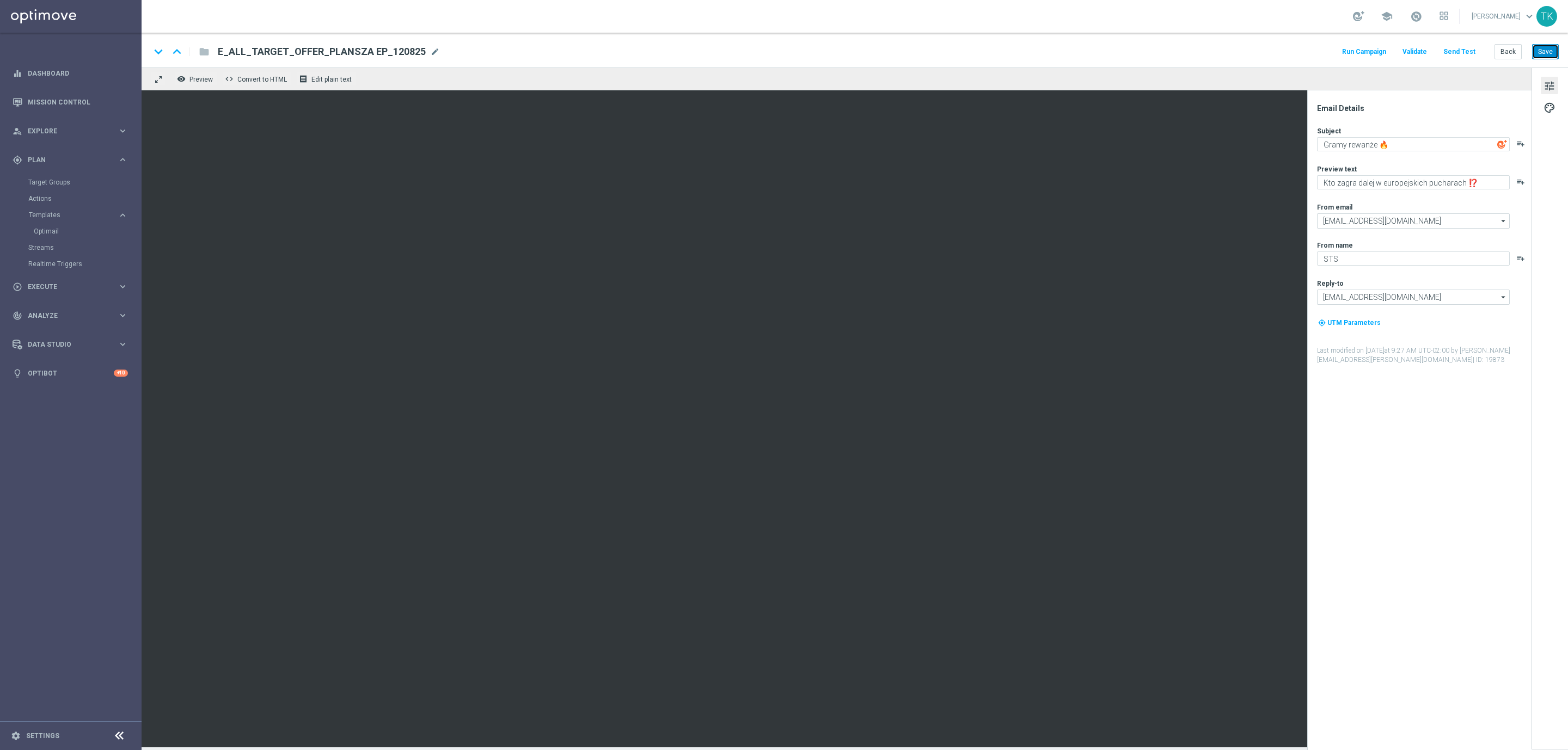
click at [1546, 52] on button "Save" at bounding box center [1545, 52] width 26 height 15
